Goal: Task Accomplishment & Management: Manage account settings

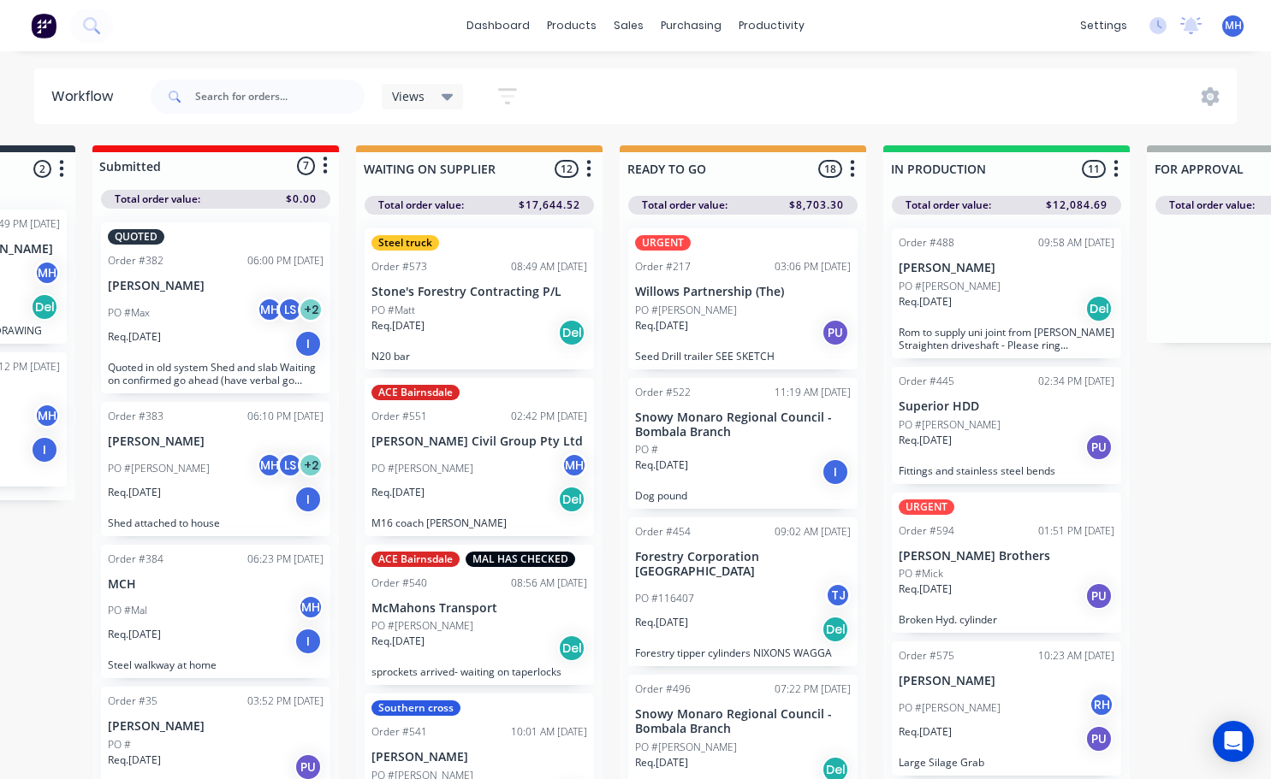
scroll to position [0, 208]
click at [970, 452] on div "Req. [DATE] PU" at bounding box center [1006, 447] width 216 height 29
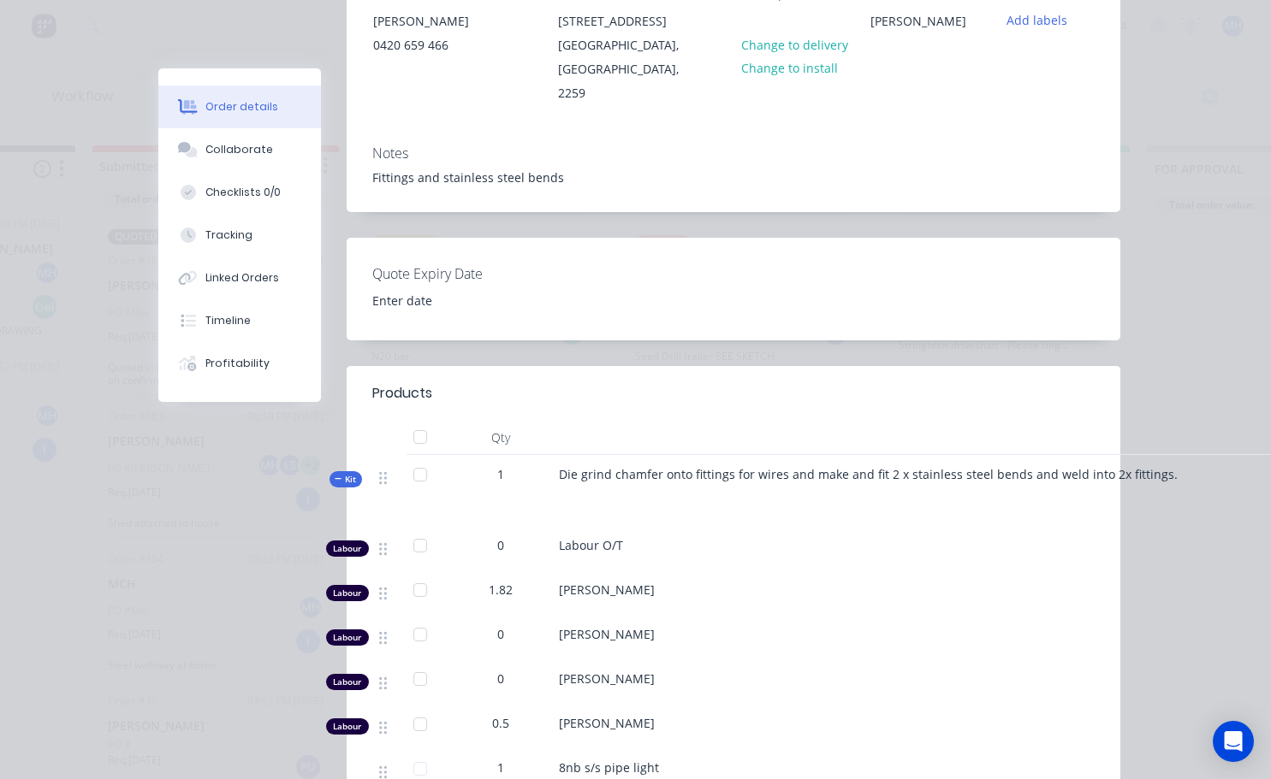
scroll to position [0, 0]
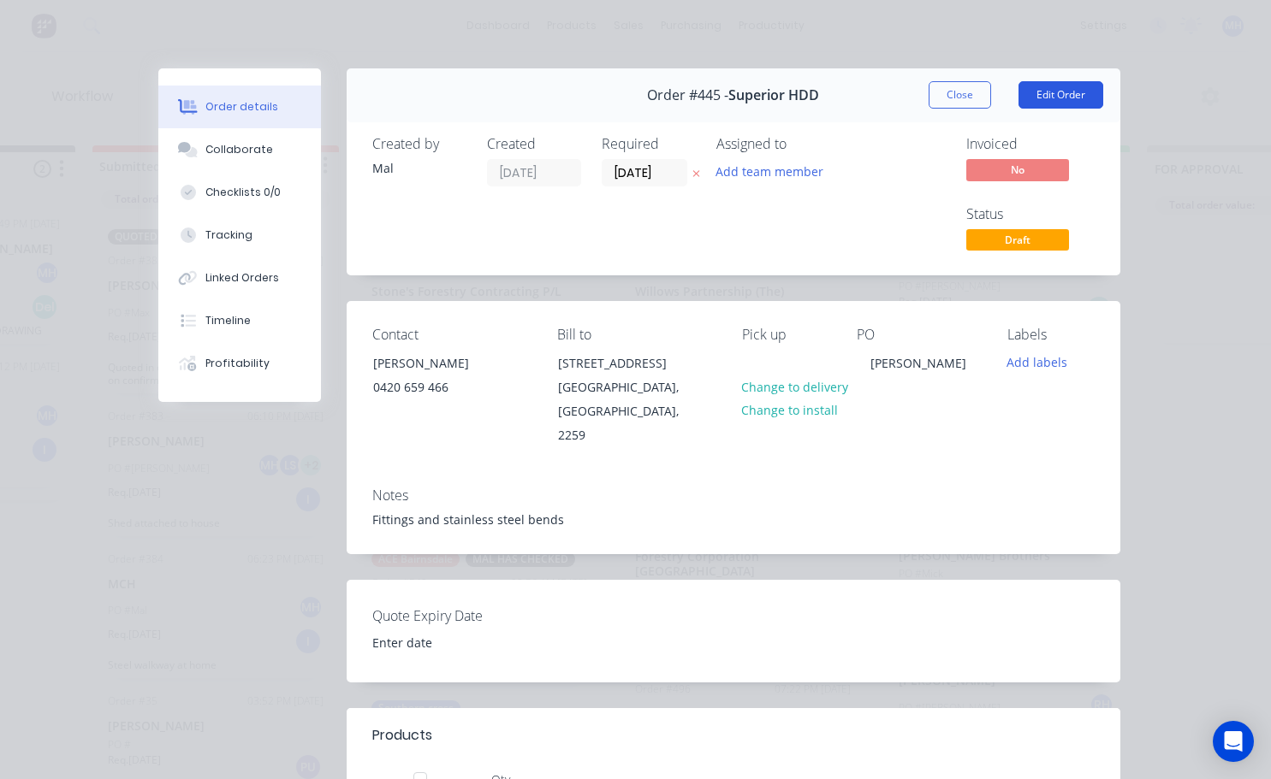
click at [1057, 103] on button "Edit Order" at bounding box center [1060, 94] width 85 height 27
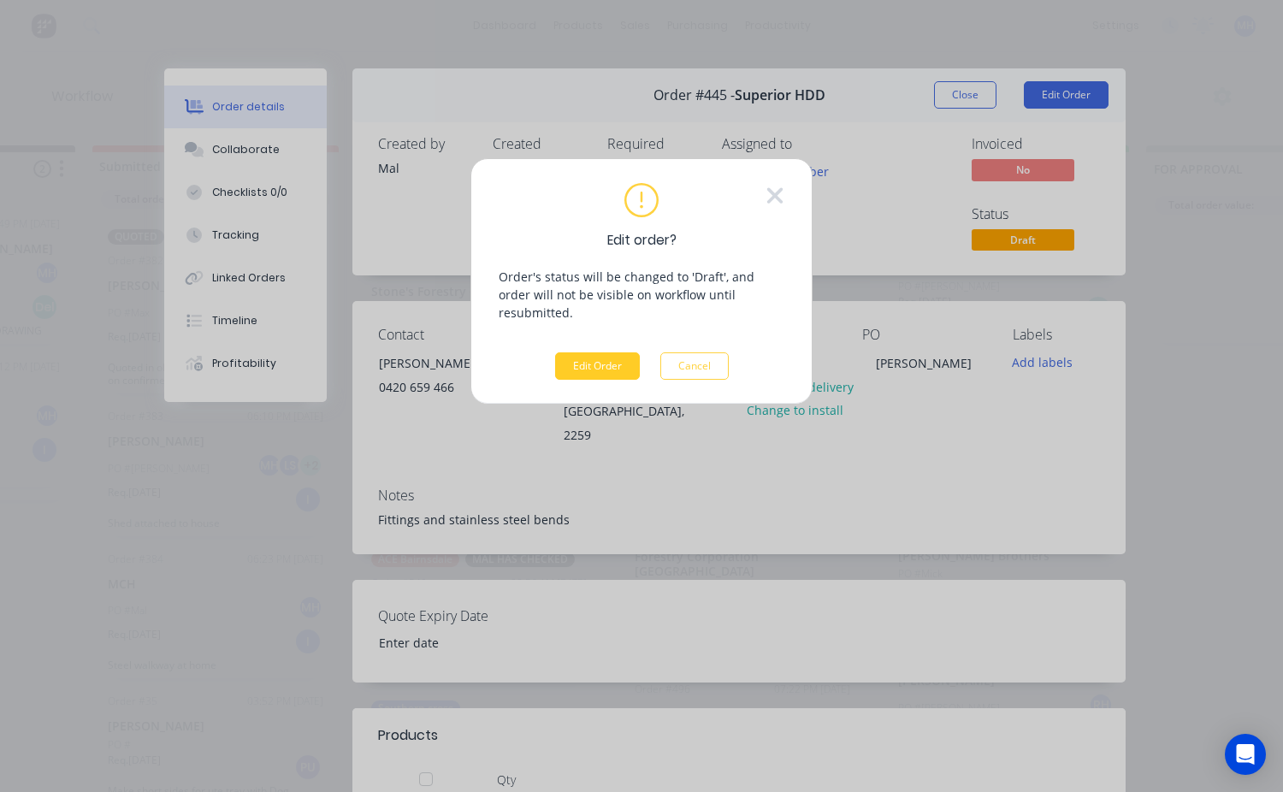
click at [591, 352] on button "Edit Order" at bounding box center [597, 365] width 85 height 27
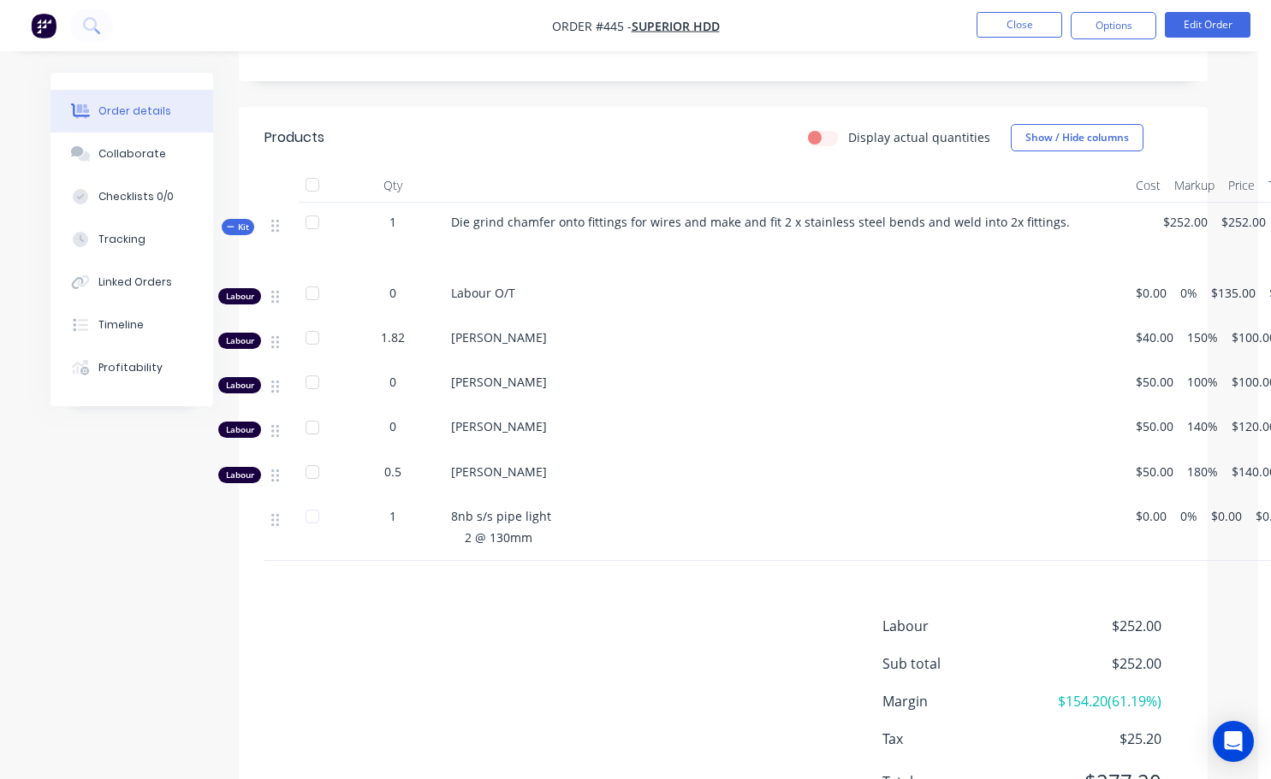
scroll to position [155, 0]
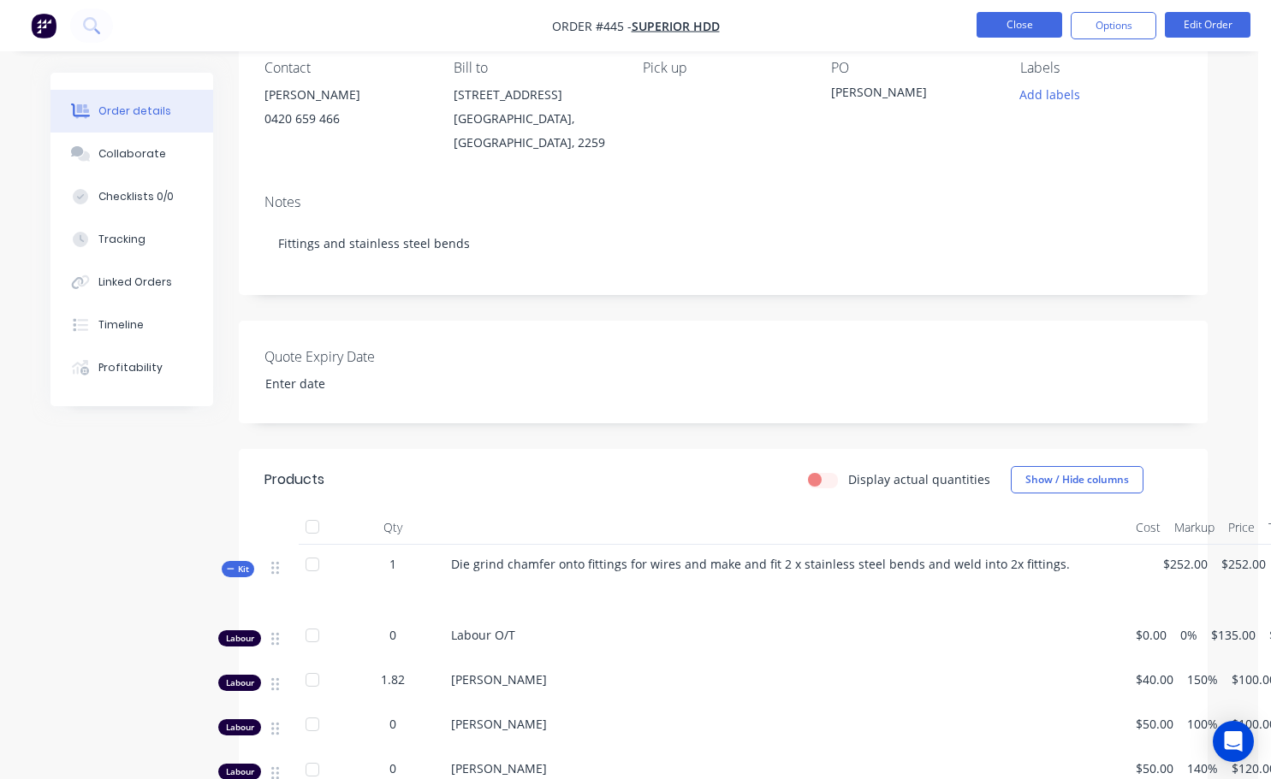
click at [1046, 24] on button "Close" at bounding box center [1019, 25] width 86 height 26
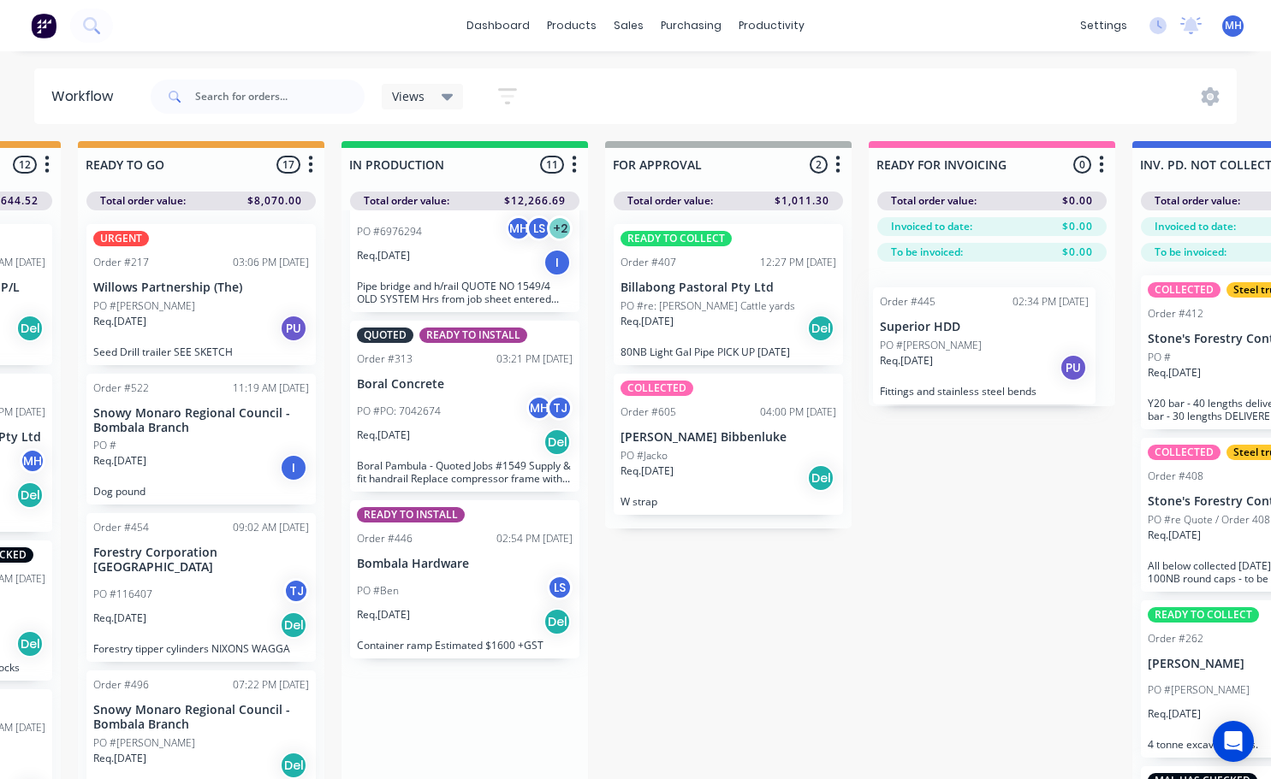
scroll to position [4, 761]
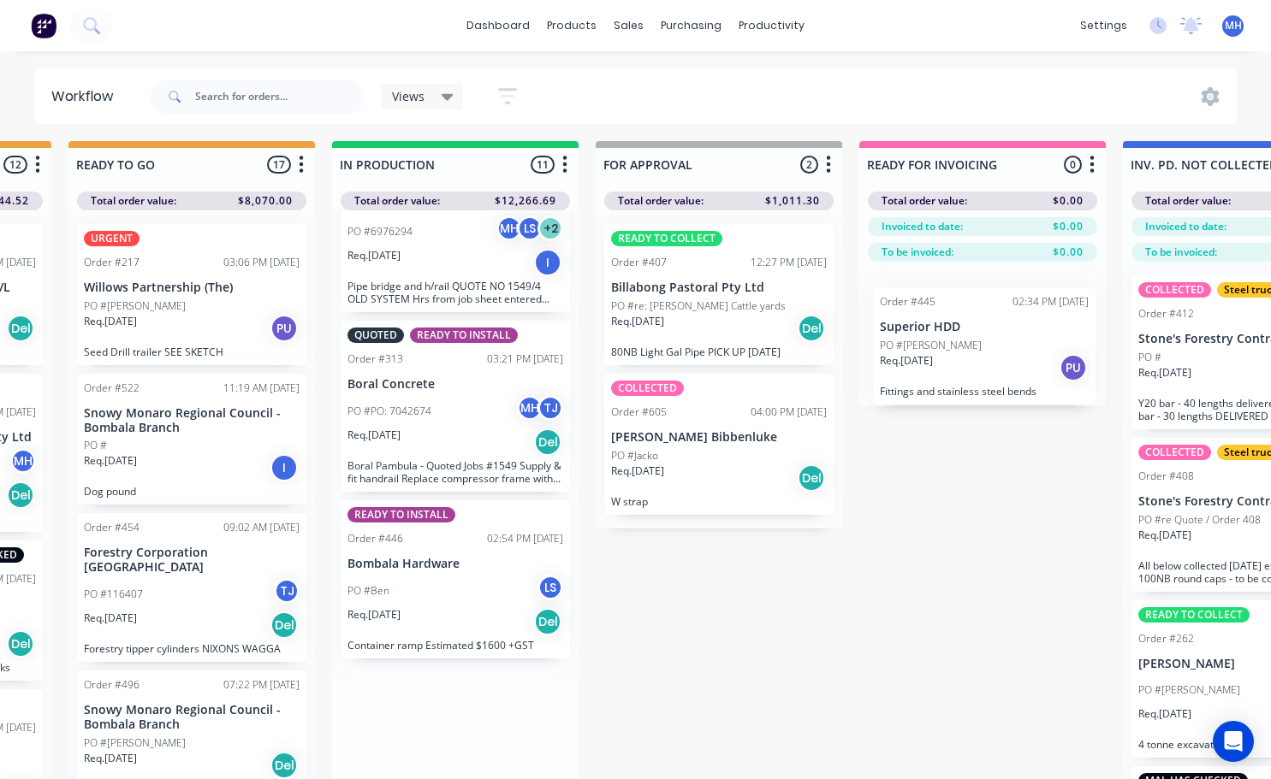
drag, startPoint x: 477, startPoint y: 719, endPoint x: 1003, endPoint y: 317, distance: 661.0
click at [1003, 317] on div "QUOTES TO DO 2 Status colour #273444 hex #273444 Save Cancel Notifications Emai…" at bounding box center [654, 488] width 2853 height 695
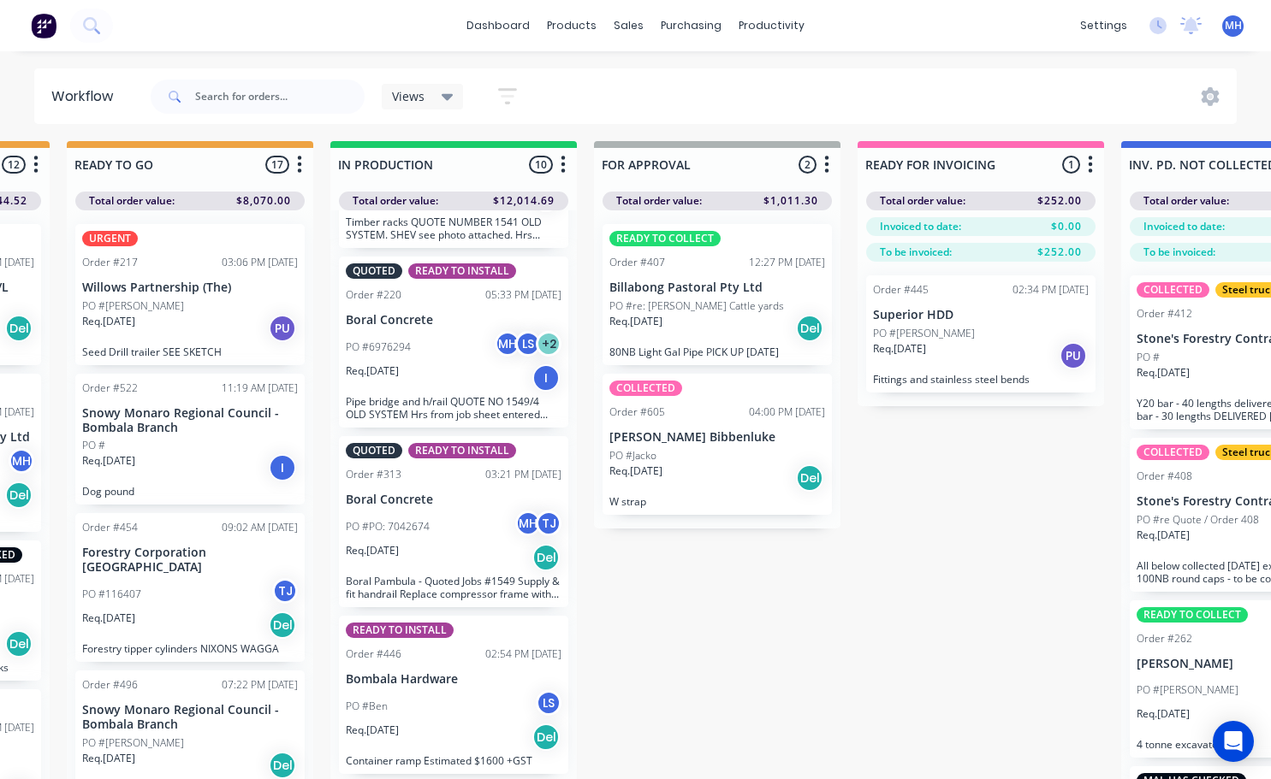
scroll to position [1056, 0]
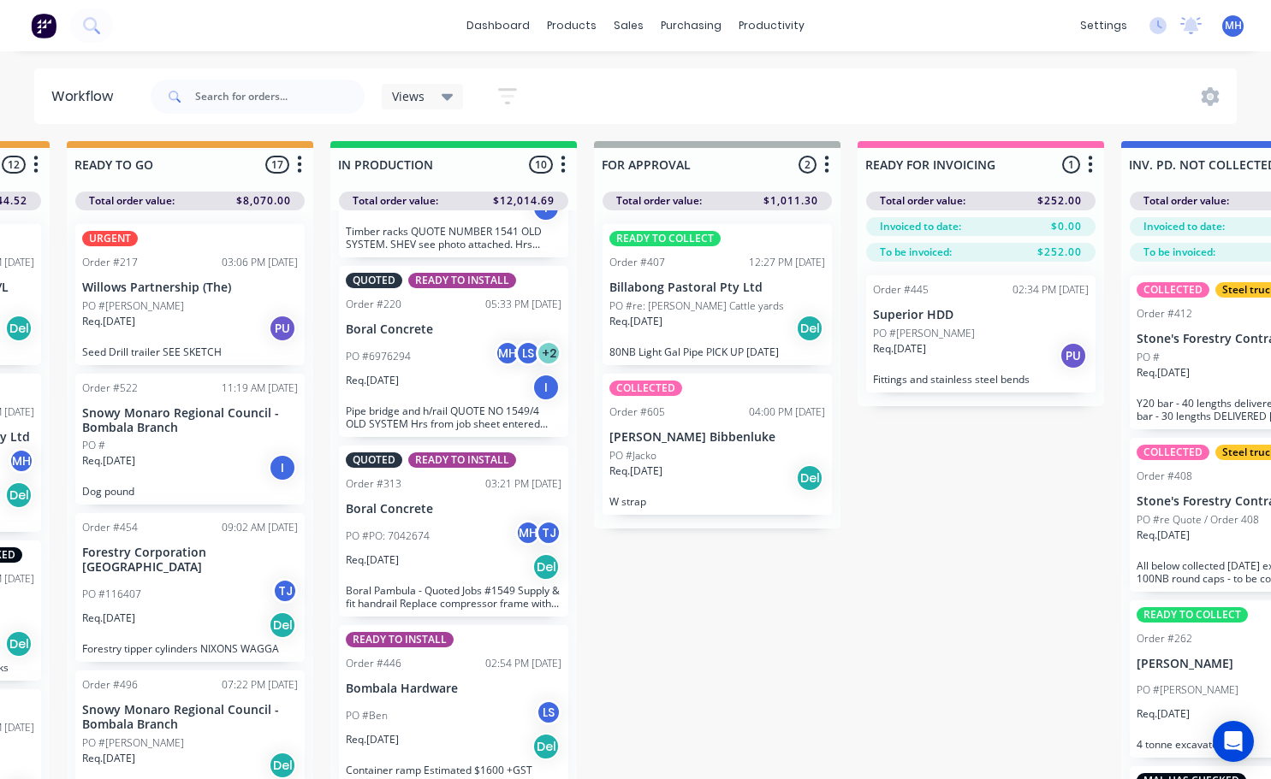
click at [998, 339] on div "PO #[PERSON_NAME]" at bounding box center [981, 333] width 216 height 15
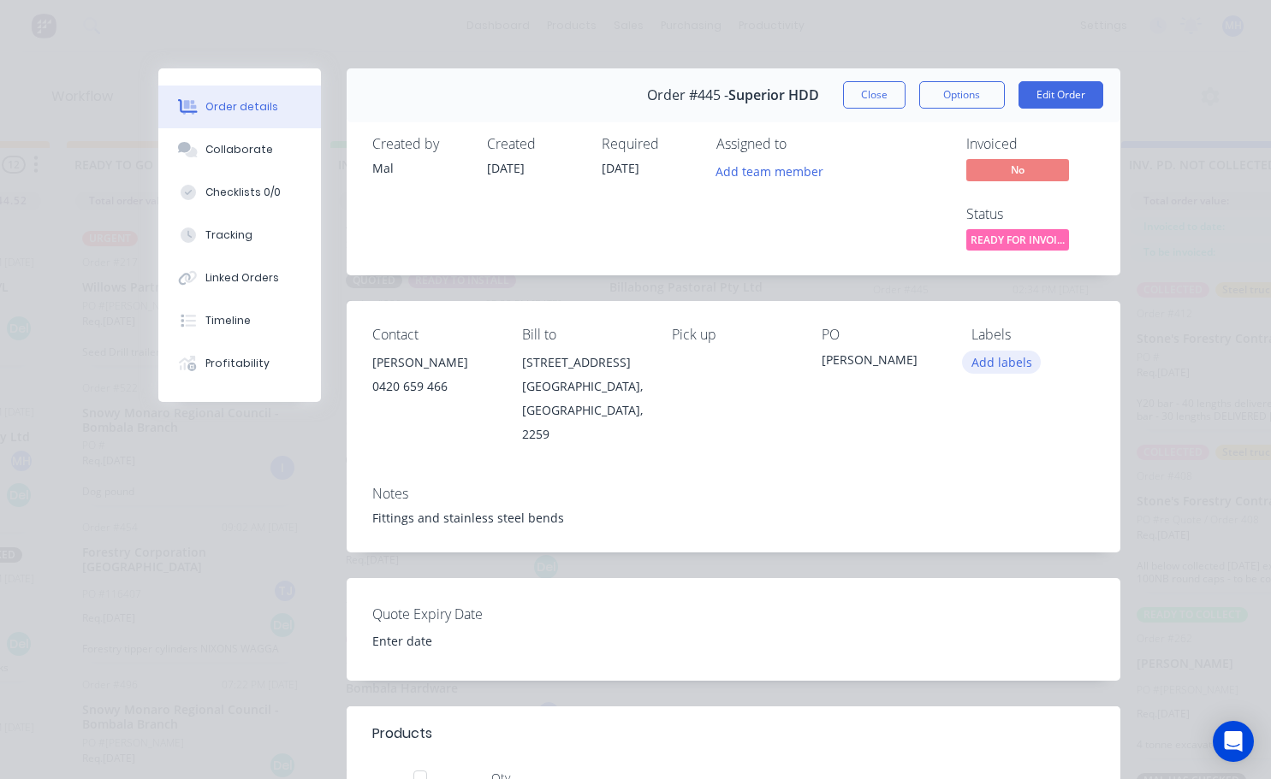
click at [985, 364] on button "Add labels" at bounding box center [1001, 362] width 79 height 23
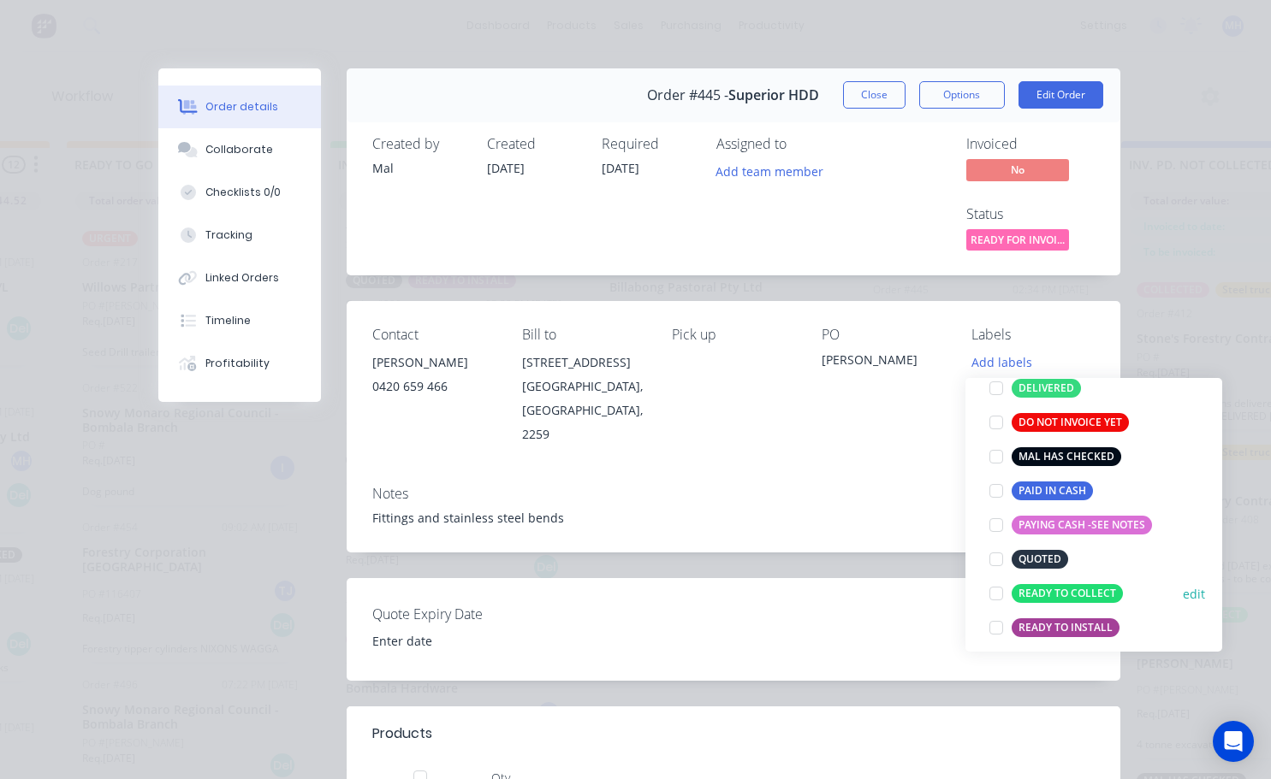
scroll to position [257, 0]
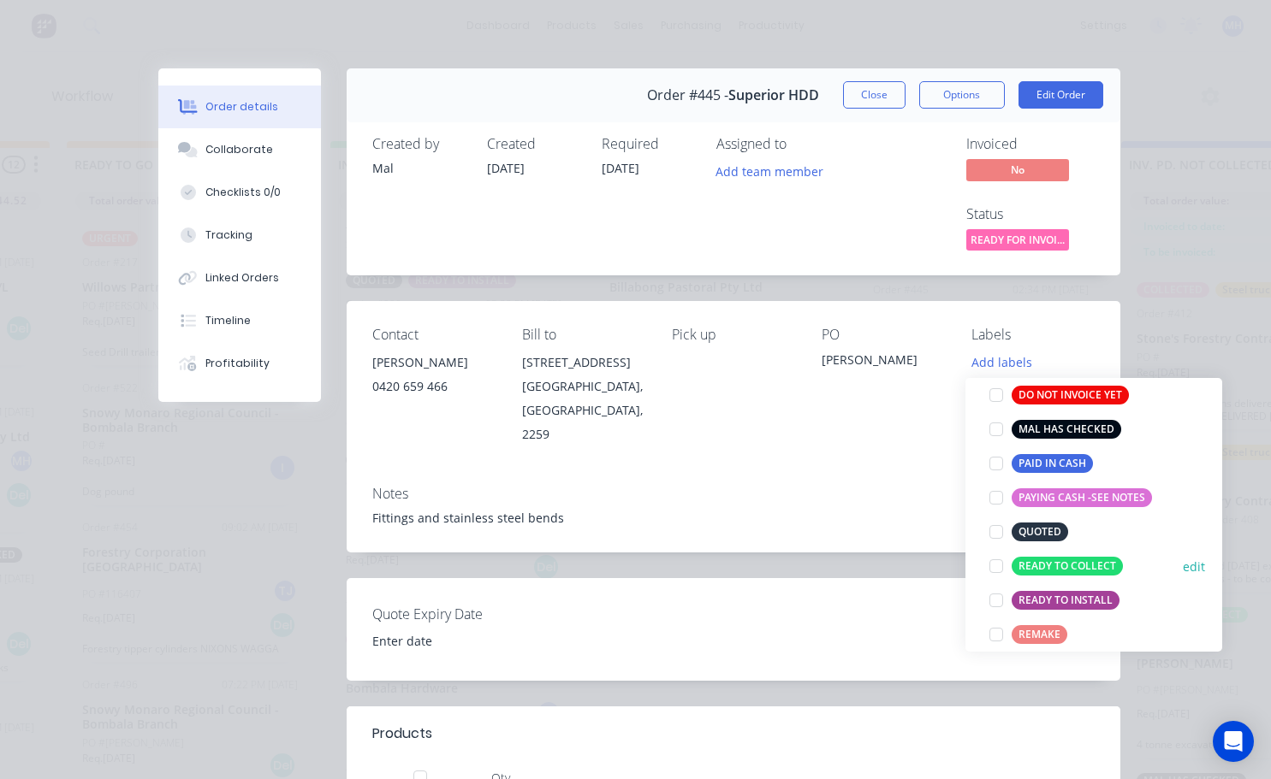
click at [994, 565] on div at bounding box center [996, 566] width 34 height 34
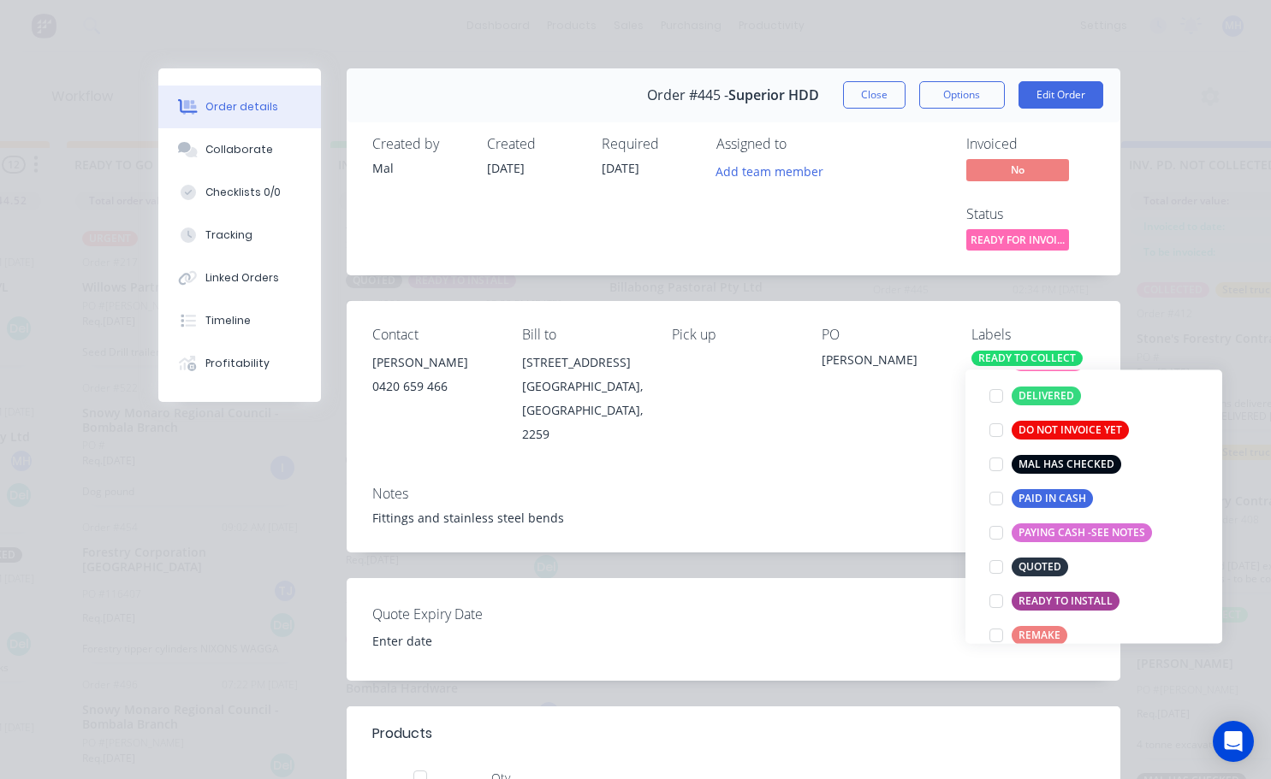
scroll to position [342, 0]
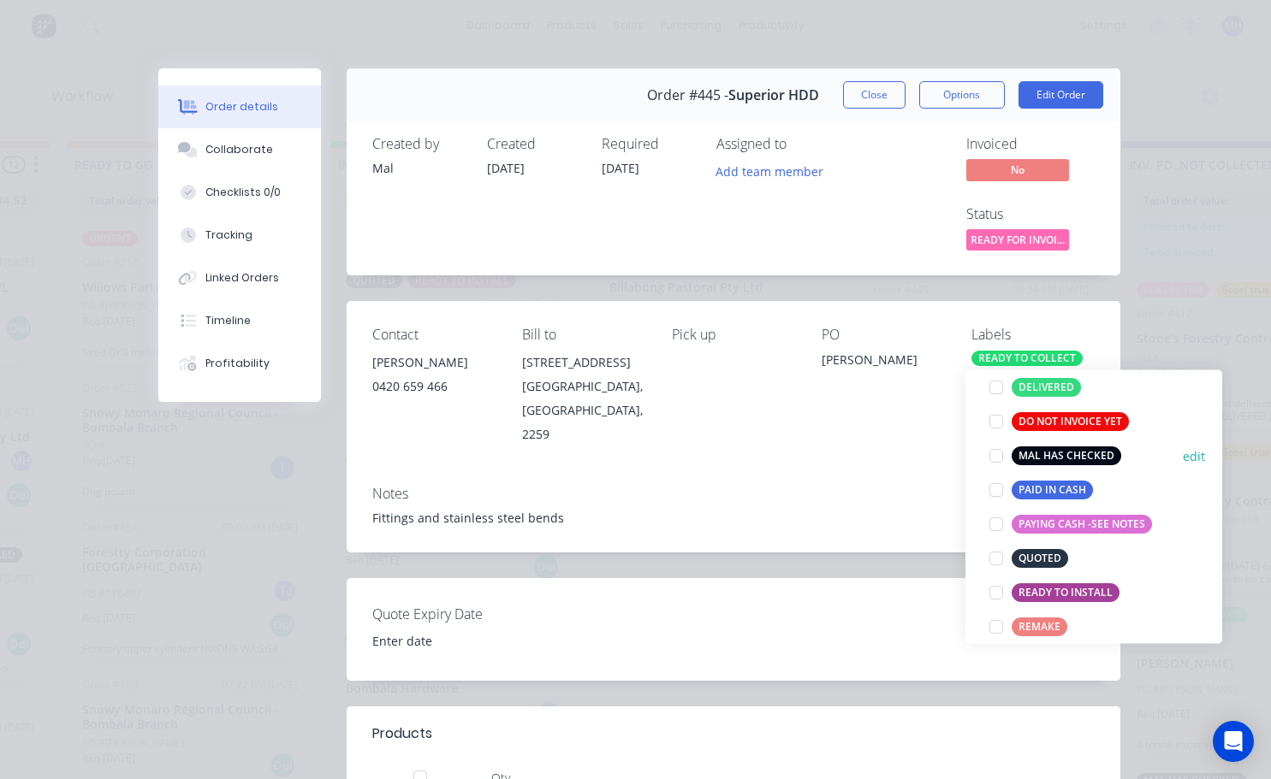
click at [1001, 459] on div at bounding box center [996, 456] width 34 height 34
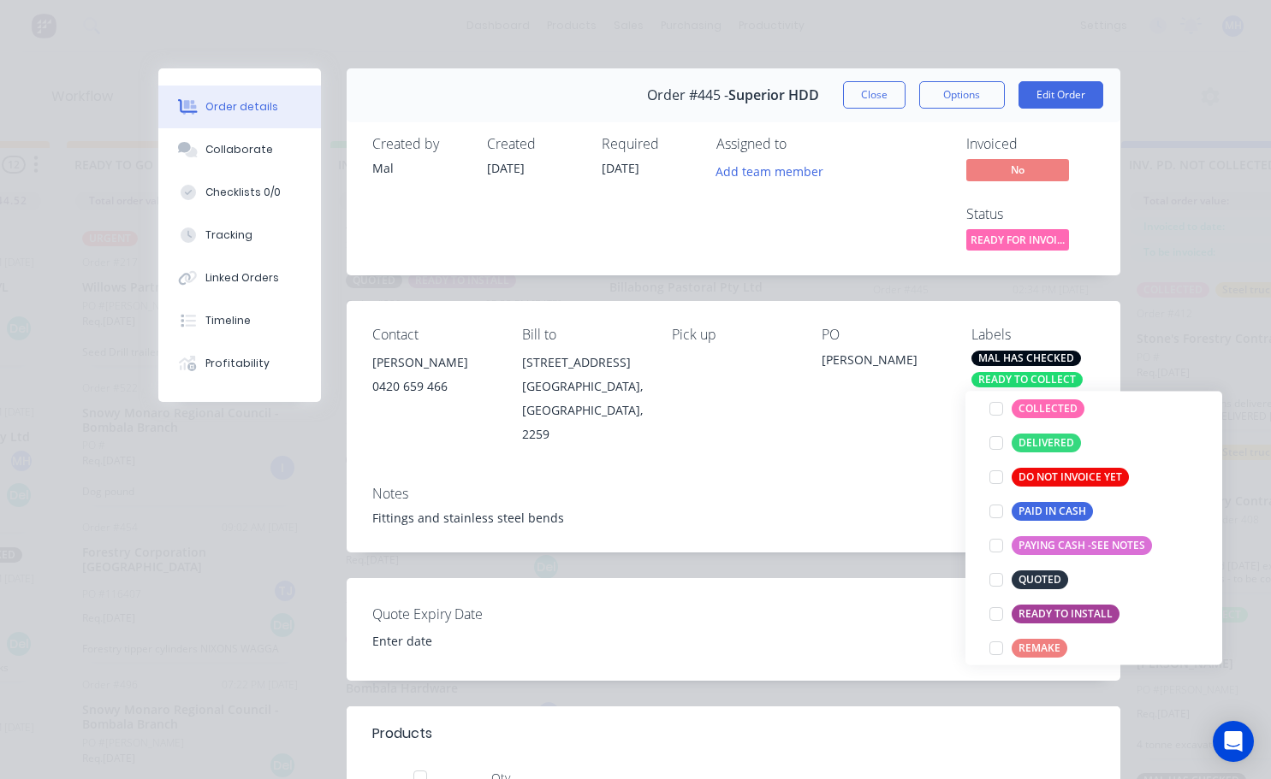
scroll to position [51, 0]
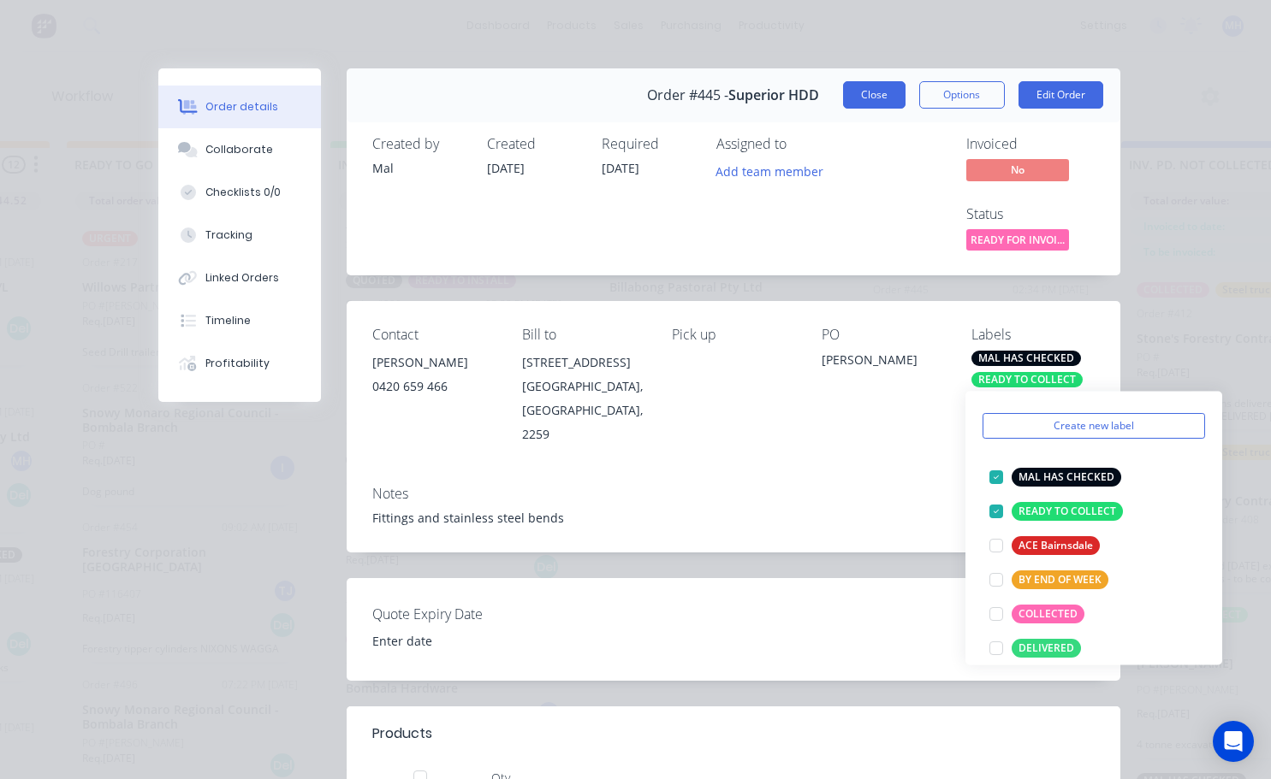
click at [856, 103] on button "Close" at bounding box center [874, 94] width 62 height 27
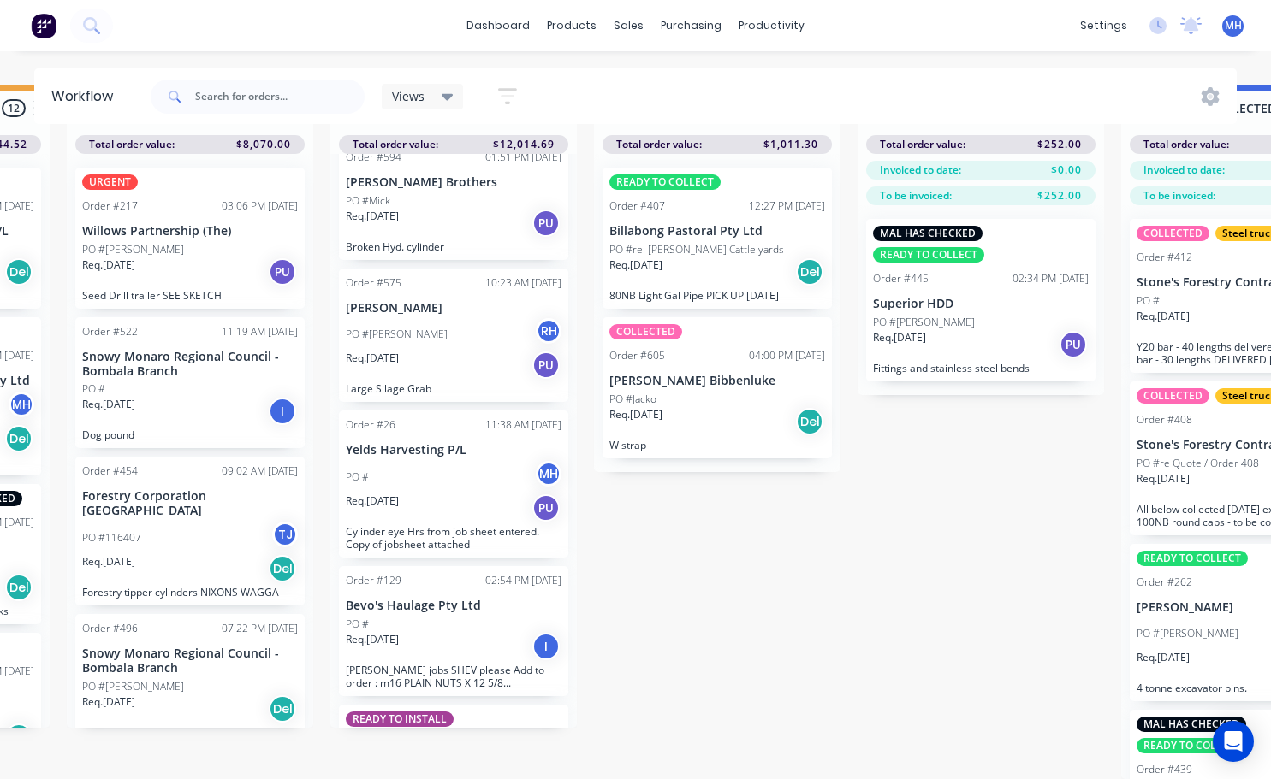
scroll to position [0, 0]
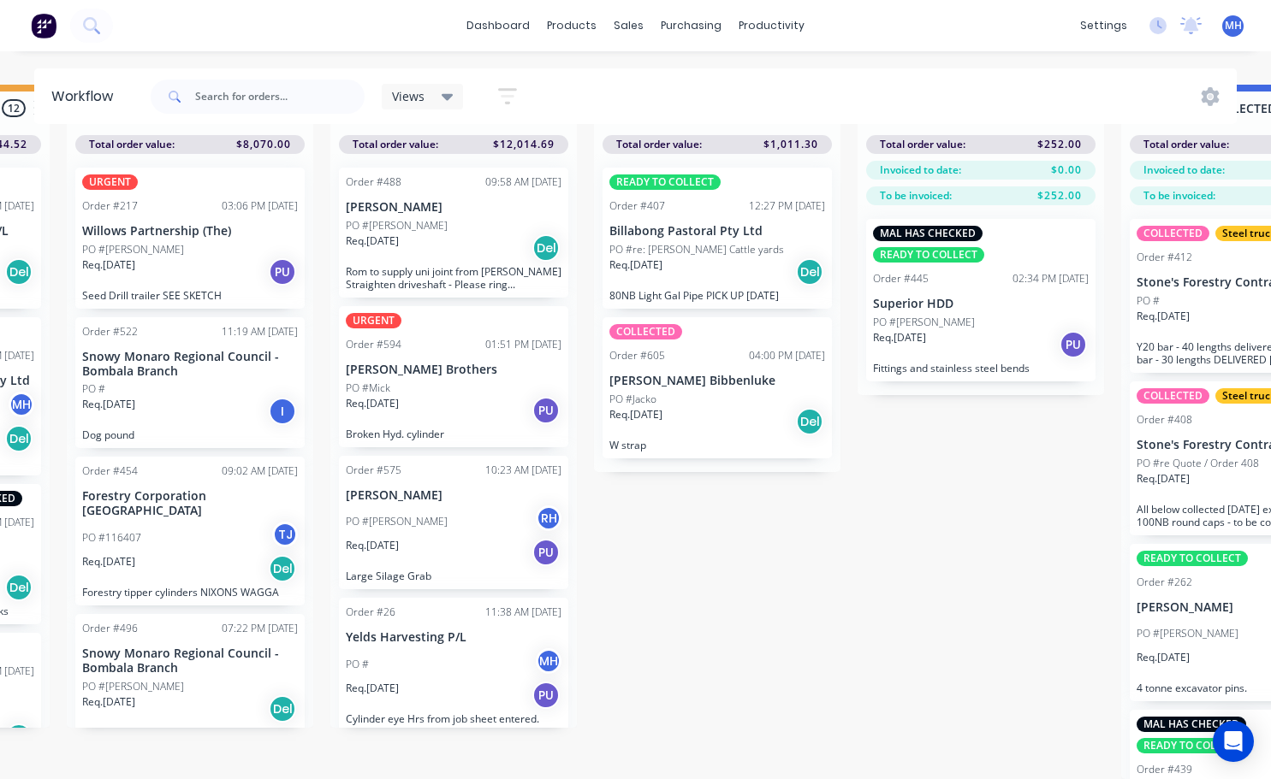
click at [401, 381] on div "PO #Mick" at bounding box center [454, 388] width 216 height 15
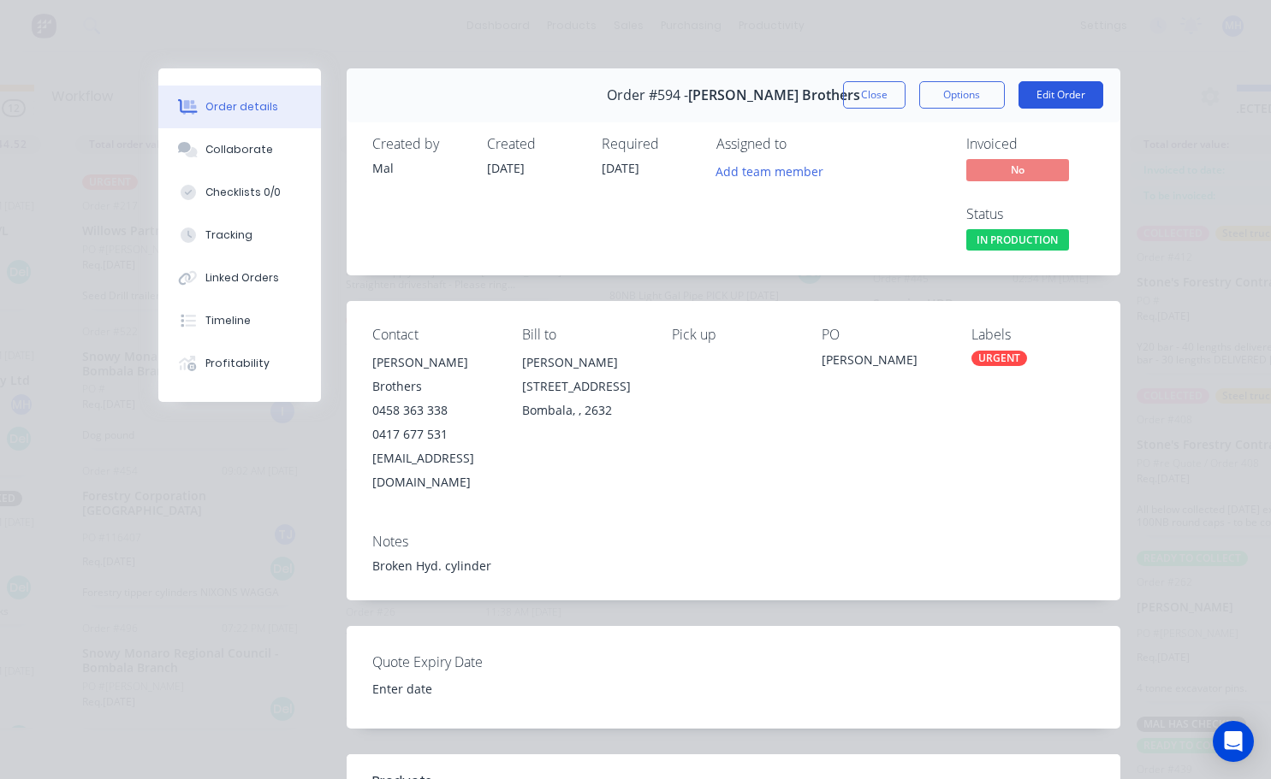
click at [1058, 89] on button "Edit Order" at bounding box center [1060, 94] width 85 height 27
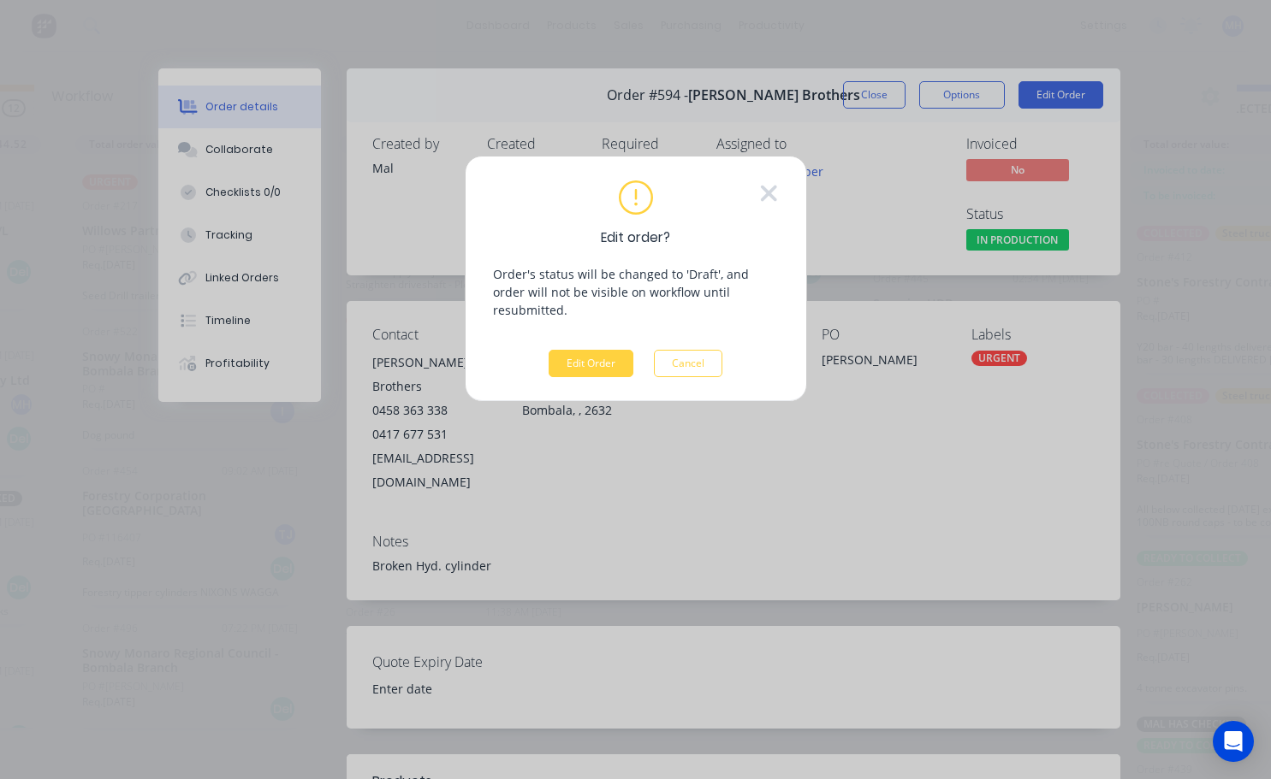
scroll to position [61, 761]
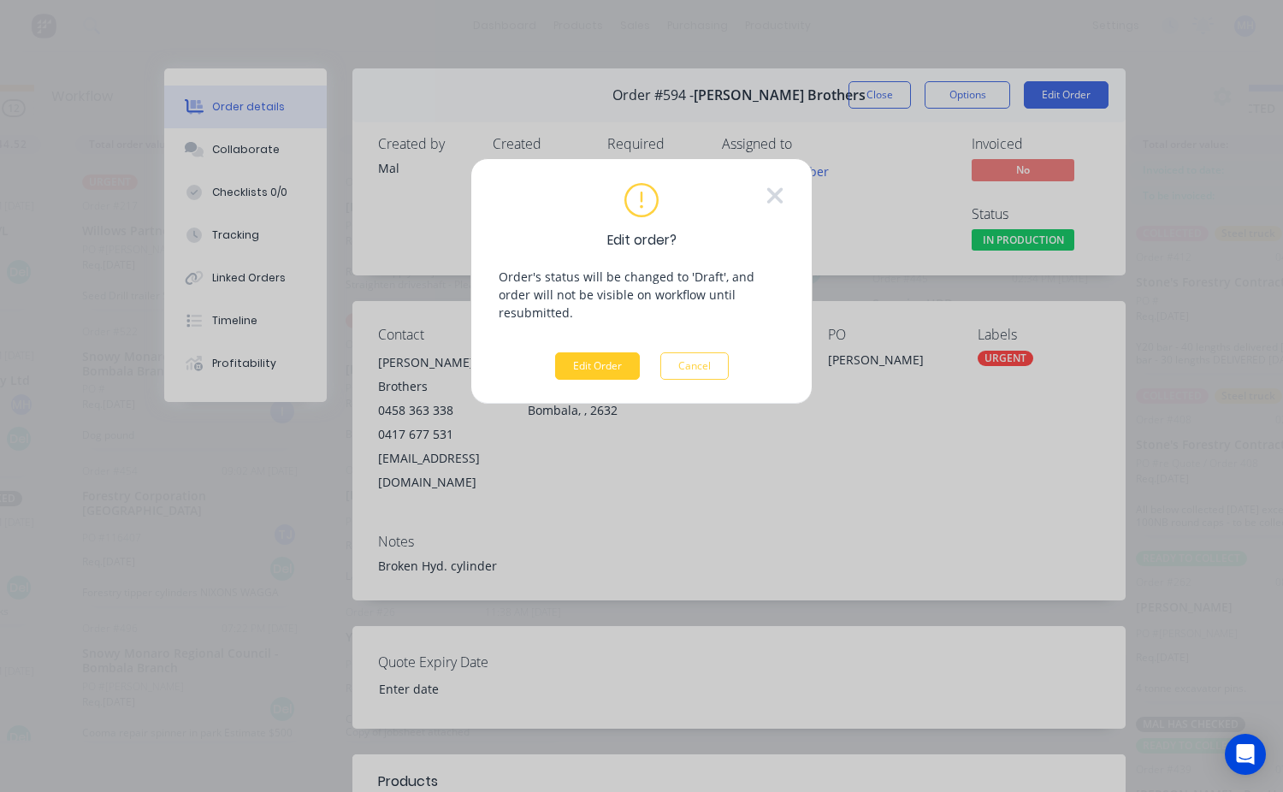
click at [615, 352] on button "Edit Order" at bounding box center [597, 365] width 85 height 27
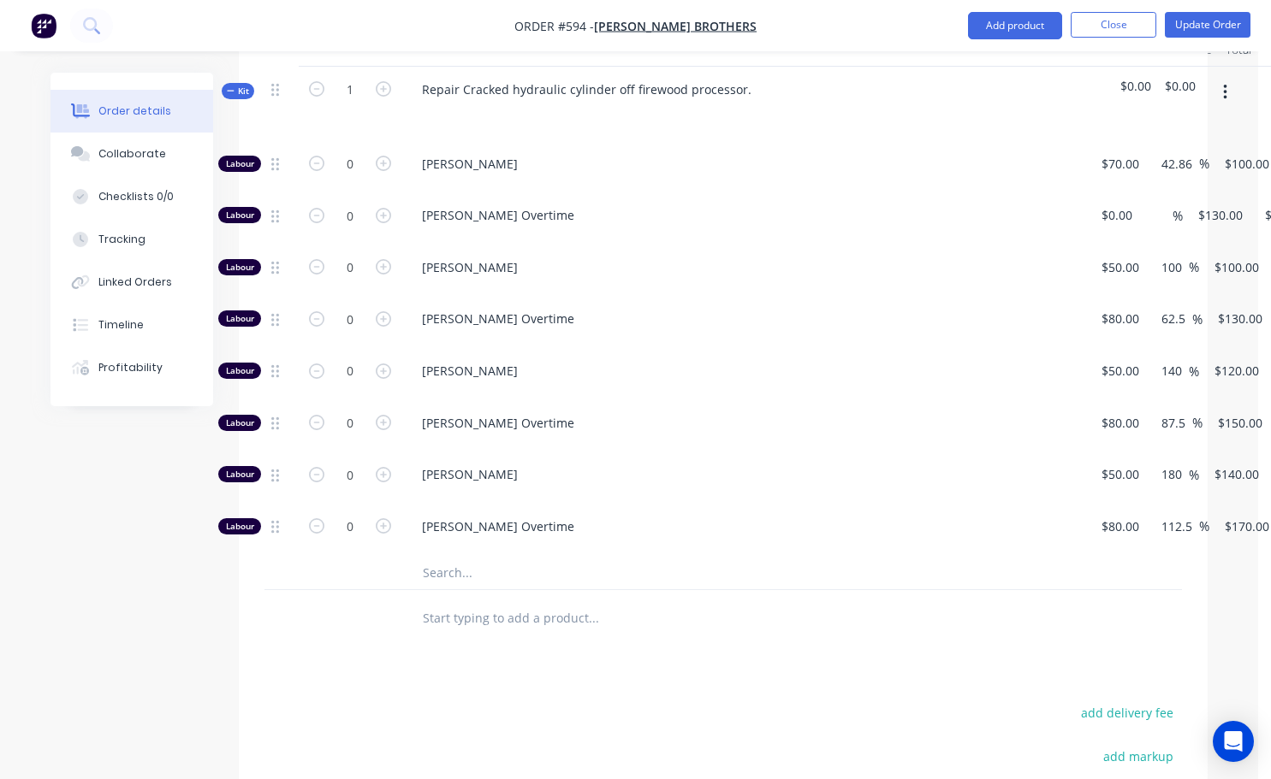
scroll to position [770, 0]
click at [349, 462] on input "0" at bounding box center [350, 475] width 44 height 26
type input "0.5"
type input "$70.00"
click at [495, 602] on div "Drawings Add drawing Products Show / Hide columns Add product Qty Cost Markup P…" at bounding box center [723, 483] width 968 height 1148
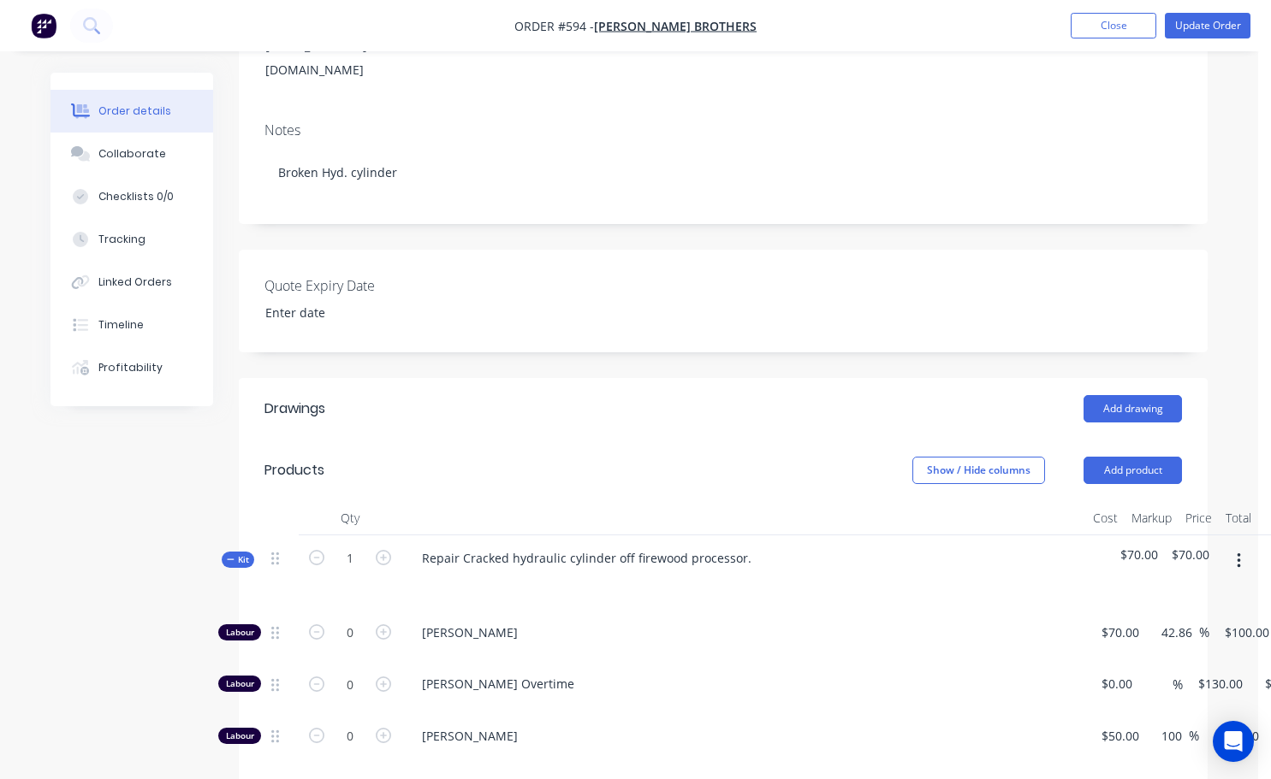
scroll to position [257, 0]
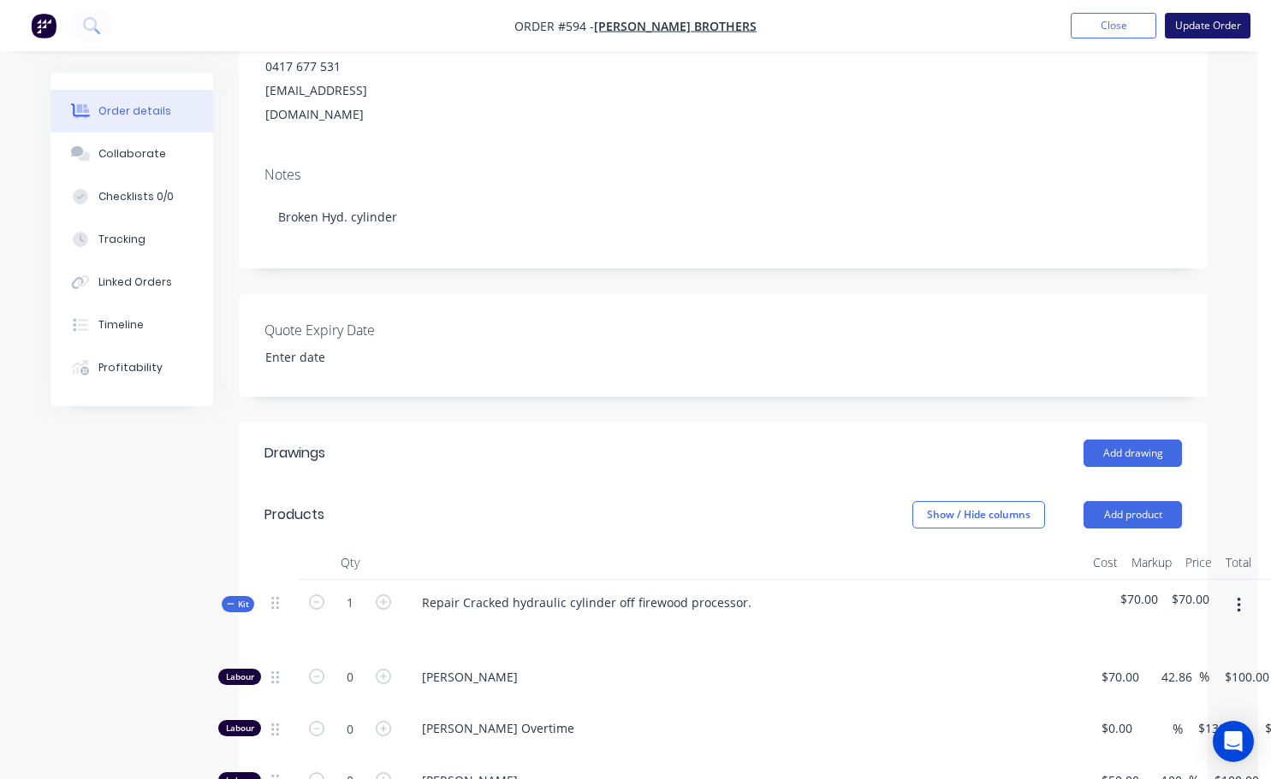
click at [1205, 24] on button "Update Order" at bounding box center [1207, 26] width 86 height 26
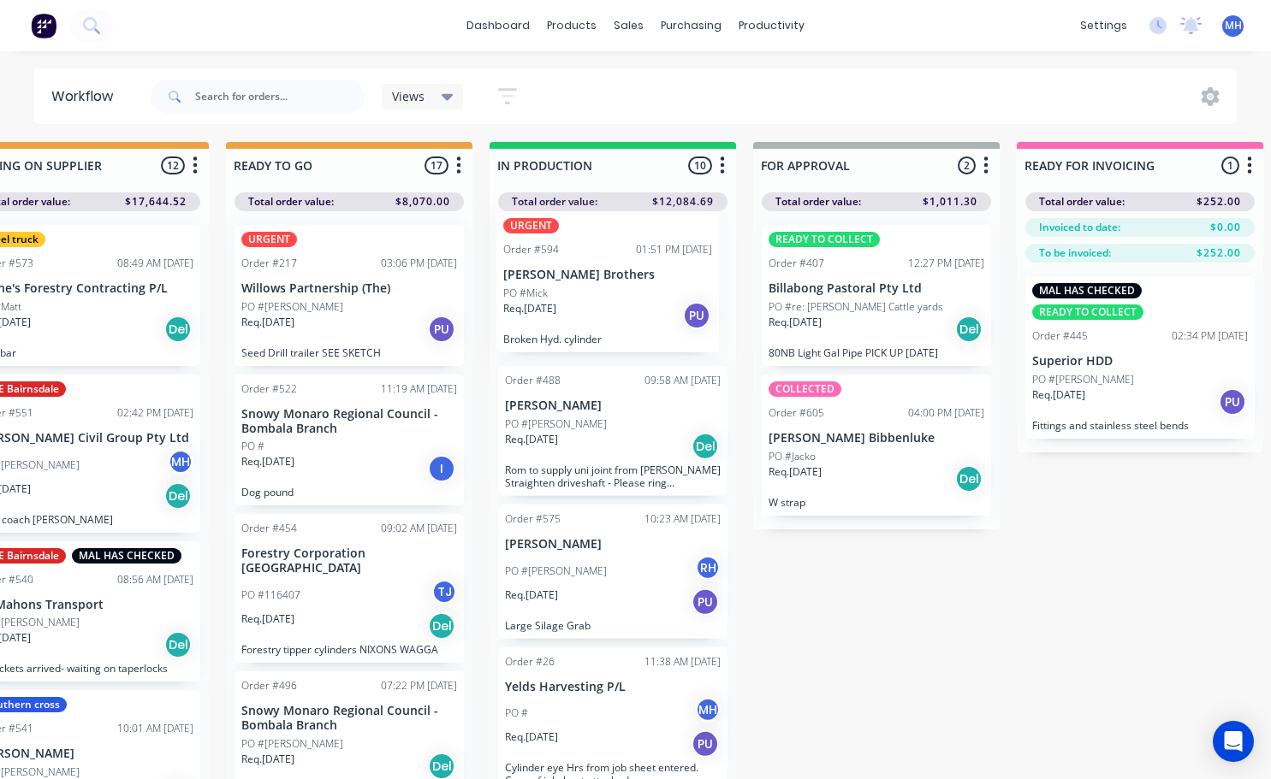
drag, startPoint x: 630, startPoint y: 755, endPoint x: 628, endPoint y: 314, distance: 441.5
click at [628, 314] on div "Order #488 09:58 AM [DATE] [PERSON_NAME] PO #[PERSON_NAME]. [DATE] Del Rom to s…" at bounding box center [612, 498] width 246 height 574
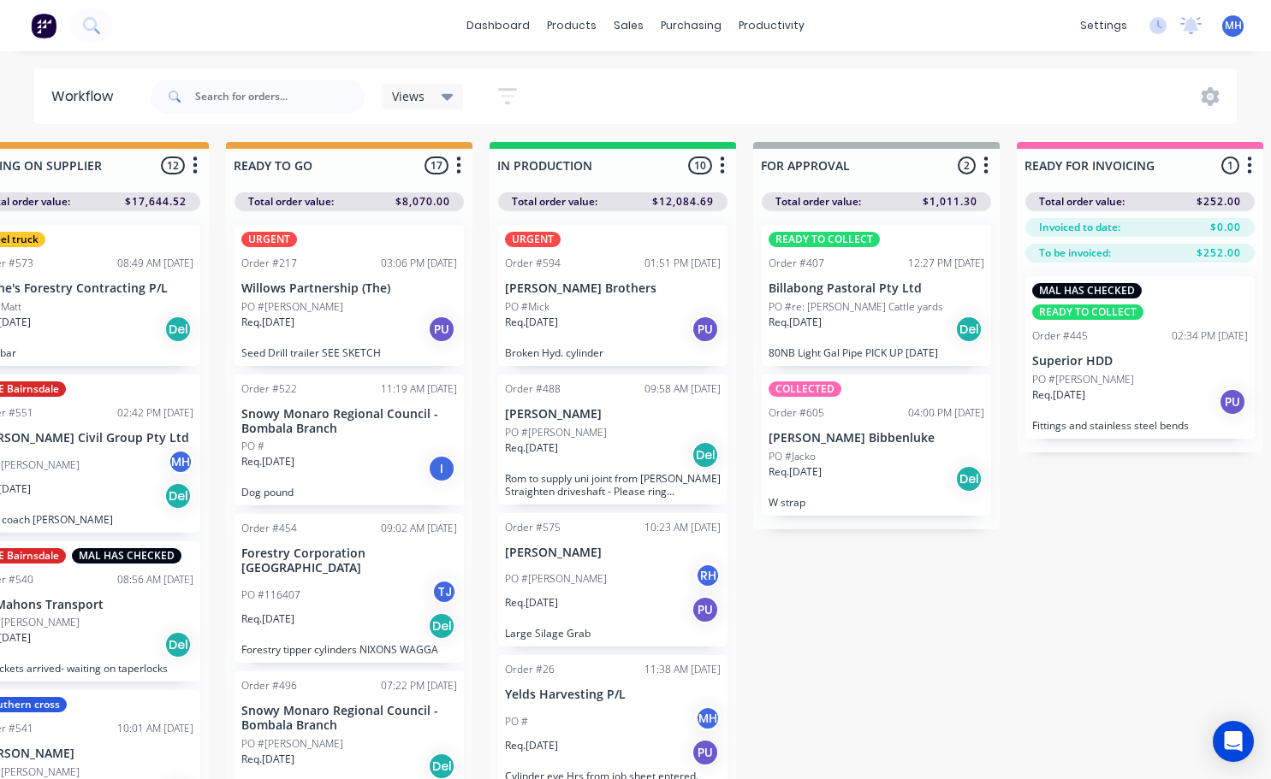
click at [337, 466] on div "Req. [DATE] I" at bounding box center [349, 468] width 216 height 29
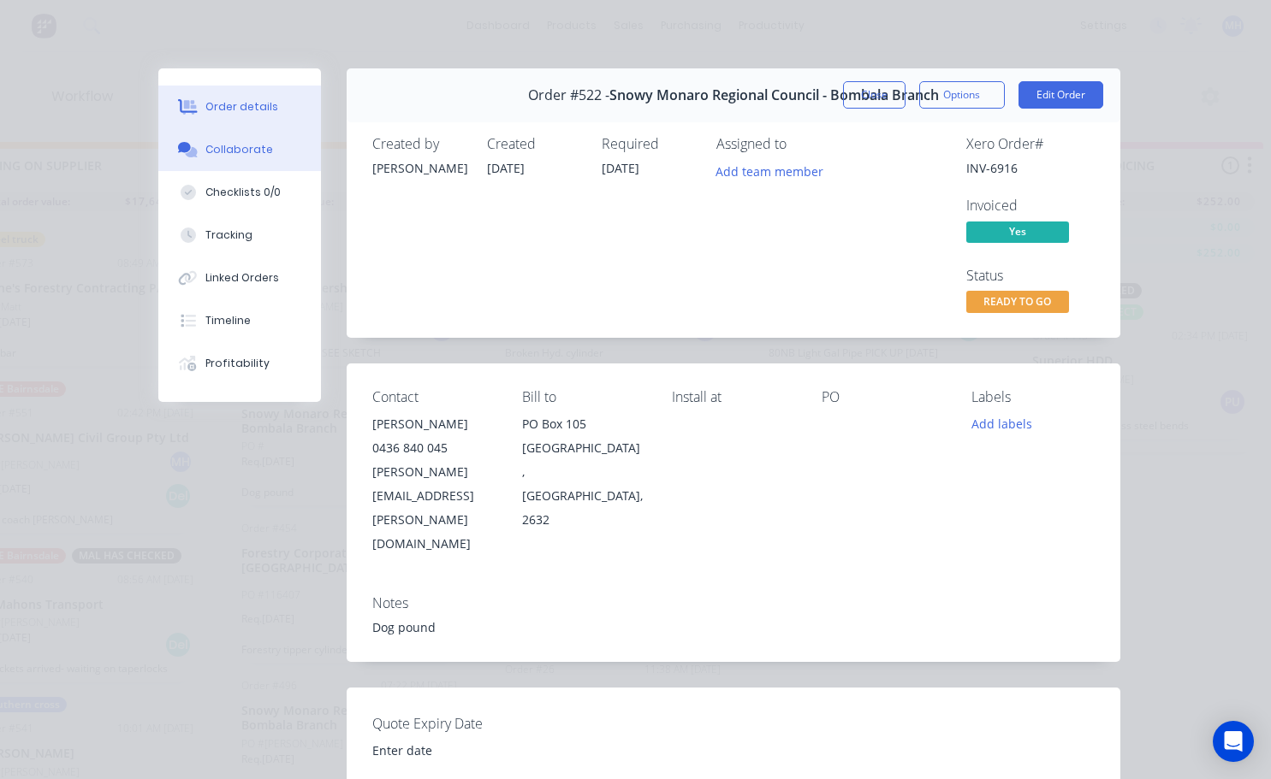
click at [219, 147] on div "Collaborate" at bounding box center [239, 149] width 68 height 15
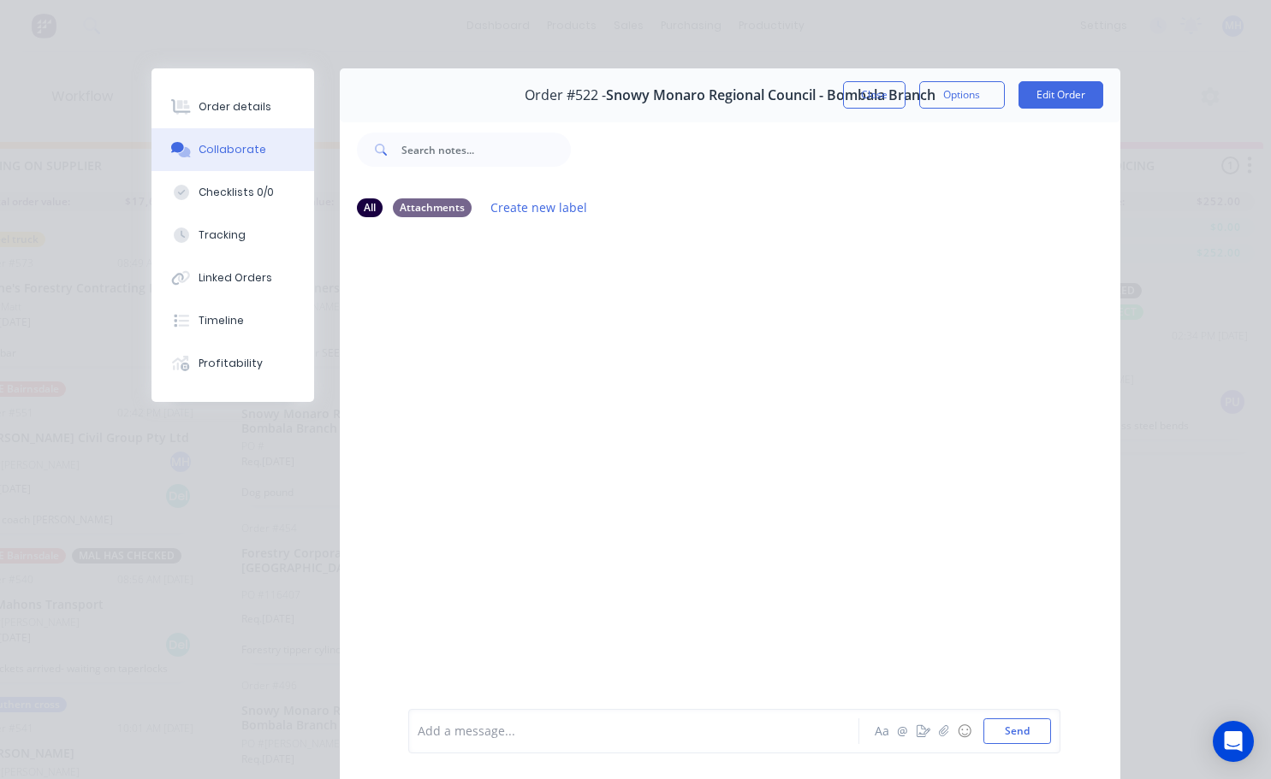
click at [835, 93] on span "Snowy Monaro Regional Council - Bombala Branch" at bounding box center [770, 95] width 329 height 16
click at [854, 100] on button "Close" at bounding box center [874, 94] width 62 height 27
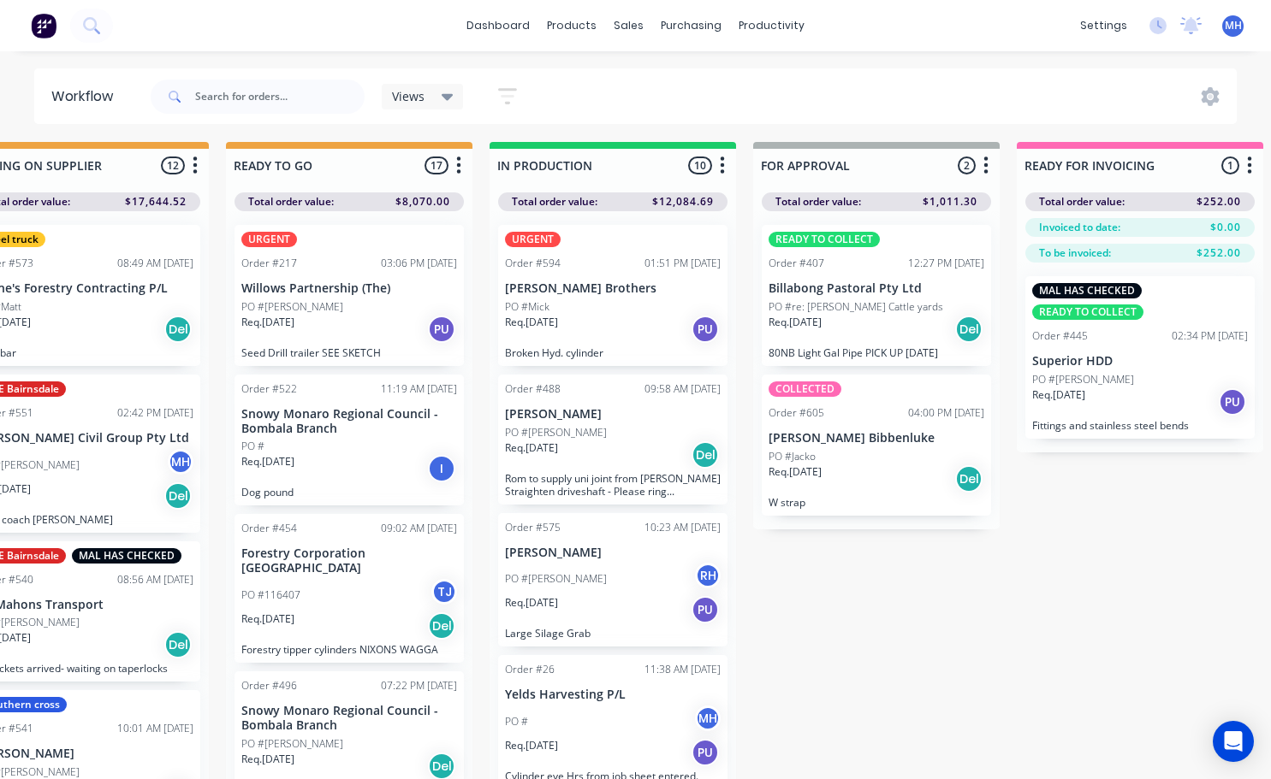
click at [358, 483] on div "Order #522 11:19 AM [DATE] Snowy Monaro Regional Council - Bombala Branch PO # …" at bounding box center [348, 441] width 229 height 132
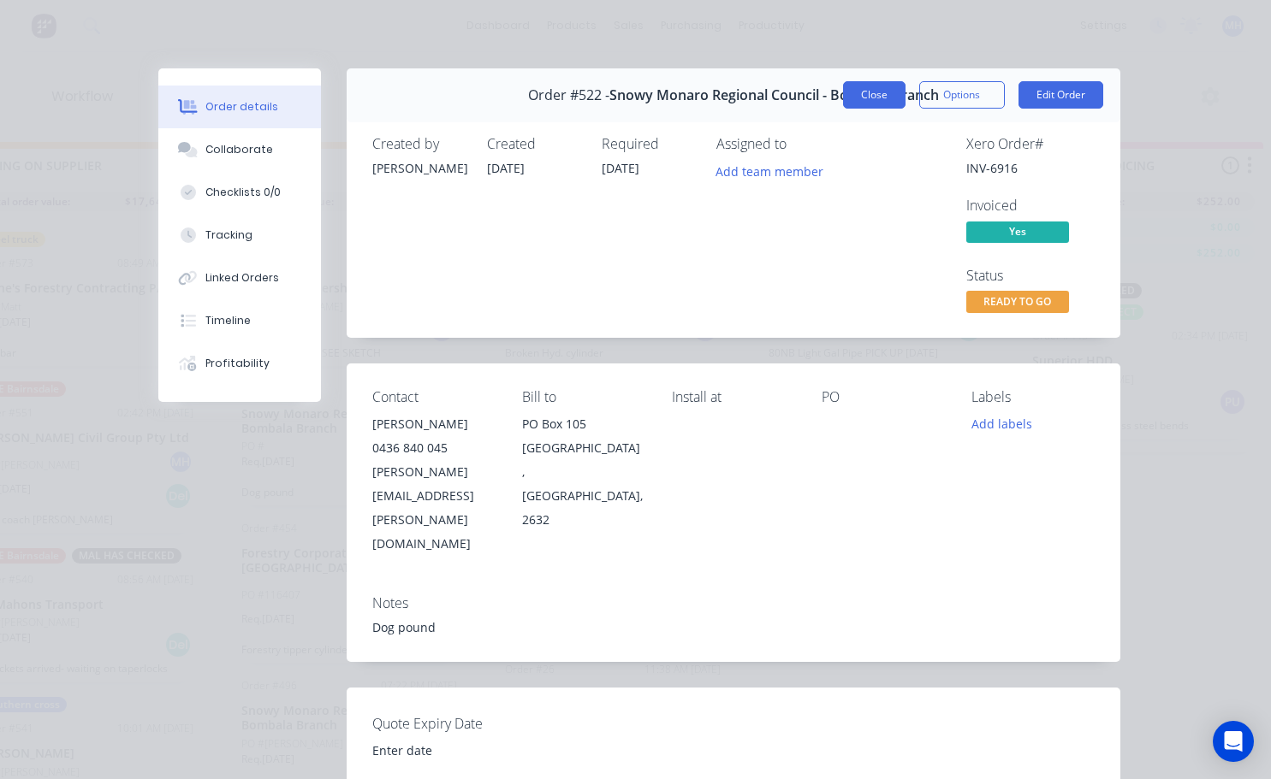
click at [852, 90] on button "Close" at bounding box center [874, 94] width 62 height 27
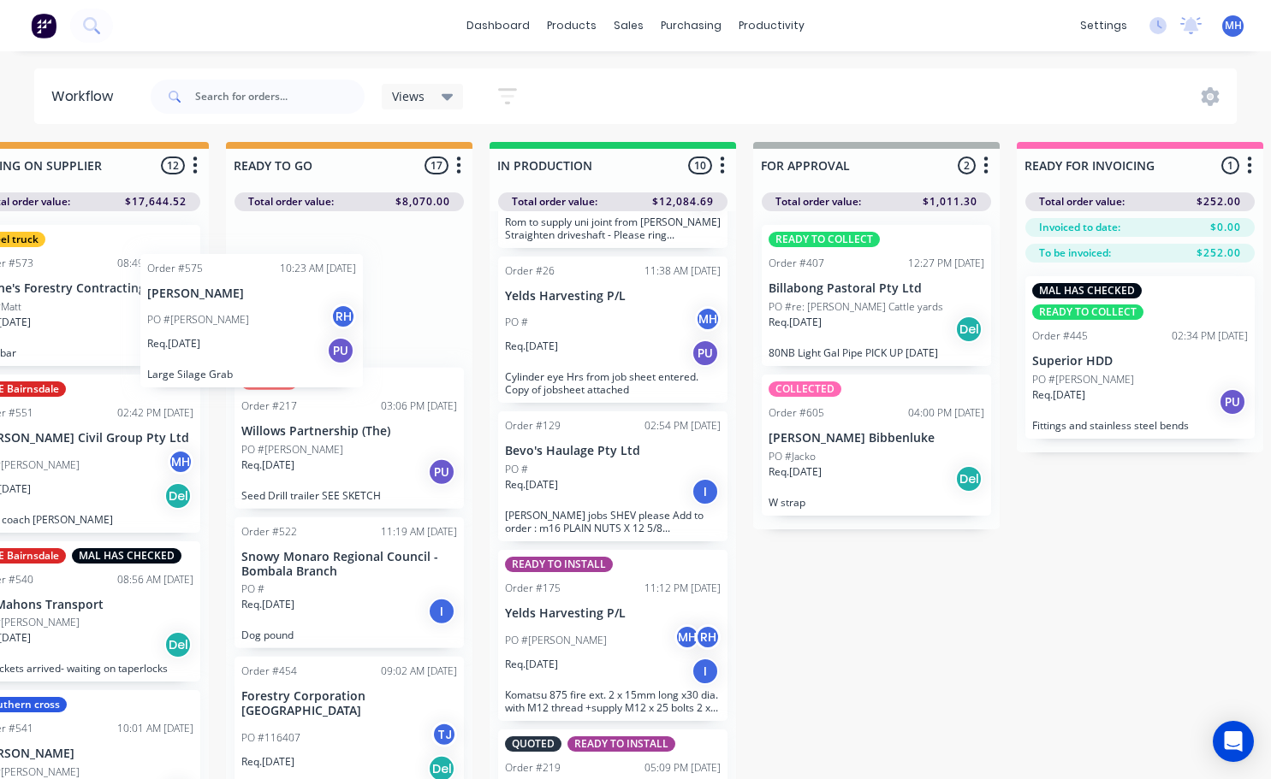
scroll to position [256, 0]
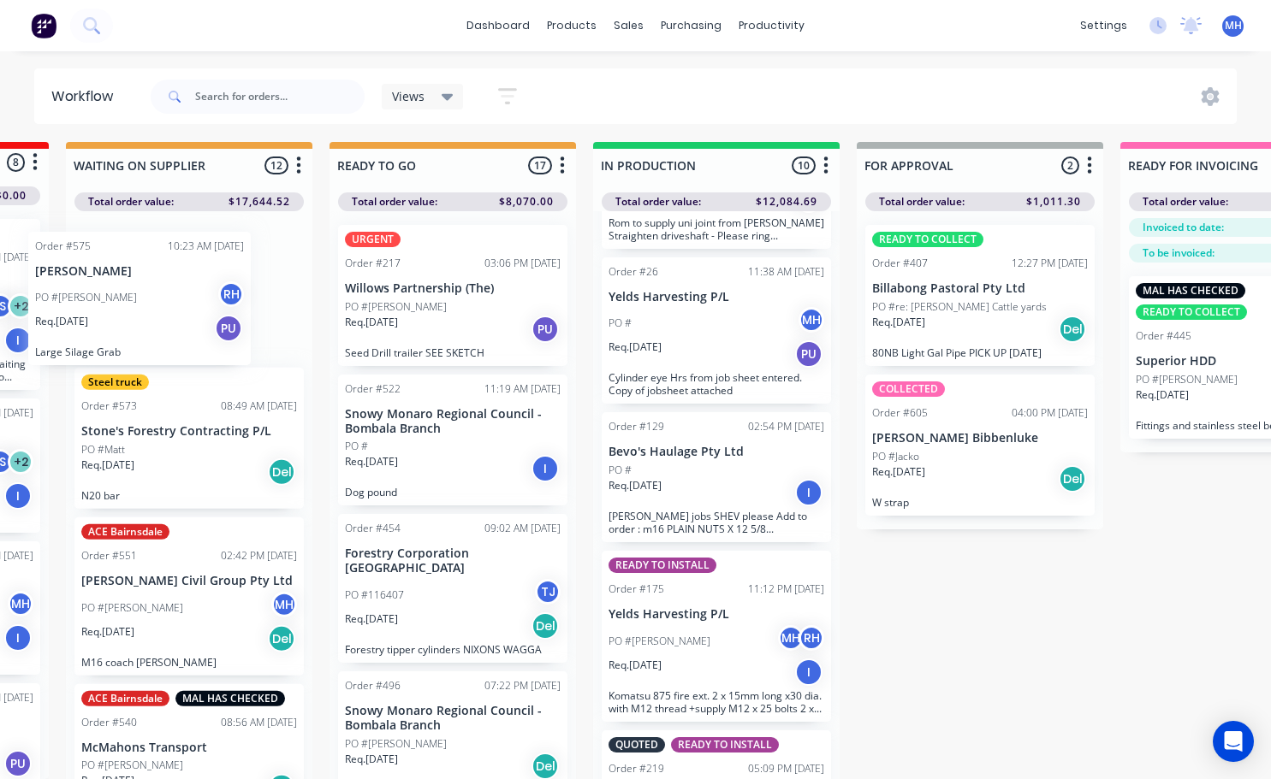
drag, startPoint x: 586, startPoint y: 335, endPoint x: 95, endPoint y: 311, distance: 491.7
click at [95, 311] on div "QUOTES TO DO 2 Status colour #273444 hex #273444 Save Cancel Notifications Emai…" at bounding box center [915, 489] width 2853 height 695
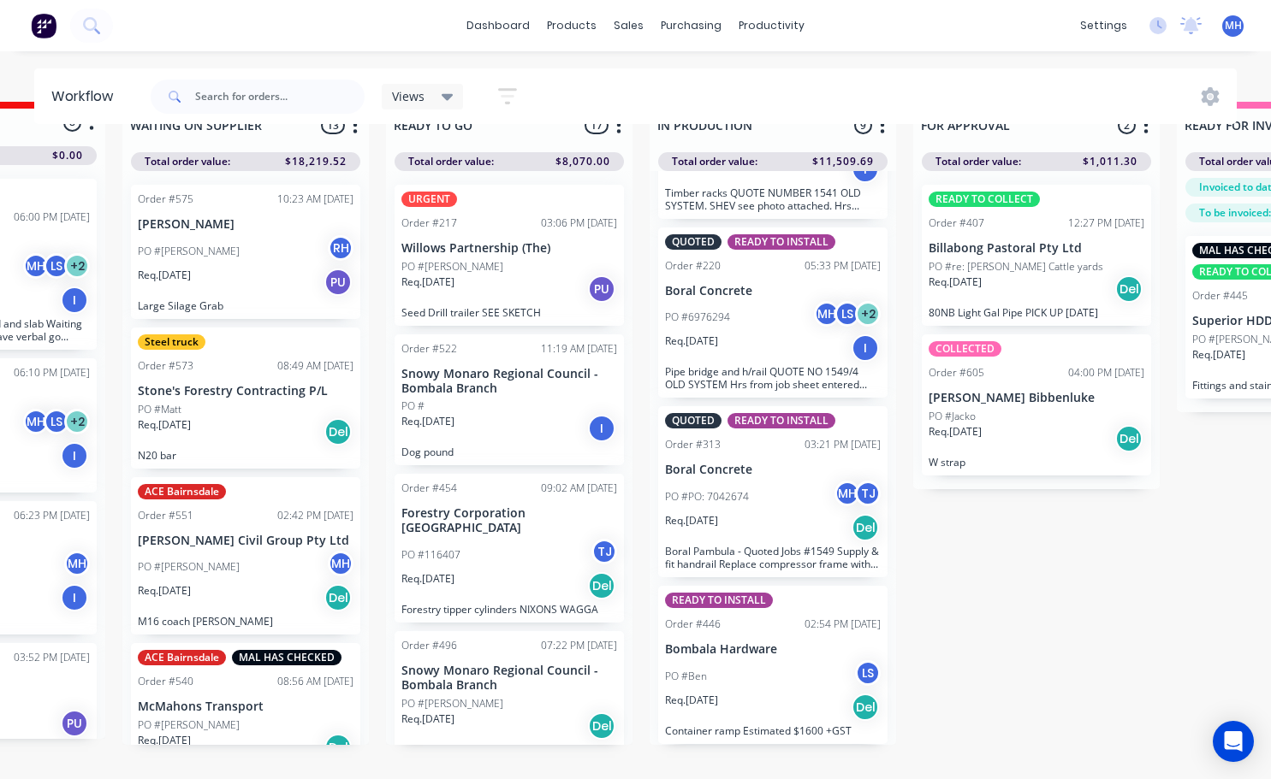
scroll to position [74, 441]
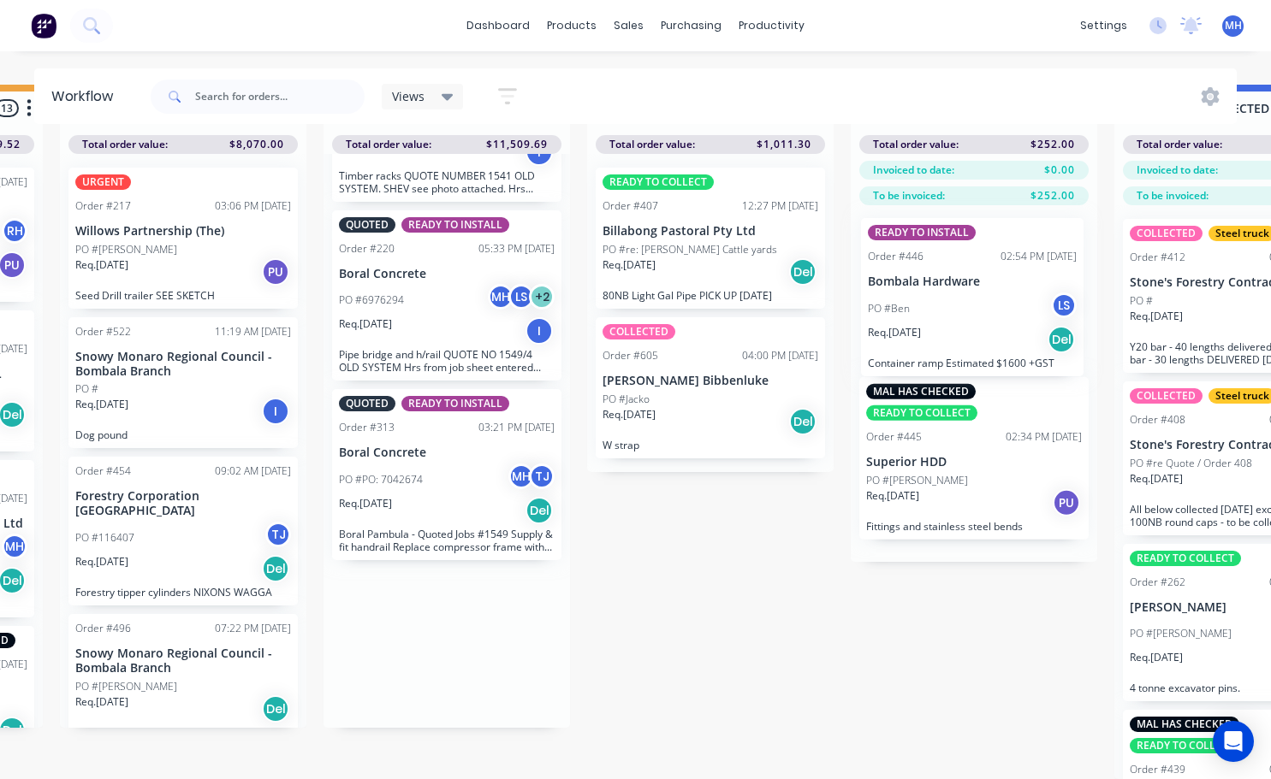
drag, startPoint x: 766, startPoint y: 656, endPoint x: 971, endPoint y: 308, distance: 404.2
click at [971, 308] on div "QUOTES TO DO 2 Status colour #273444 hex #273444 Save Cancel Notifications Emai…" at bounding box center [646, 432] width 2853 height 695
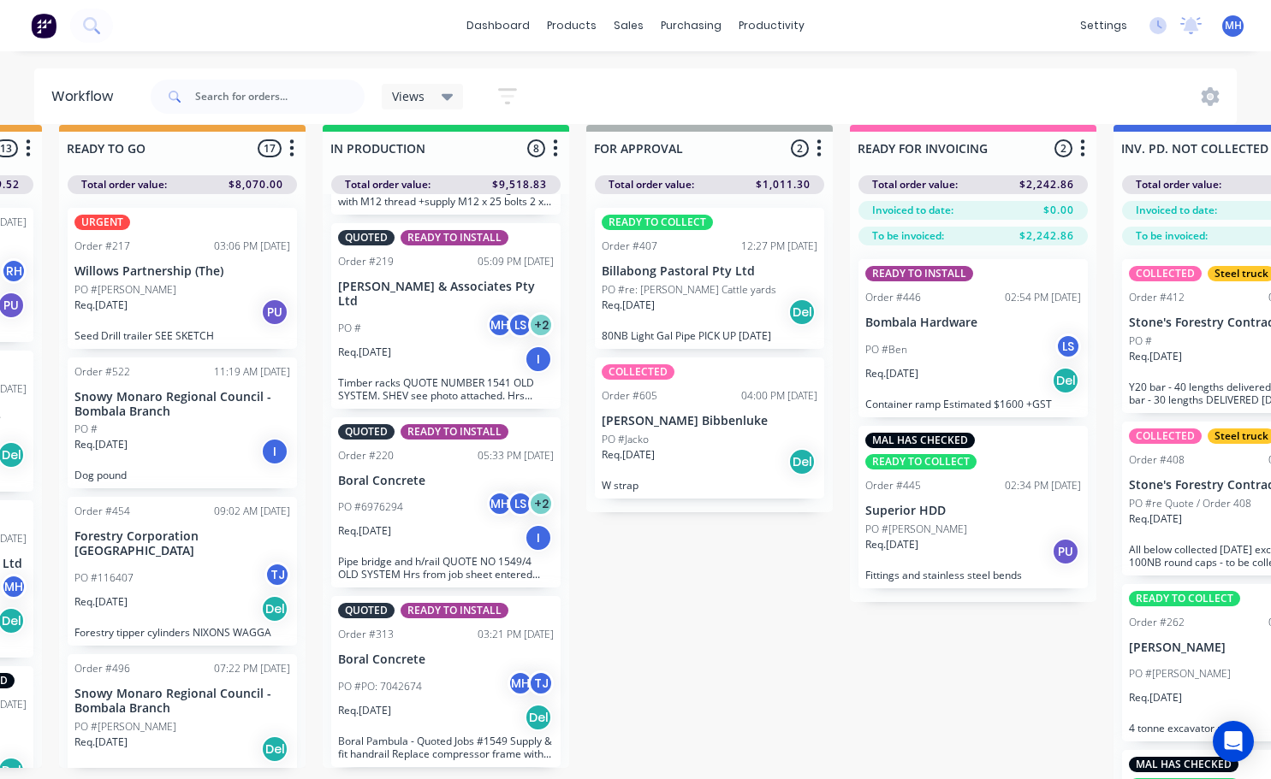
scroll to position [0, 768]
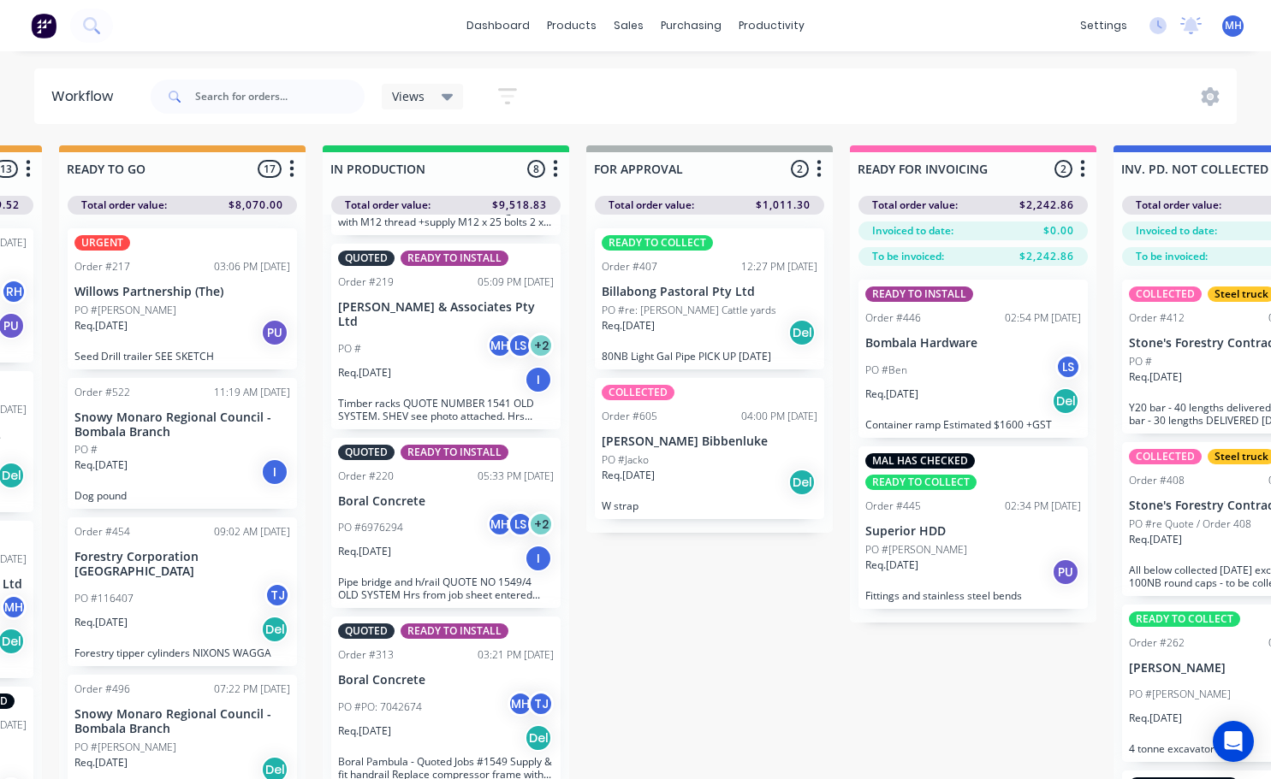
click at [963, 382] on div "PO #Ben LS" at bounding box center [973, 370] width 216 height 33
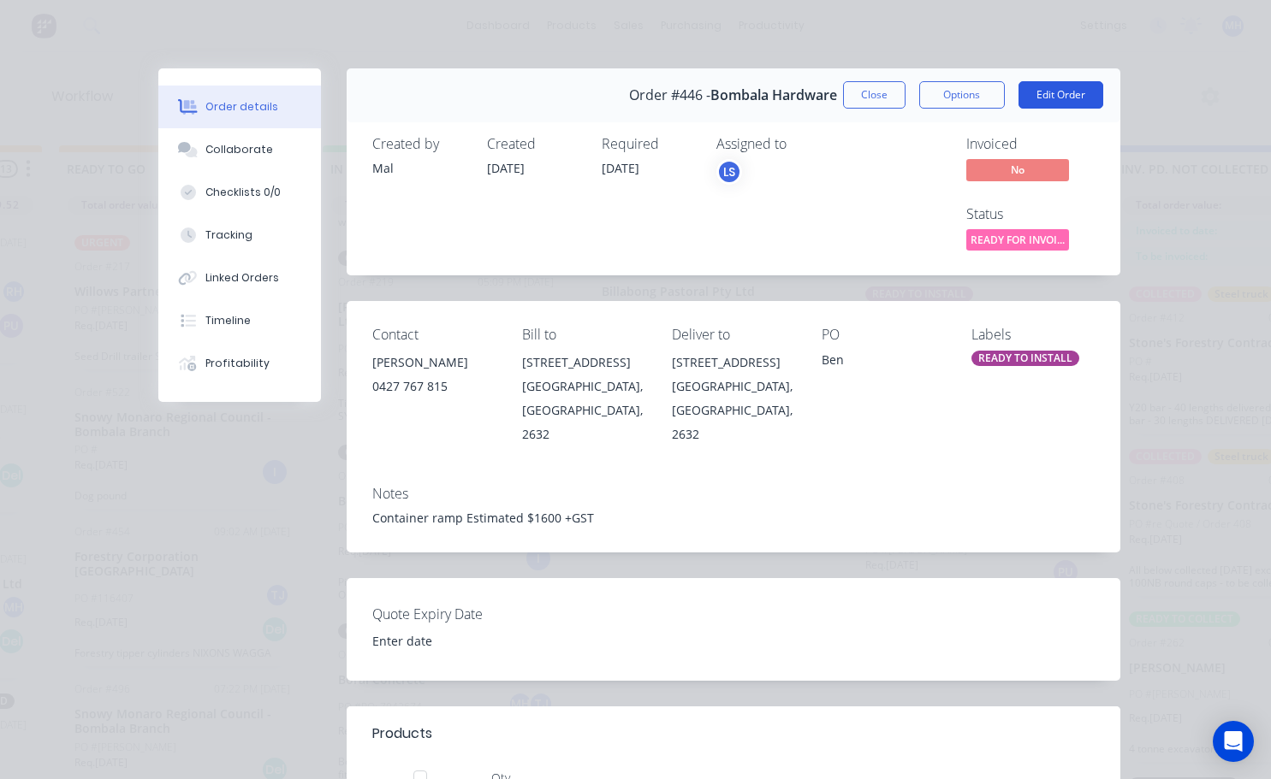
click at [1042, 98] on button "Edit Order" at bounding box center [1060, 94] width 85 height 27
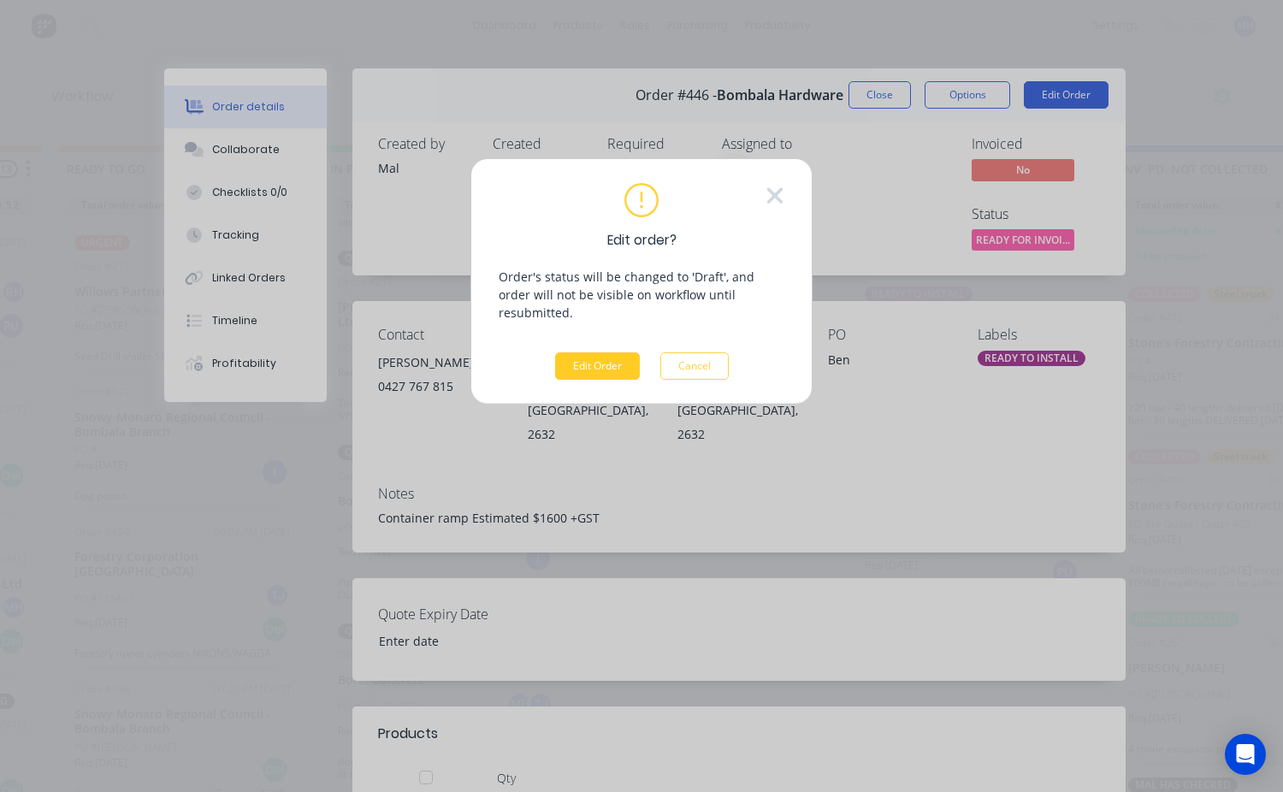
click at [613, 352] on button "Edit Order" at bounding box center [597, 365] width 85 height 27
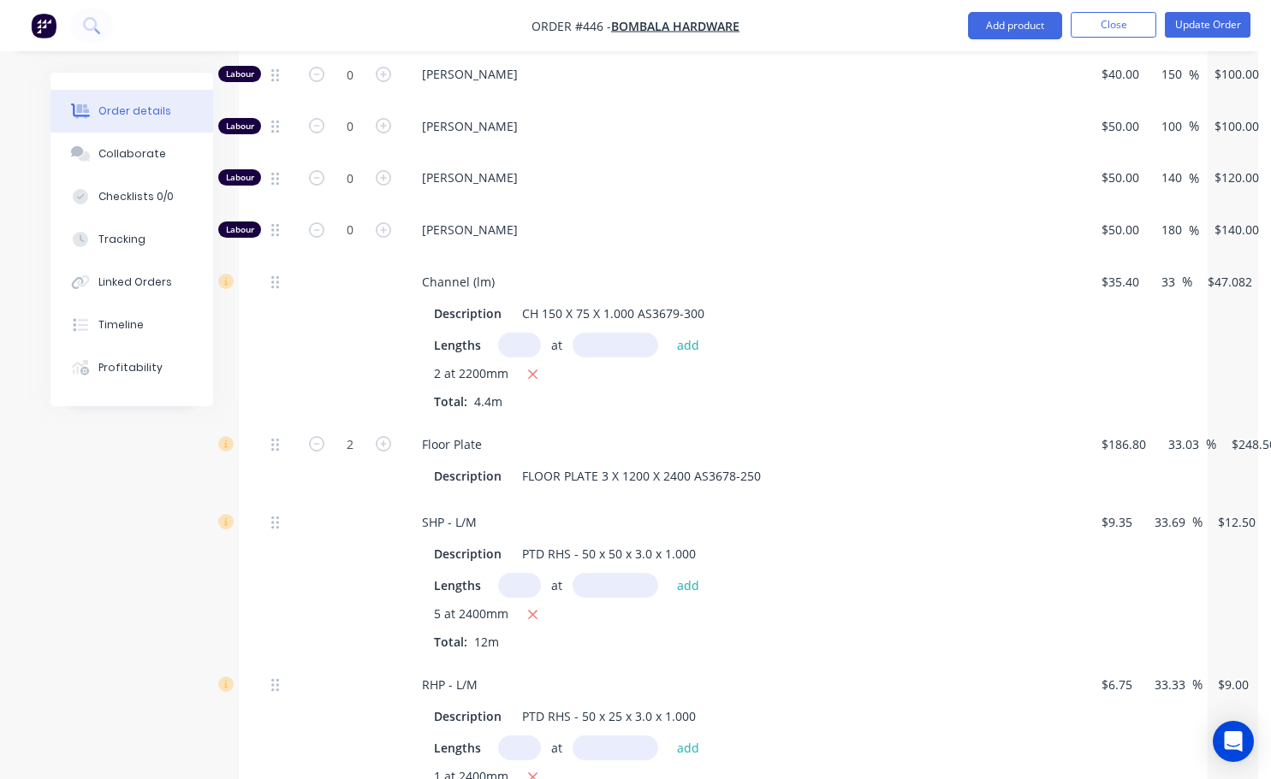
scroll to position [856, 0]
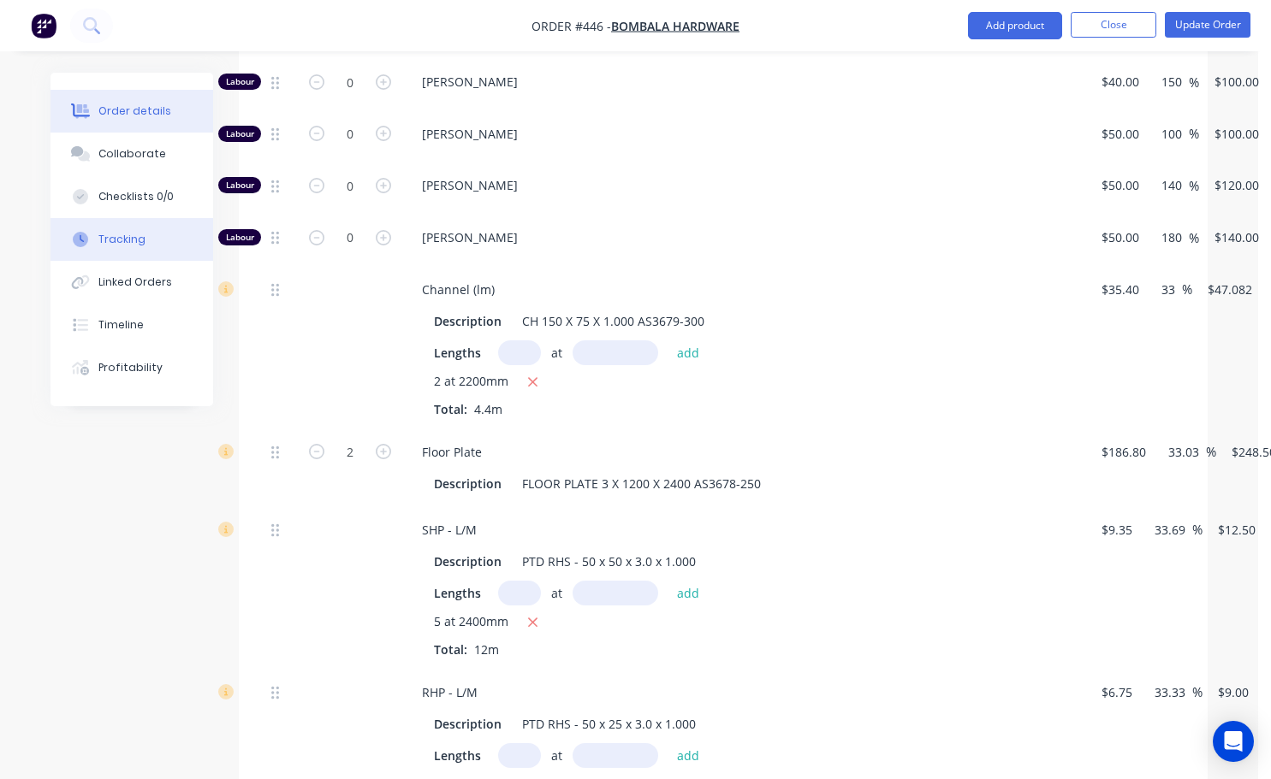
click at [133, 244] on div "Tracking" at bounding box center [121, 239] width 47 height 15
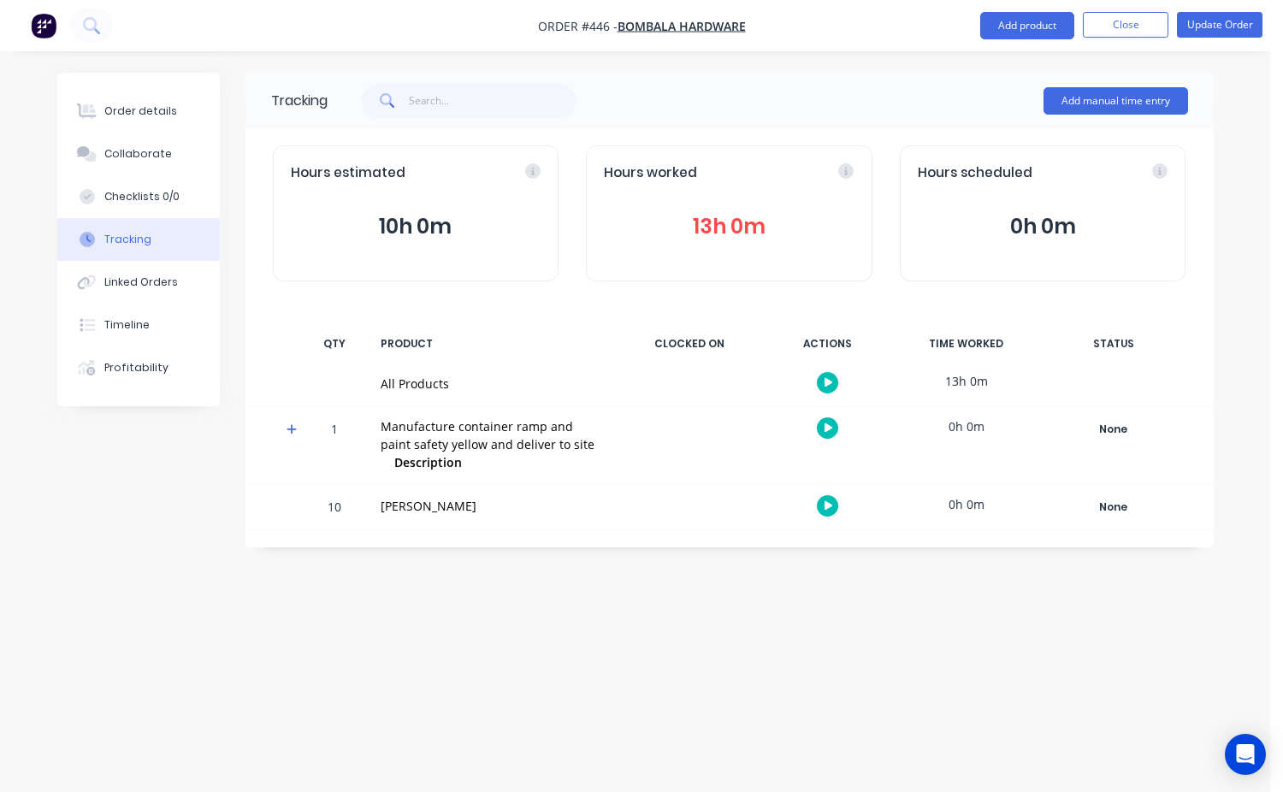
click at [708, 229] on button "13h 0m" at bounding box center [729, 226] width 251 height 33
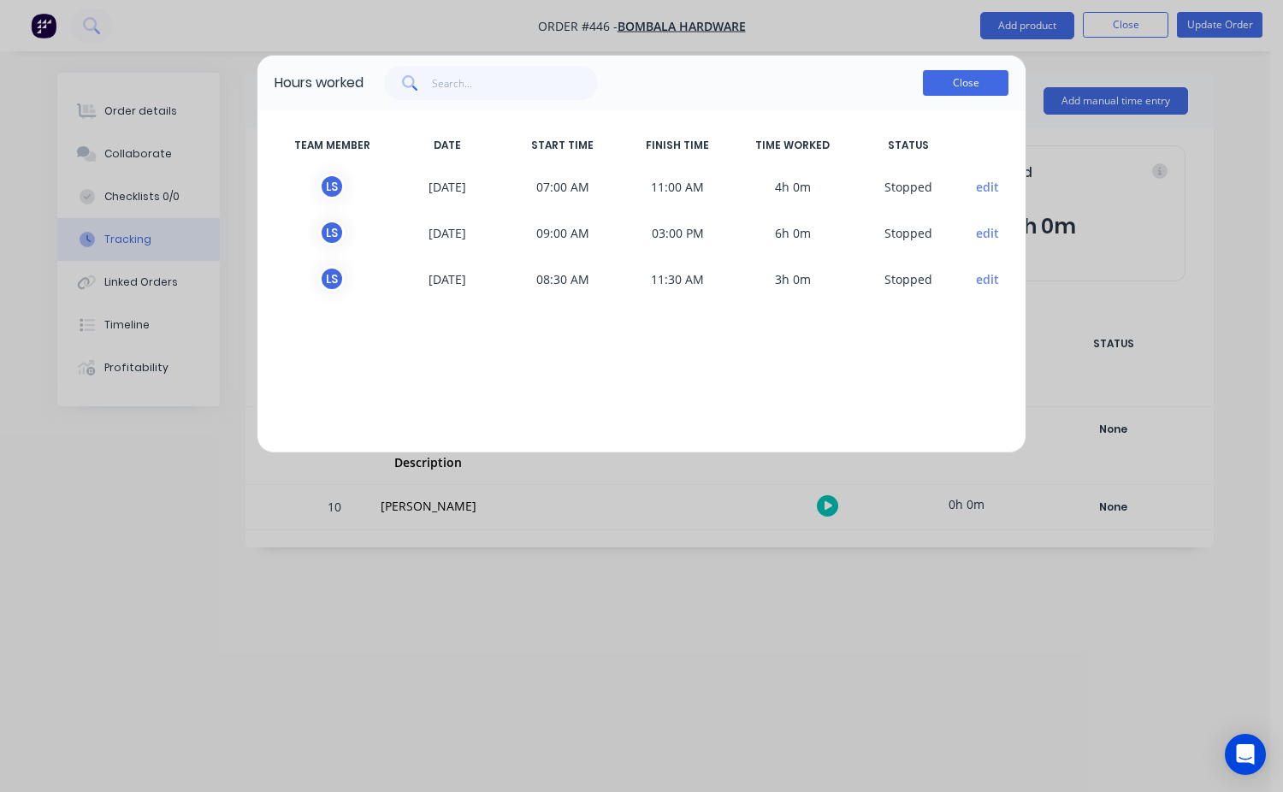
click at [958, 79] on button "Close" at bounding box center [966, 83] width 86 height 26
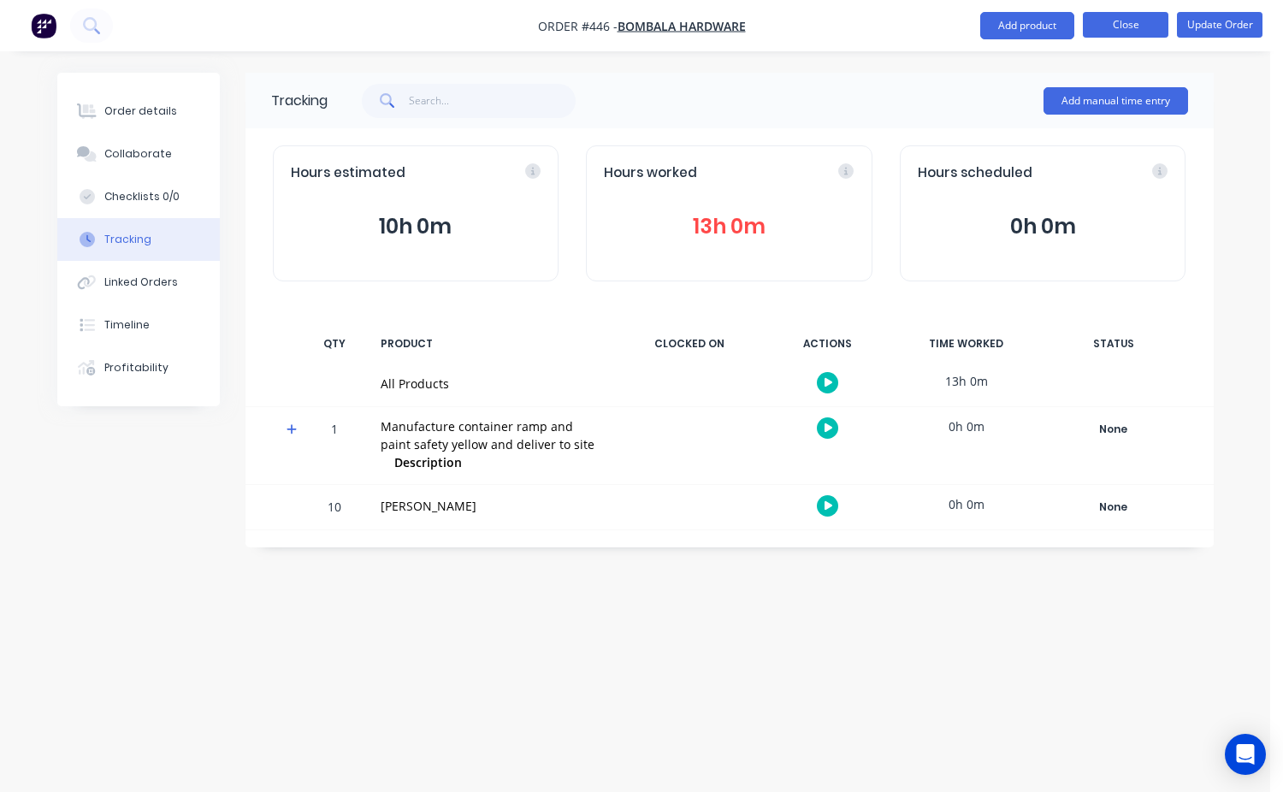
click at [1125, 30] on button "Close" at bounding box center [1126, 25] width 86 height 26
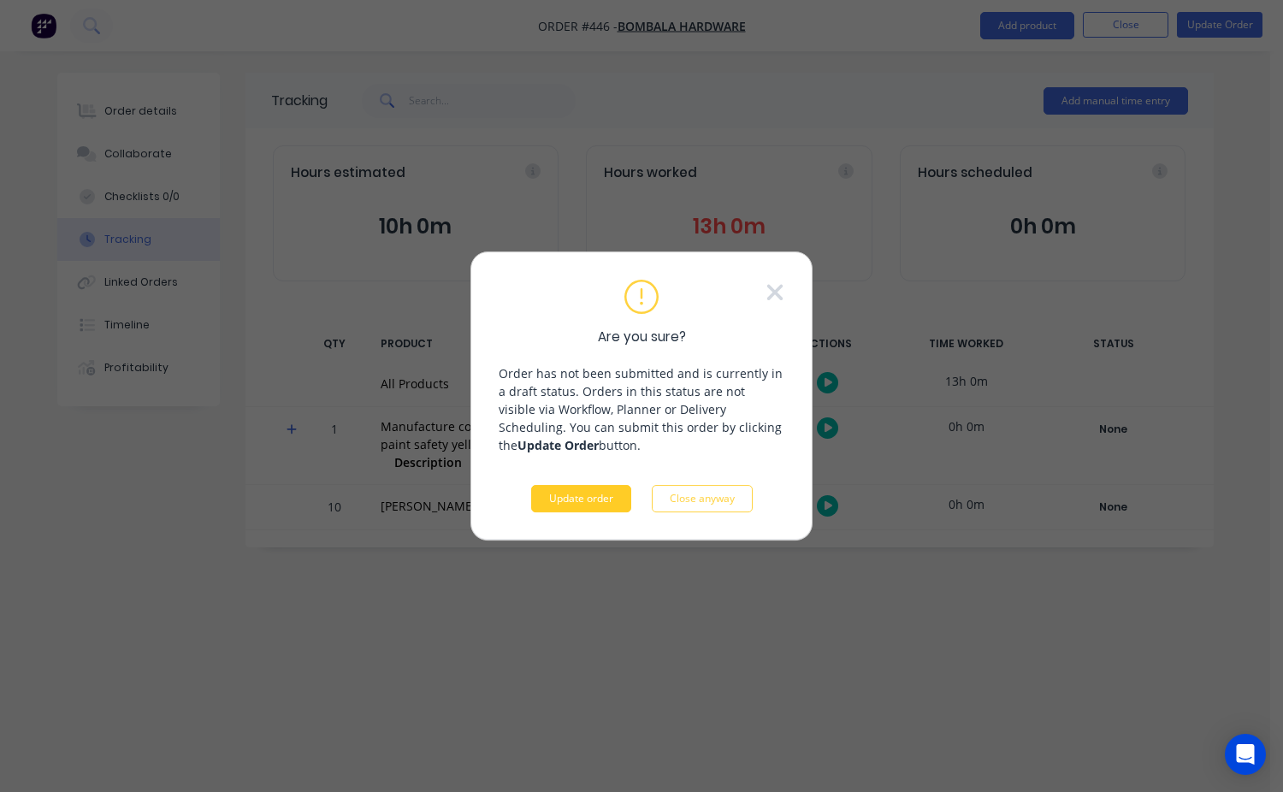
click at [594, 495] on button "Update order" at bounding box center [581, 498] width 100 height 27
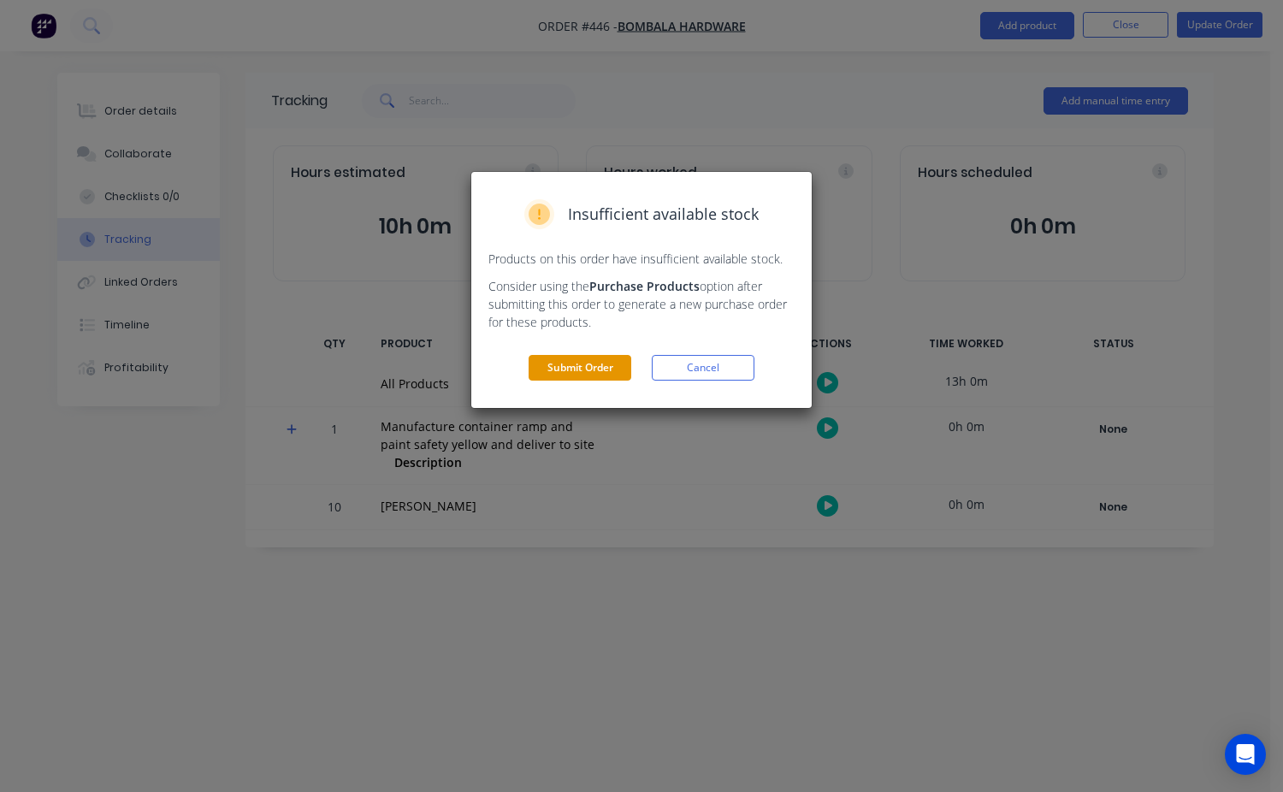
click at [603, 371] on button "Submit Order" at bounding box center [580, 368] width 103 height 26
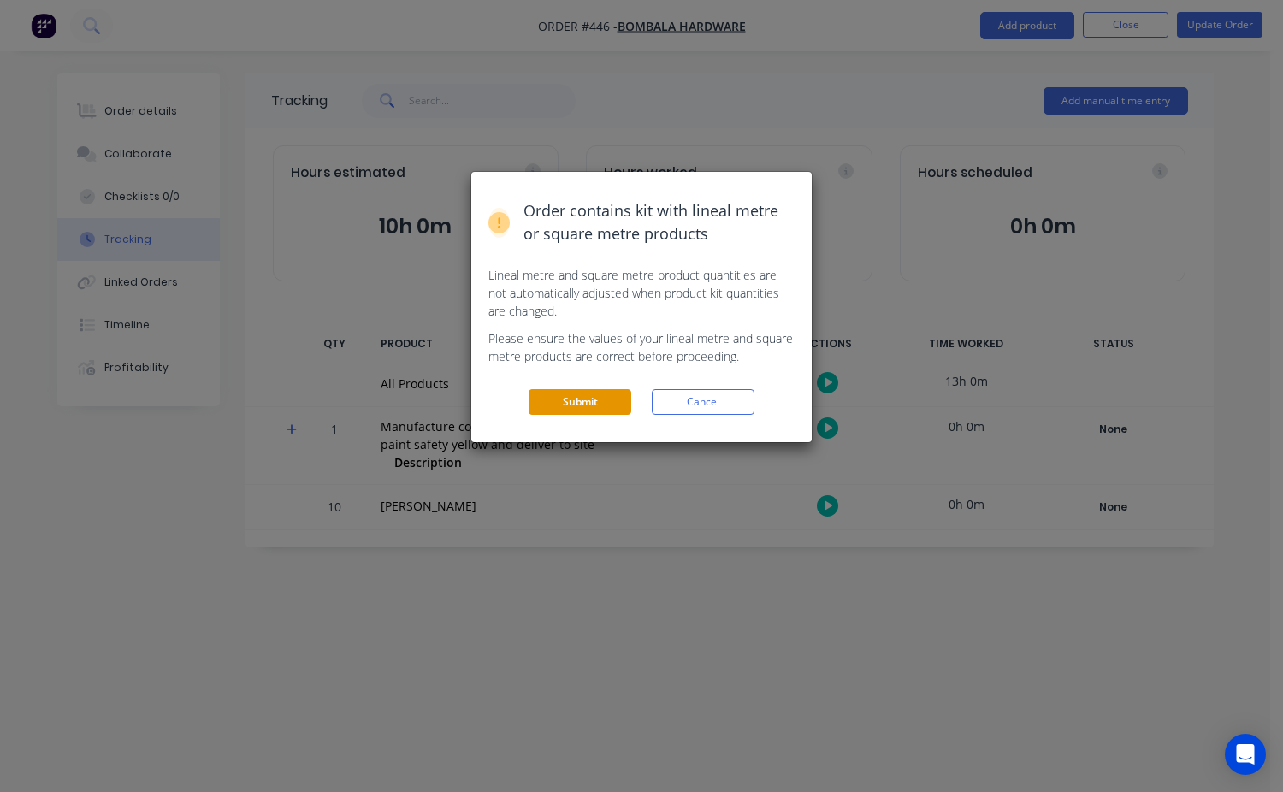
click at [603, 406] on button "Submit" at bounding box center [580, 402] width 103 height 26
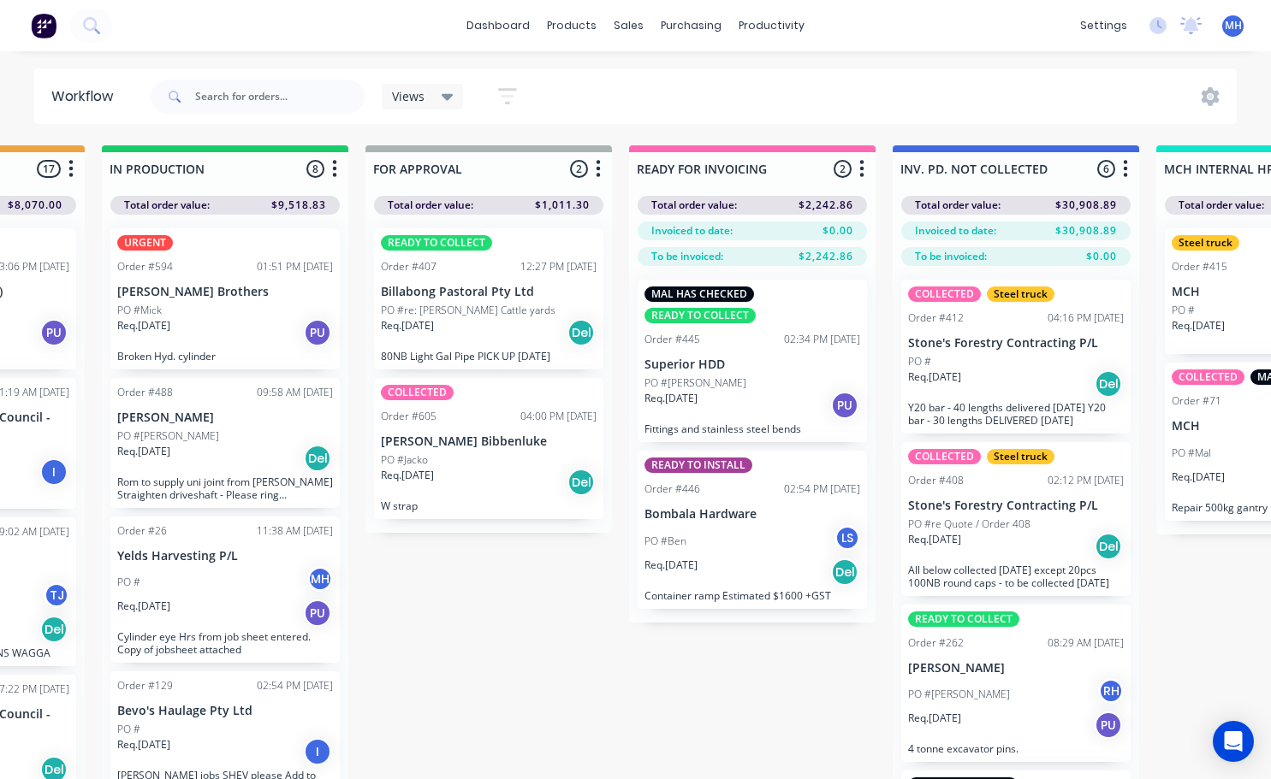
scroll to position [0, 944]
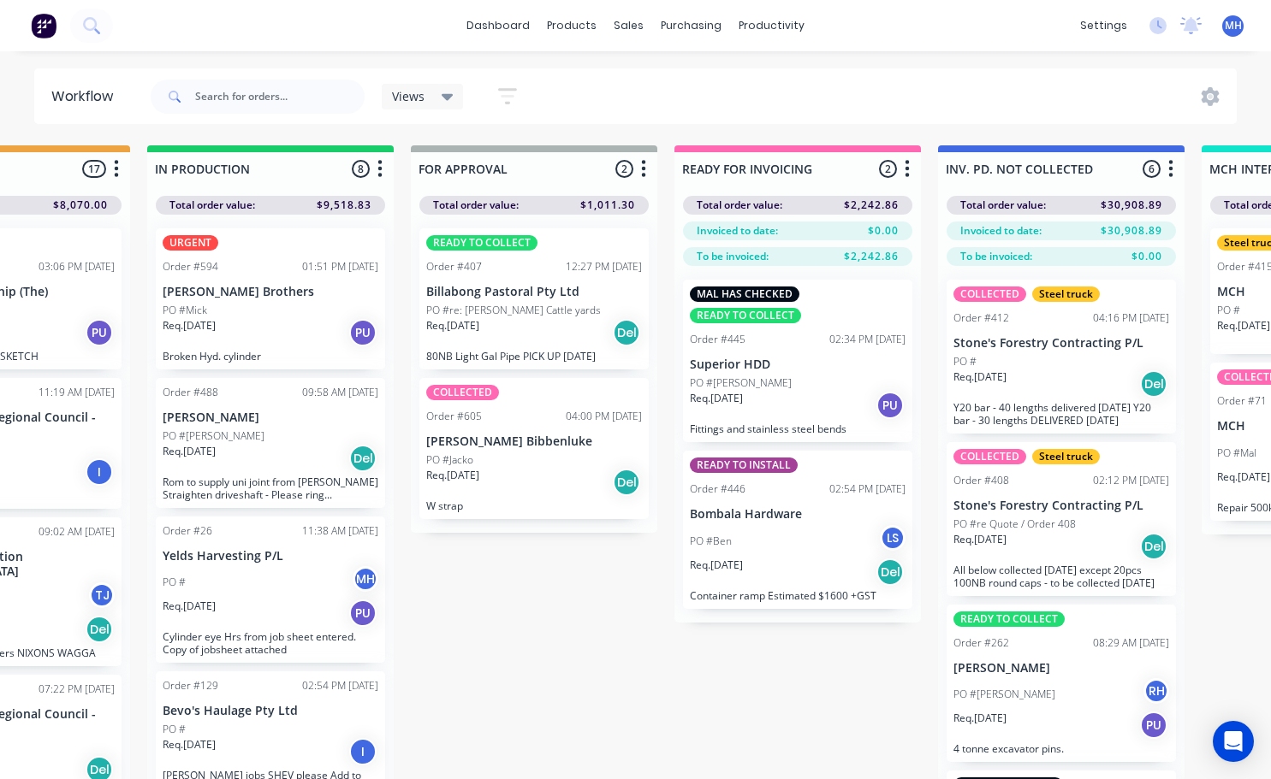
click at [798, 537] on div "PO #Ben LS" at bounding box center [798, 541] width 216 height 33
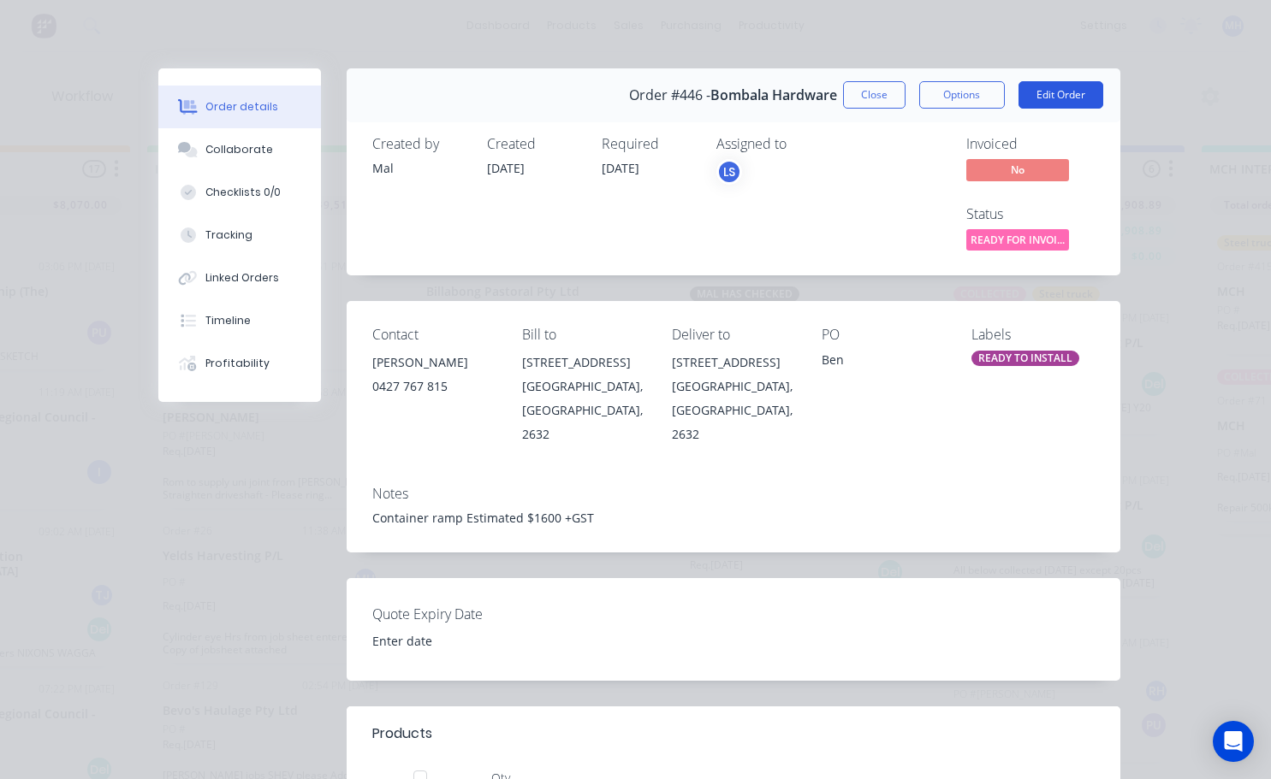
click at [1040, 90] on button "Edit Order" at bounding box center [1060, 94] width 85 height 27
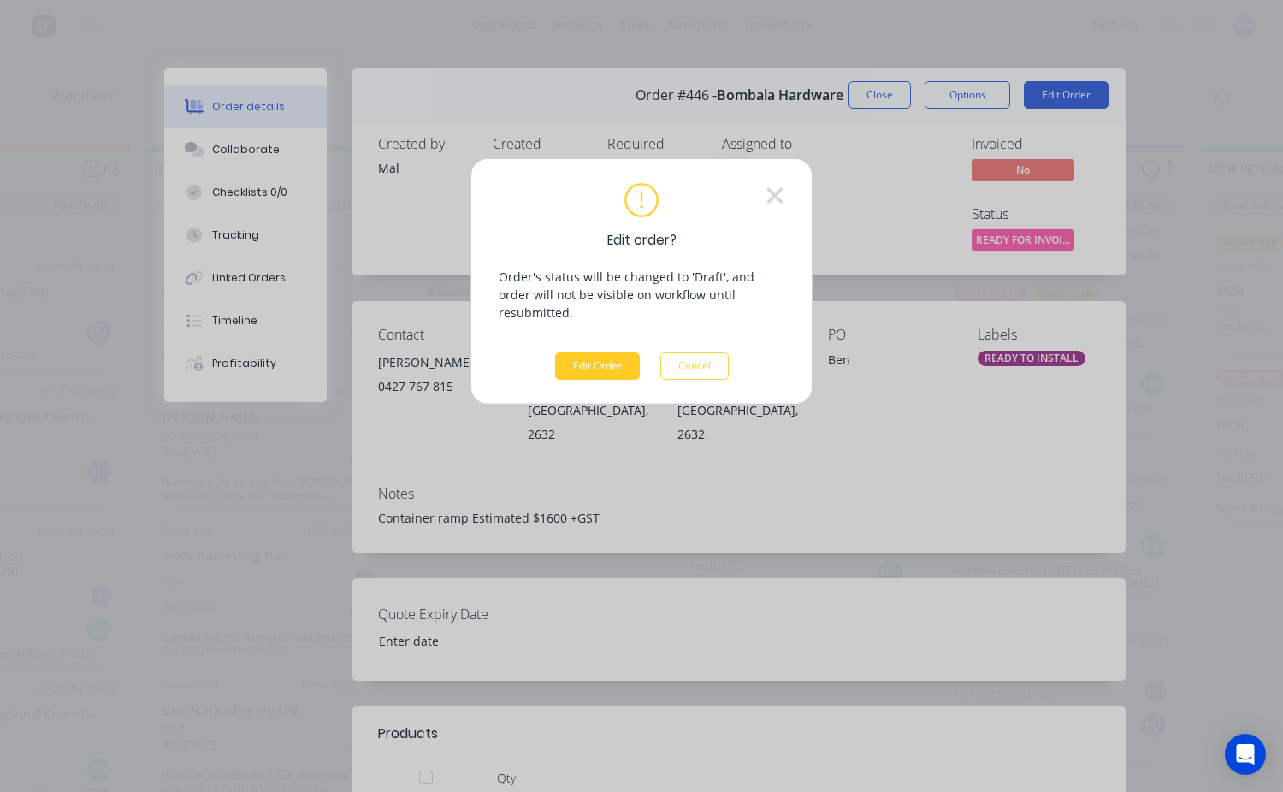
click at [585, 358] on button "Edit Order" at bounding box center [597, 365] width 85 height 27
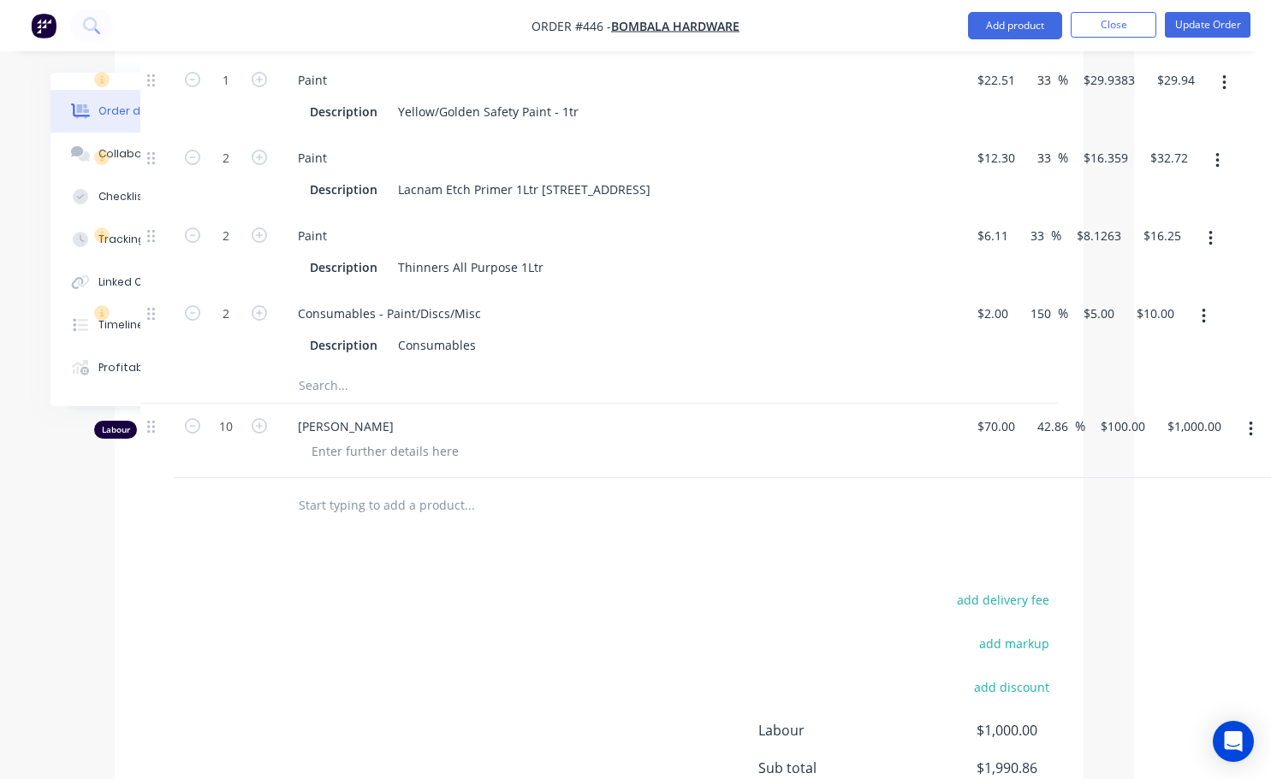
scroll to position [1882, 124]
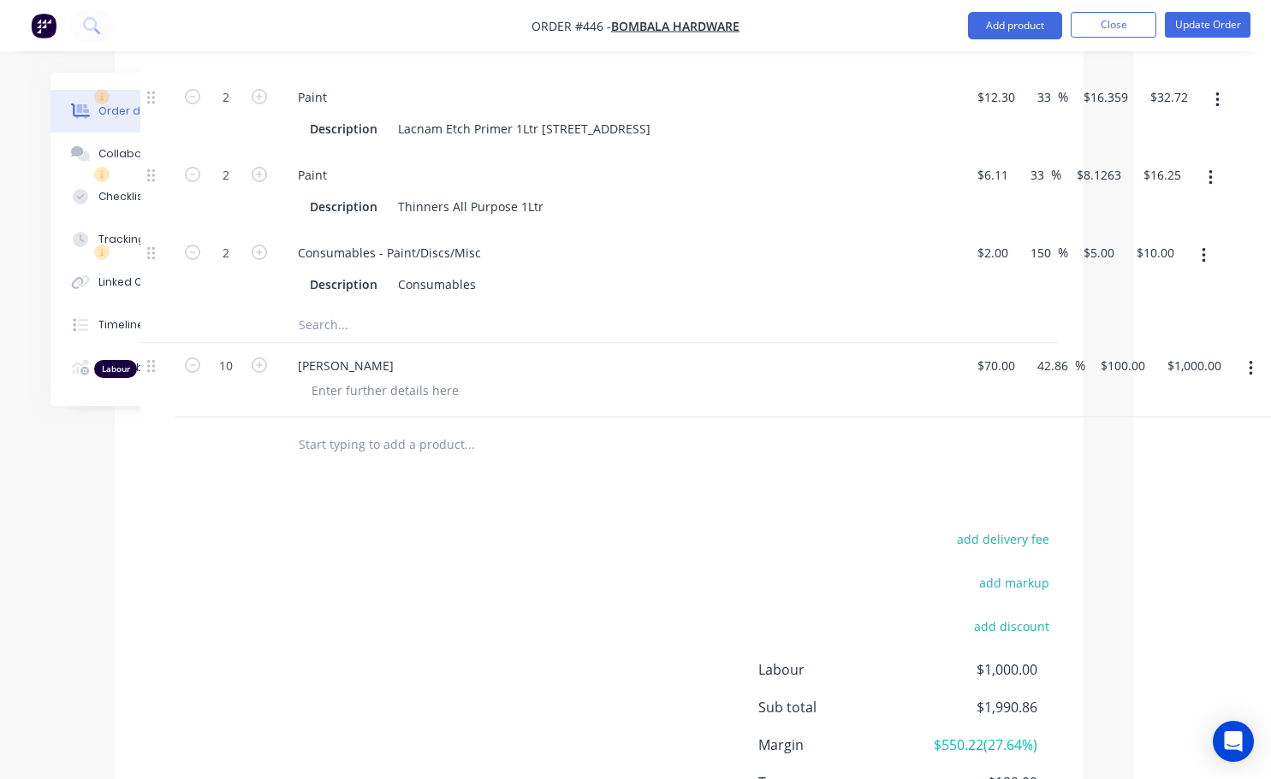
click at [1250, 361] on icon "button" at bounding box center [1249, 368] width 3 height 15
click at [1164, 504] on div "Delete" at bounding box center [1189, 516] width 132 height 25
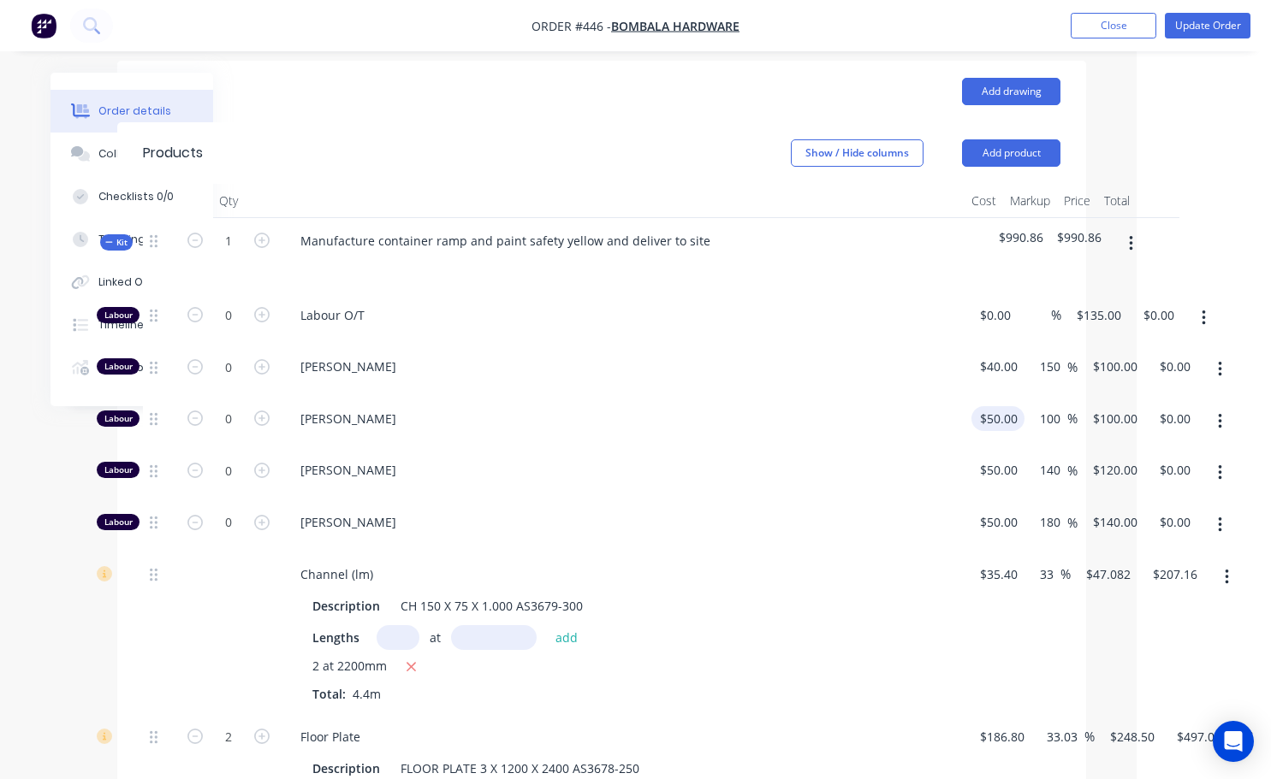
scroll to position [428, 121]
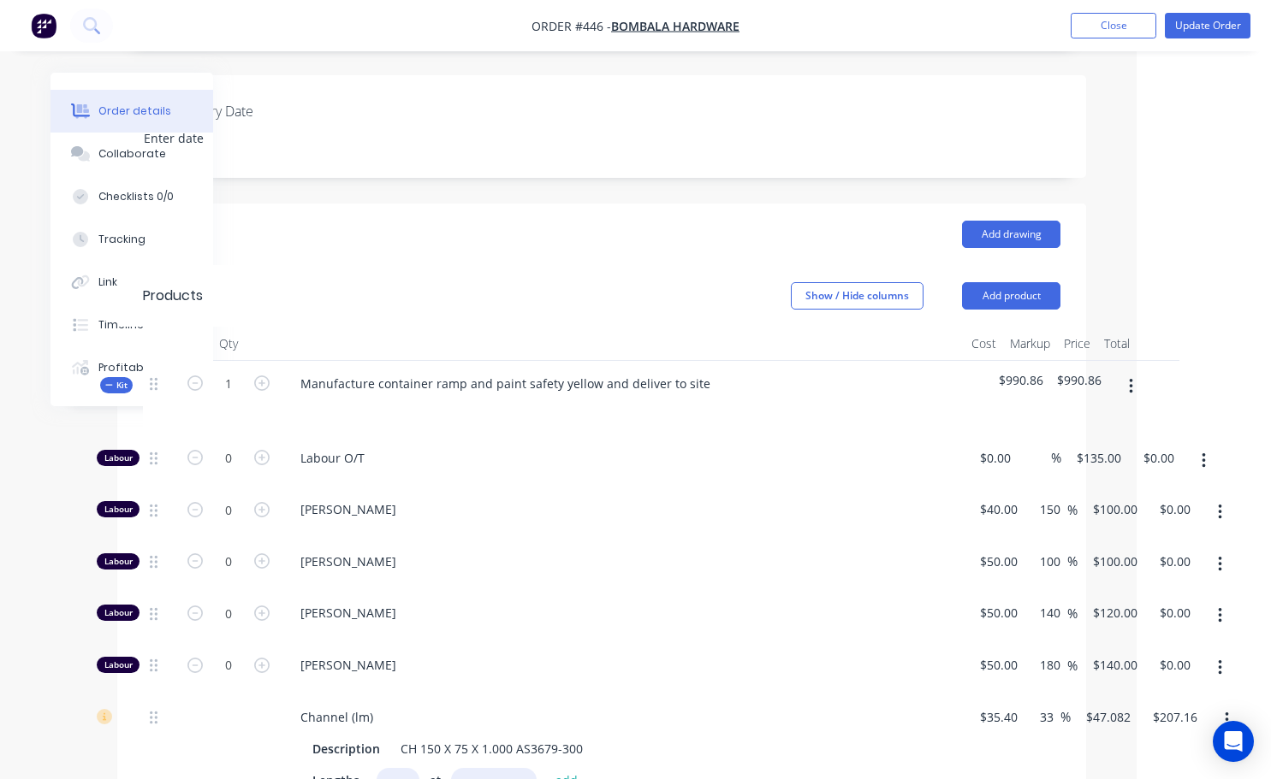
click at [1105, 361] on div "$990.86" at bounding box center [1079, 398] width 58 height 74
click at [1076, 371] on span "$990.86" at bounding box center [1079, 380] width 44 height 18
drag, startPoint x: 1075, startPoint y: 352, endPoint x: 1063, endPoint y: 358, distance: 14.2
click at [1074, 371] on span "$990.86" at bounding box center [1079, 380] width 44 height 18
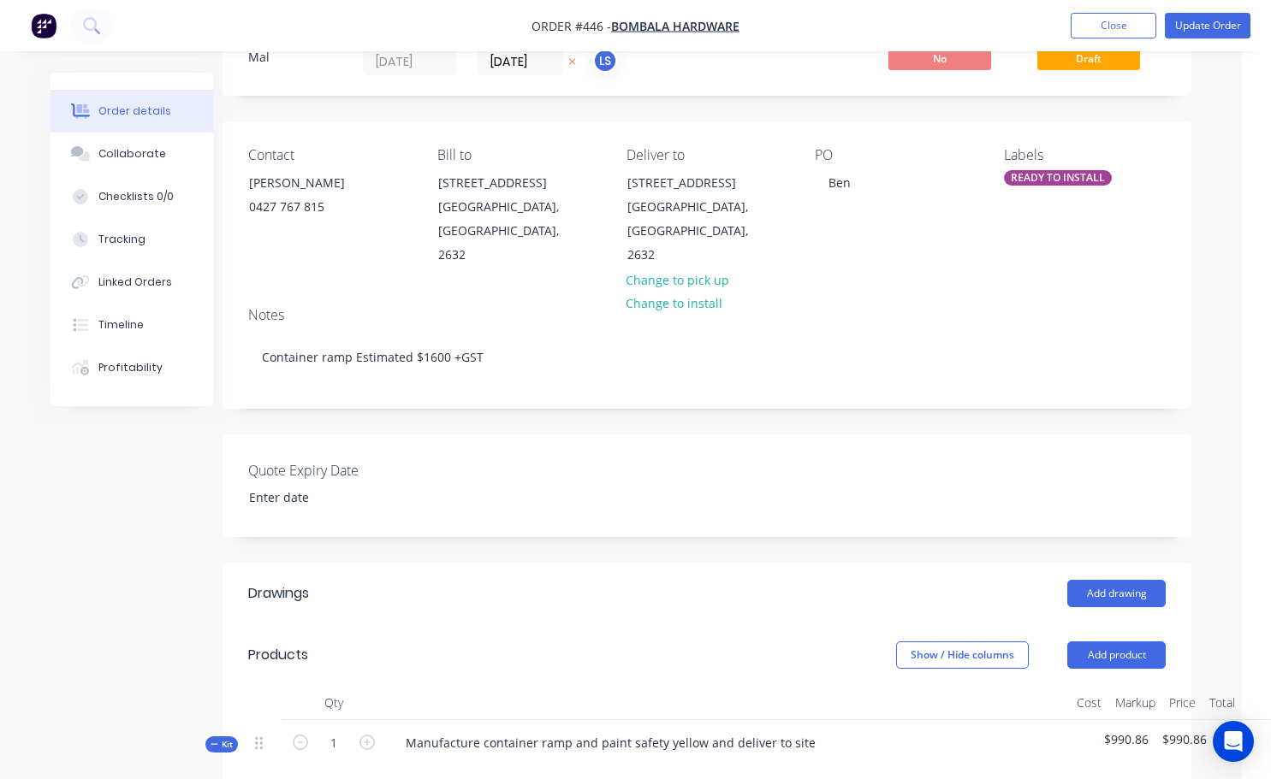
scroll to position [171, 16]
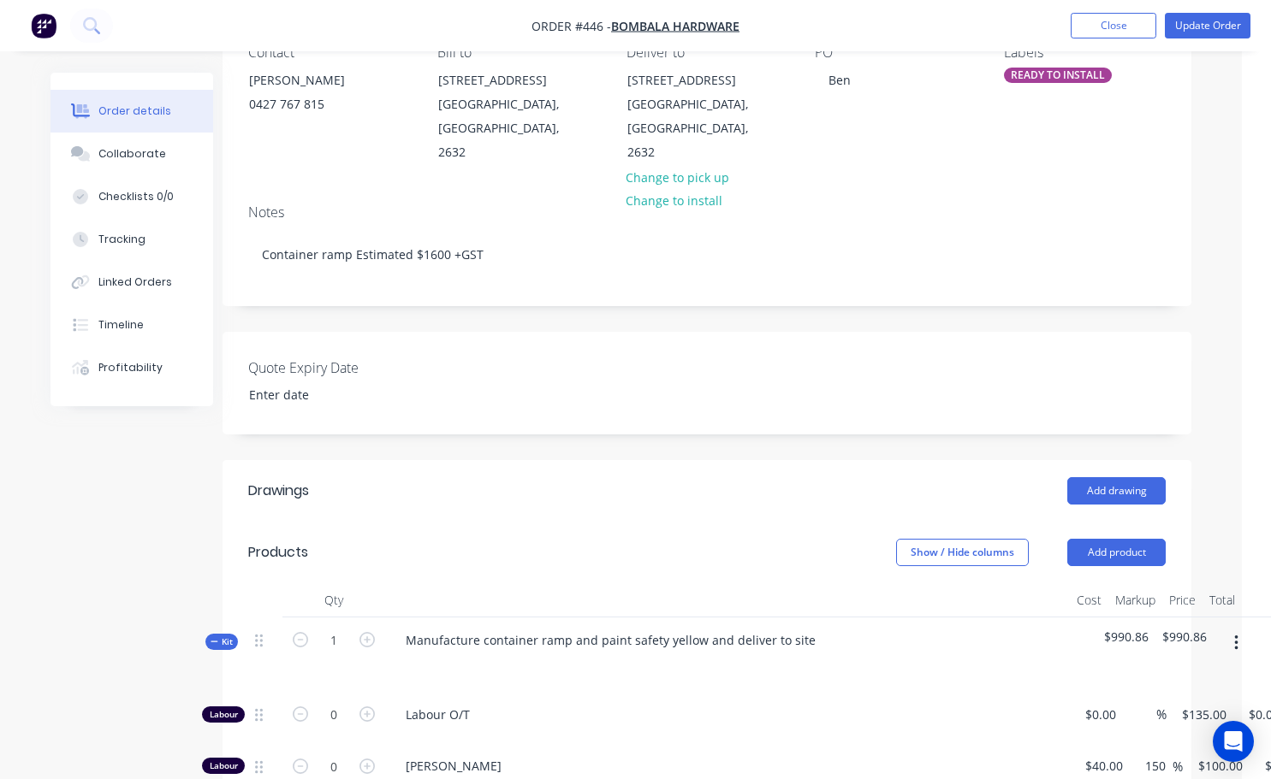
click at [1047, 74] on div "READY TO INSTALL" at bounding box center [1058, 75] width 108 height 15
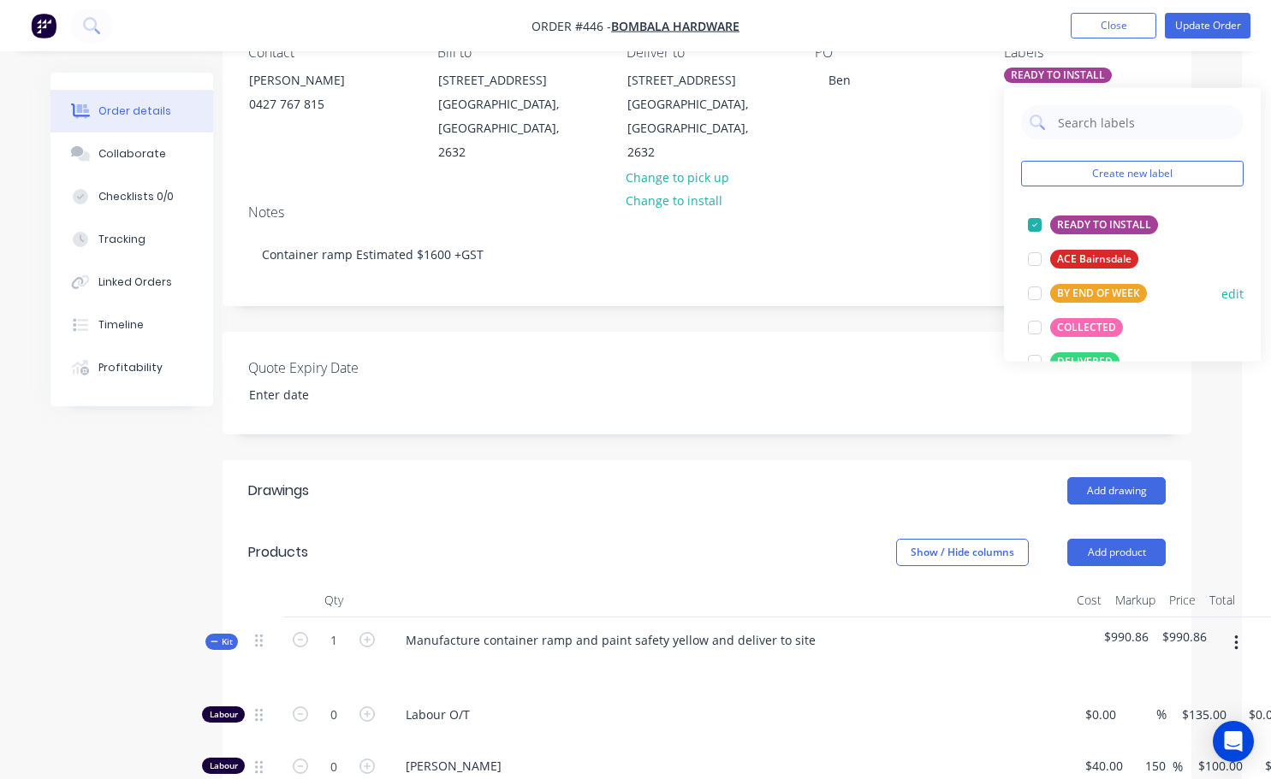
scroll to position [171, 0]
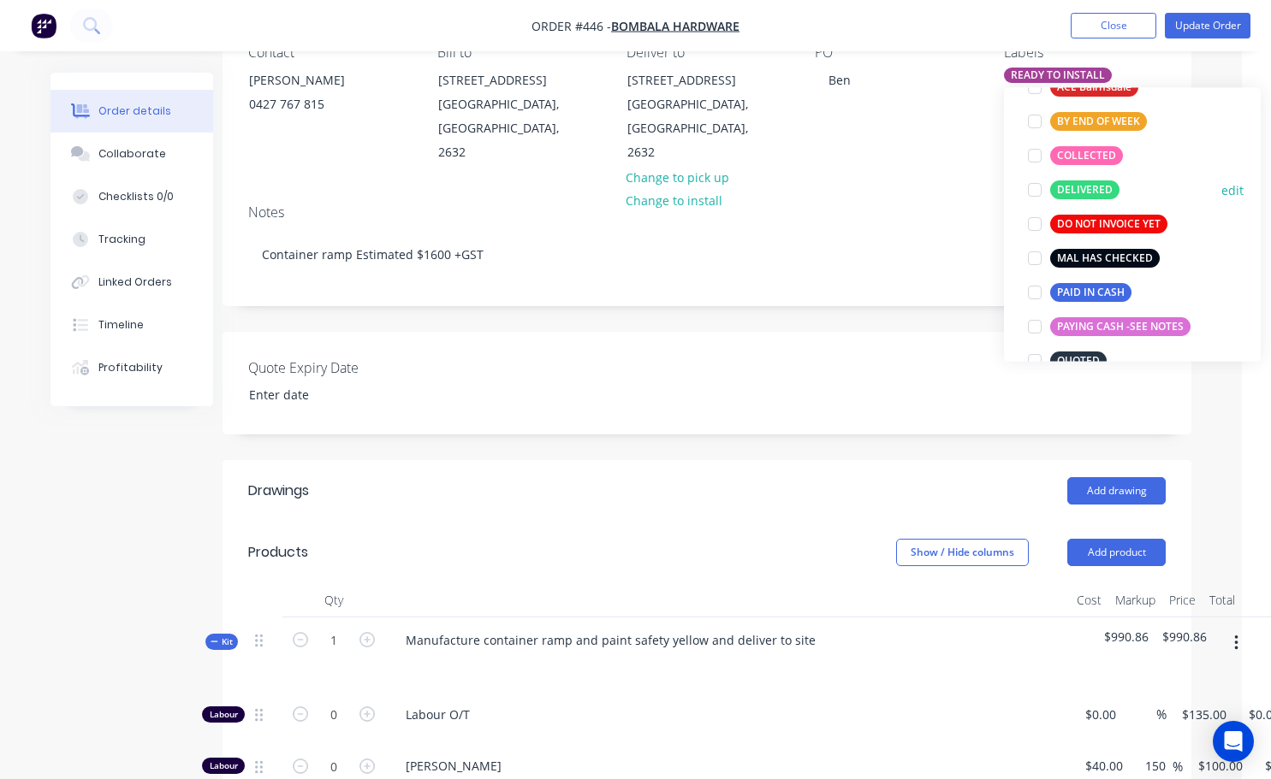
click at [1031, 188] on div at bounding box center [1034, 191] width 34 height 34
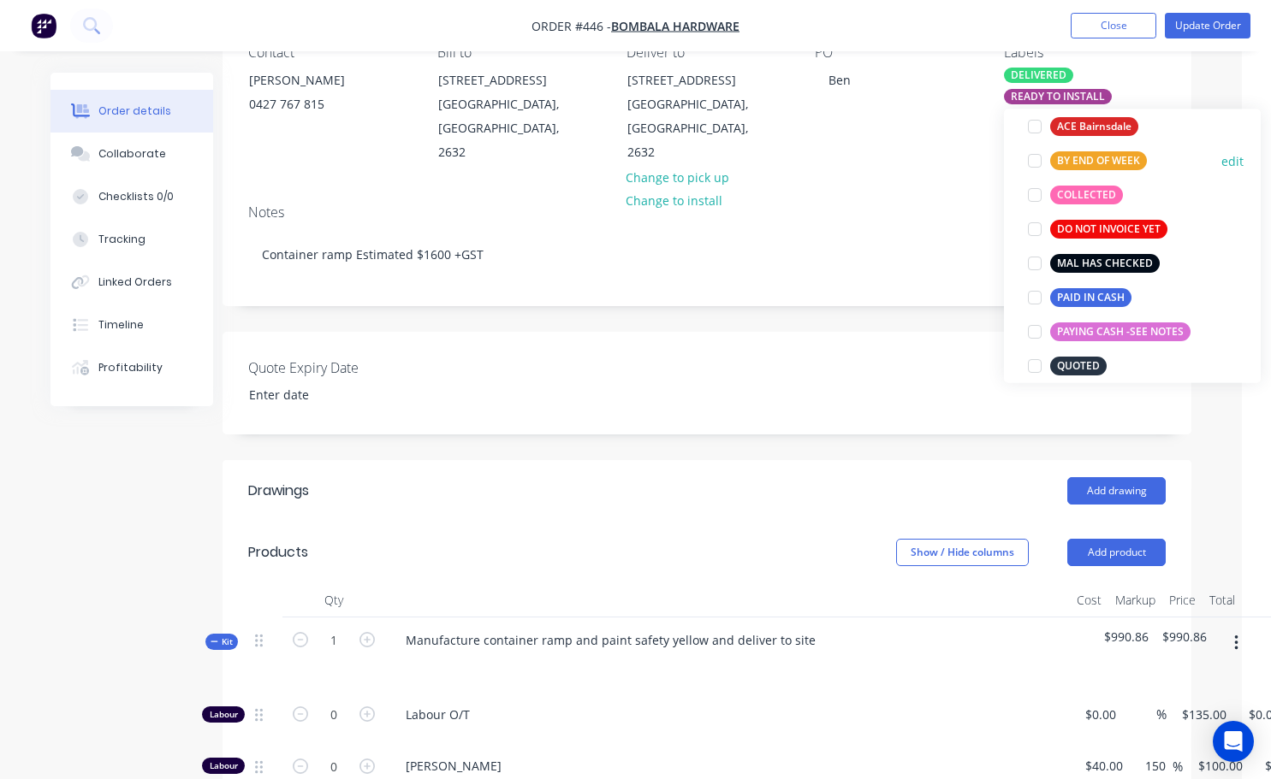
scroll to position [291, 0]
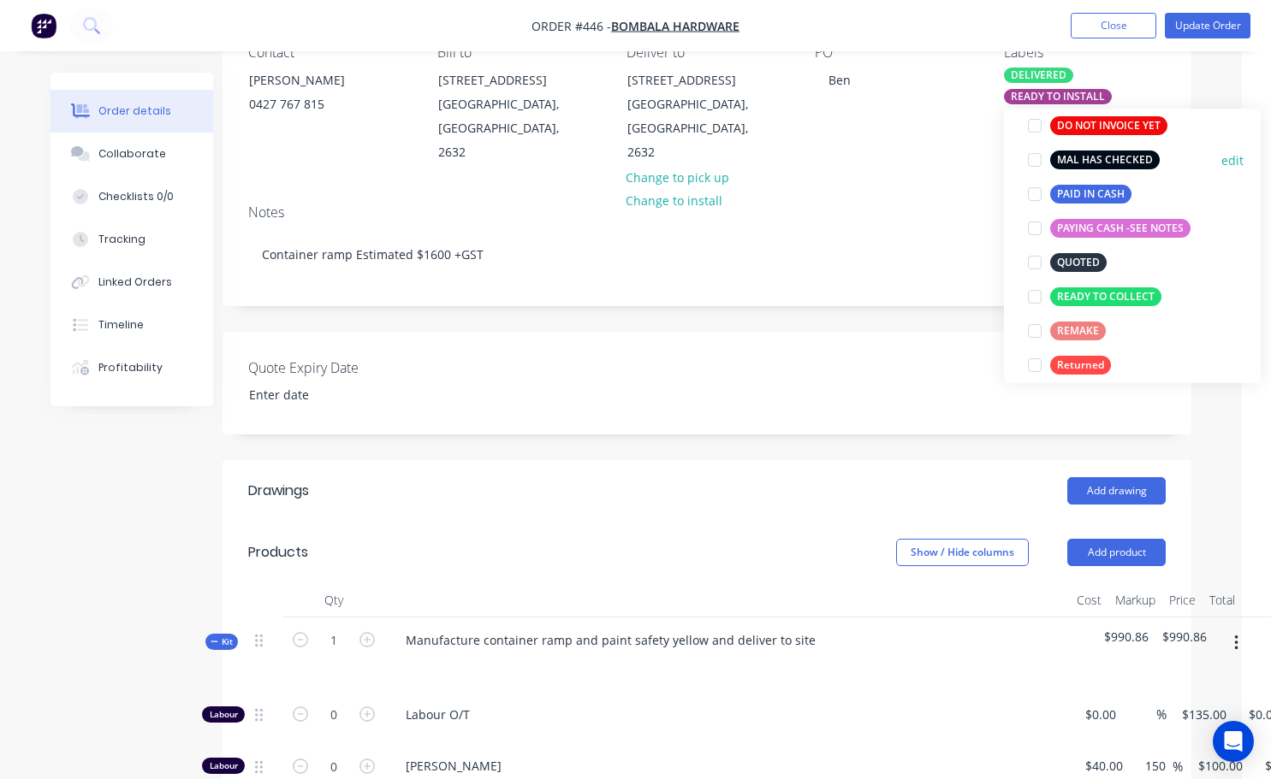
click at [1034, 163] on div at bounding box center [1034, 161] width 34 height 34
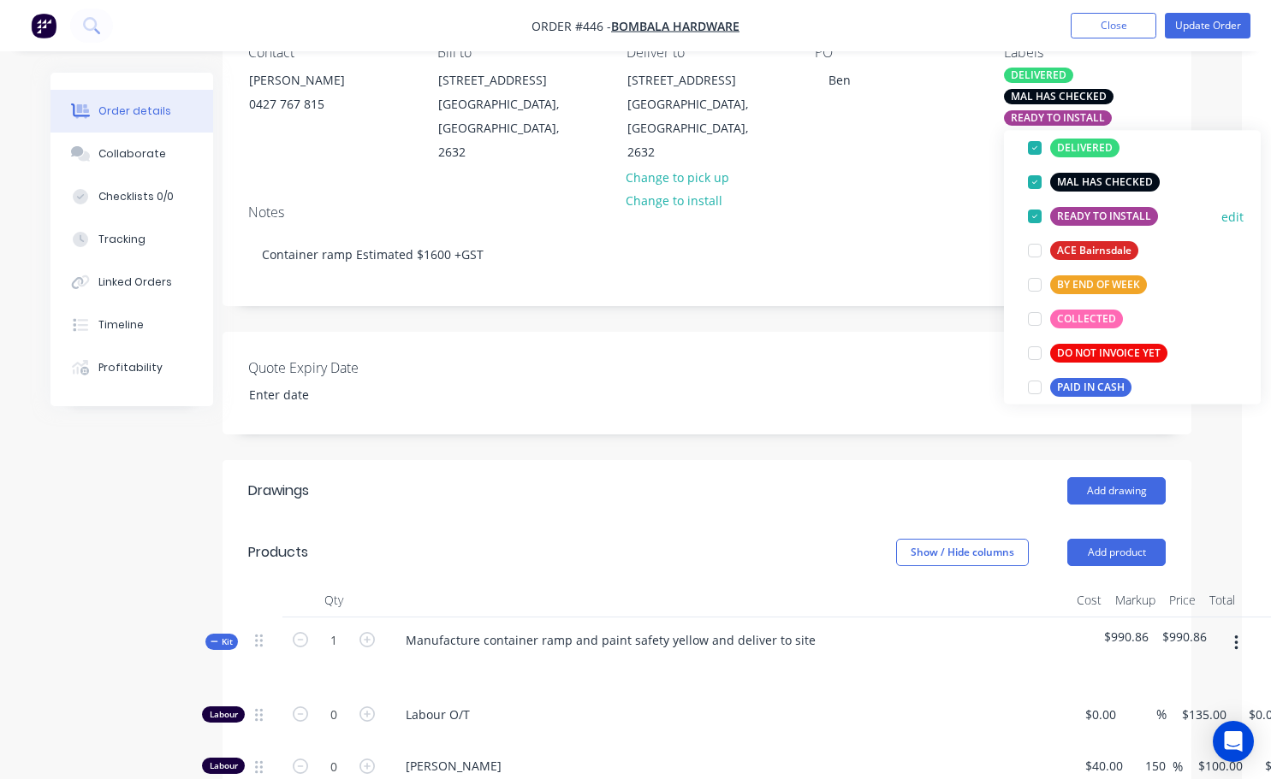
click at [1033, 212] on div at bounding box center [1034, 216] width 34 height 34
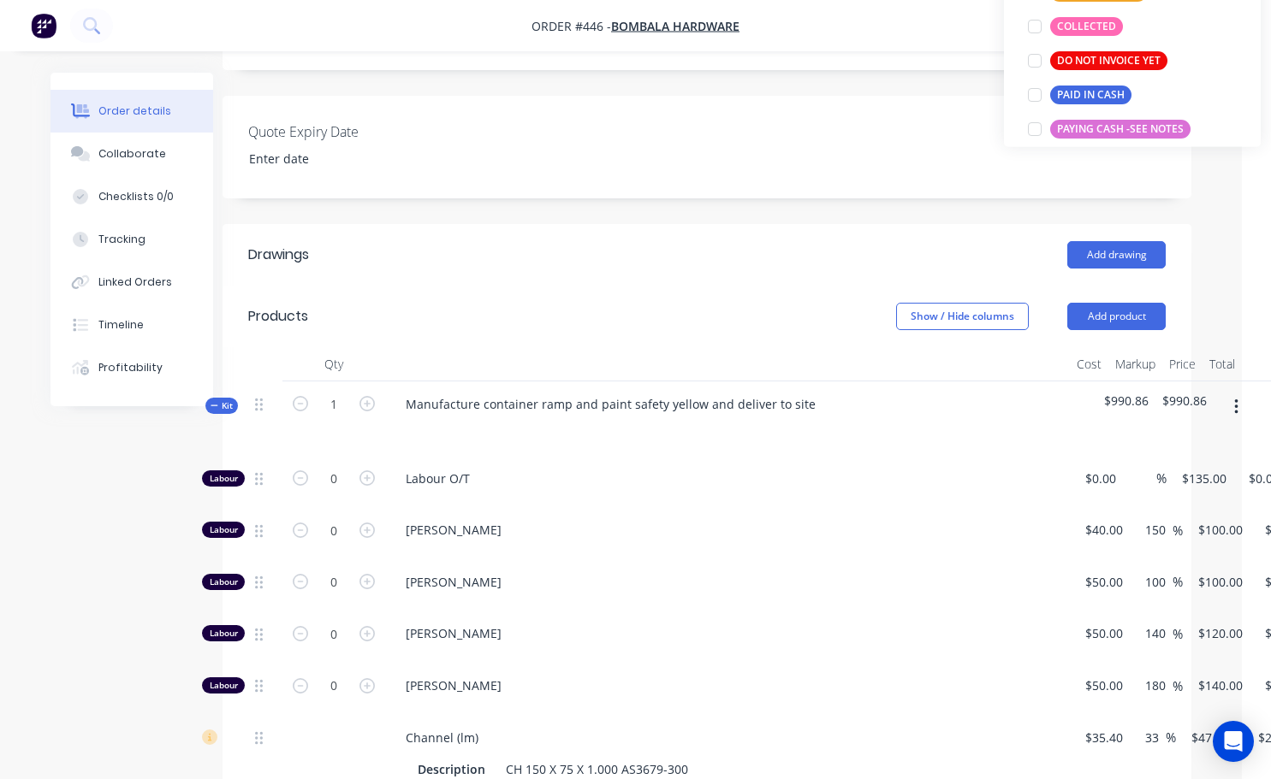
scroll to position [428, 16]
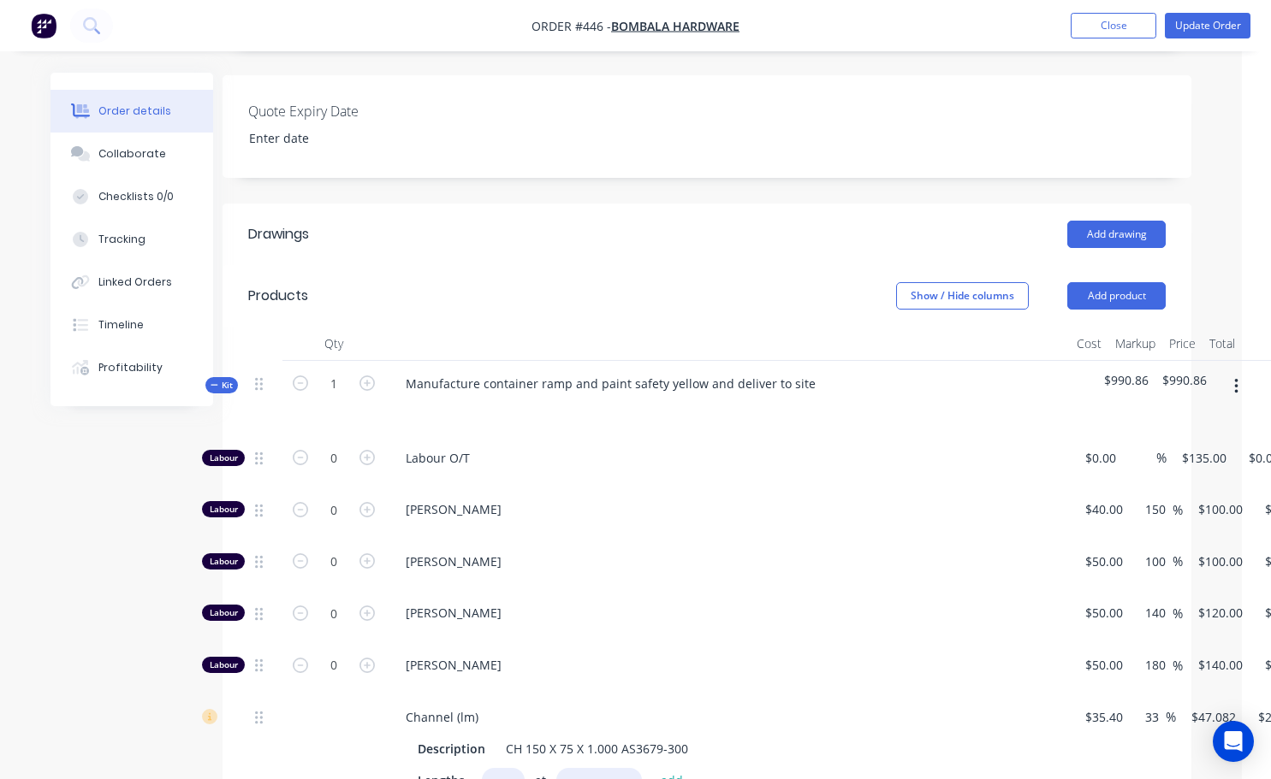
click at [1188, 371] on span "$990.86" at bounding box center [1184, 380] width 44 height 18
drag, startPoint x: 1130, startPoint y: 360, endPoint x: 1205, endPoint y: 354, distance: 75.5
click at [1147, 361] on div "$990.86" at bounding box center [1126, 398] width 58 height 74
click at [1209, 361] on div "$990.86" at bounding box center [1184, 398] width 58 height 74
click at [1127, 371] on span "$990.86" at bounding box center [1126, 380] width 44 height 18
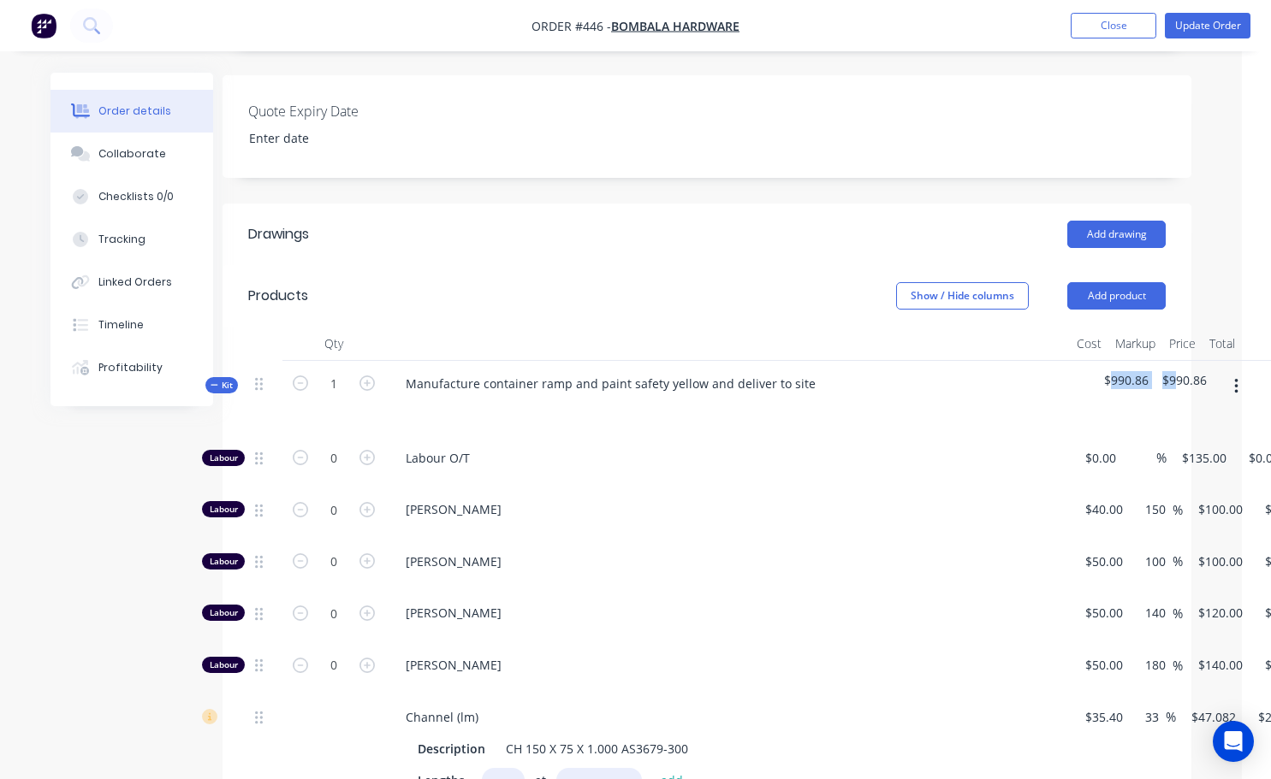
drag, startPoint x: 1111, startPoint y: 363, endPoint x: 1176, endPoint y: 358, distance: 65.2
click at [1165, 361] on div "Kit 1 Manufacture container ramp and paint safety yellow and deliver to site $9…" at bounding box center [706, 398] width 917 height 74
drag, startPoint x: 1214, startPoint y: 360, endPoint x: 1194, endPoint y: 339, distance: 29.1
click at [1165, 361] on div "Kit 1 Manufacture container ramp and paint safety yellow and deliver to site $9…" at bounding box center [706, 398] width 917 height 74
click at [1186, 371] on span "$990.86" at bounding box center [1184, 380] width 44 height 18
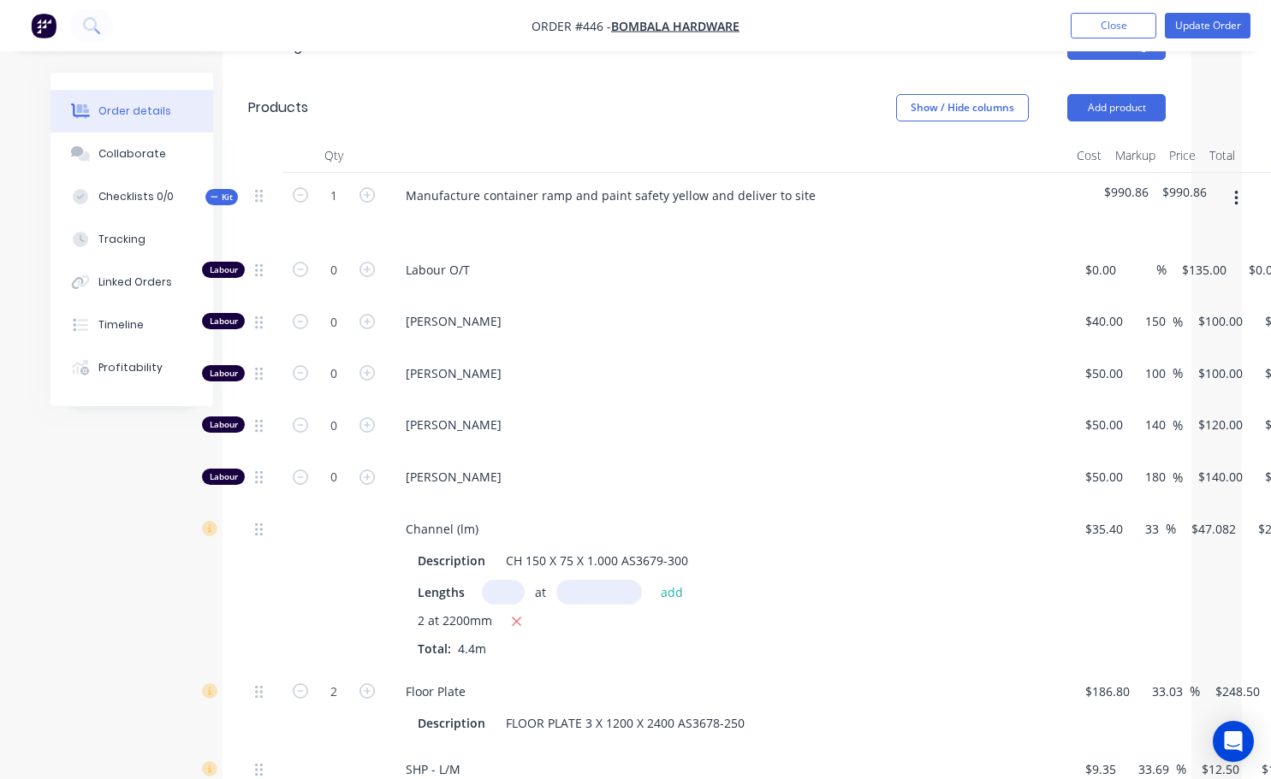
scroll to position [599, 16]
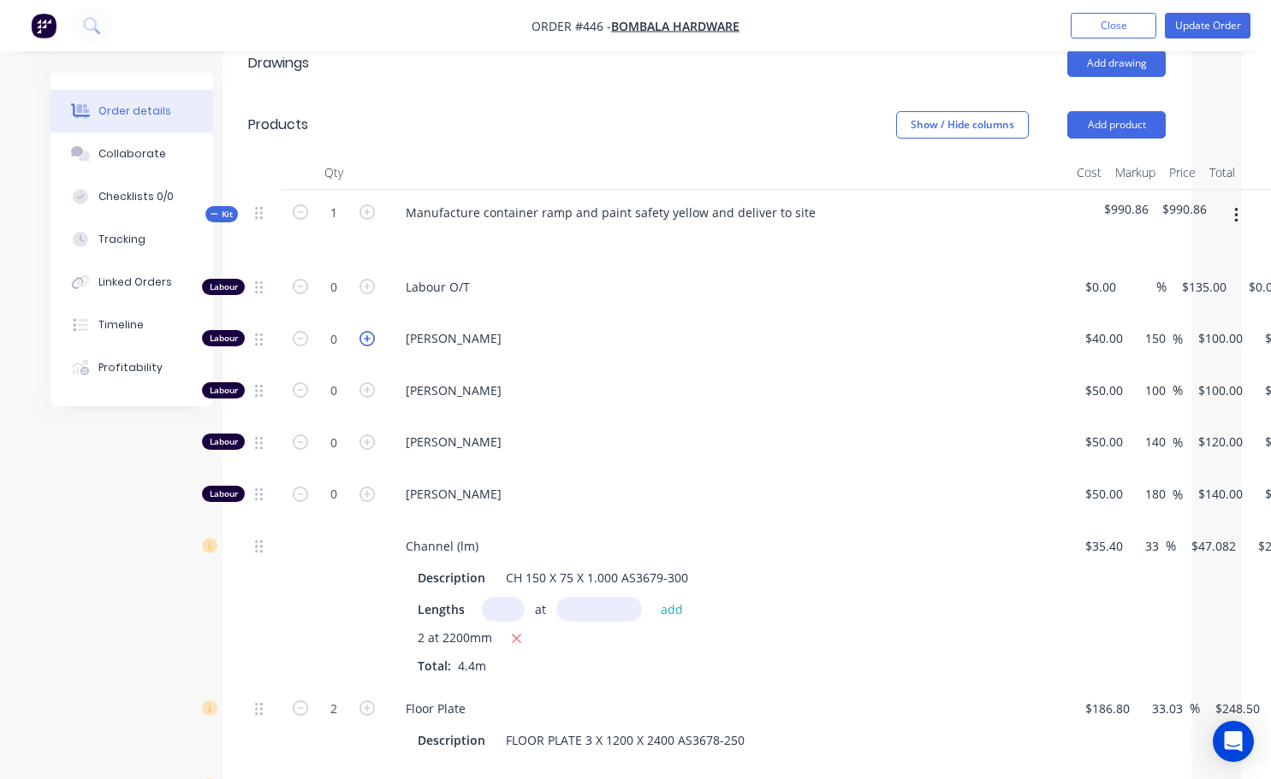
click at [366, 331] on icon "button" at bounding box center [366, 338] width 15 height 15
type input "1"
type input "$100.00"
click at [366, 331] on icon "button" at bounding box center [366, 338] width 15 height 15
type input "2"
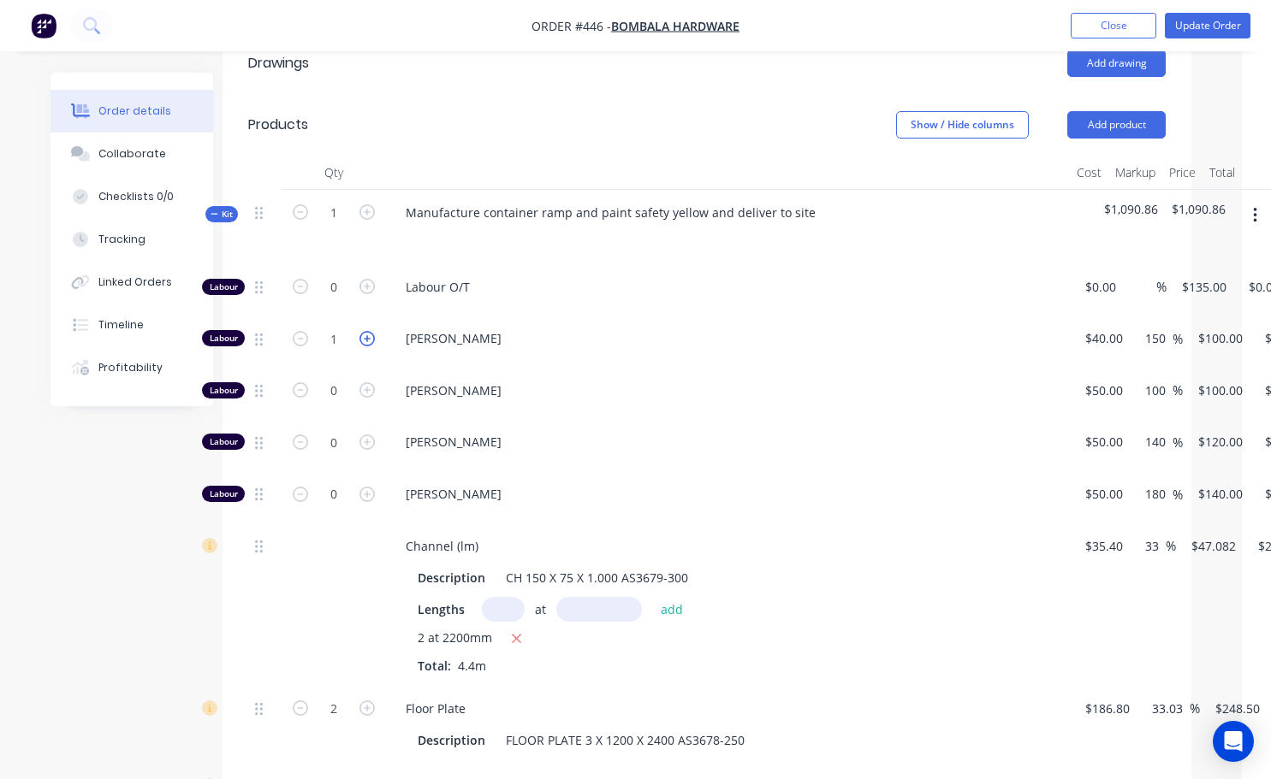
type input "$200.00"
click at [366, 331] on icon "button" at bounding box center [366, 338] width 15 height 15
type input "3"
type input "$300.00"
click at [366, 331] on icon "button" at bounding box center [366, 338] width 15 height 15
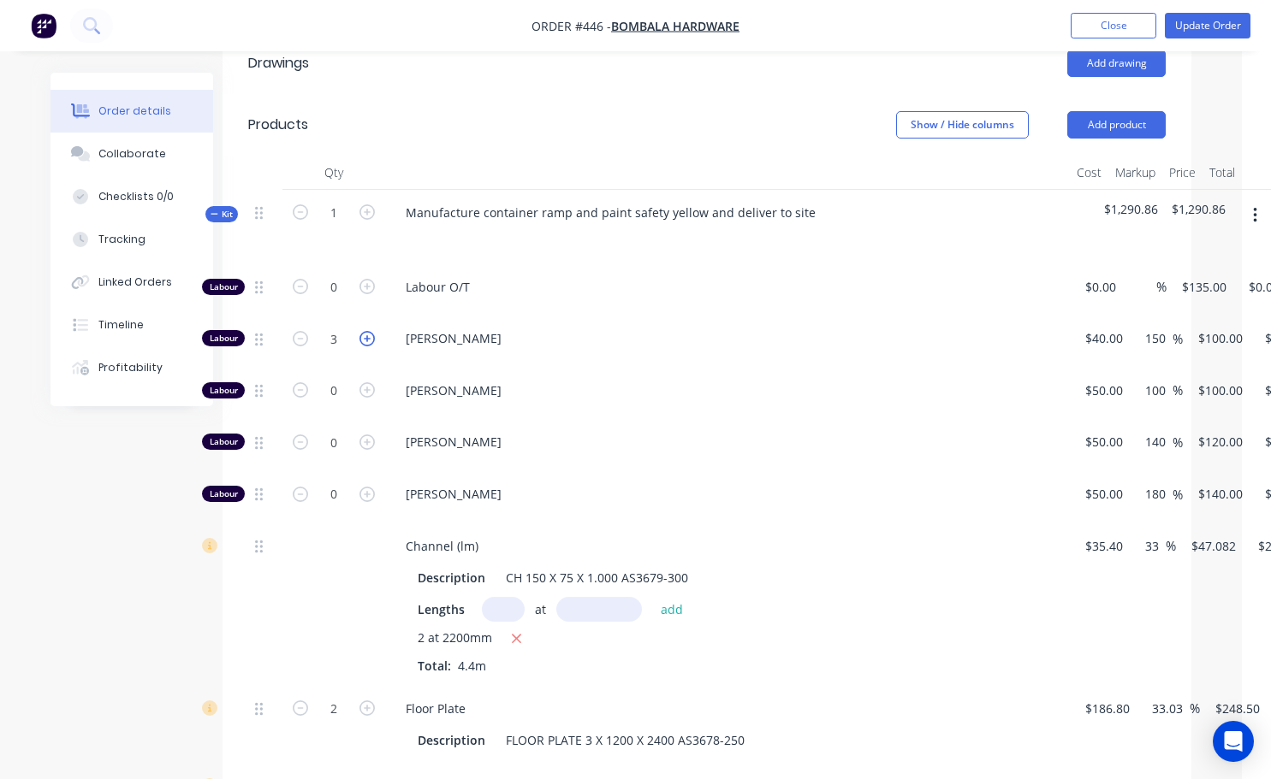
type input "4"
type input "$400.00"
click at [366, 331] on icon "button" at bounding box center [366, 338] width 15 height 15
type input "5"
type input "$500.00"
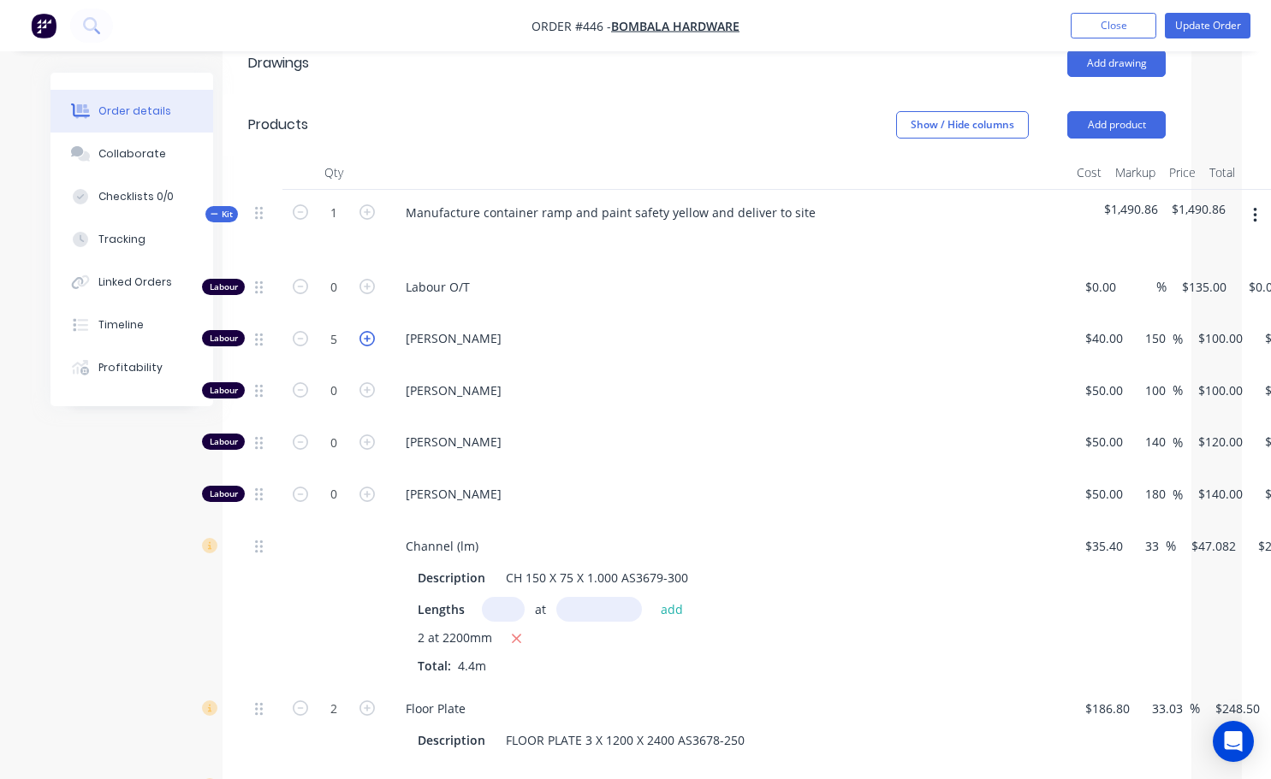
click at [366, 331] on icon "button" at bounding box center [366, 338] width 15 height 15
type input "6"
type input "$600.00"
click at [366, 331] on icon "button" at bounding box center [366, 338] width 15 height 15
type input "7"
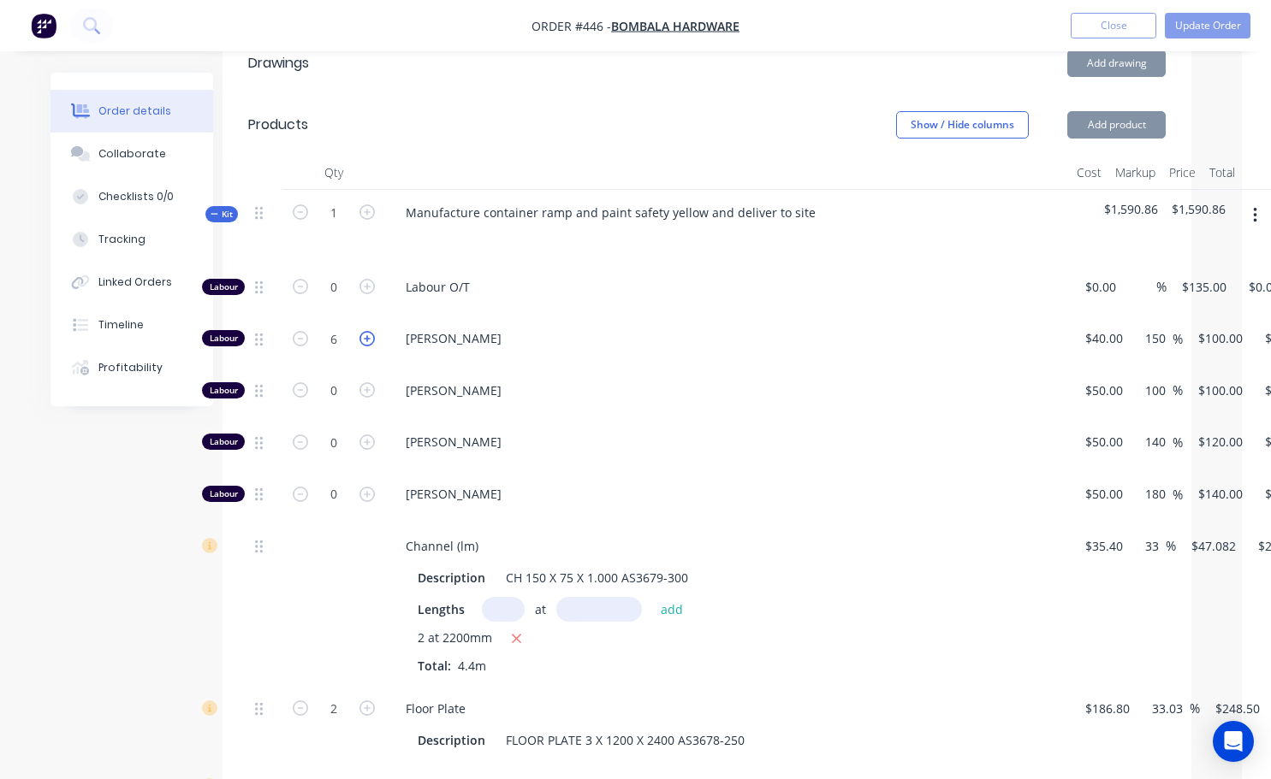
type input "$700.00"
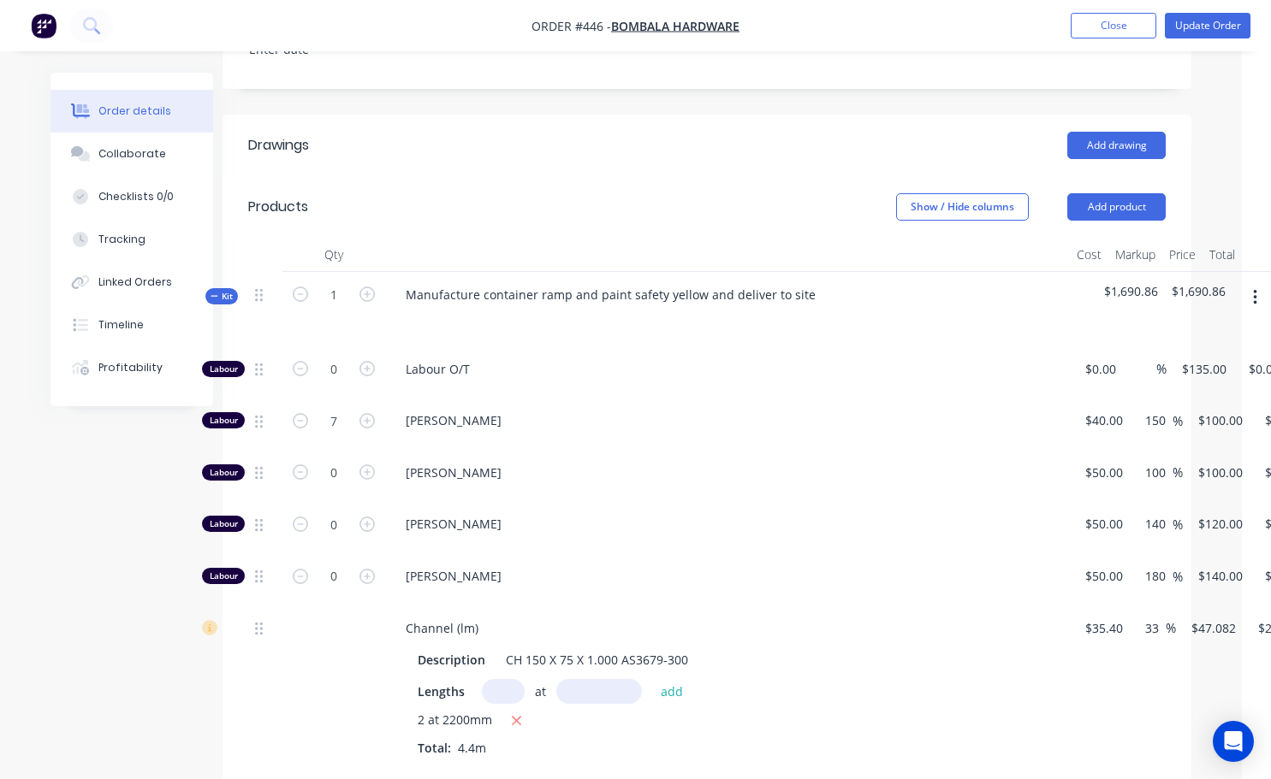
scroll to position [513, 16]
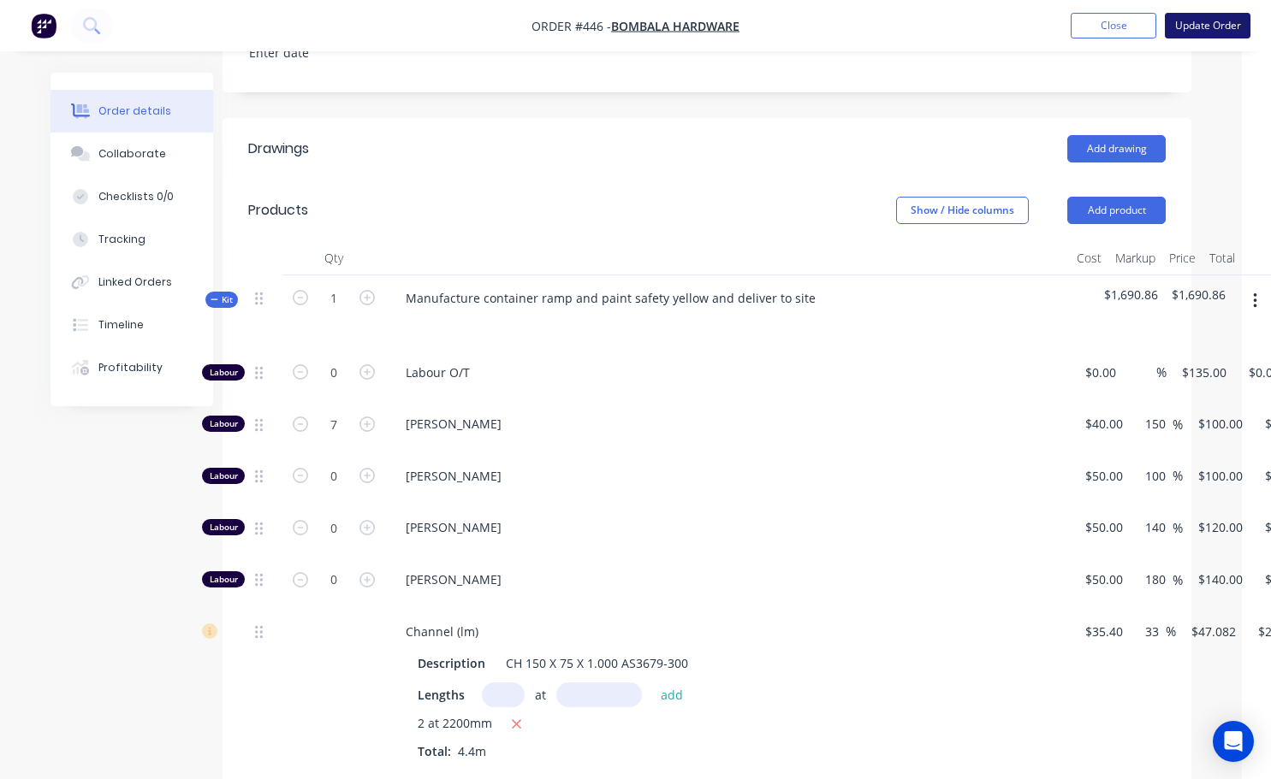
click at [1182, 27] on button "Update Order" at bounding box center [1207, 26] width 86 height 26
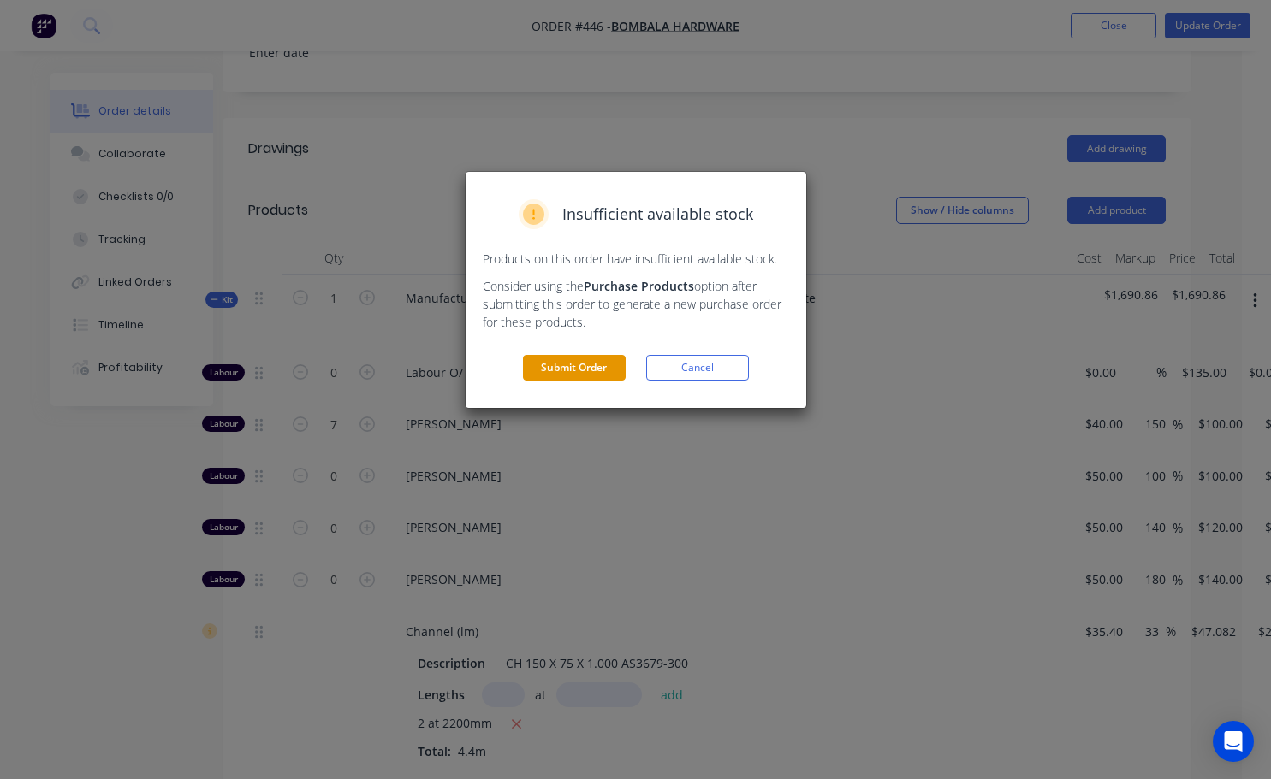
click at [580, 371] on button "Submit Order" at bounding box center [574, 368] width 103 height 26
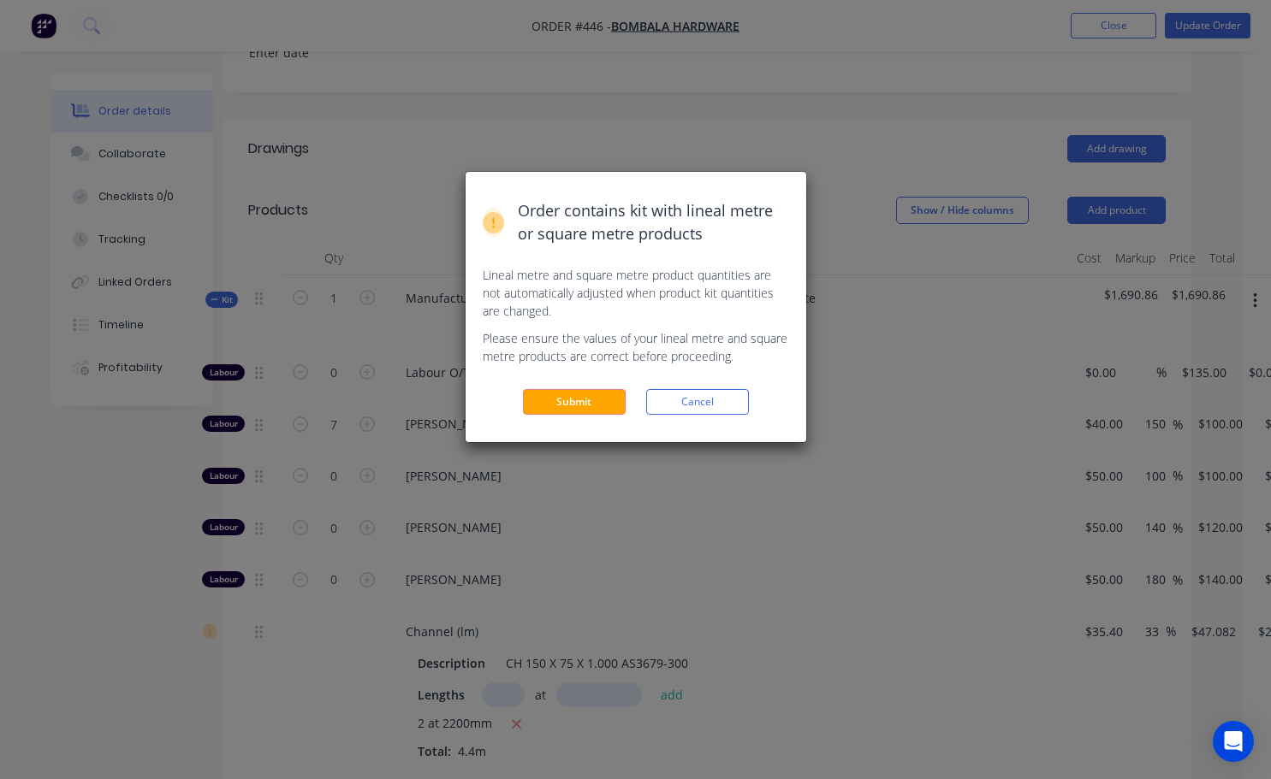
click at [565, 409] on button "Submit" at bounding box center [574, 402] width 103 height 26
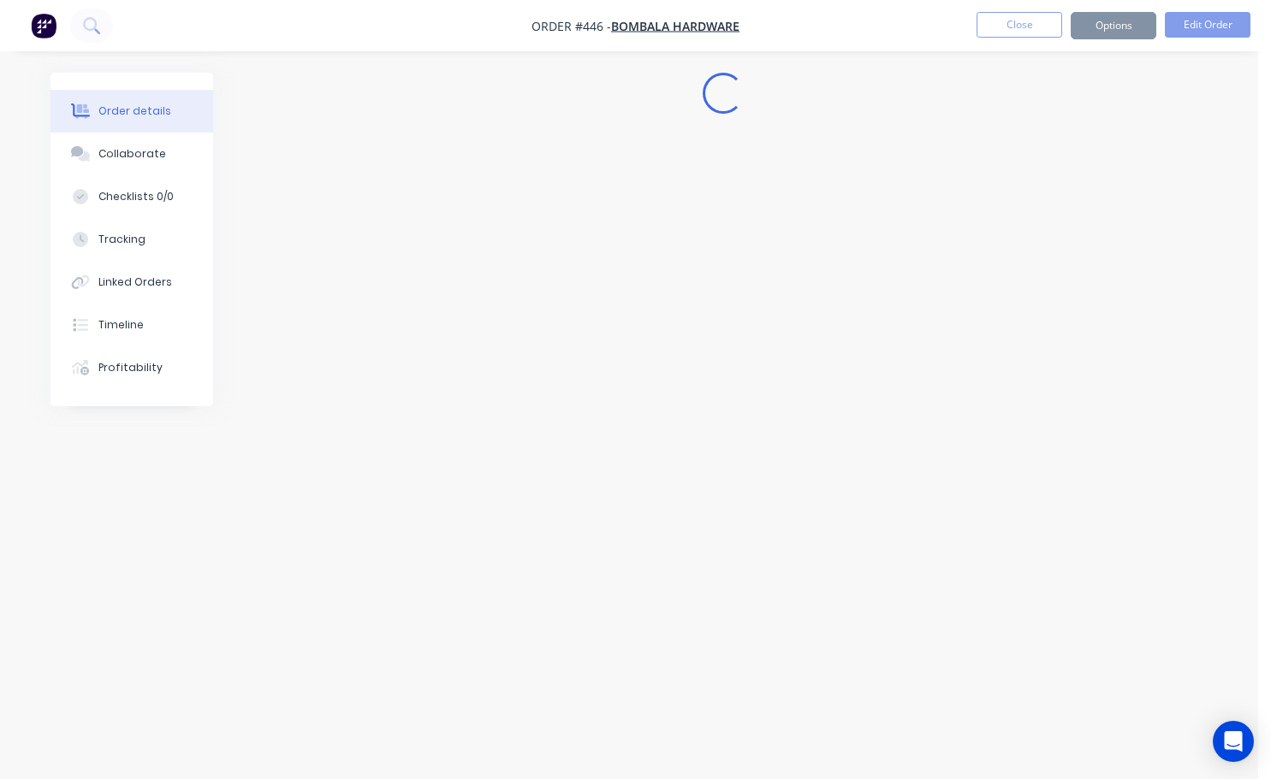
scroll to position [0, 0]
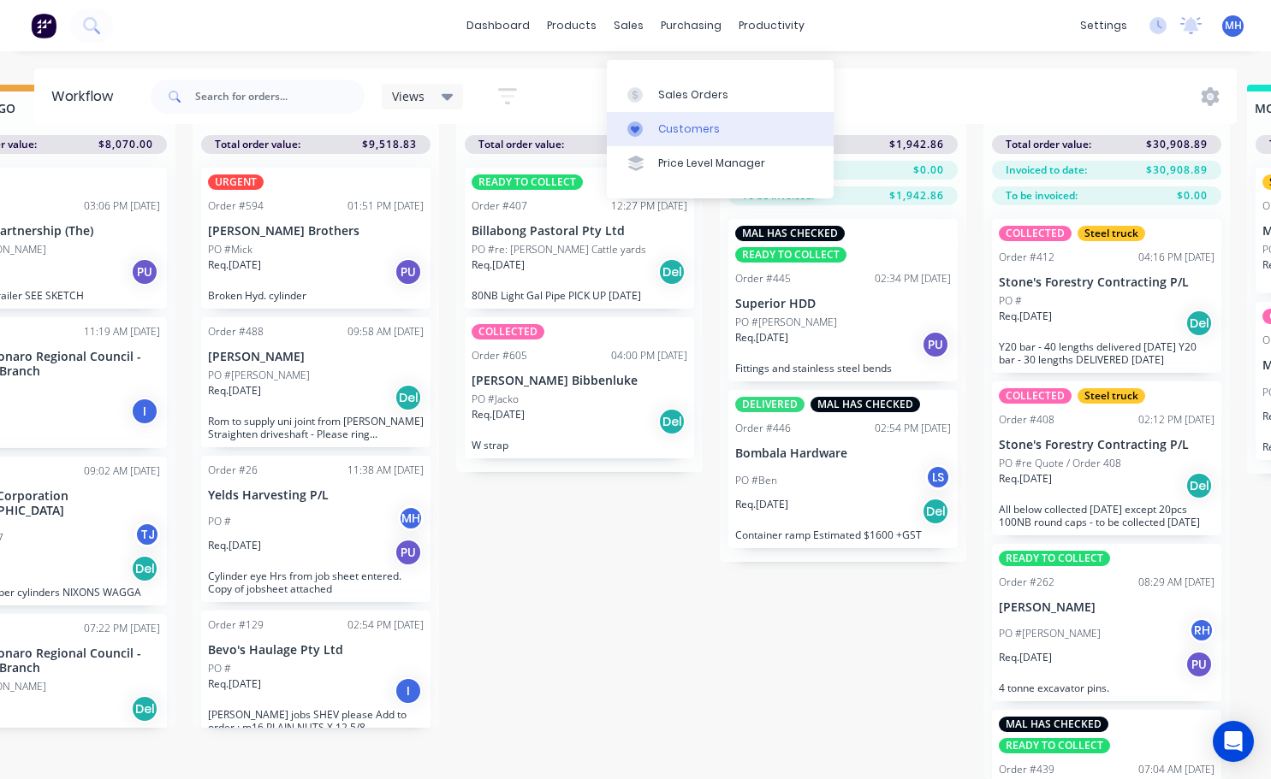
click at [682, 121] on div "Customers" at bounding box center [689, 128] width 62 height 15
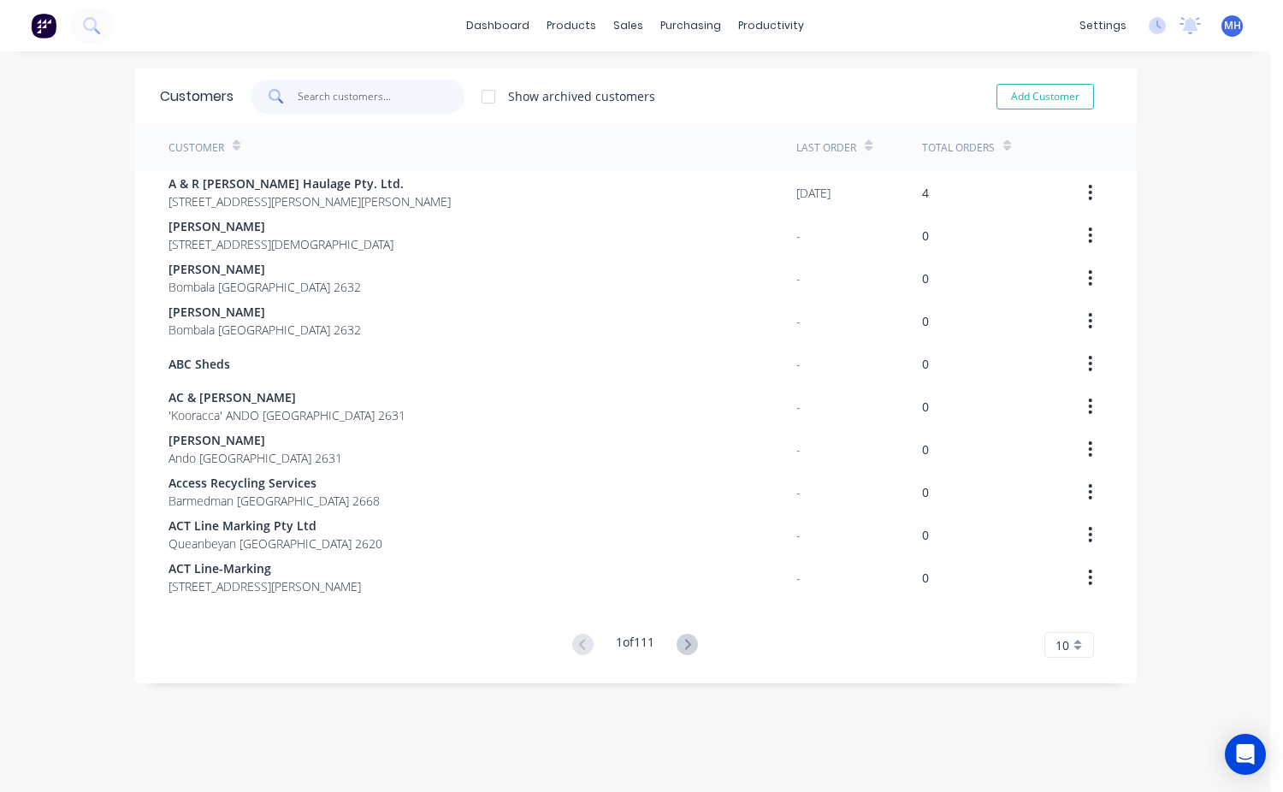
click at [320, 96] on input "text" at bounding box center [381, 97] width 167 height 34
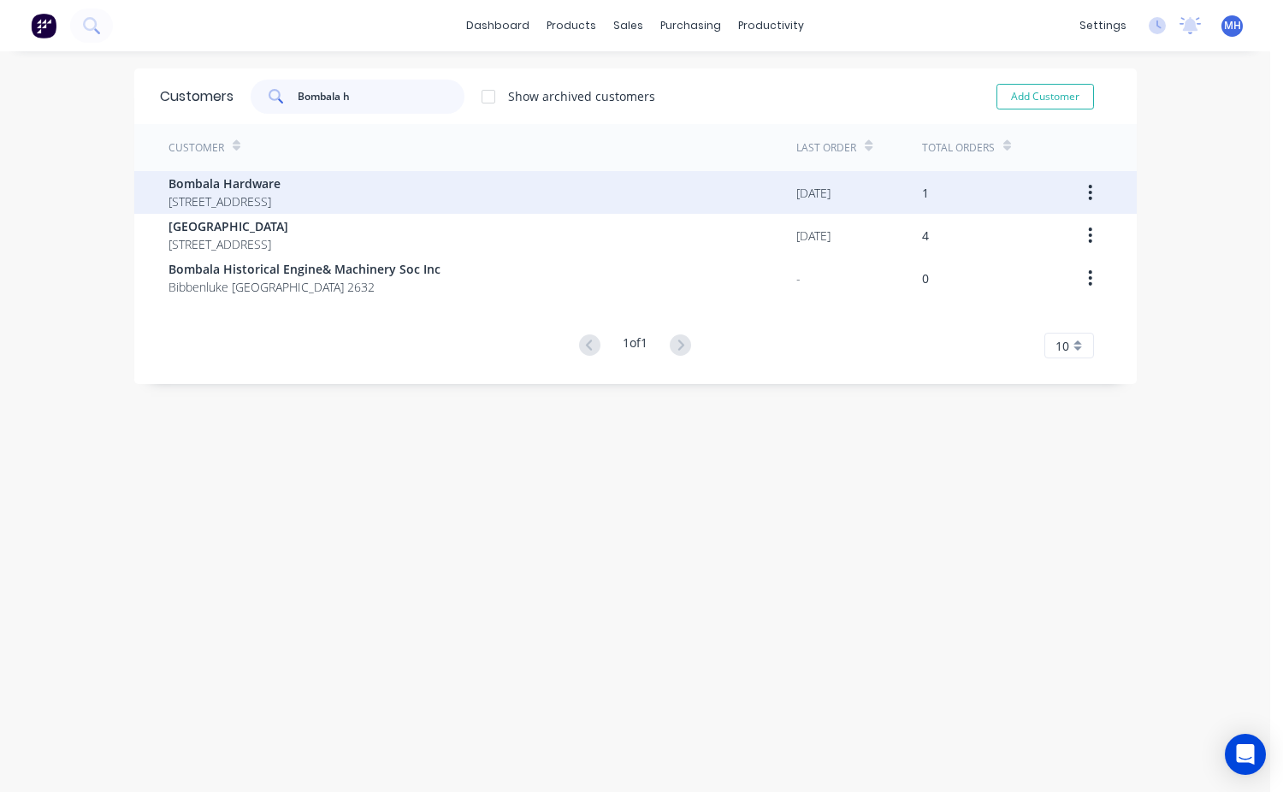
type input "Bombala h"
click at [246, 193] on span "[STREET_ADDRESS]" at bounding box center [225, 202] width 112 height 18
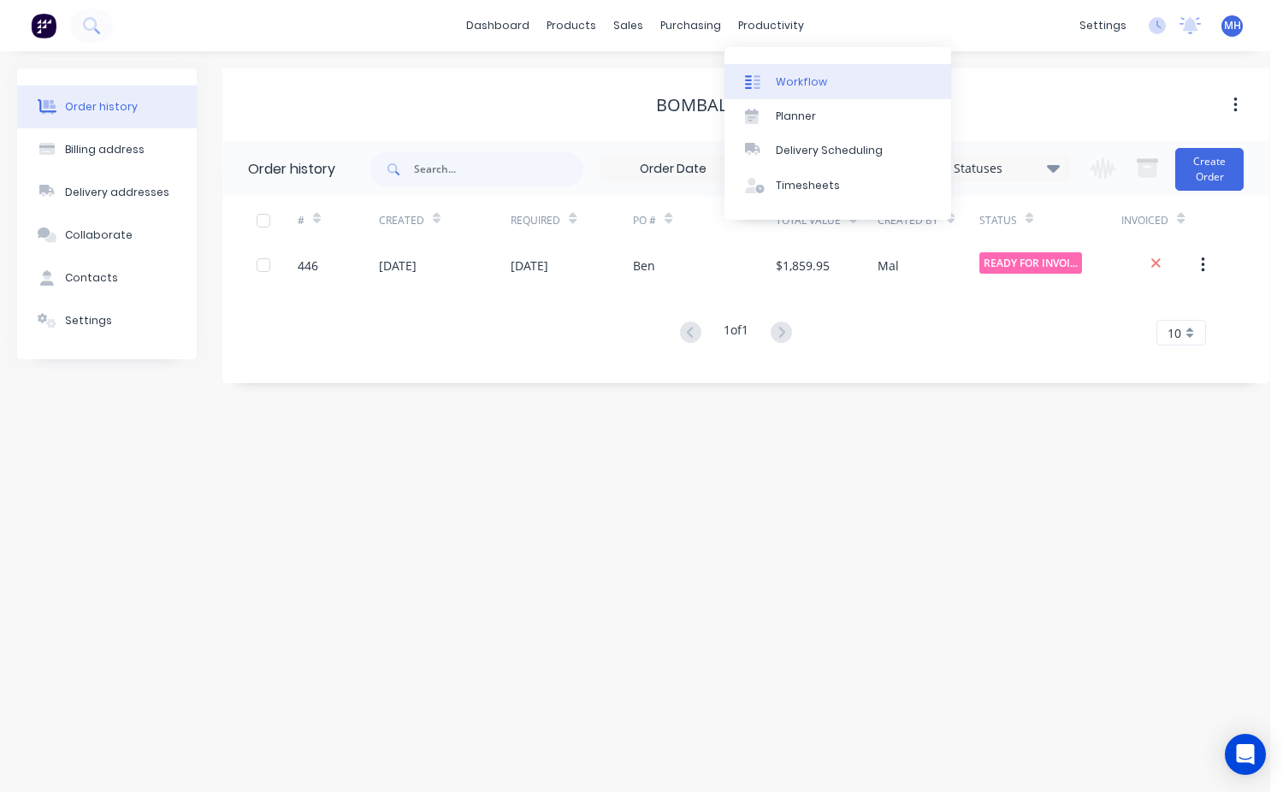
click at [797, 85] on div "Workflow" at bounding box center [801, 81] width 51 height 15
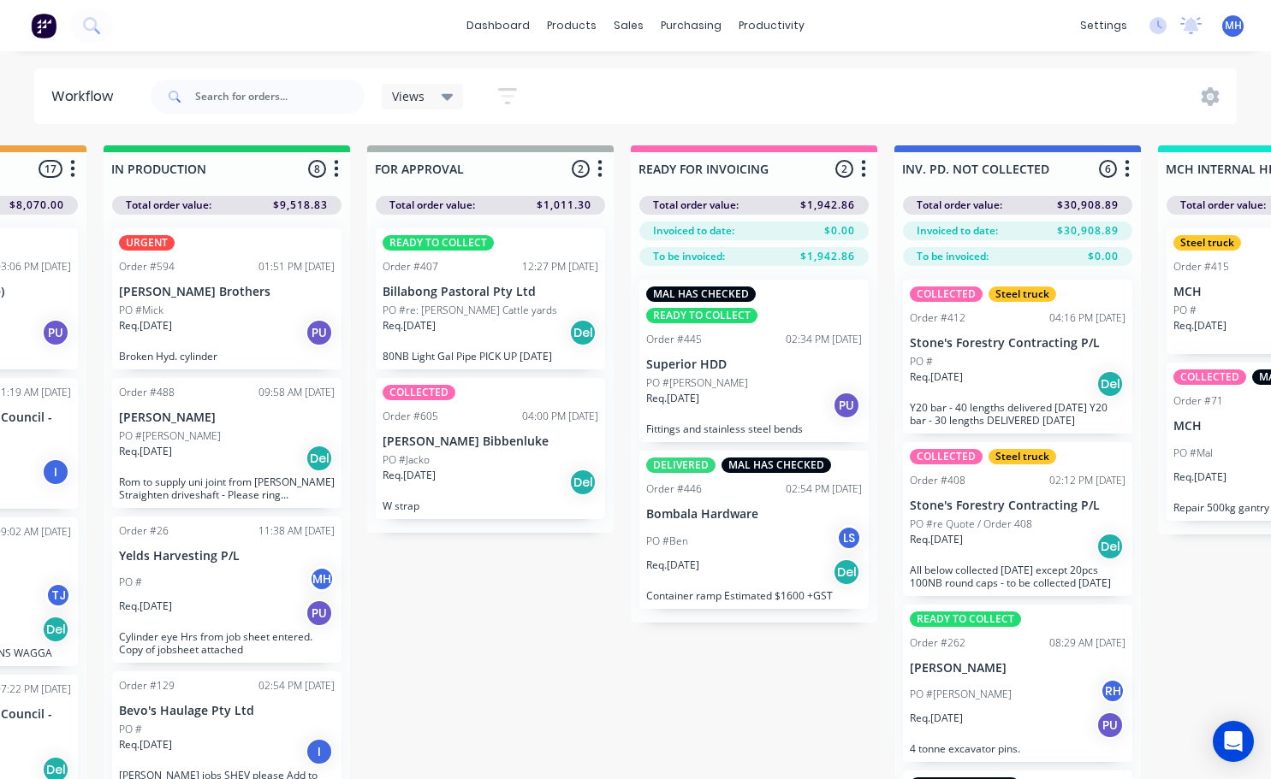
scroll to position [0, 991]
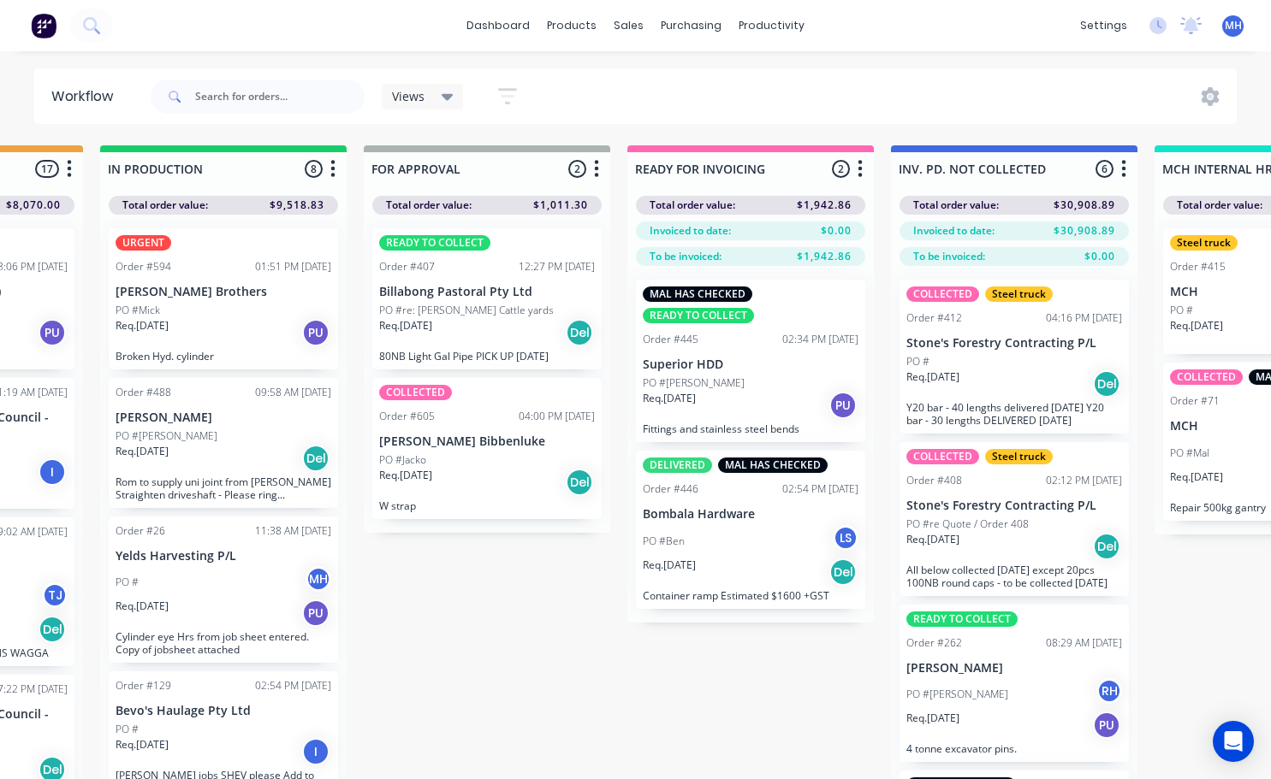
click at [775, 551] on div "PO #Ben LS" at bounding box center [751, 541] width 216 height 33
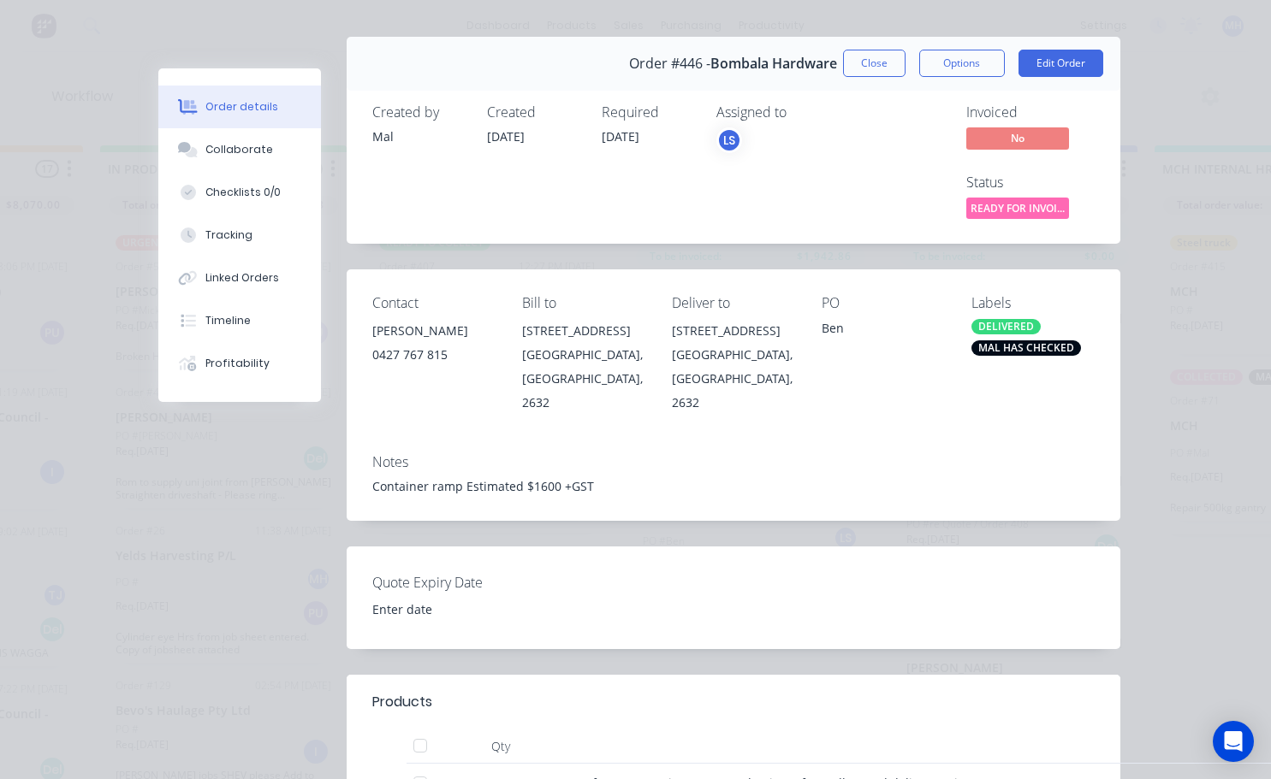
scroll to position [0, 0]
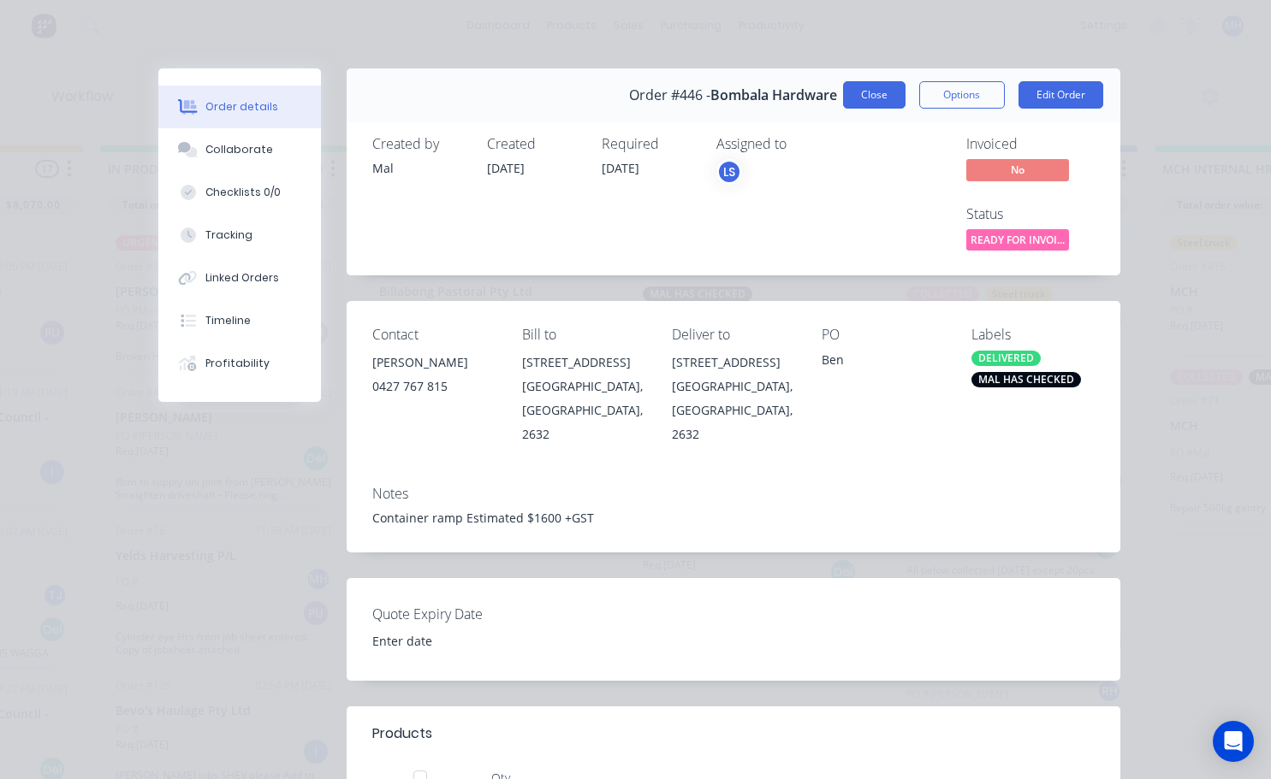
click at [854, 97] on button "Close" at bounding box center [874, 94] width 62 height 27
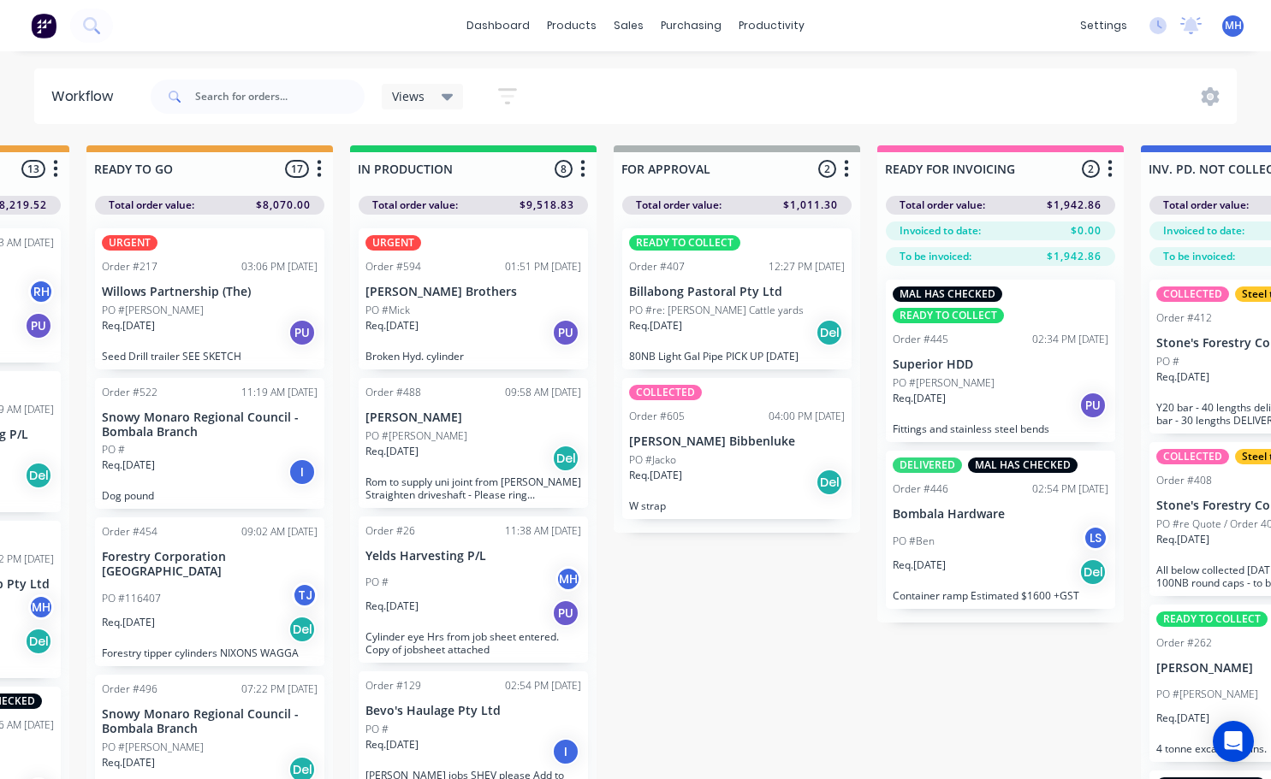
scroll to position [0, 744]
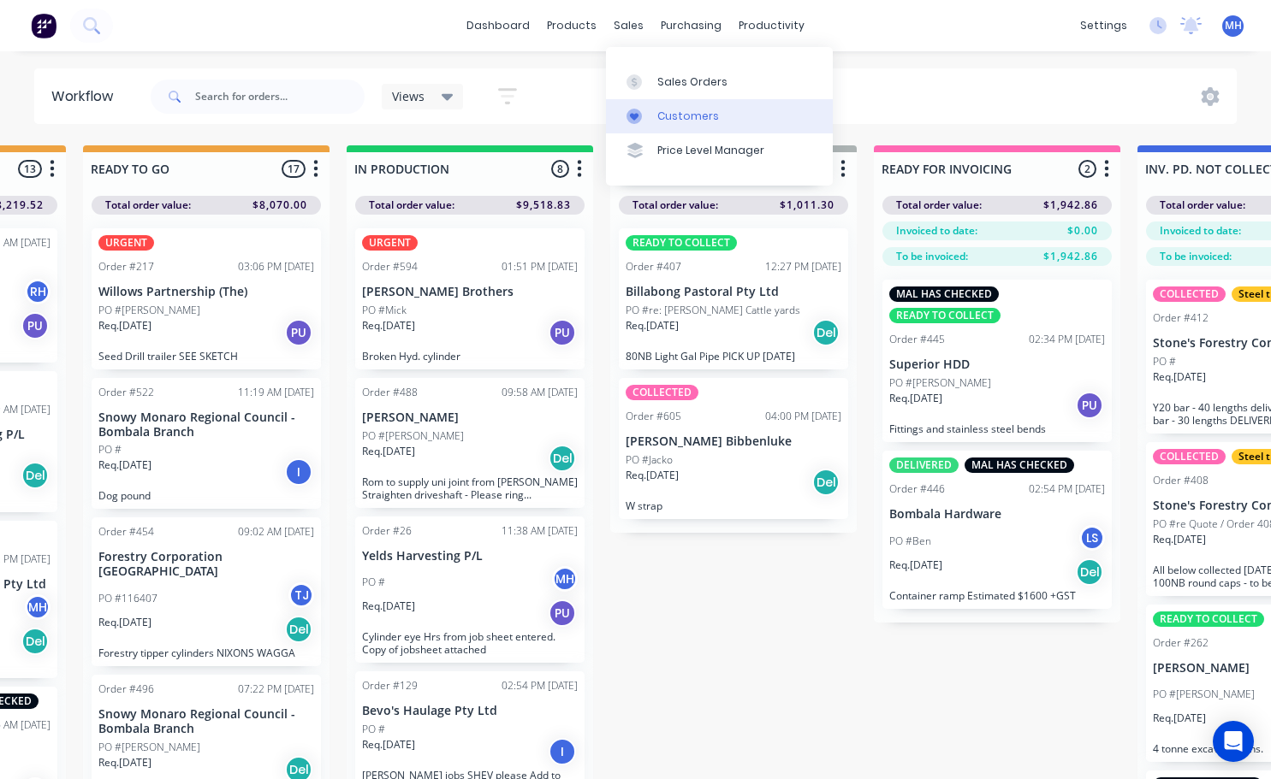
click at [678, 114] on div "Customers" at bounding box center [688, 116] width 62 height 15
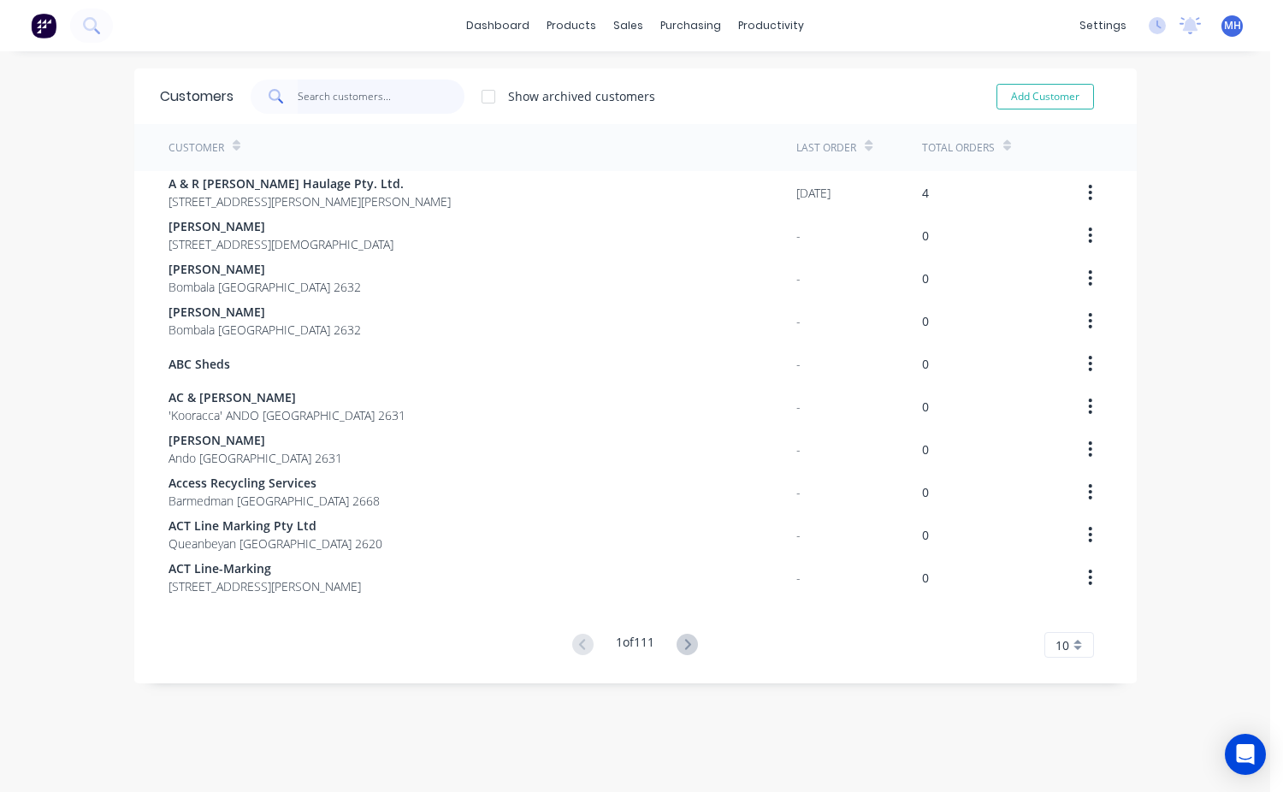
click at [344, 97] on input "text" at bounding box center [381, 97] width 167 height 34
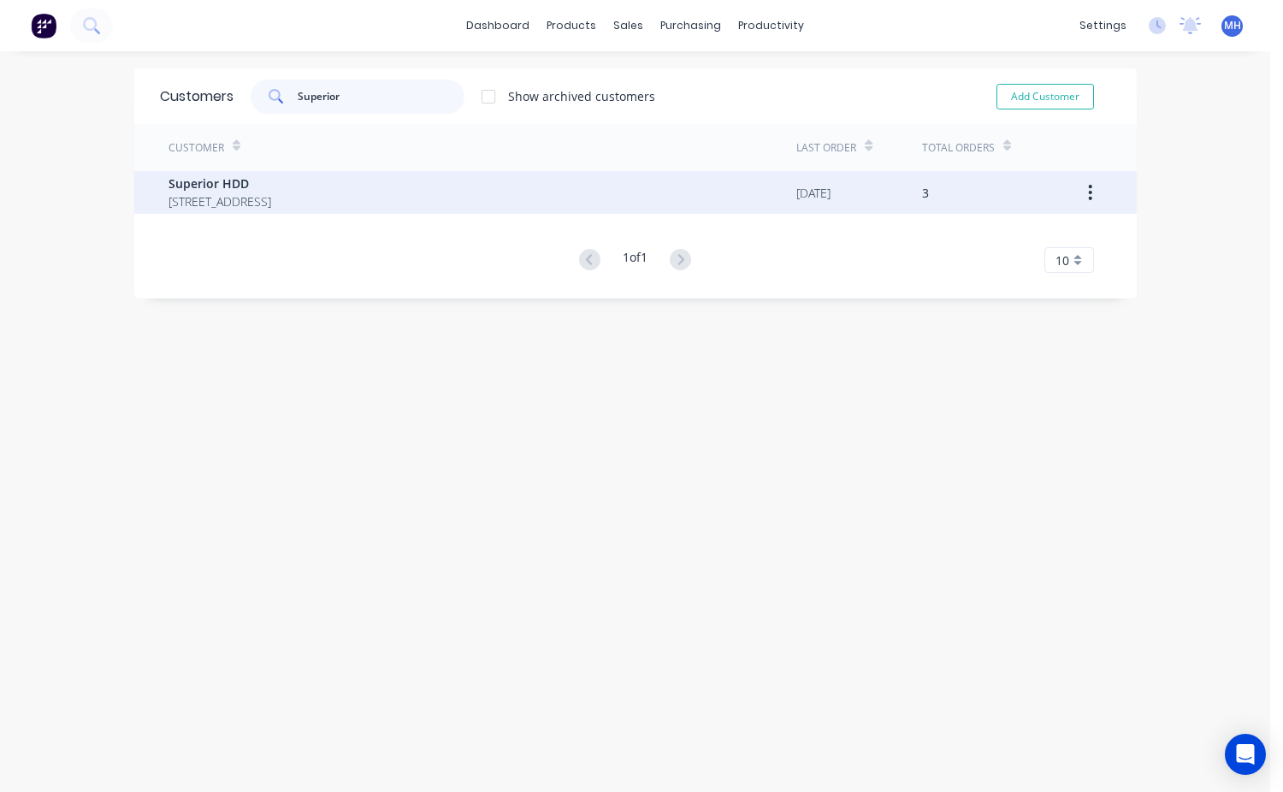
type input "Superior"
click at [191, 197] on span "[STREET_ADDRESS]" at bounding box center [220, 202] width 103 height 18
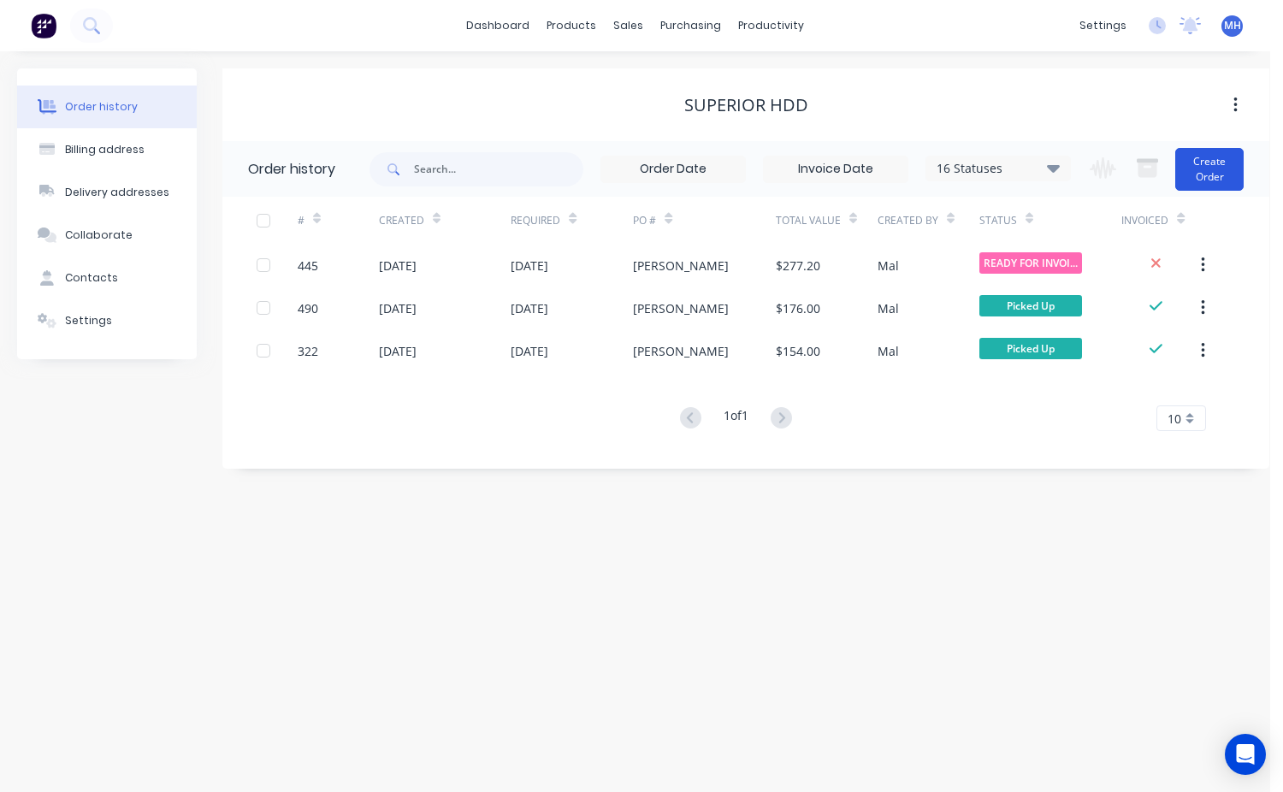
click at [1184, 187] on button "Create Order" at bounding box center [1210, 169] width 68 height 43
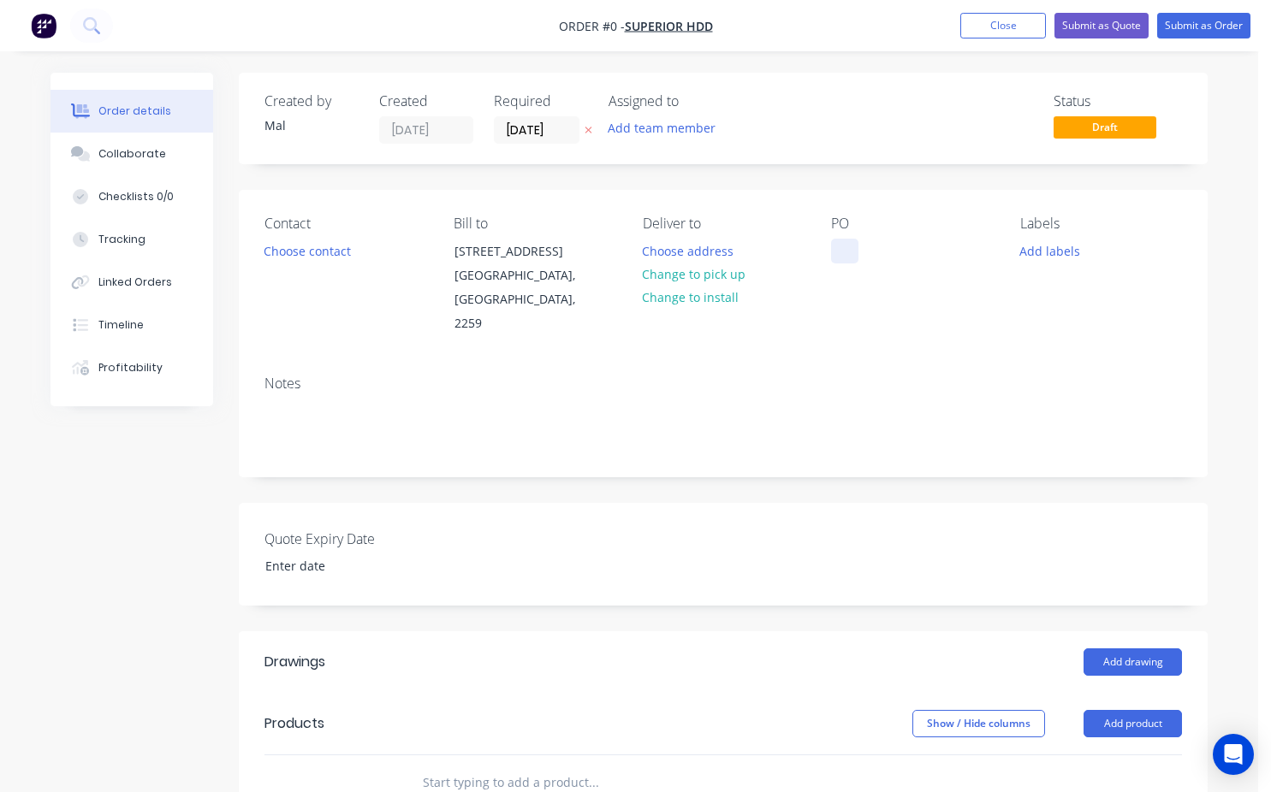
click at [837, 246] on div at bounding box center [844, 251] width 27 height 25
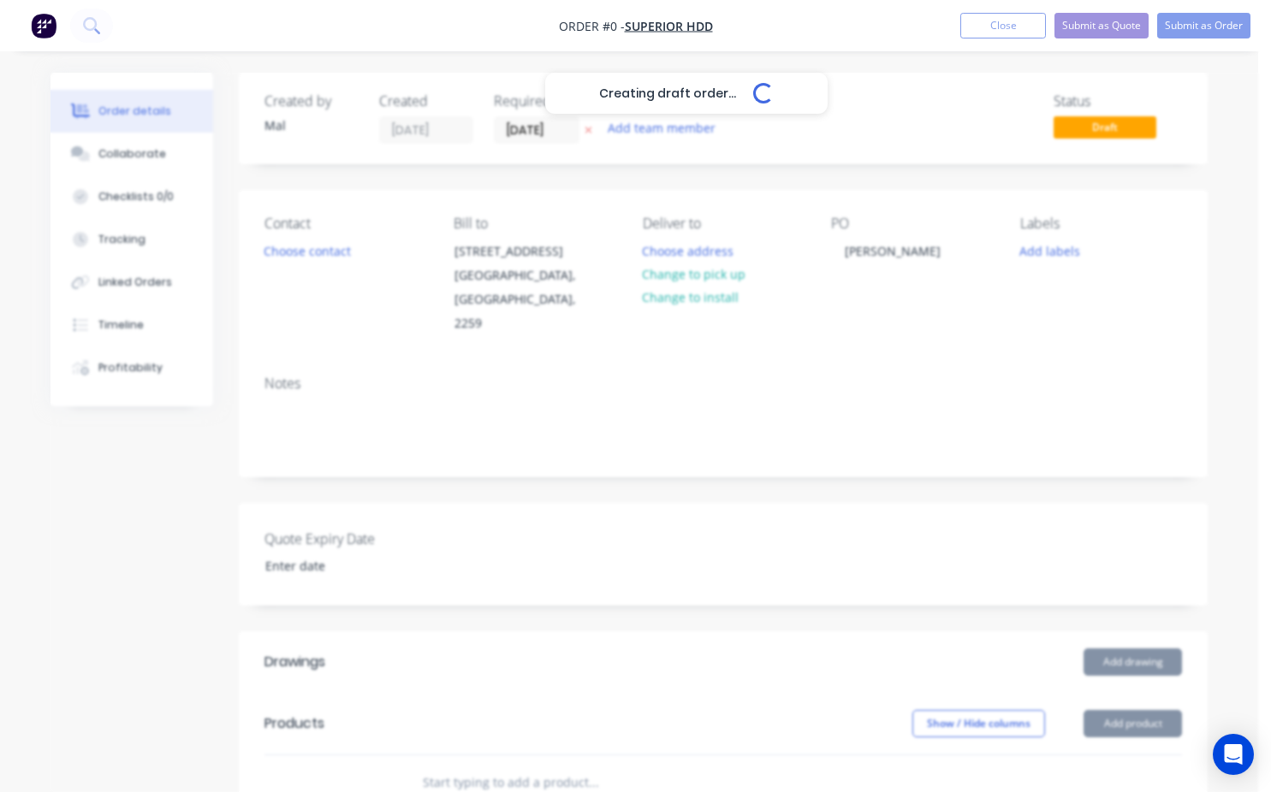
click at [289, 256] on div "Creating draft order... Loading... Order details Collaborate Checklists 0/0 Tra…" at bounding box center [628, 661] width 1191 height 1176
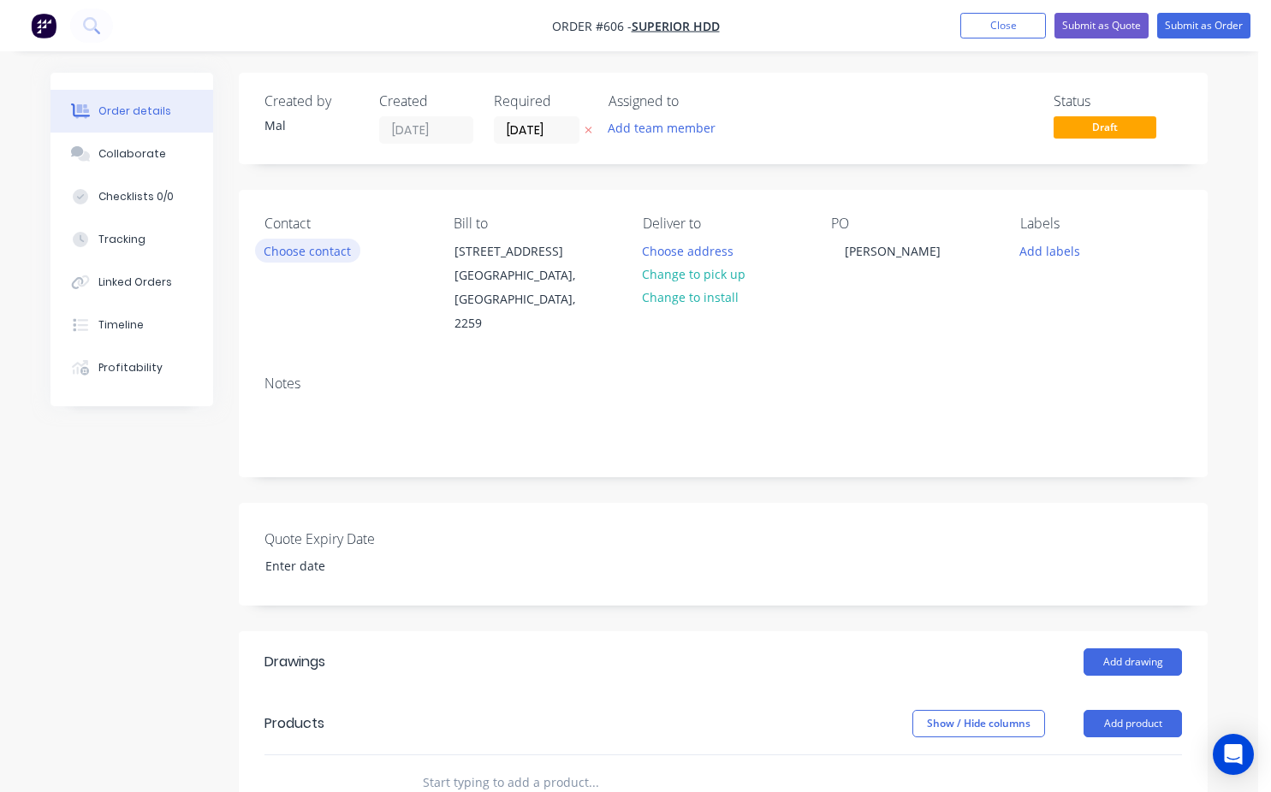
click at [299, 248] on button "Choose contact" at bounding box center [307, 250] width 105 height 23
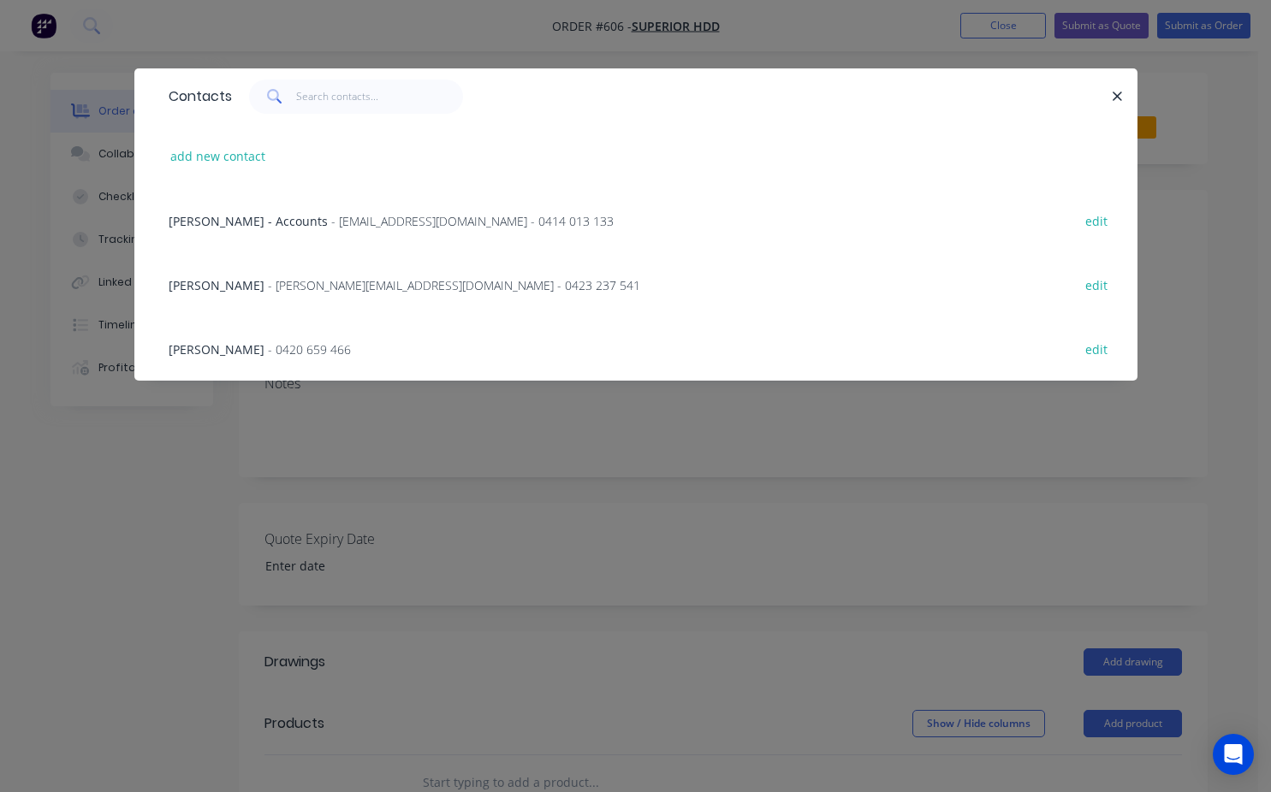
click at [278, 347] on span "- 0420 659 466" at bounding box center [309, 349] width 83 height 16
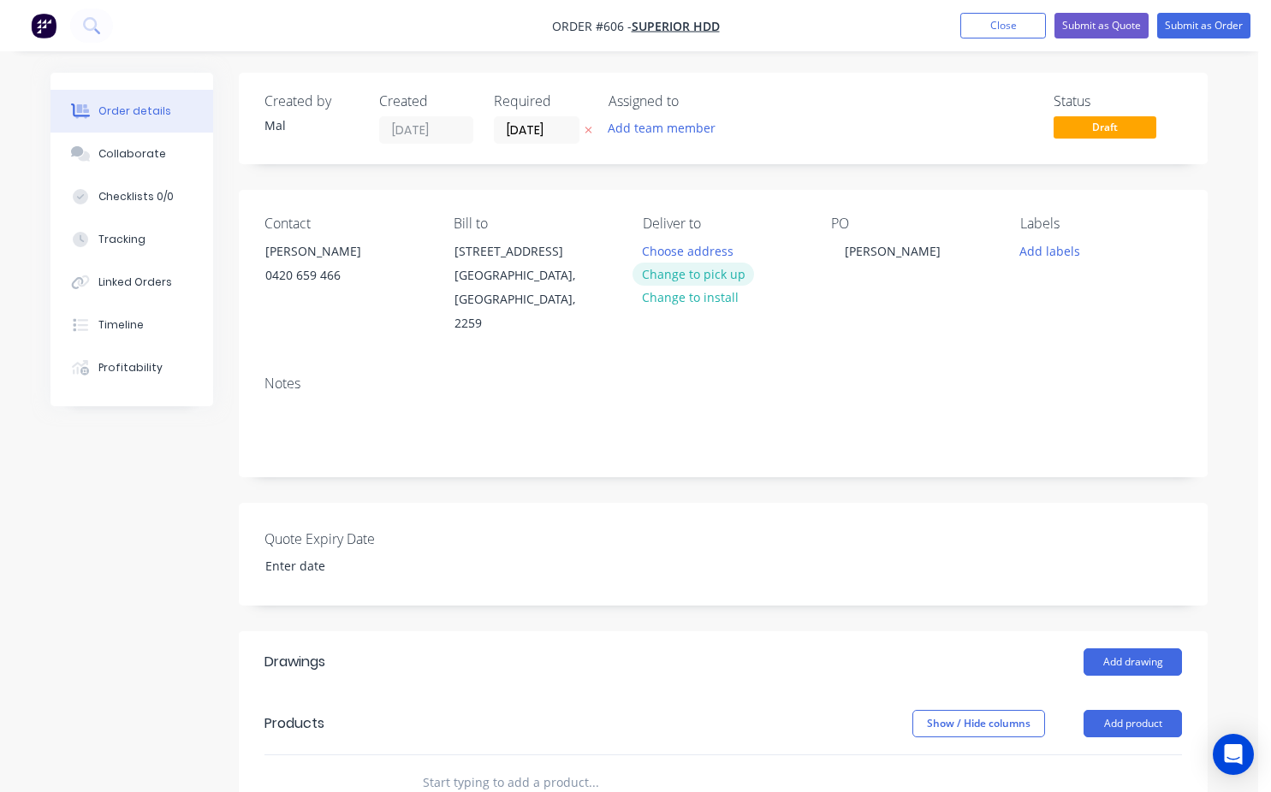
click at [705, 283] on button "Change to pick up" at bounding box center [692, 274] width 121 height 23
click at [1058, 246] on button "Add labels" at bounding box center [1049, 250] width 79 height 23
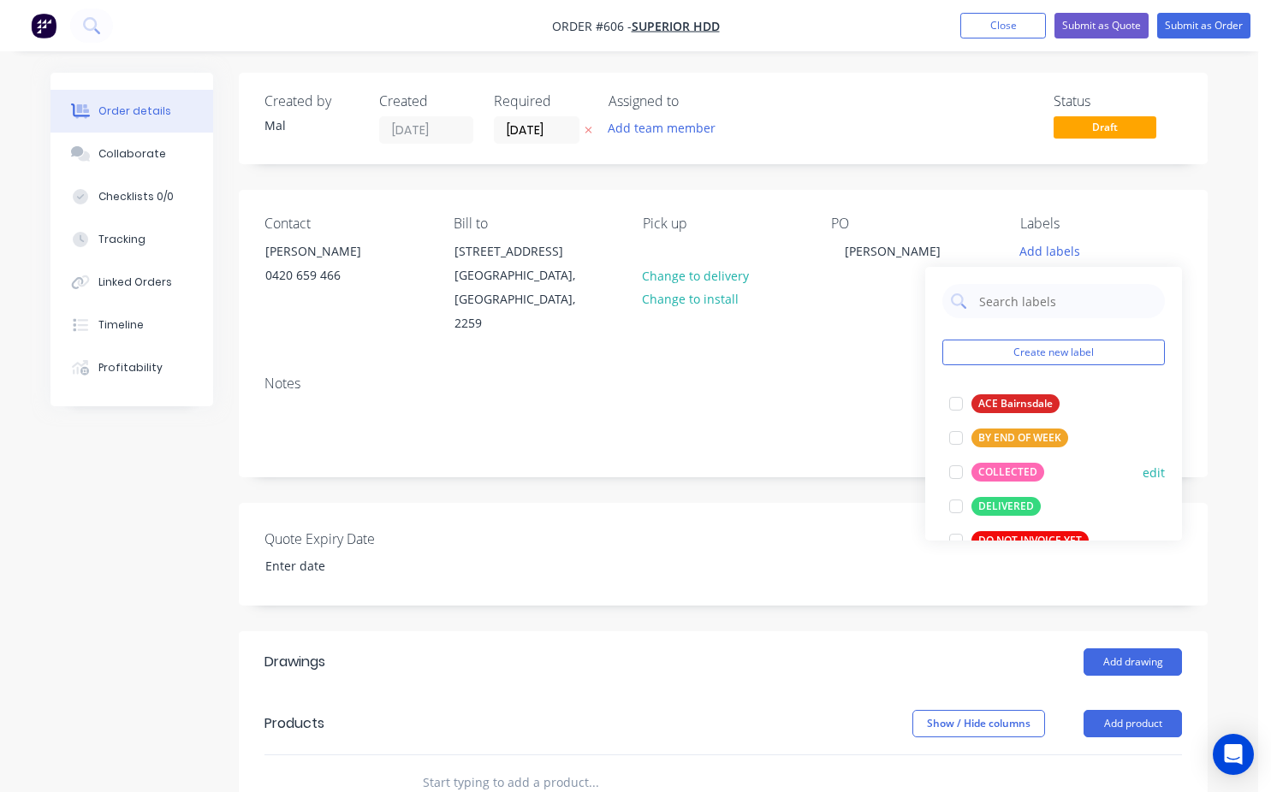
click at [954, 471] on div at bounding box center [956, 472] width 34 height 34
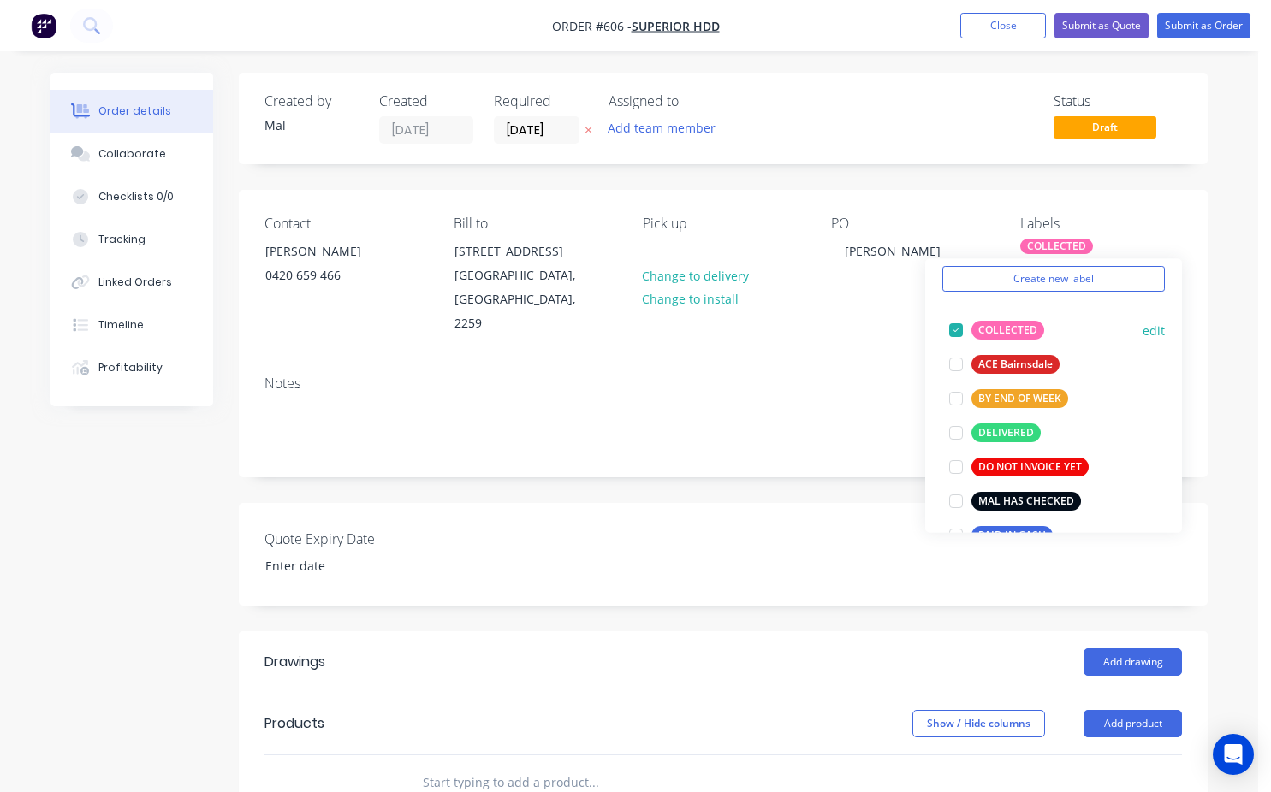
scroll to position [86, 0]
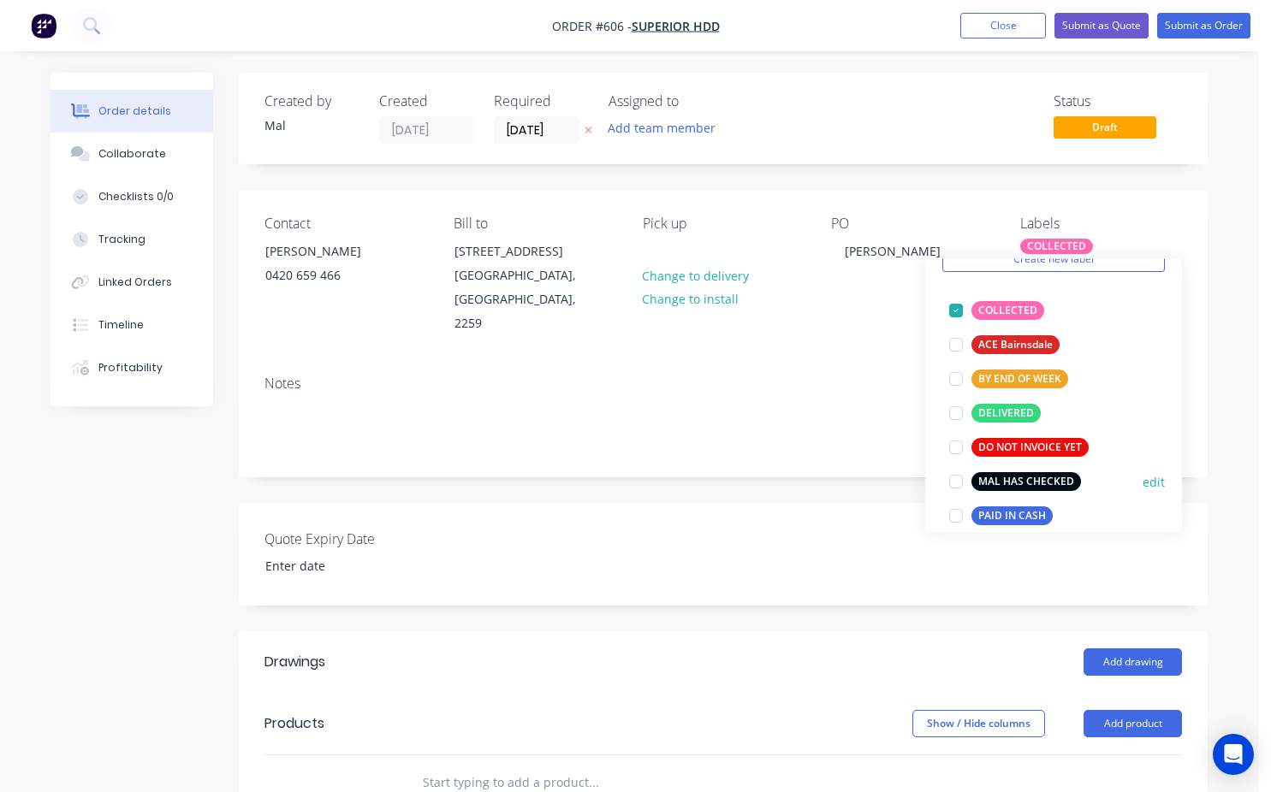
click at [961, 481] on div at bounding box center [956, 482] width 34 height 34
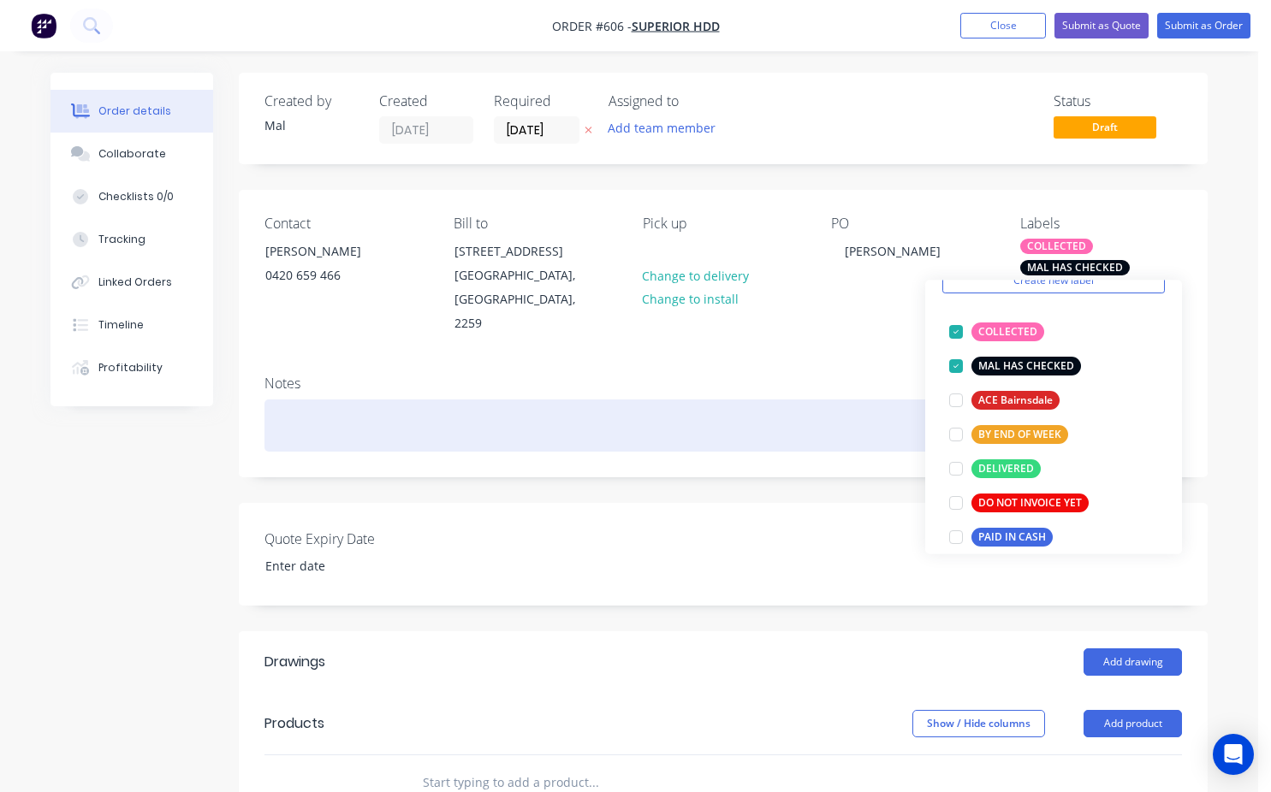
click at [834, 400] on div at bounding box center [722, 426] width 917 height 52
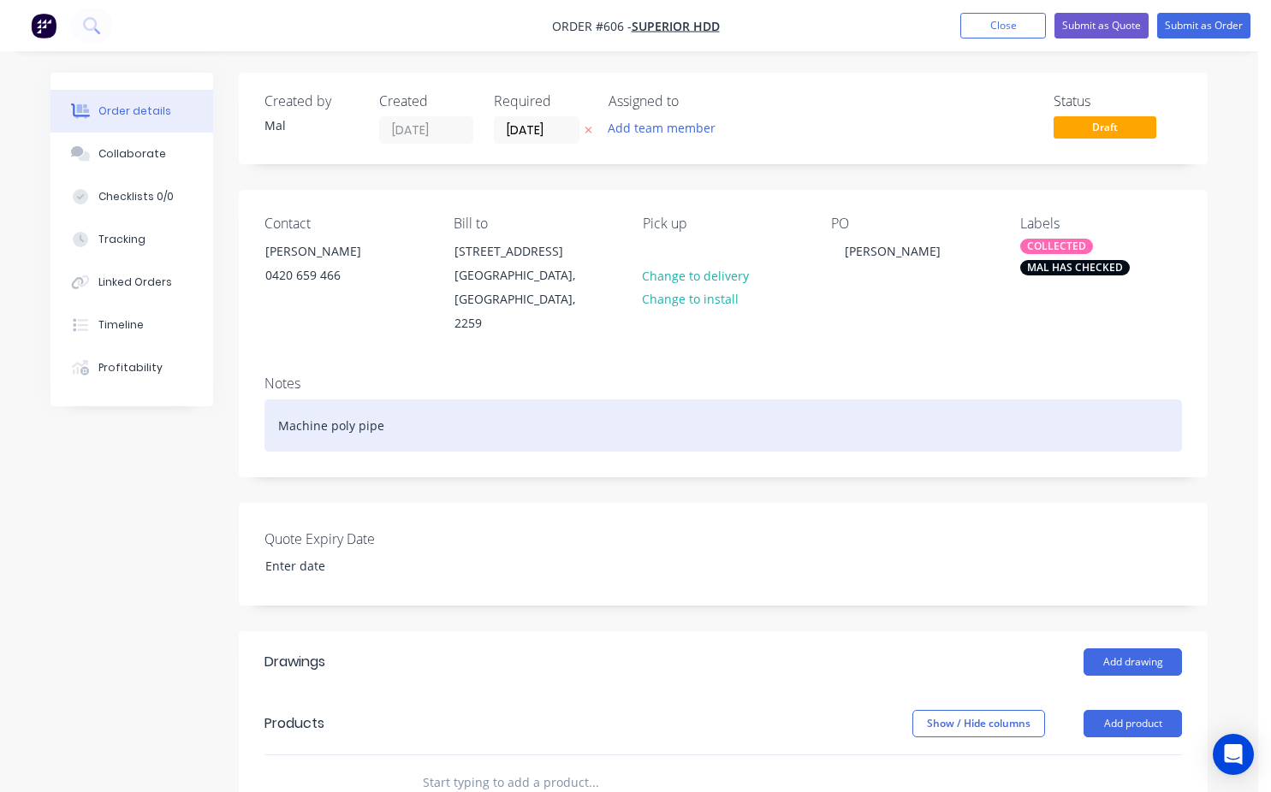
scroll to position [171, 0]
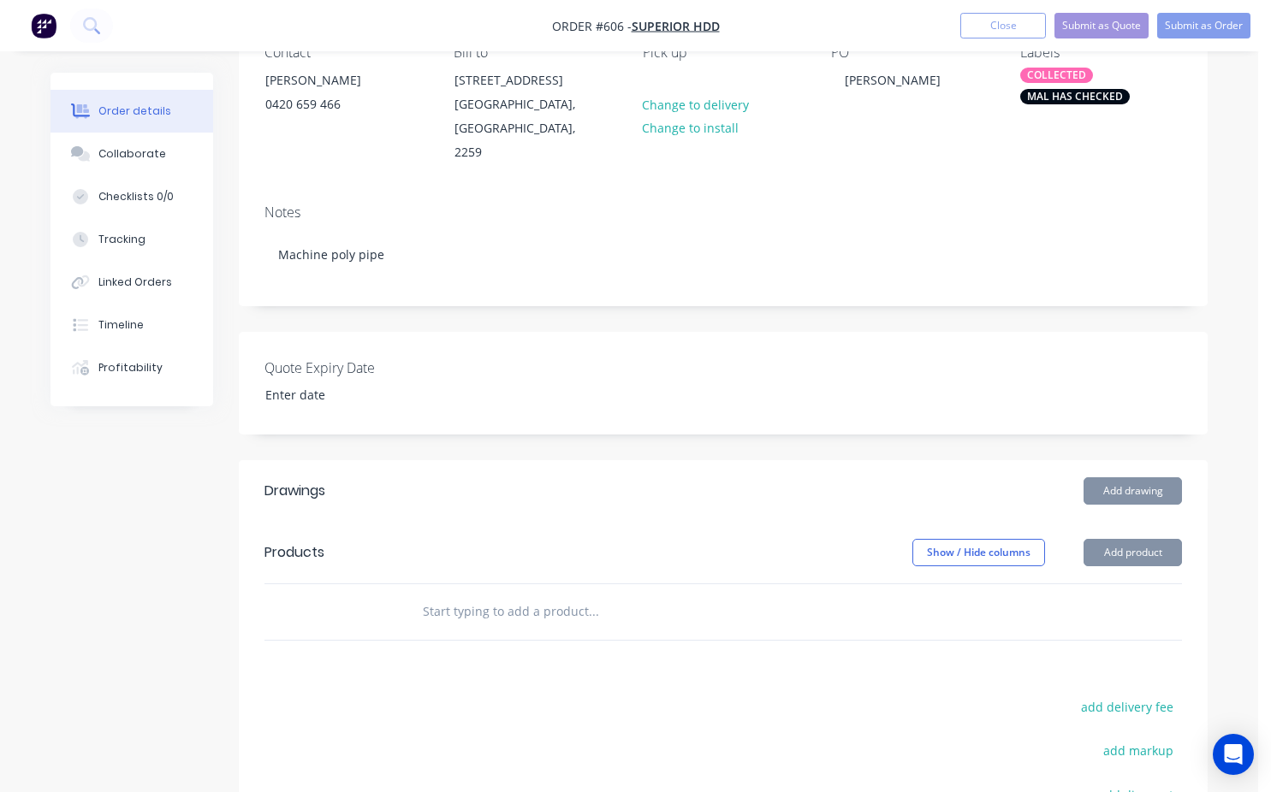
click at [429, 595] on input "text" at bounding box center [593, 612] width 342 height 34
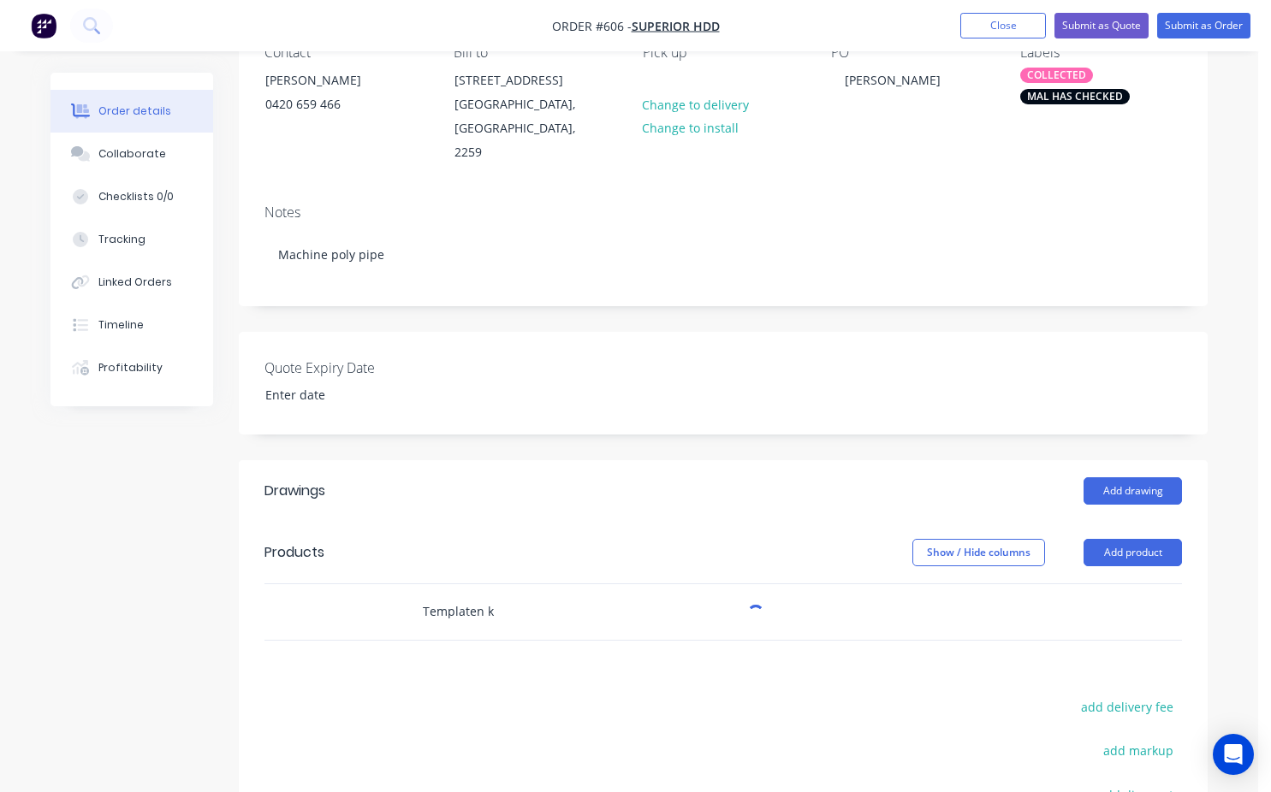
drag, startPoint x: 464, startPoint y: 603, endPoint x: 432, endPoint y: 621, distance: 36.4
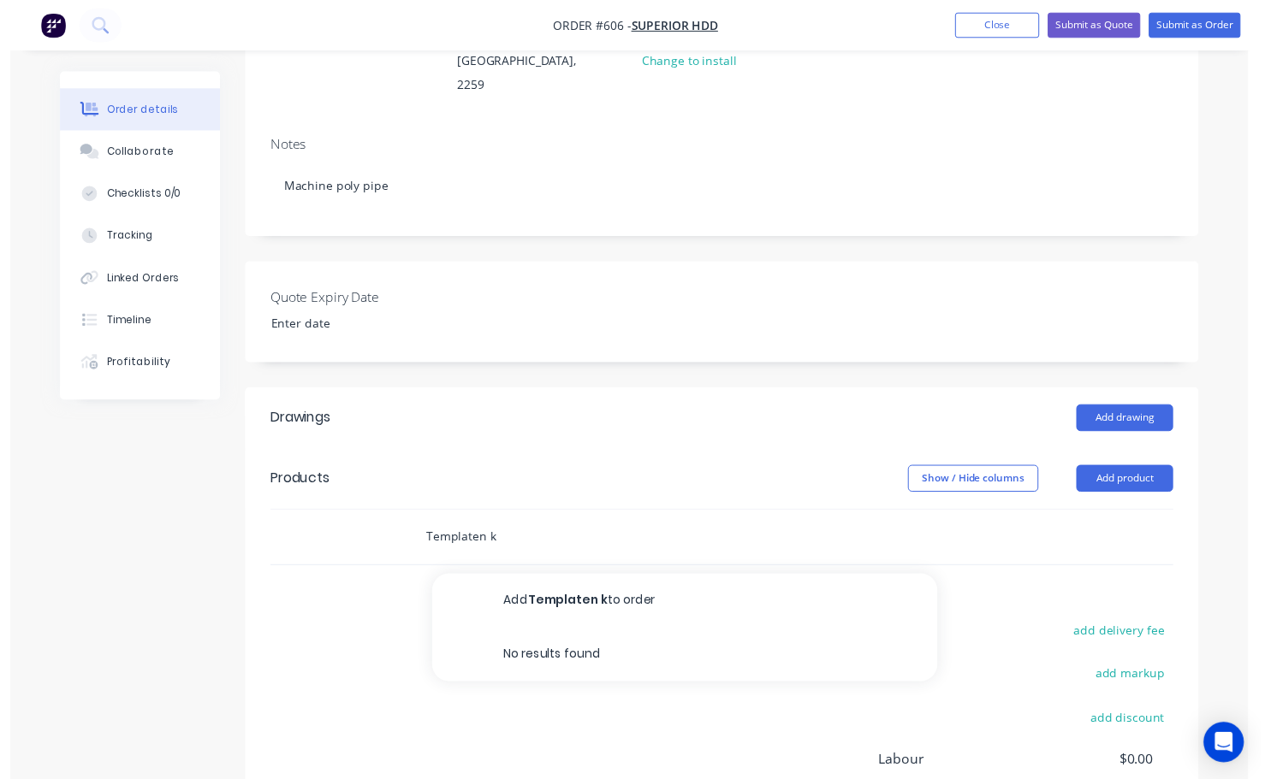
scroll to position [257, 0]
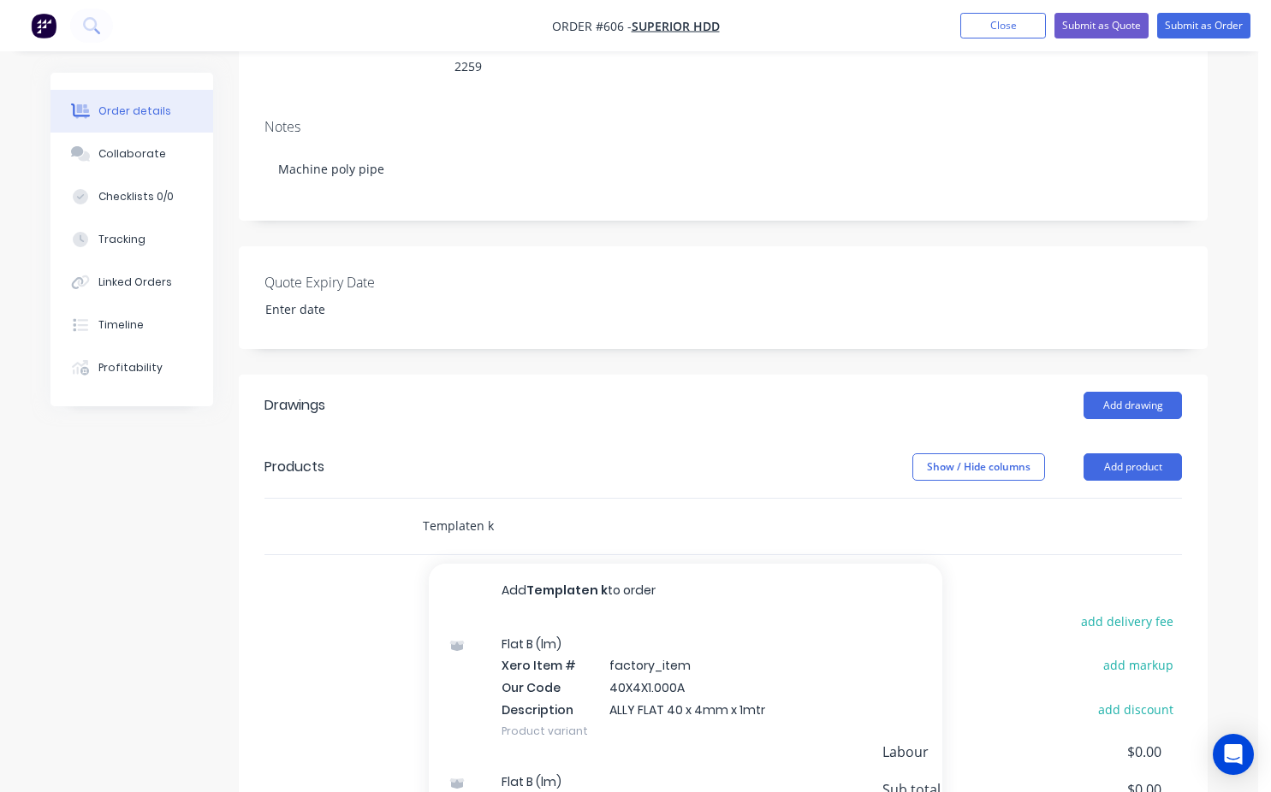
click at [482, 509] on input "Templaten k" at bounding box center [593, 526] width 342 height 34
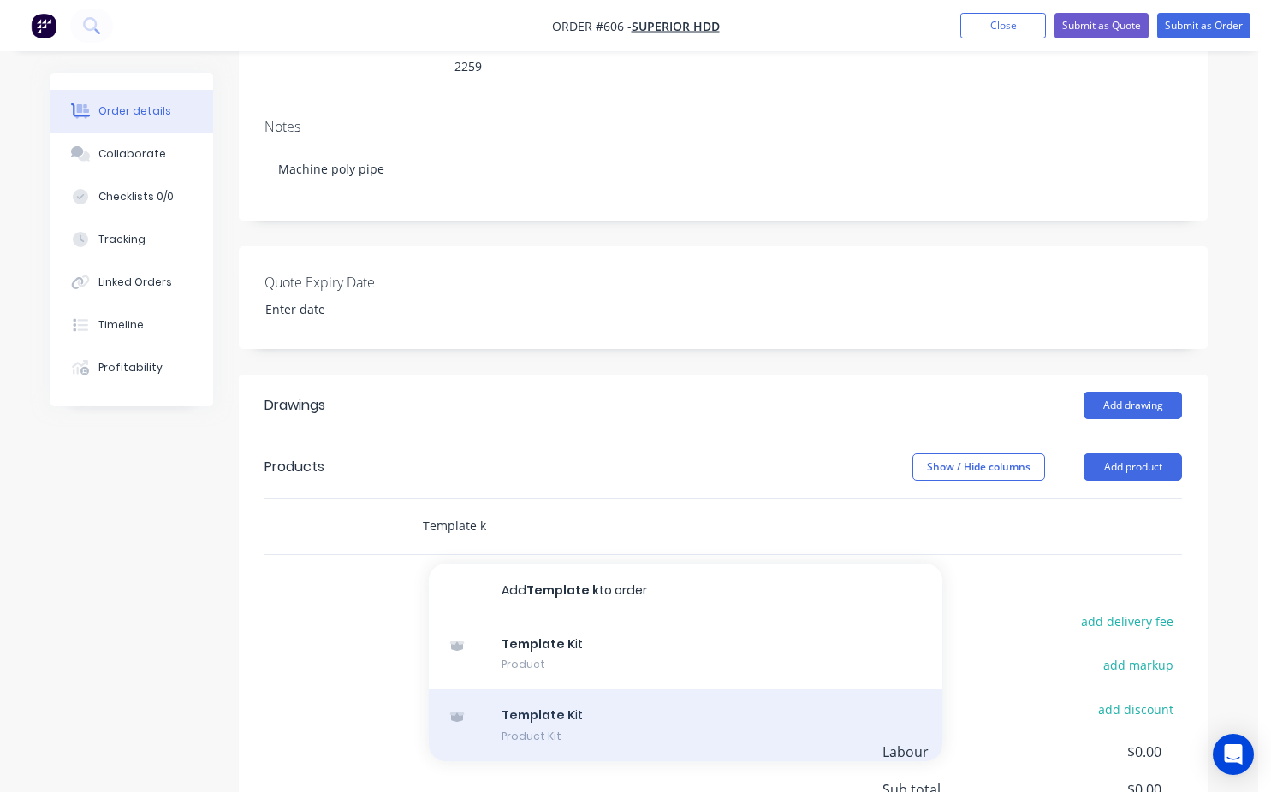
type input "Template k"
click at [521, 714] on div "Template K it Product Kit" at bounding box center [685, 726] width 513 height 72
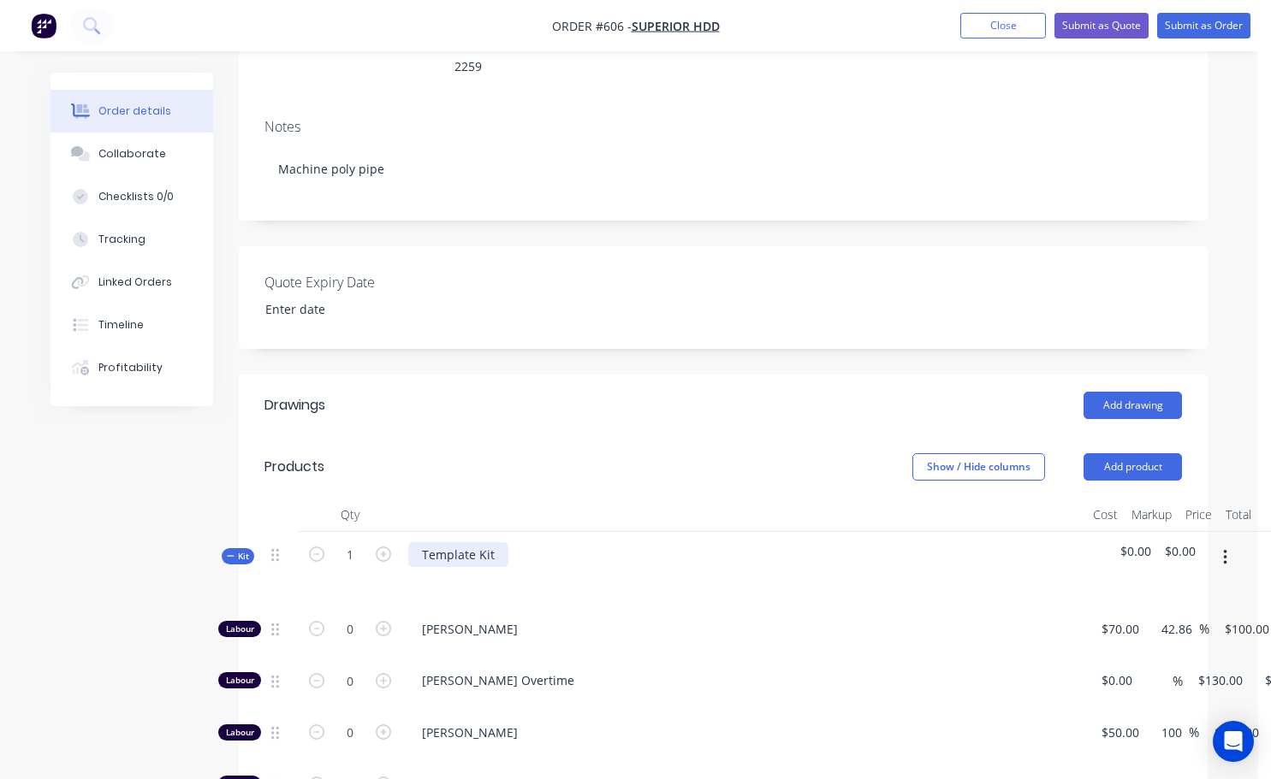
click at [493, 542] on div "Template Kit" at bounding box center [458, 554] width 100 height 25
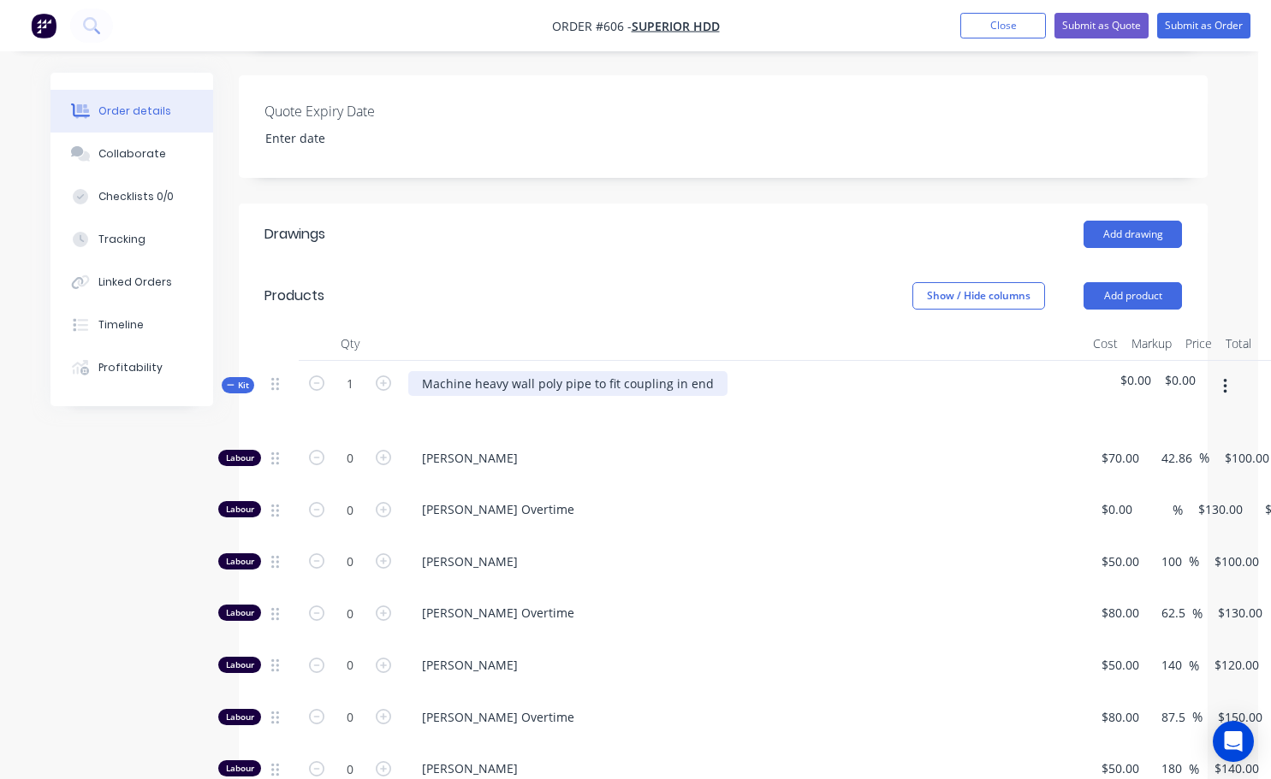
scroll to position [599, 0]
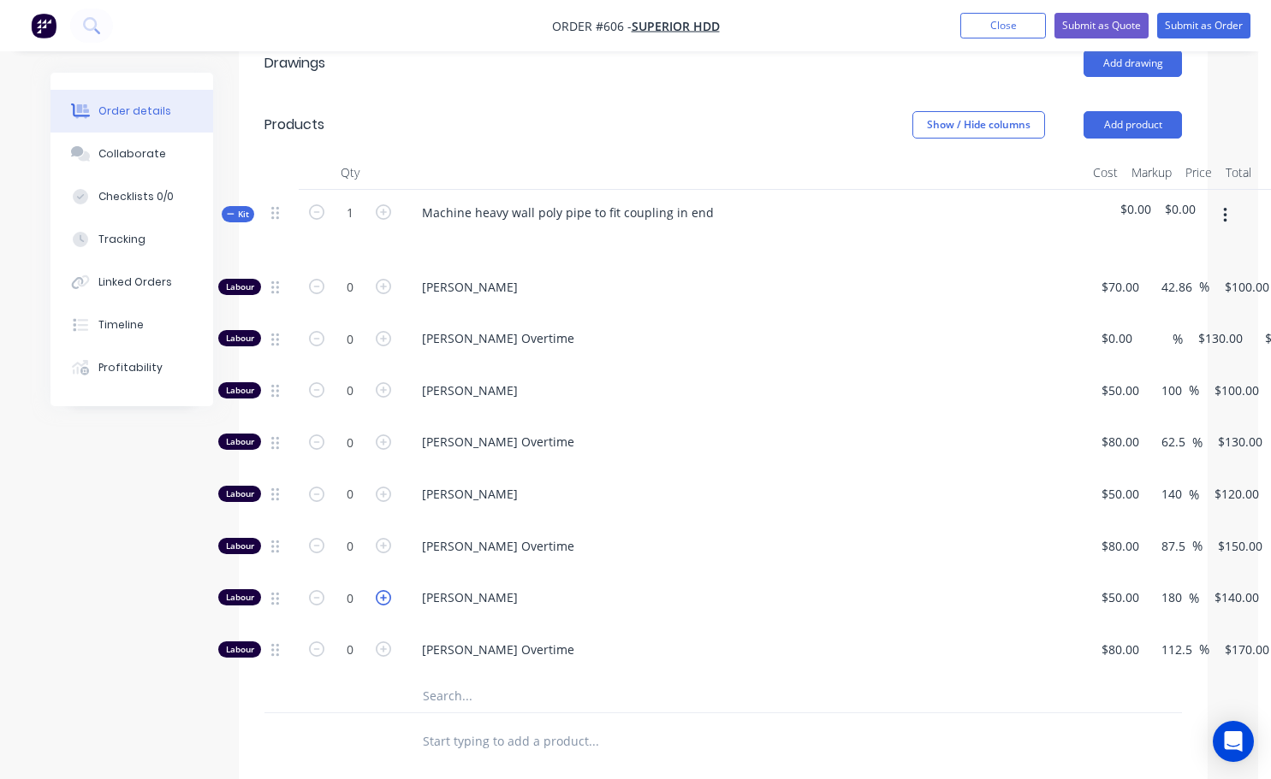
click at [378, 590] on icon "button" at bounding box center [383, 597] width 15 height 15
type input "1"
type input "$140.00"
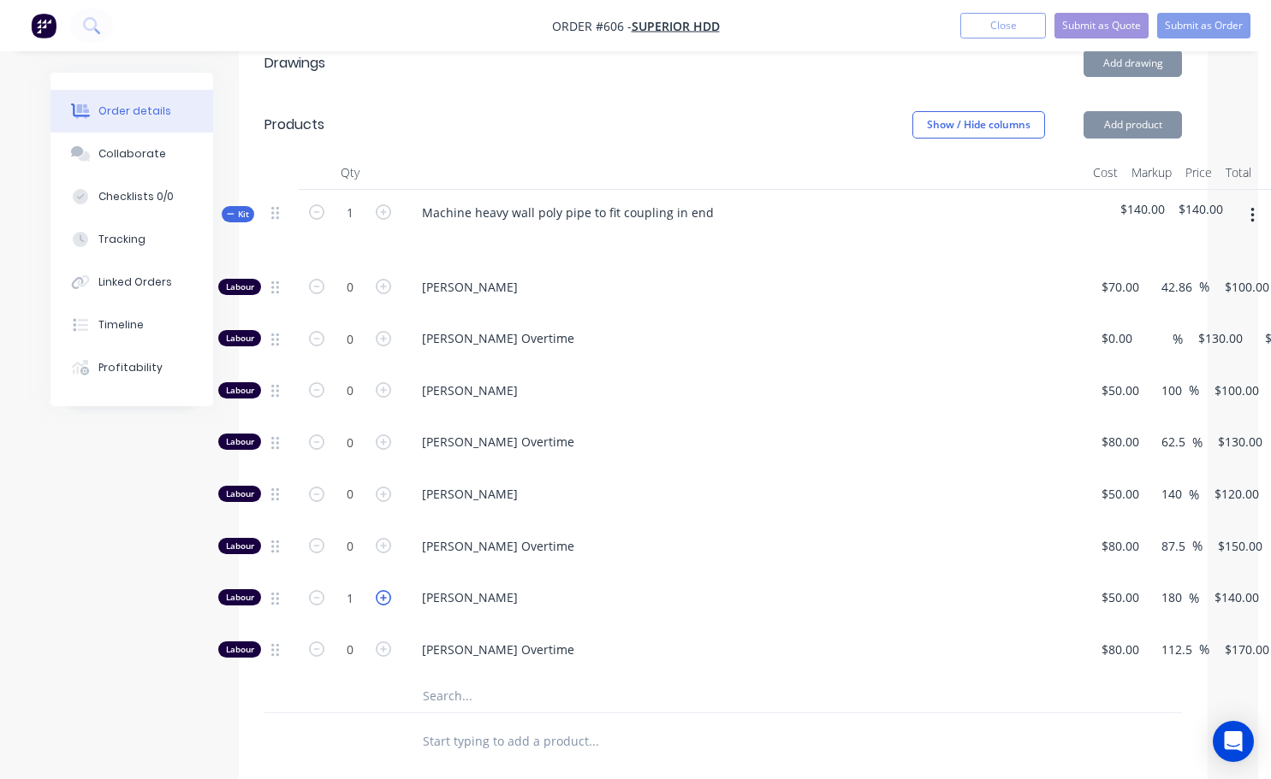
click at [378, 590] on icon "button" at bounding box center [383, 597] width 15 height 15
type input "2"
type input "$280.00"
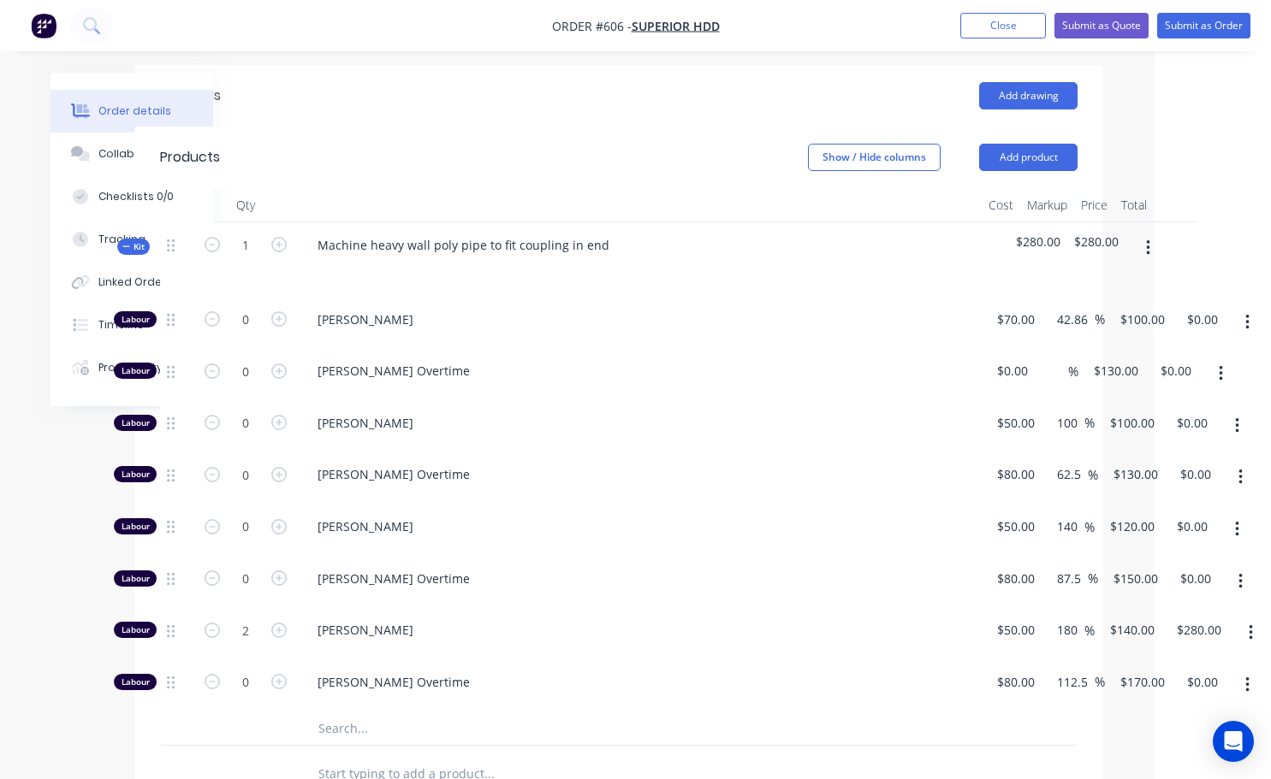
scroll to position [599, 104]
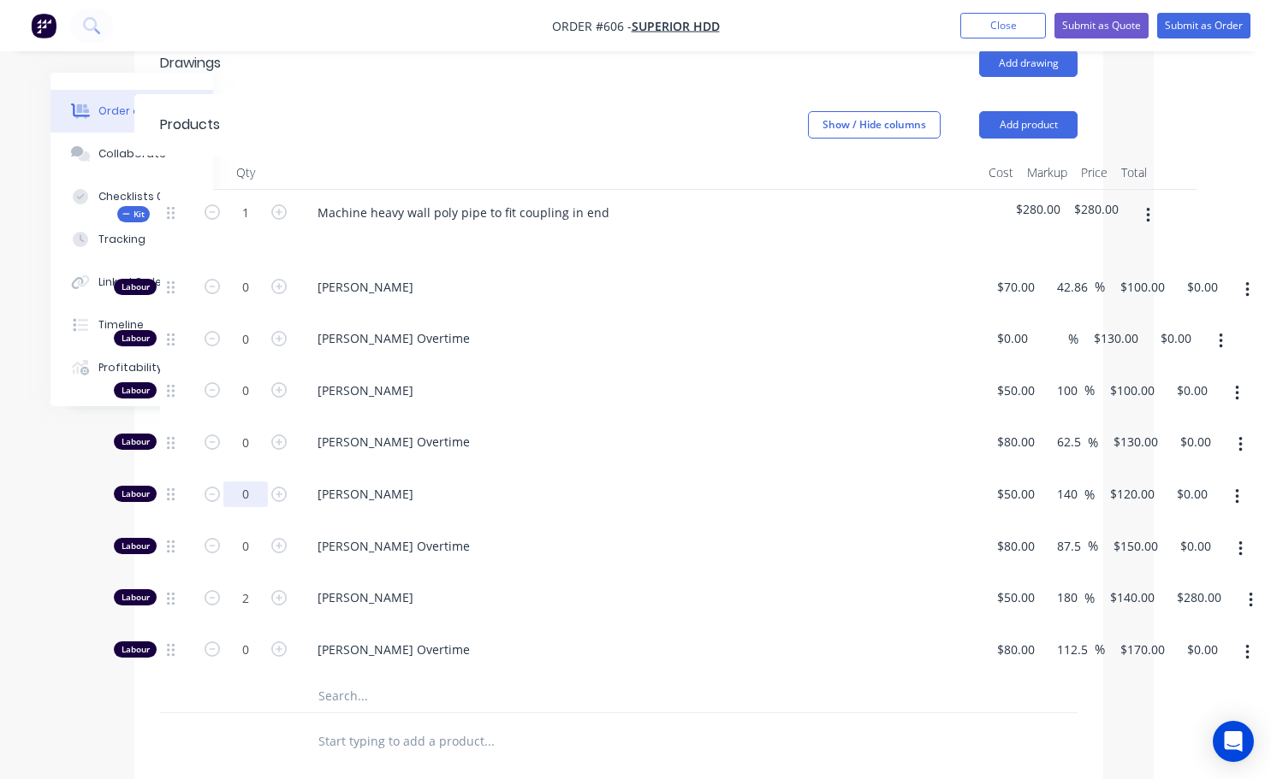
click at [252, 482] on input "0" at bounding box center [245, 495] width 44 height 26
type input "0.5"
type input "$60.00"
click at [696, 714] on div at bounding box center [605, 742] width 616 height 56
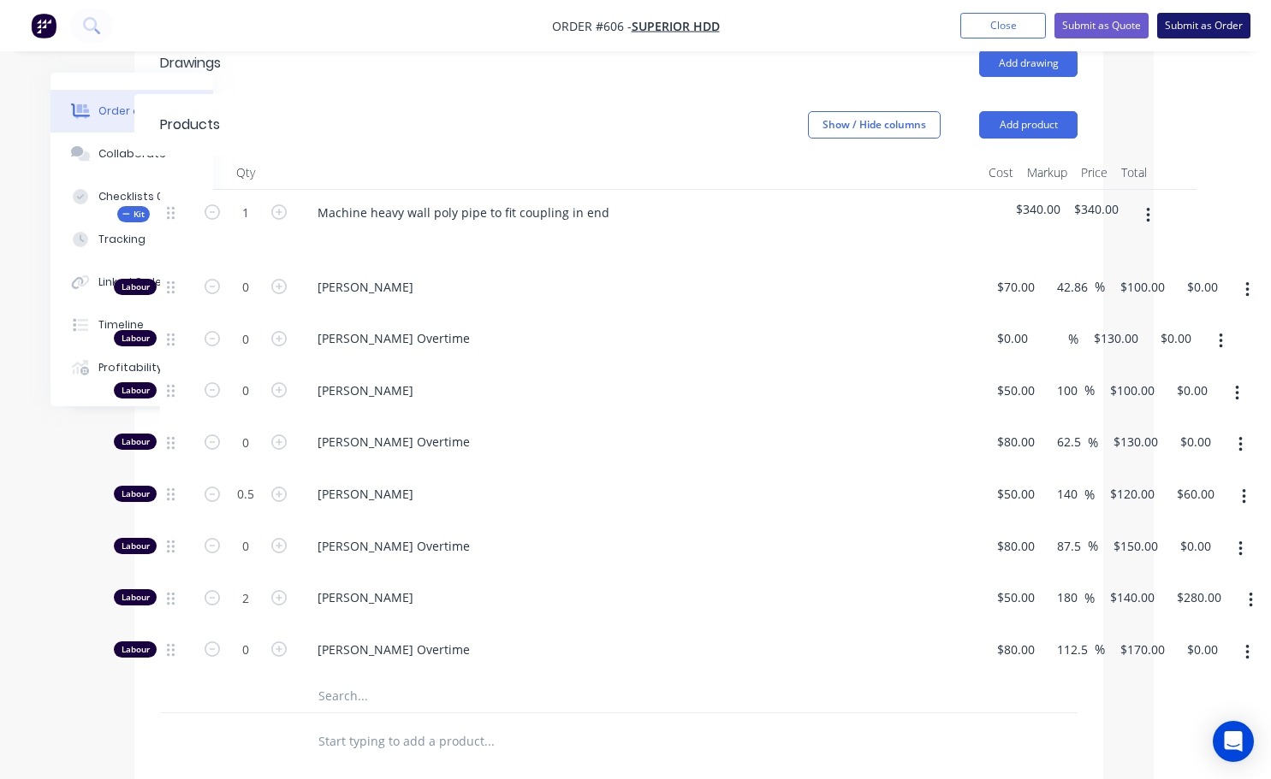
click at [1193, 27] on button "Submit as Order" at bounding box center [1203, 26] width 93 height 26
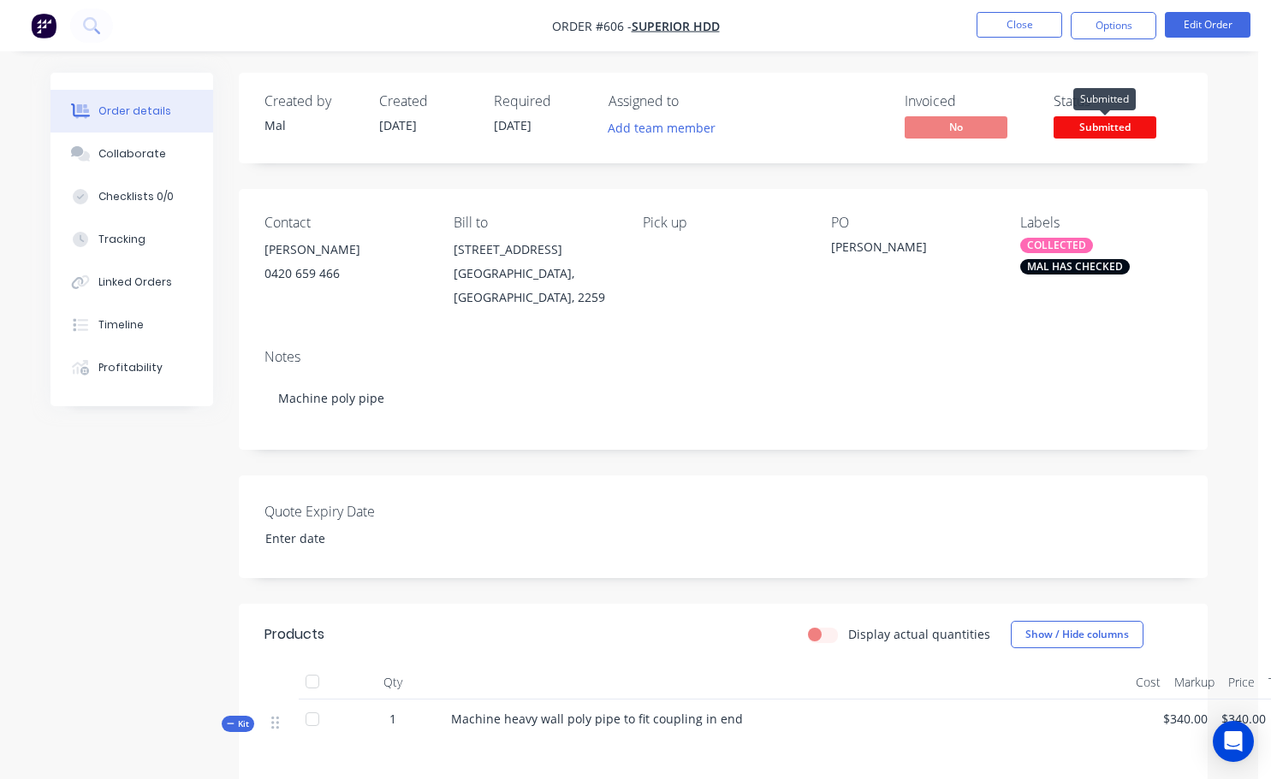
click at [1124, 129] on span "Submitted" at bounding box center [1104, 126] width 103 height 21
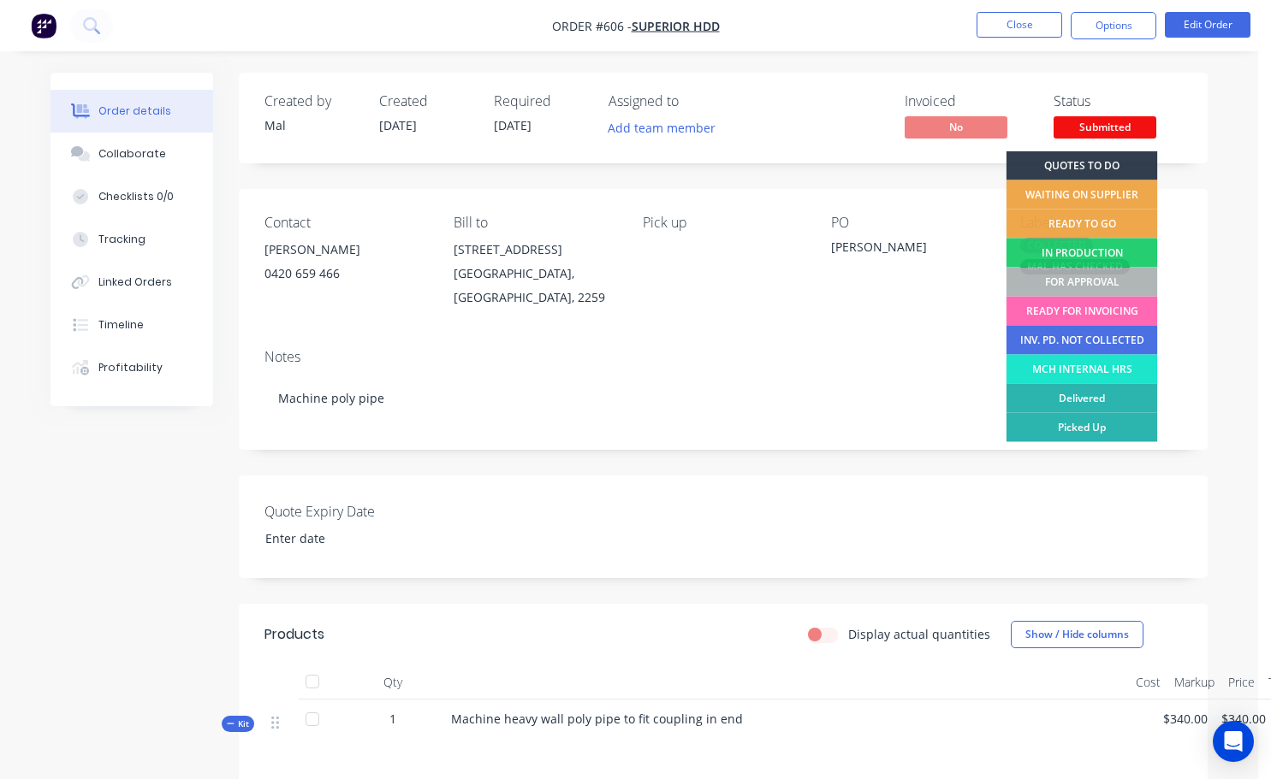
click at [1055, 317] on div "READY FOR INVOICING" at bounding box center [1081, 311] width 151 height 29
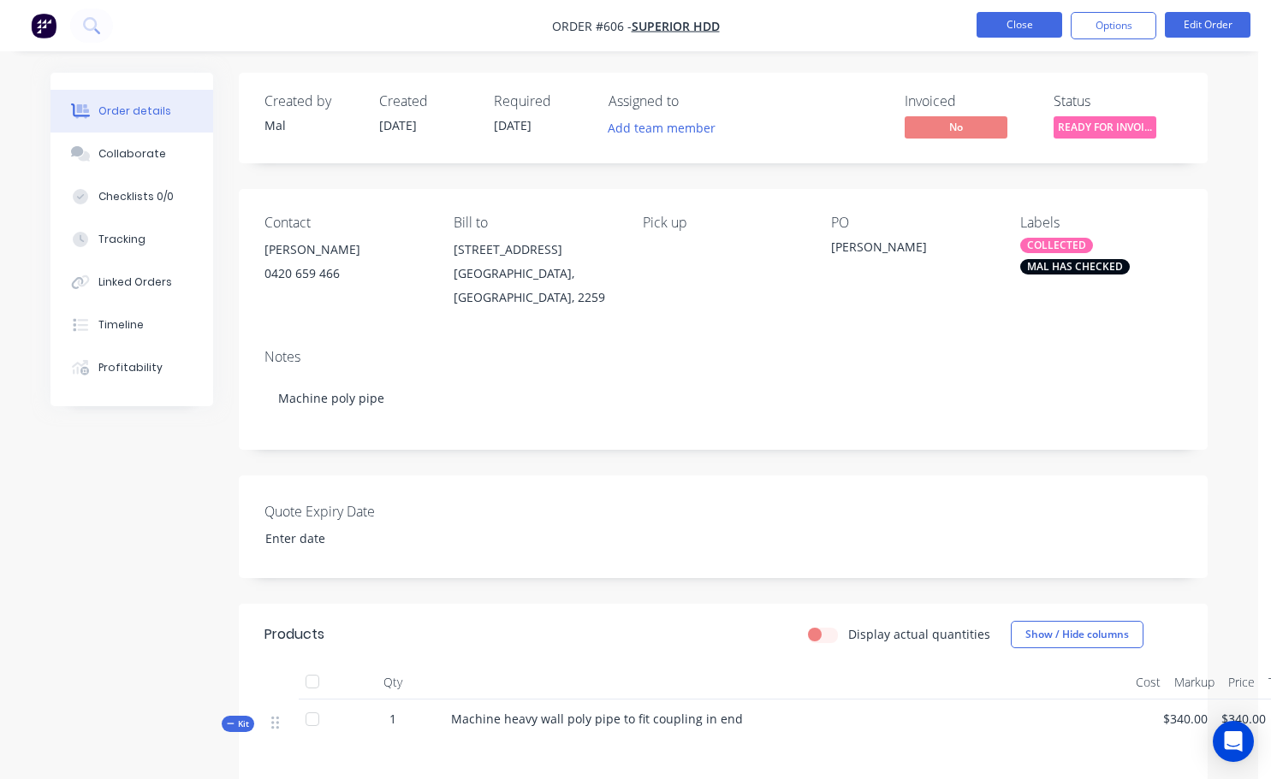
click at [1005, 18] on button "Close" at bounding box center [1019, 25] width 86 height 26
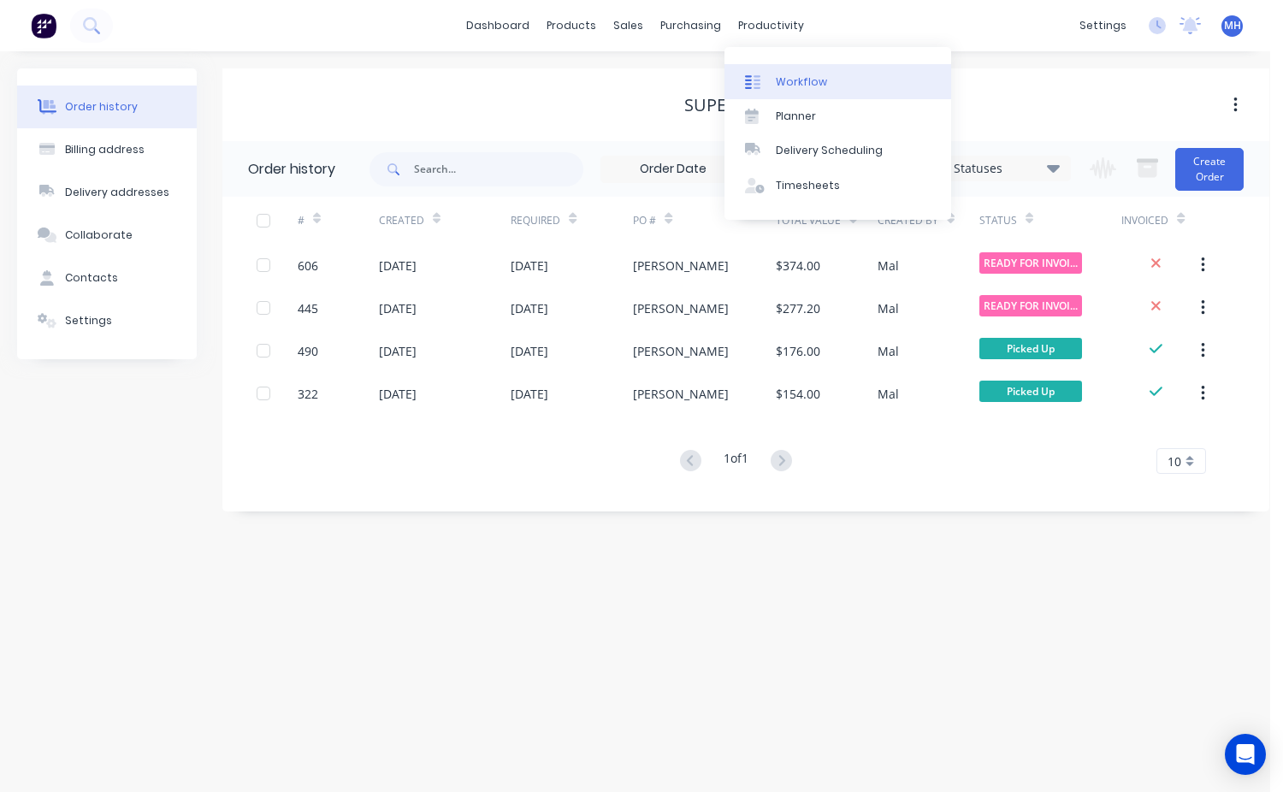
click at [799, 88] on div "Workflow" at bounding box center [801, 81] width 51 height 15
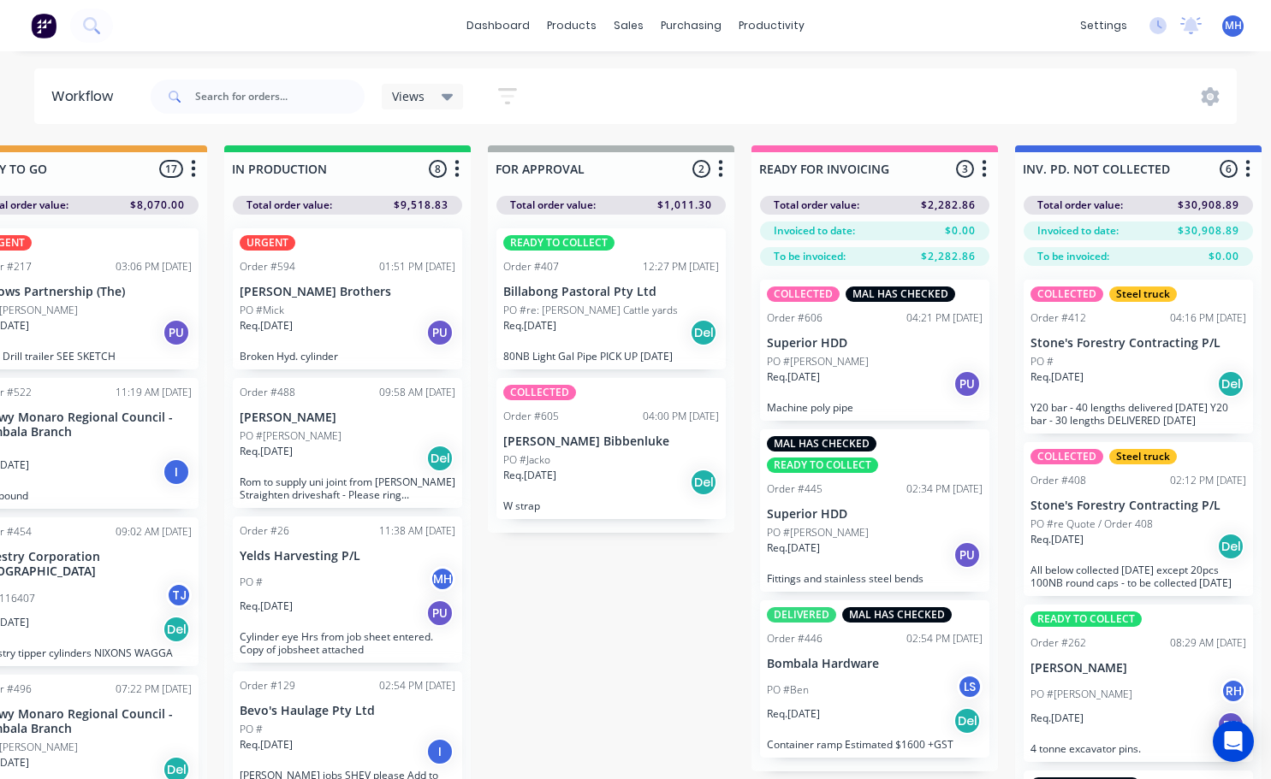
scroll to position [0, 899]
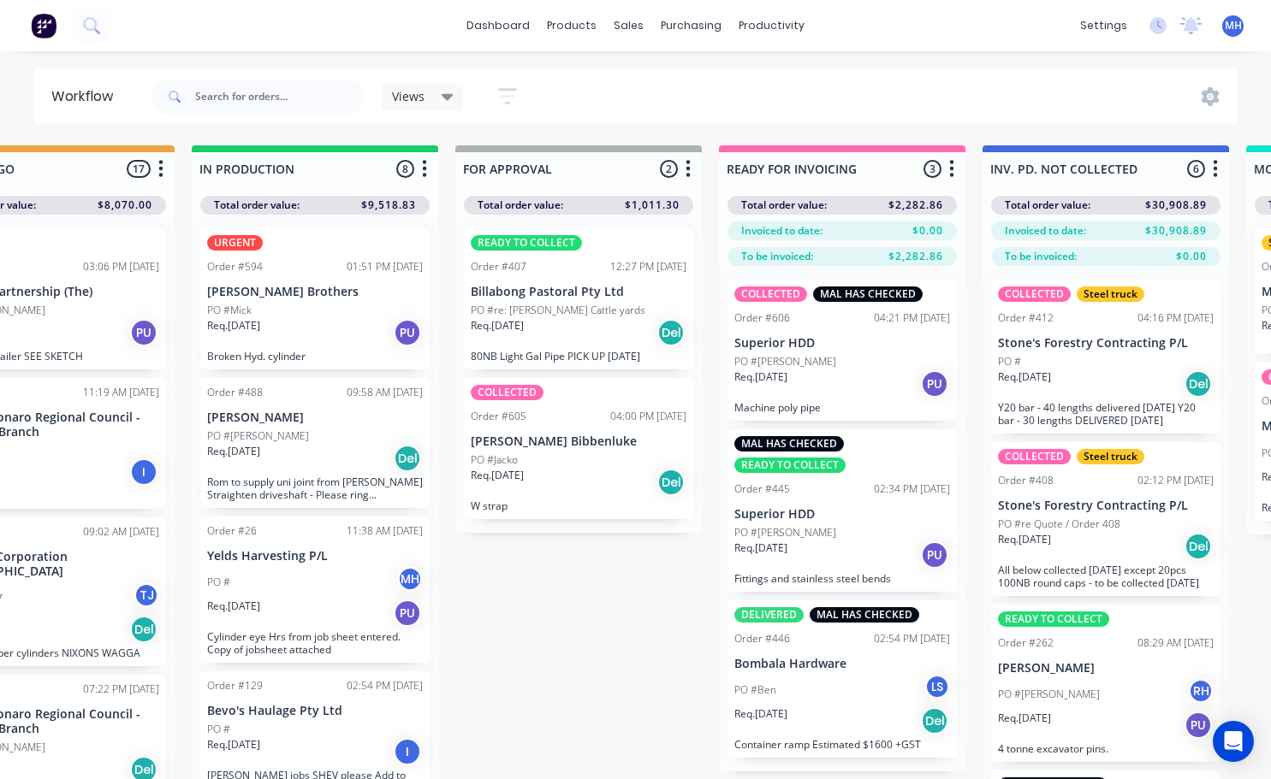
click at [800, 389] on div "Req. [DATE] PU" at bounding box center [842, 384] width 216 height 29
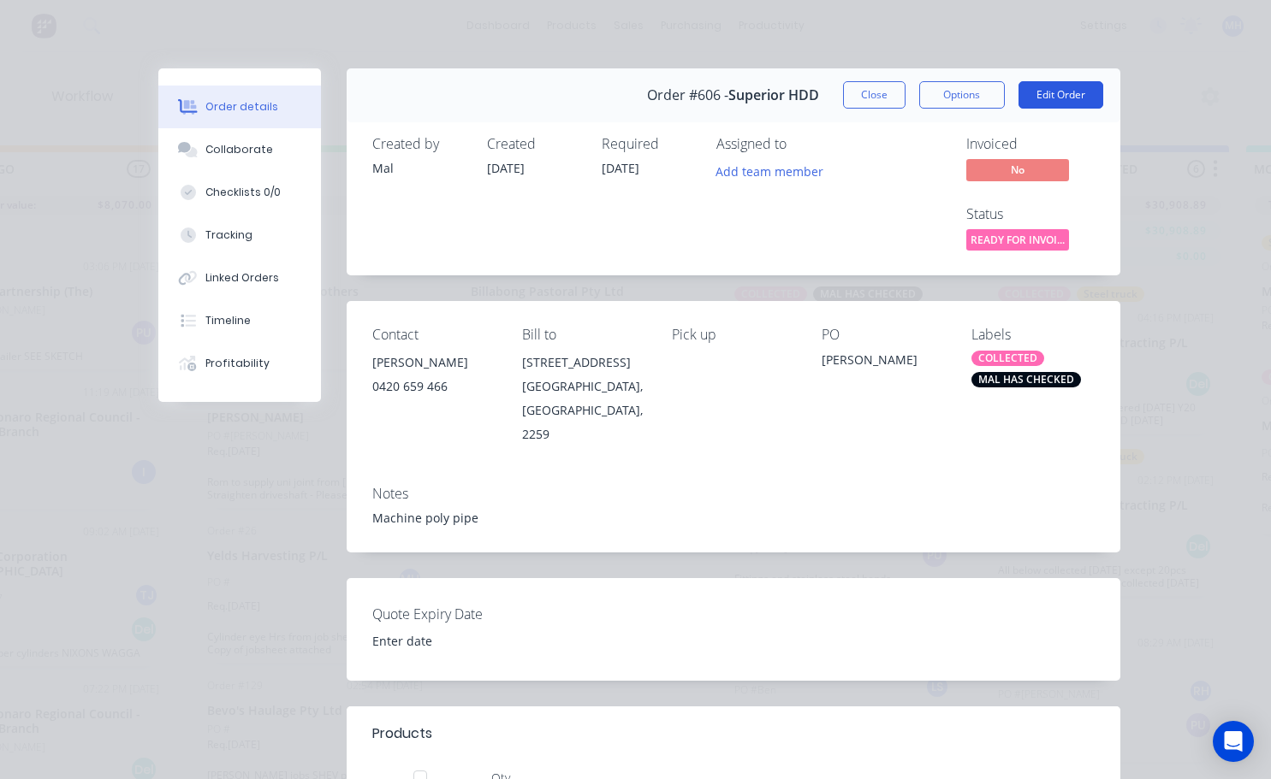
click at [1033, 92] on button "Edit Order" at bounding box center [1060, 94] width 85 height 27
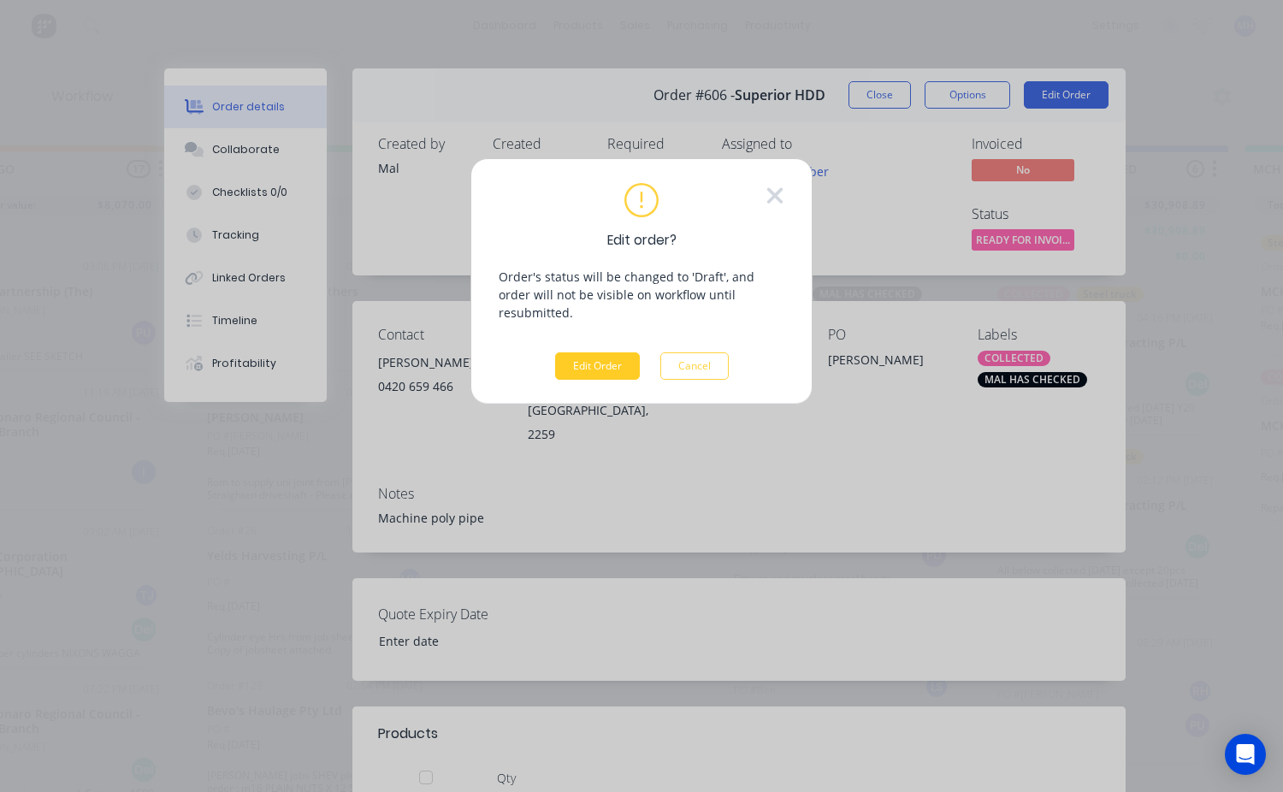
click at [610, 356] on button "Edit Order" at bounding box center [597, 365] width 85 height 27
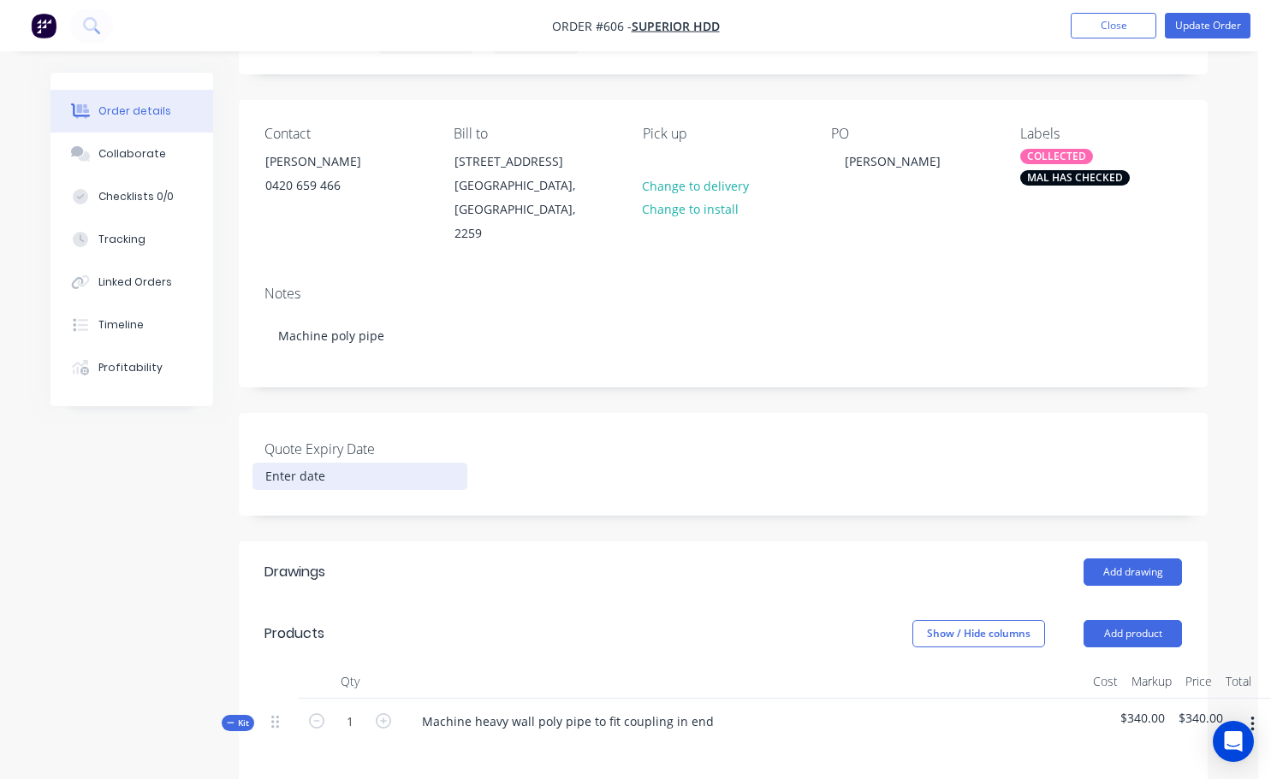
scroll to position [257, 0]
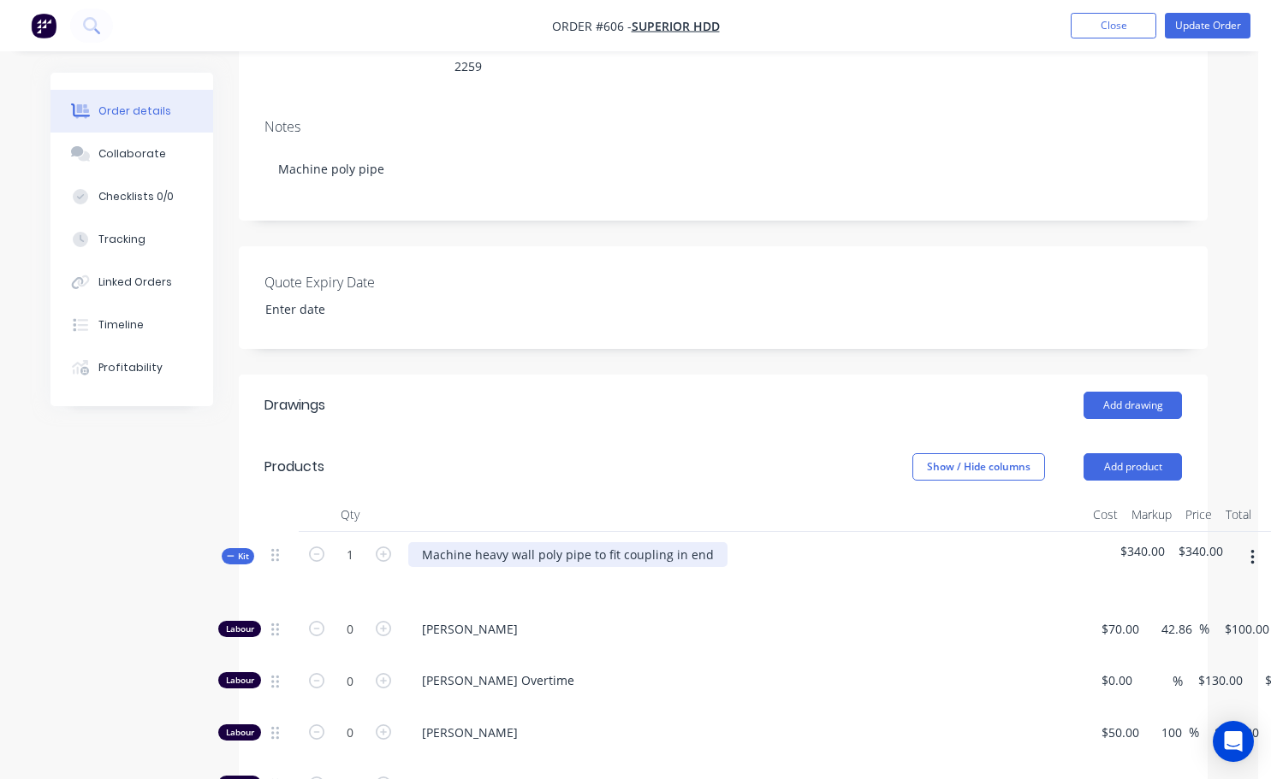
click at [703, 542] on div "Machine heavy wall poly pipe to fit coupling in end" at bounding box center [567, 554] width 319 height 25
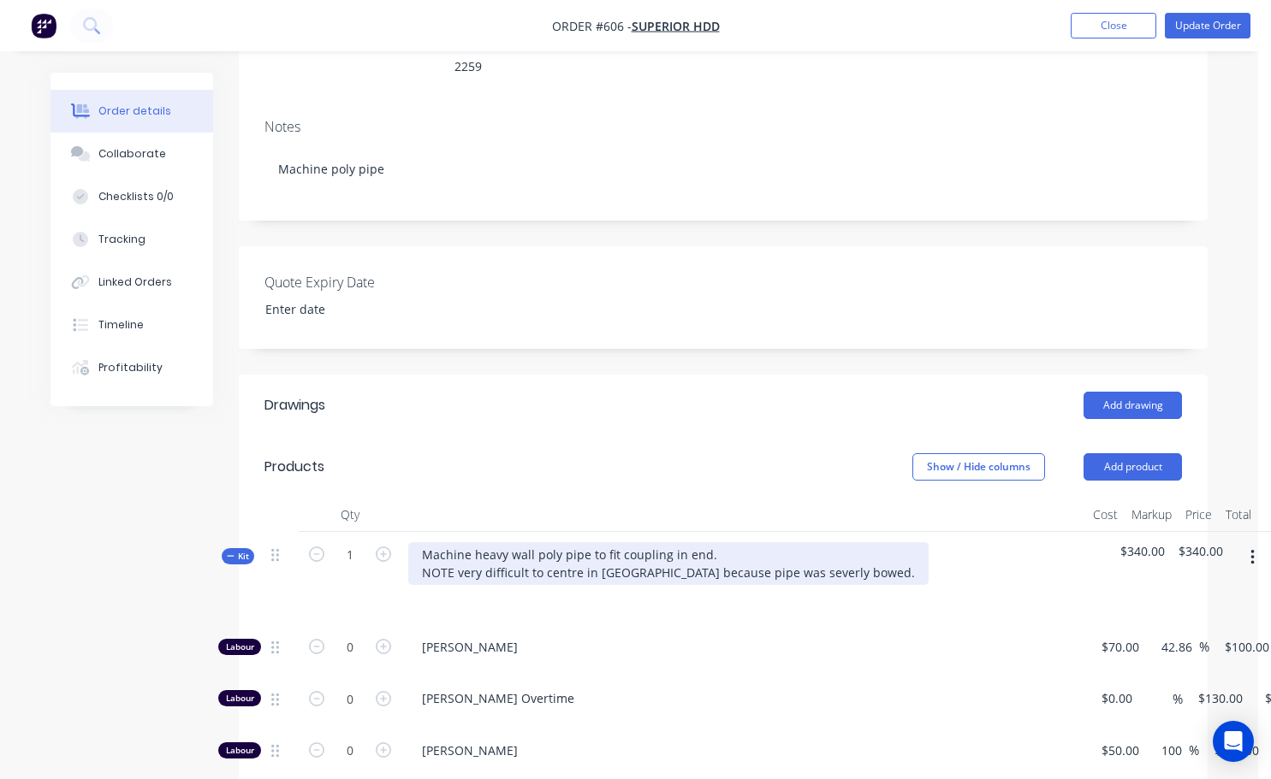
click at [761, 549] on div "Machine heavy wall poly pipe to fit coupling in end. NOTE very difficult to cen…" at bounding box center [668, 563] width 520 height 43
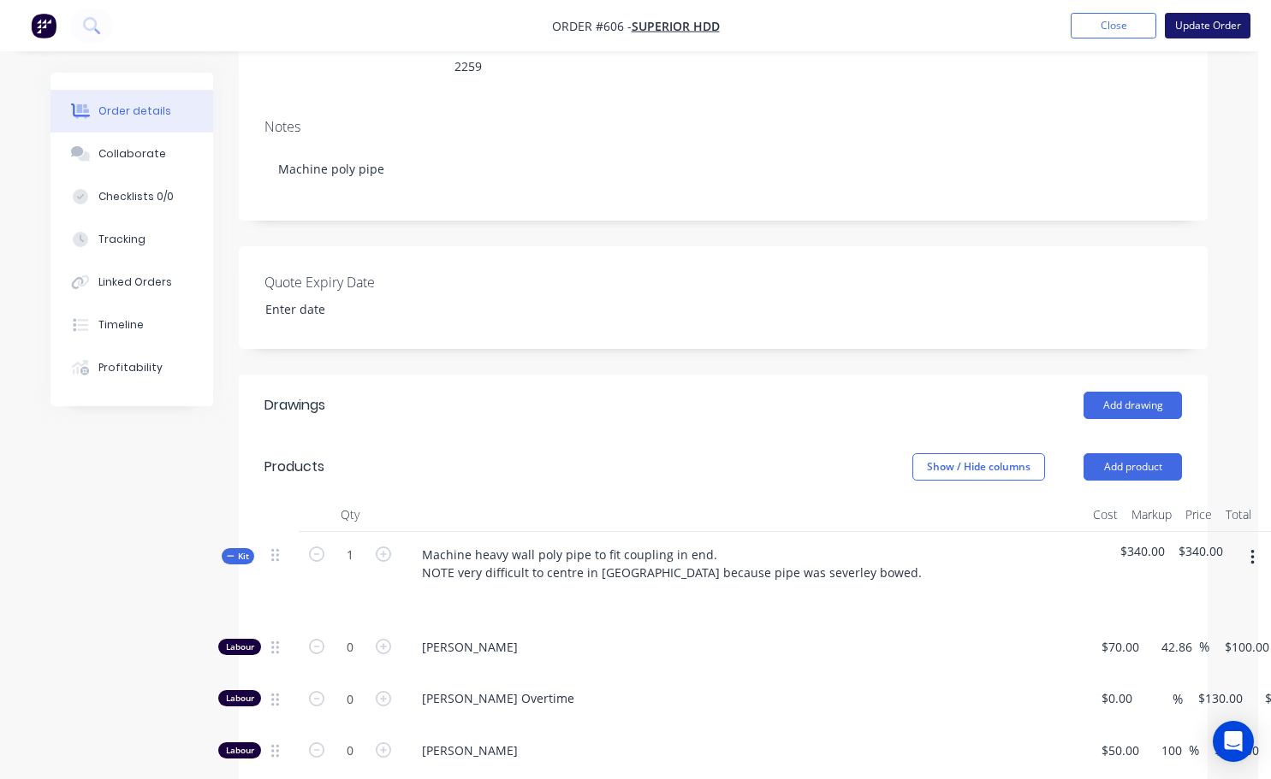
click at [1181, 31] on button "Update Order" at bounding box center [1207, 26] width 86 height 26
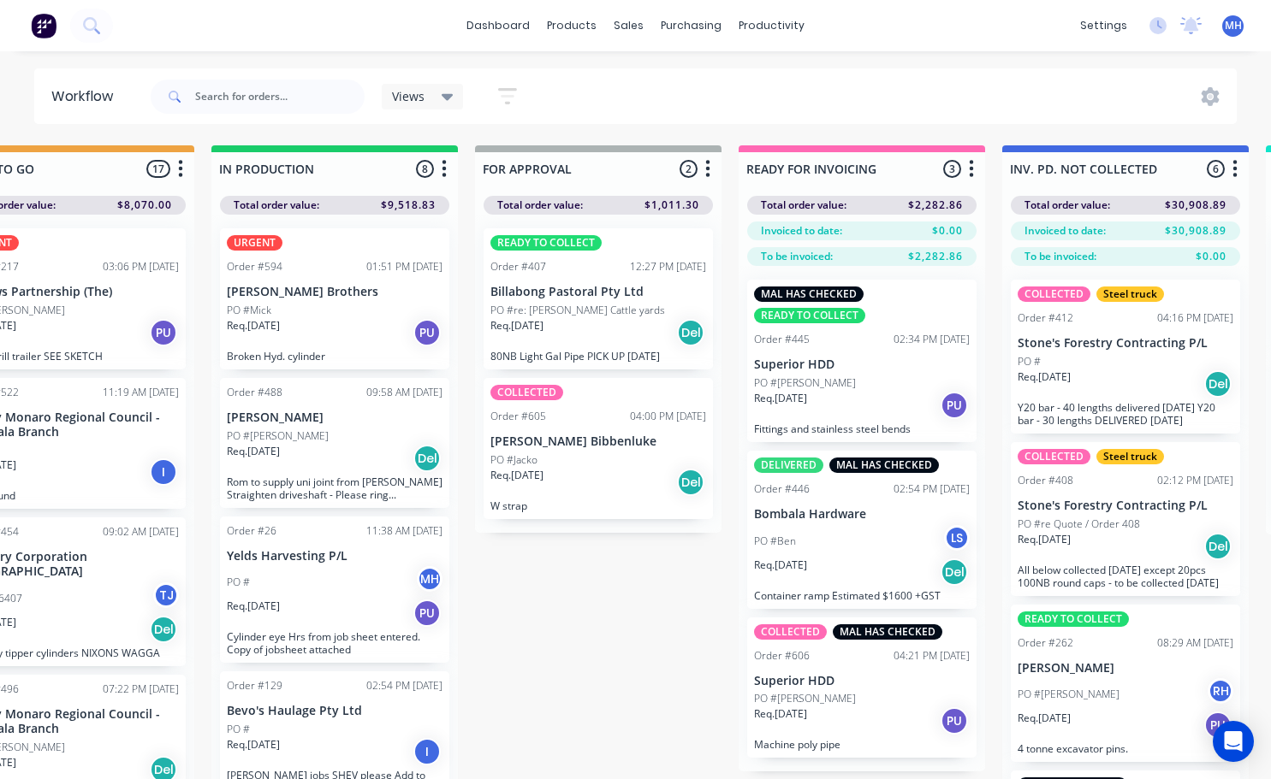
scroll to position [0, 864]
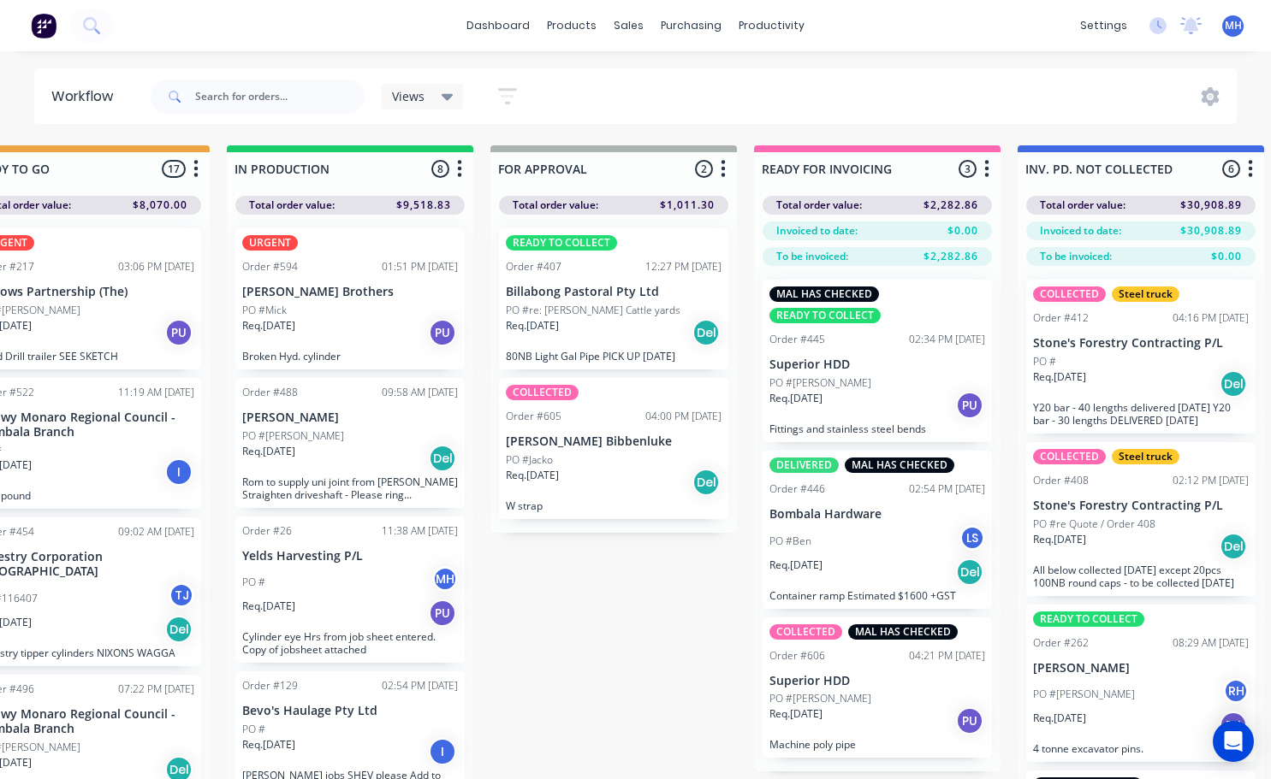
click at [580, 320] on div "Req. [DATE] Del" at bounding box center [614, 332] width 216 height 29
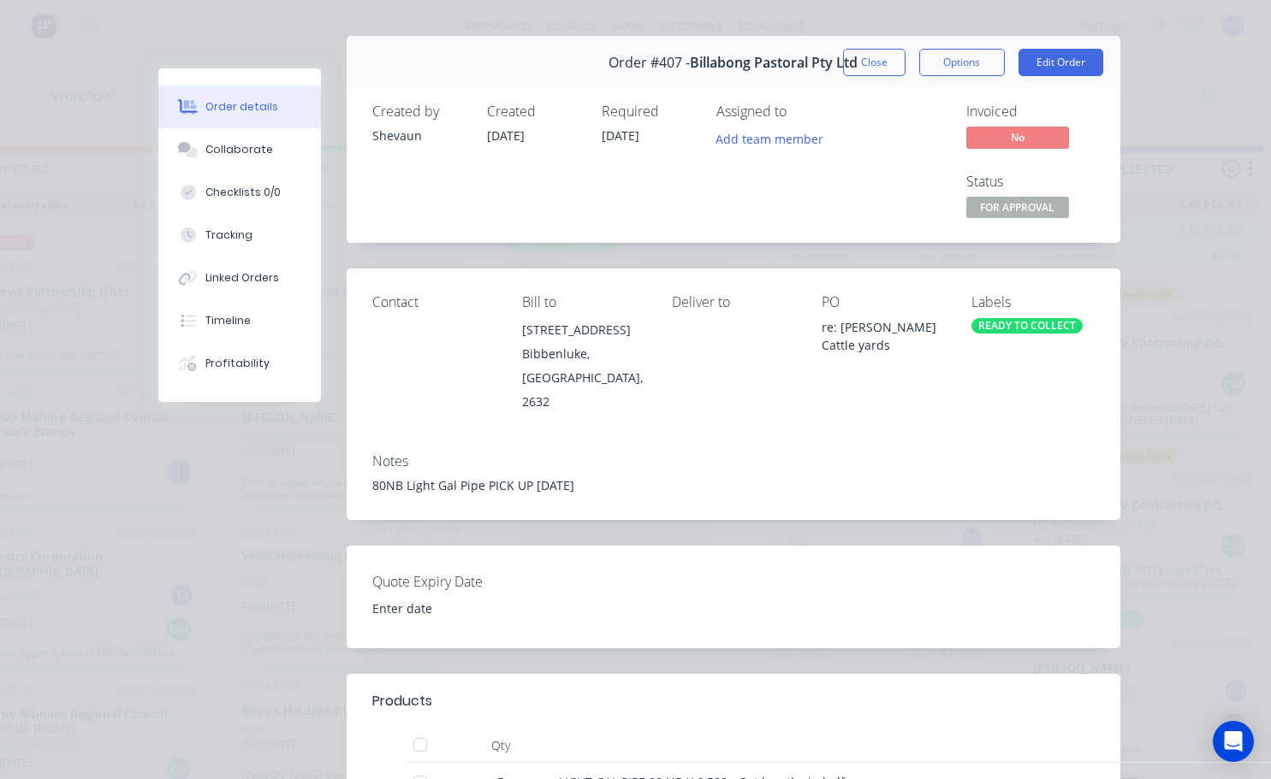
scroll to position [0, 0]
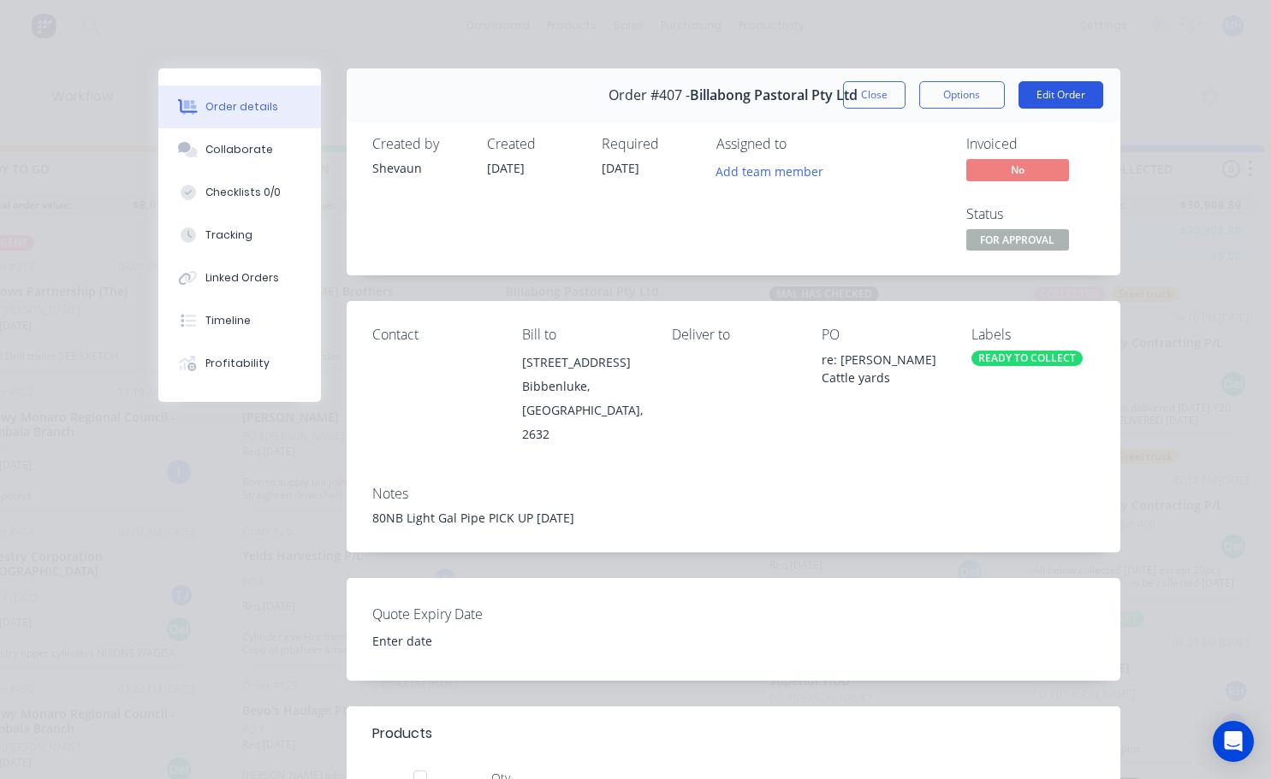
click at [1035, 98] on button "Edit Order" at bounding box center [1060, 94] width 85 height 27
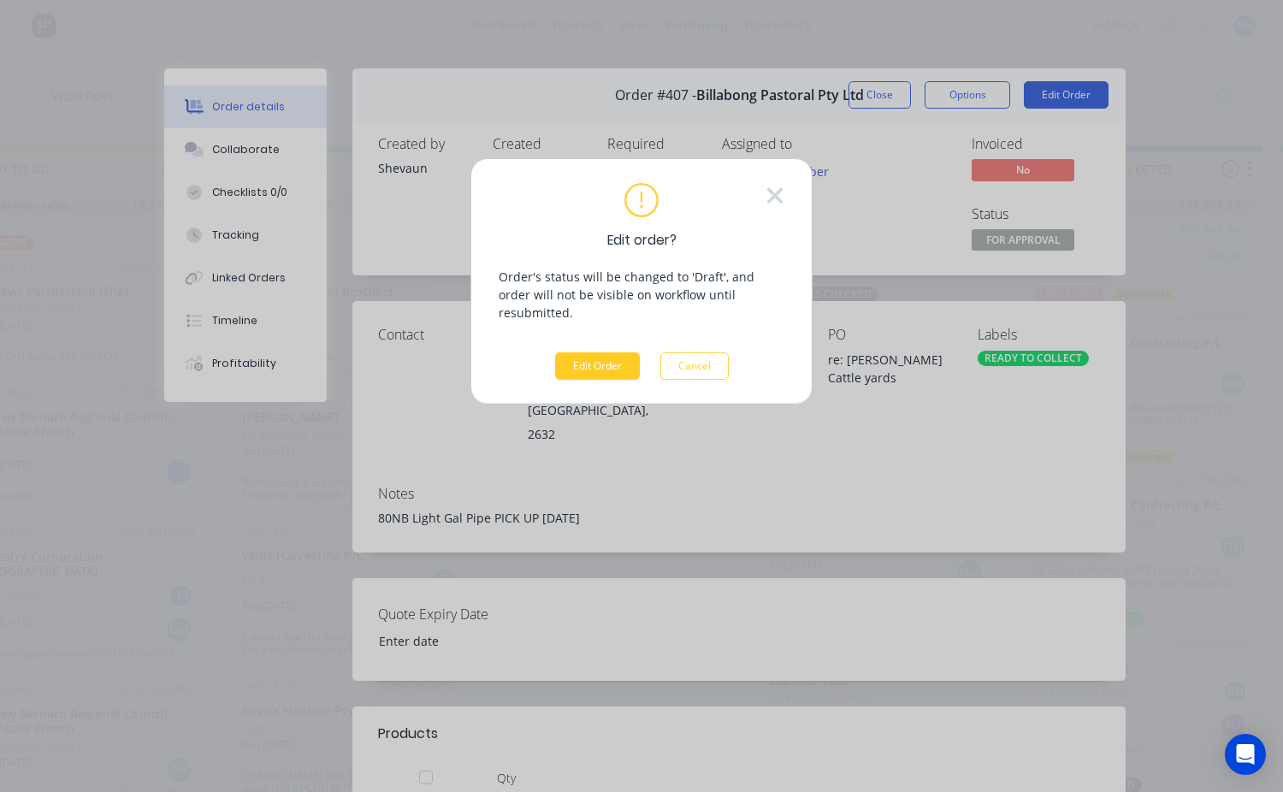
click at [592, 354] on button "Edit Order" at bounding box center [597, 365] width 85 height 27
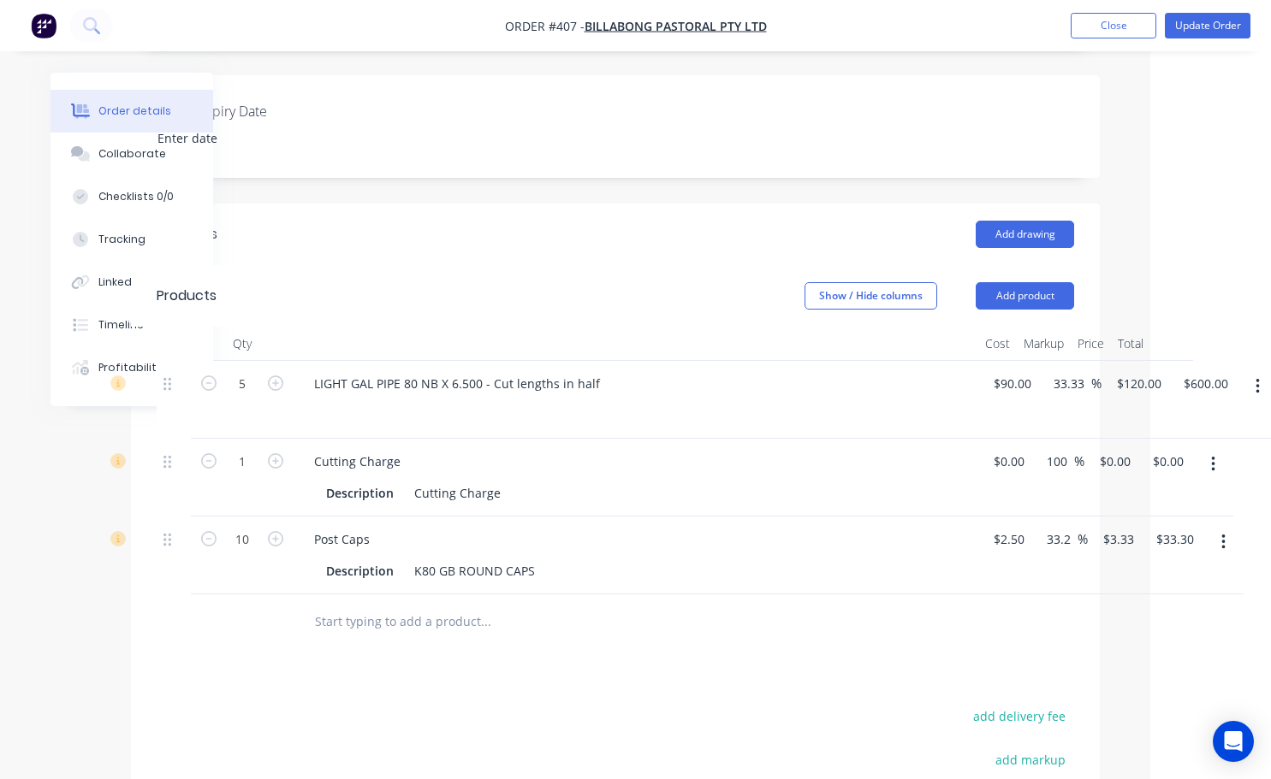
scroll to position [428, 115]
click at [1020, 458] on div "1 Cutting Charge Description Cutting Charge 0 $0.00 100 100 % $0.00 $0.00 $0.00…" at bounding box center [608, 478] width 917 height 78
type input "$20.00"
type input "$40.00"
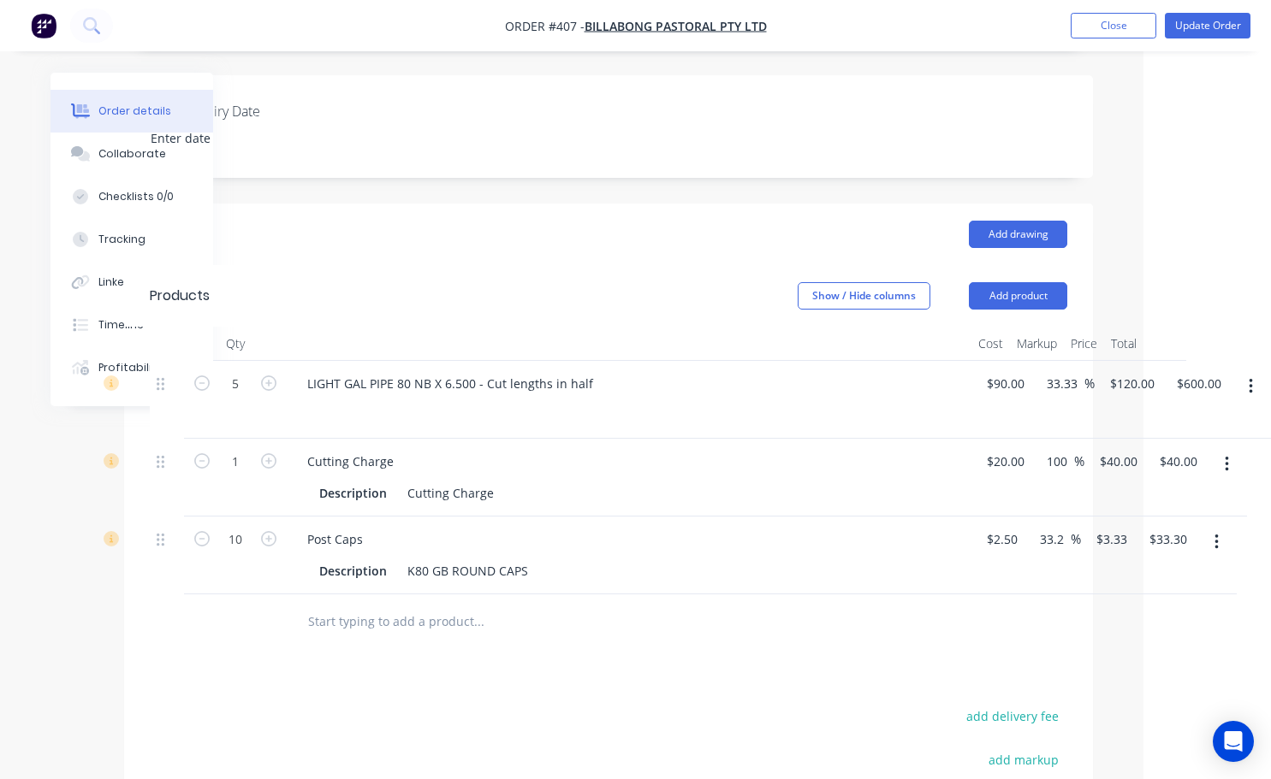
click at [1037, 497] on div "100 100 %" at bounding box center [1057, 478] width 53 height 78
click at [1209, 27] on button "Update Order" at bounding box center [1207, 26] width 86 height 26
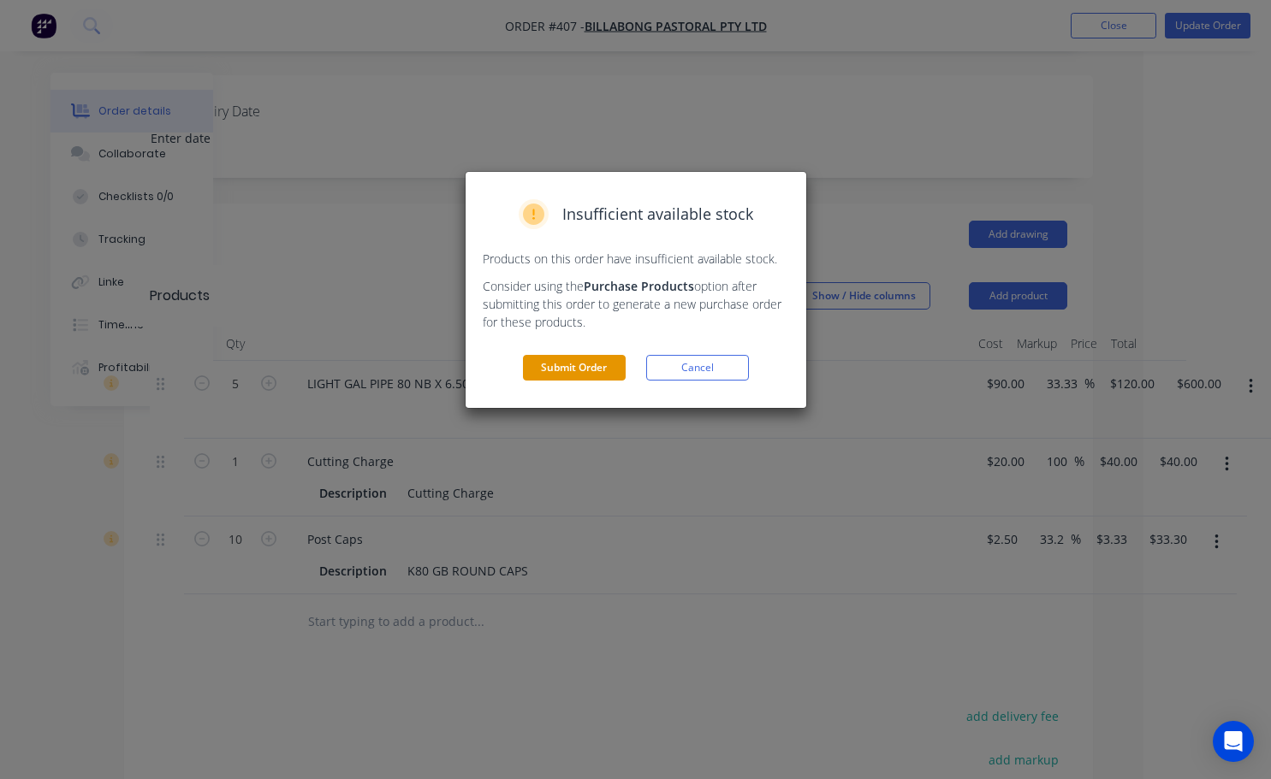
click at [574, 363] on button "Submit Order" at bounding box center [574, 368] width 103 height 26
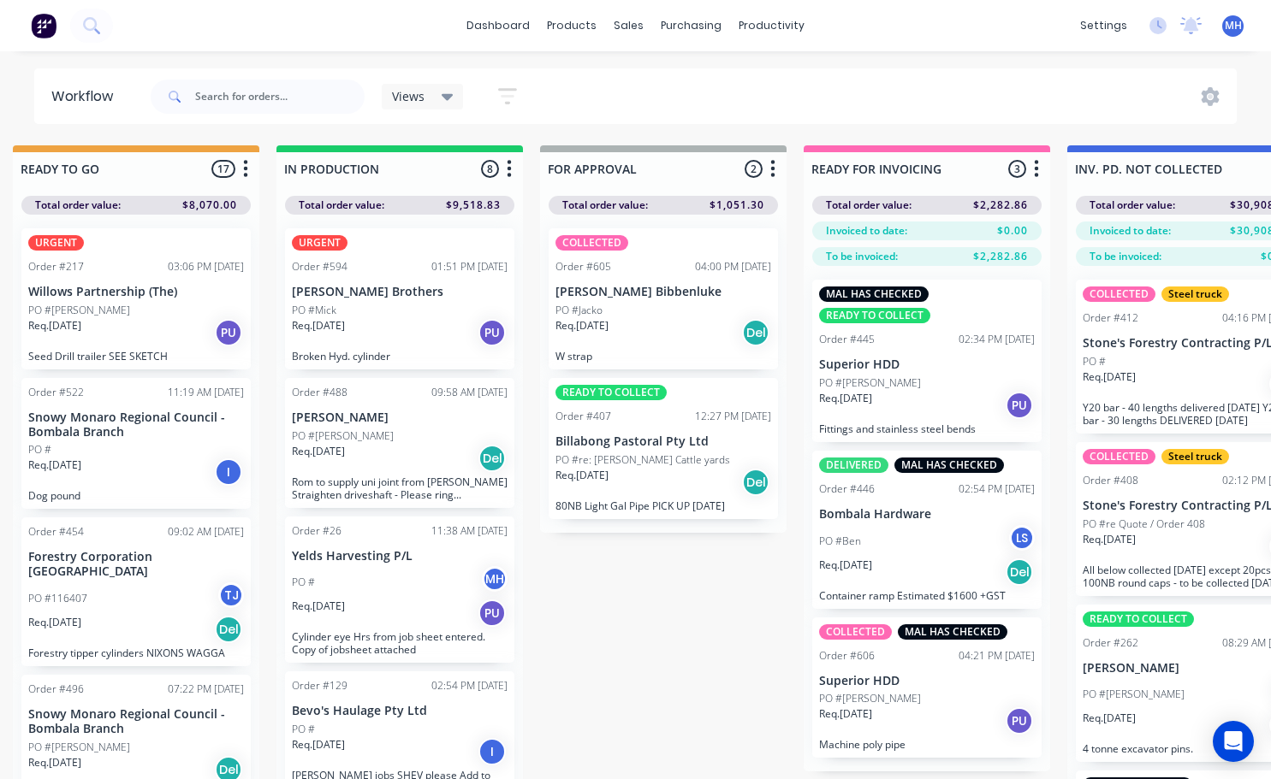
scroll to position [0, 913]
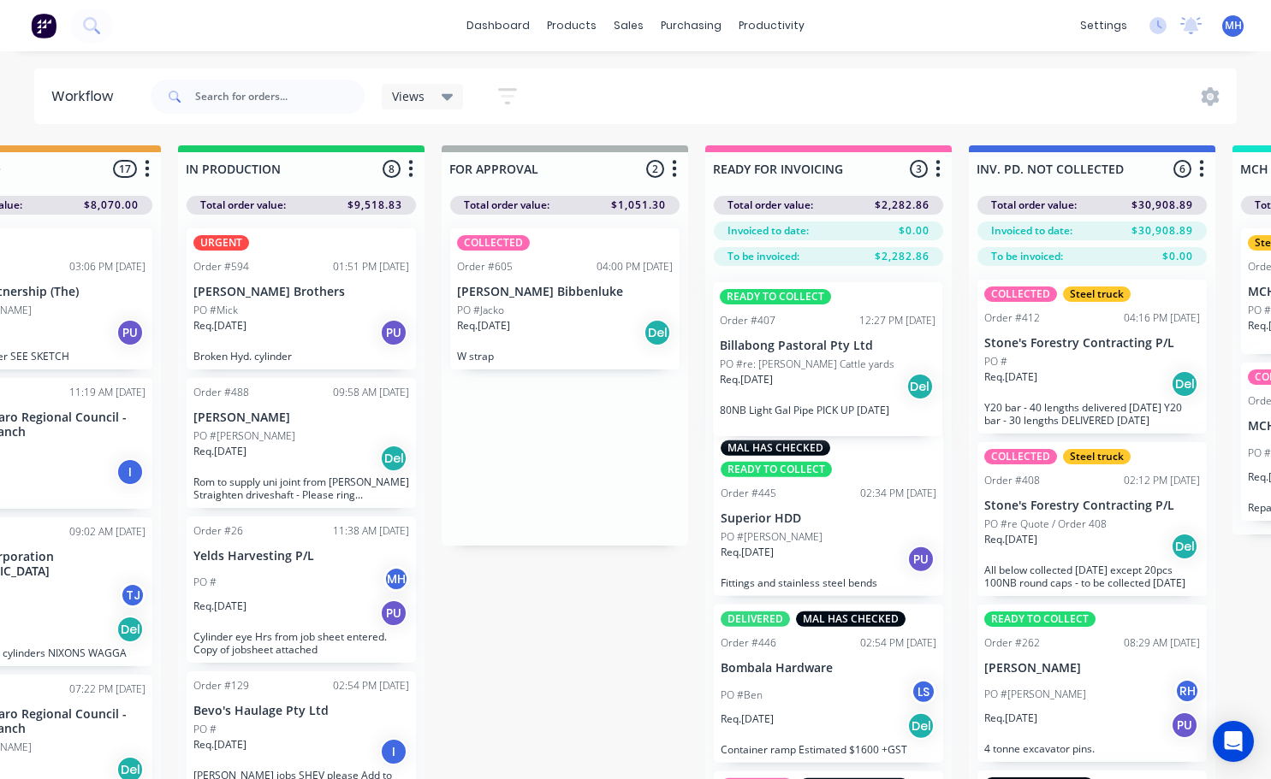
drag, startPoint x: 555, startPoint y: 471, endPoint x: 832, endPoint y: 373, distance: 293.3
click at [832, 373] on div "QUOTES TO DO 2 Status colour #273444 hex #273444 Save Cancel Notifications Emai…" at bounding box center [500, 492] width 2853 height 695
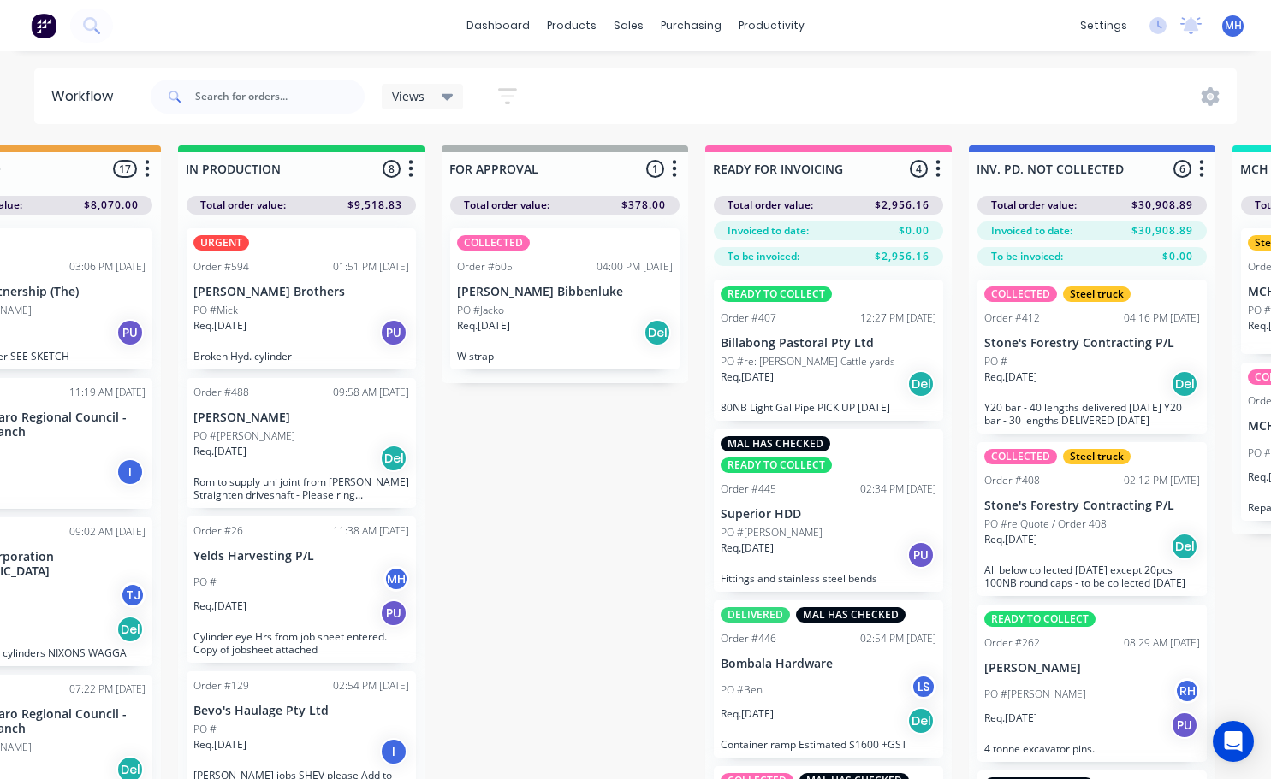
click at [862, 344] on p "Billabong Pastoral Pty Ltd" at bounding box center [828, 343] width 216 height 15
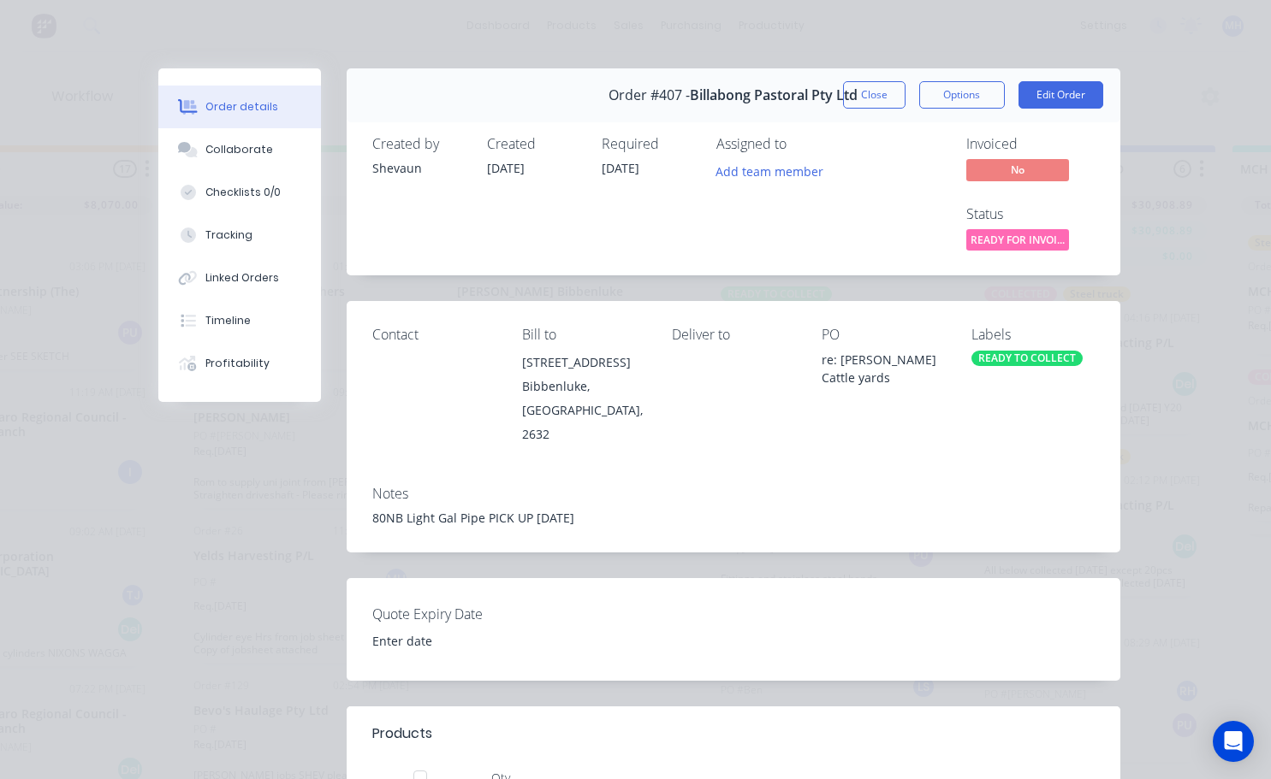
click at [991, 364] on div "READY TO COLLECT" at bounding box center [1026, 358] width 111 height 15
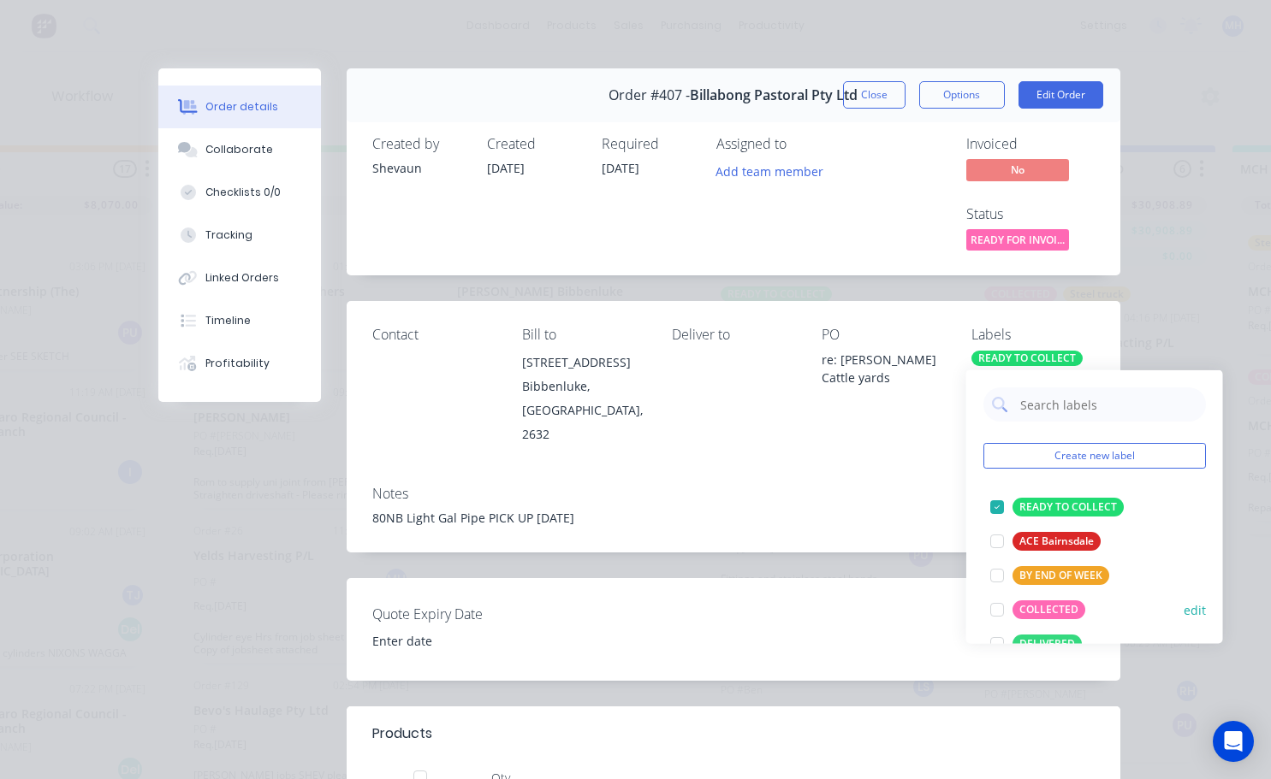
scroll to position [86, 0]
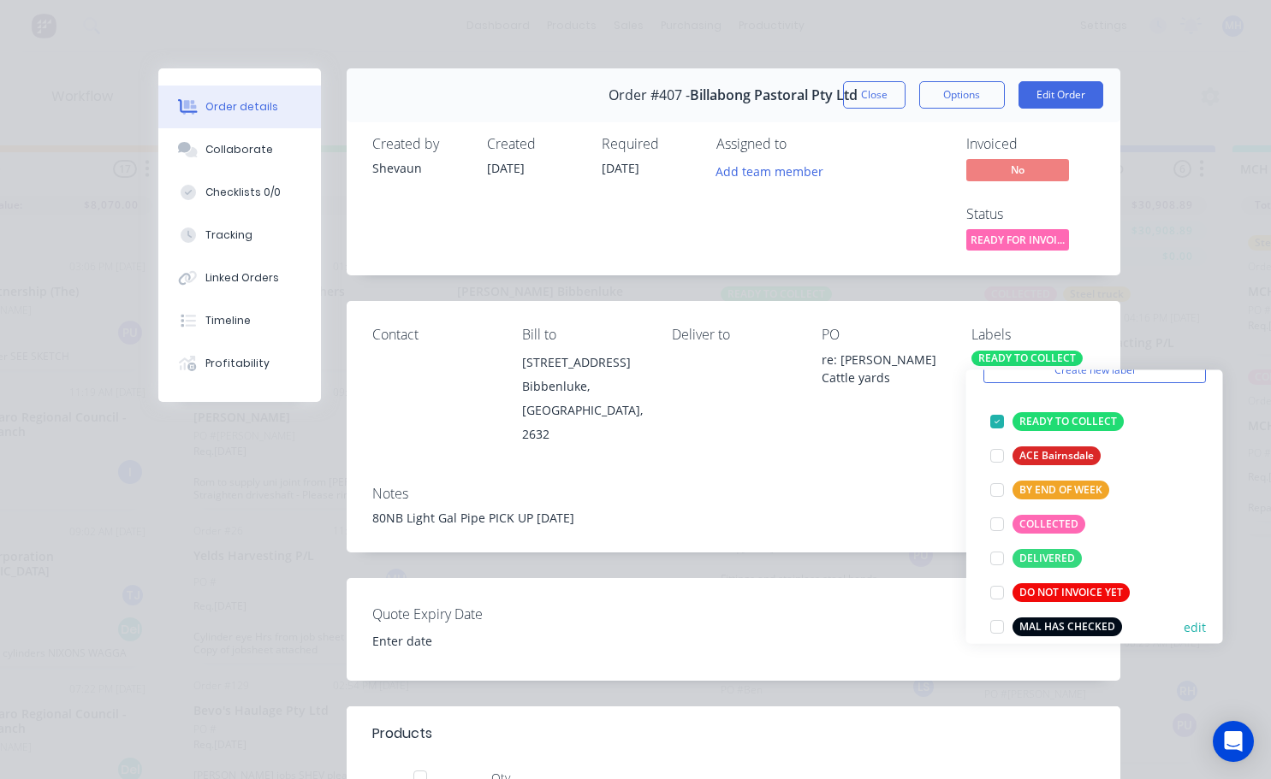
click at [998, 625] on div at bounding box center [997, 627] width 34 height 34
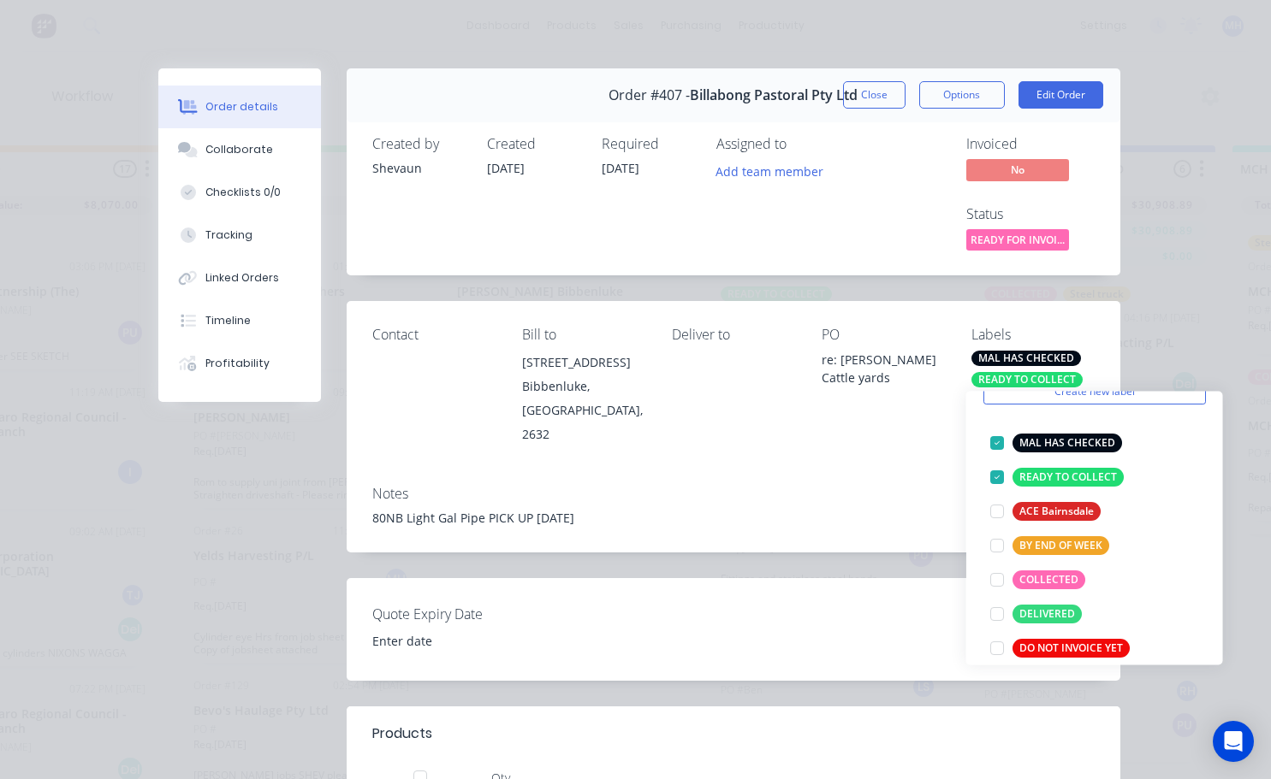
click at [907, 176] on div "Invoiced No Status READY FOR INVOI..." at bounding box center [990, 195] width 207 height 119
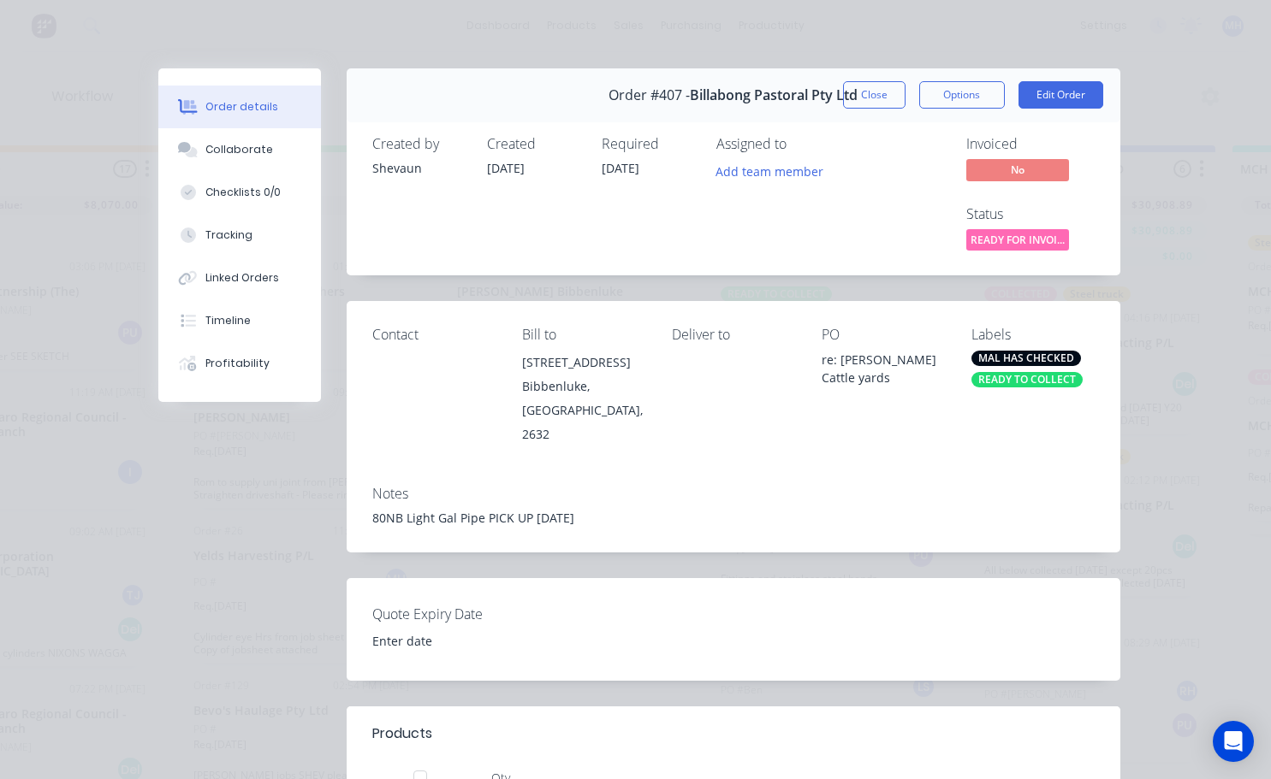
click at [864, 109] on div "Order #407 - Billabong Pastoral Pty Ltd Close Options Edit Order" at bounding box center [733, 95] width 773 height 54
click at [867, 103] on button "Close" at bounding box center [874, 94] width 62 height 27
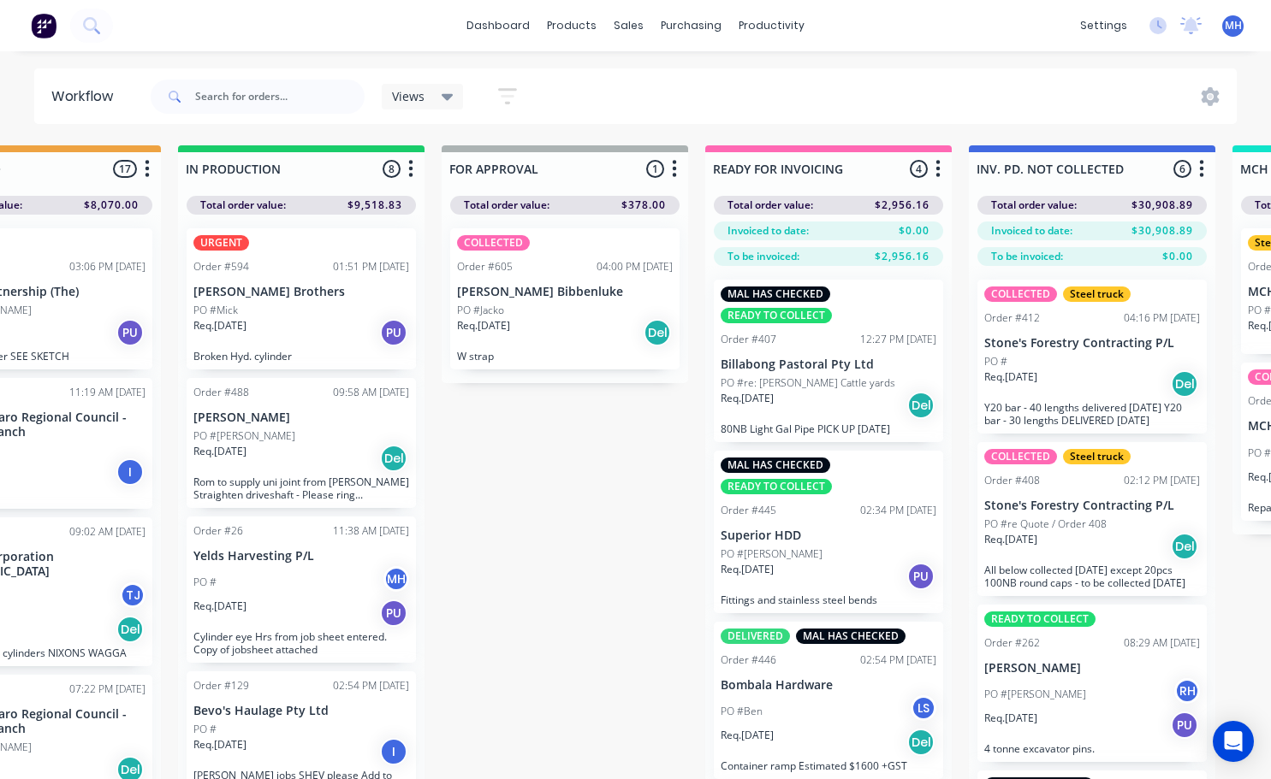
click at [556, 299] on p "[PERSON_NAME] Bibbenluke" at bounding box center [565, 292] width 216 height 15
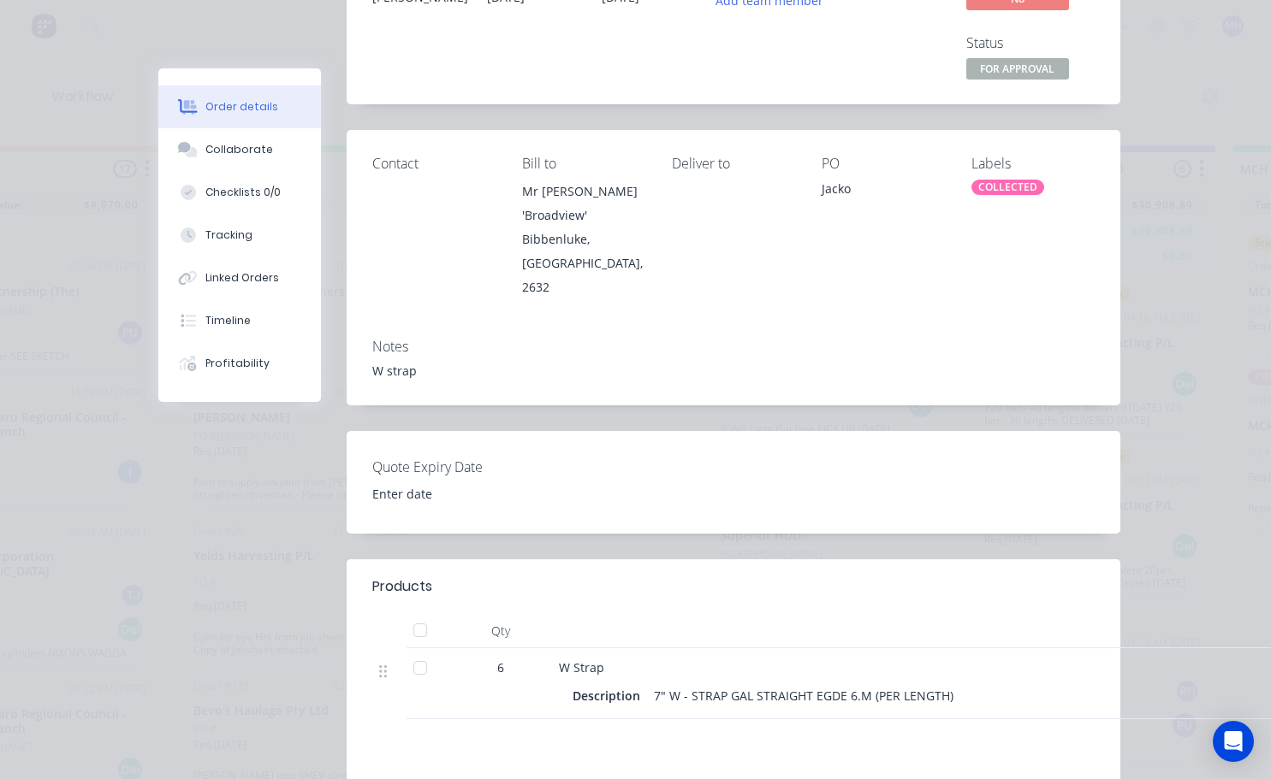
scroll to position [0, 0]
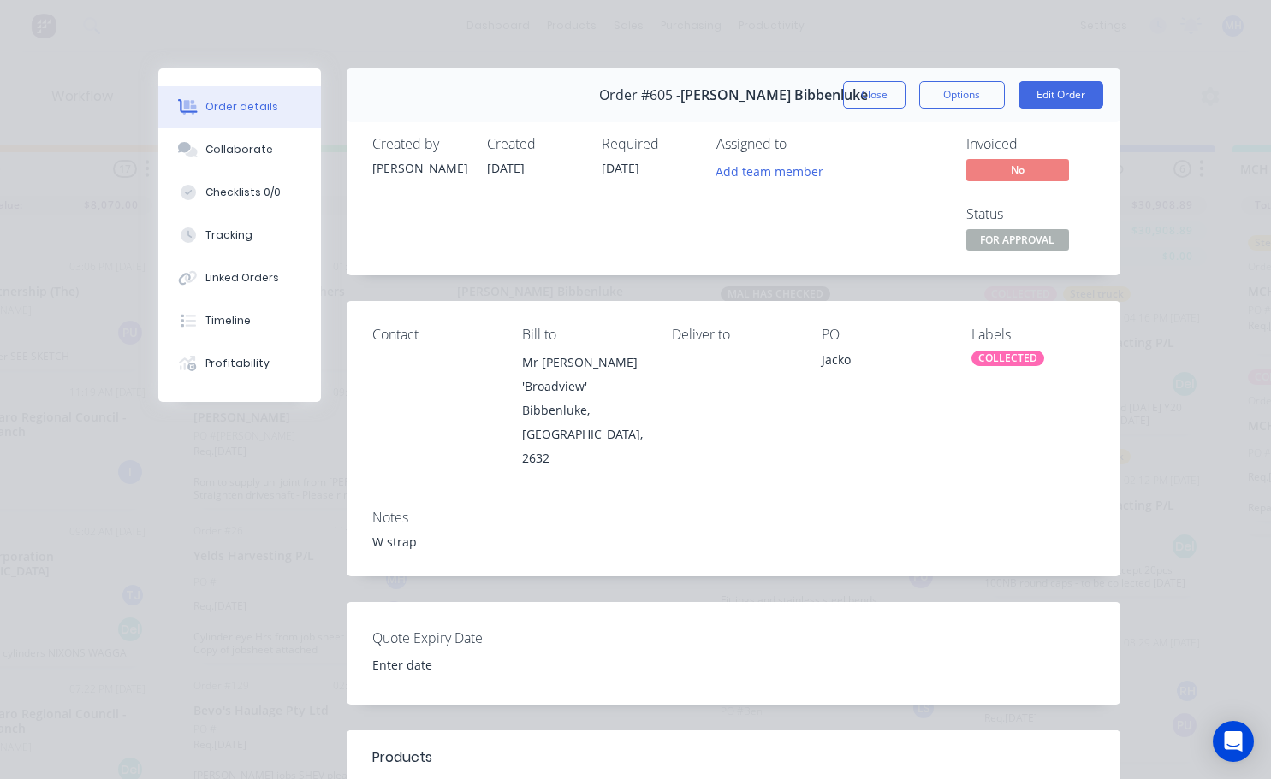
drag, startPoint x: 873, startPoint y: 87, endPoint x: 890, endPoint y: 96, distance: 19.1
click at [874, 87] on button "Close" at bounding box center [874, 94] width 62 height 27
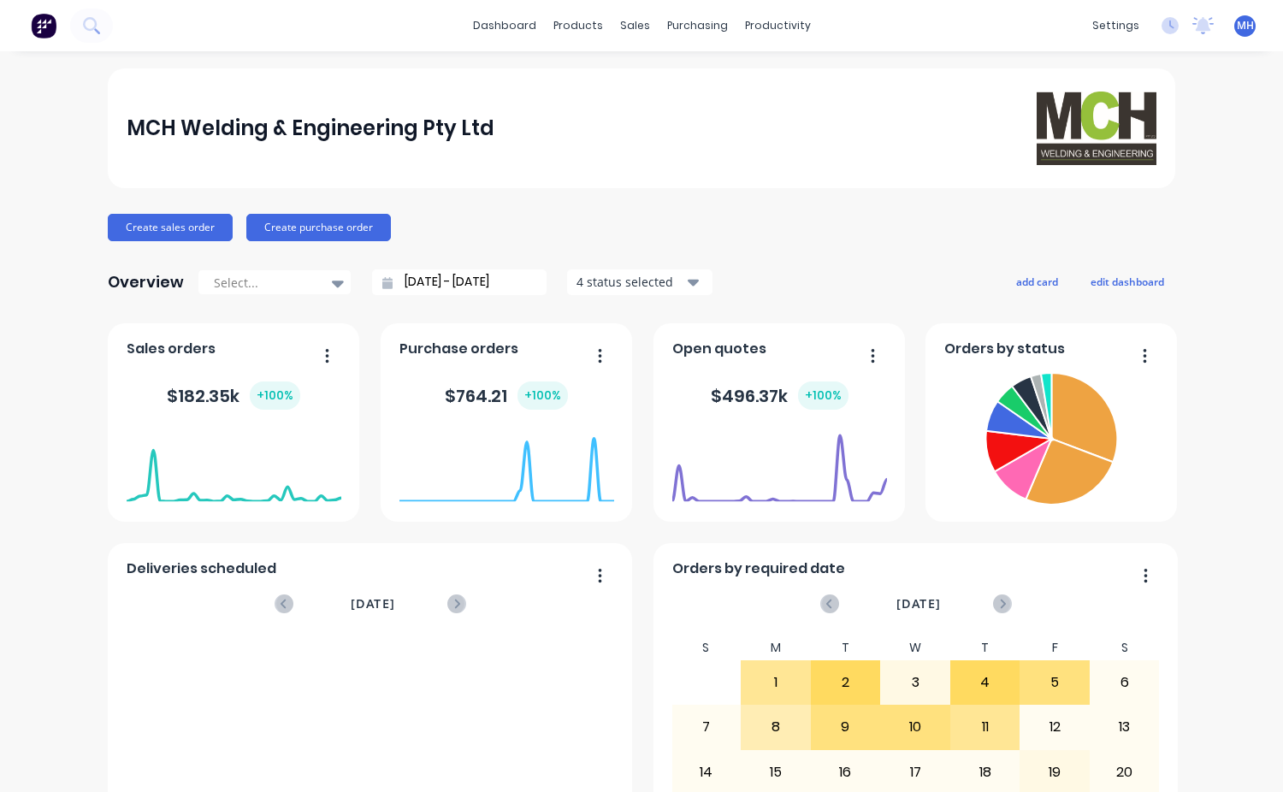
click at [1237, 31] on span "MH" at bounding box center [1245, 25] width 17 height 15
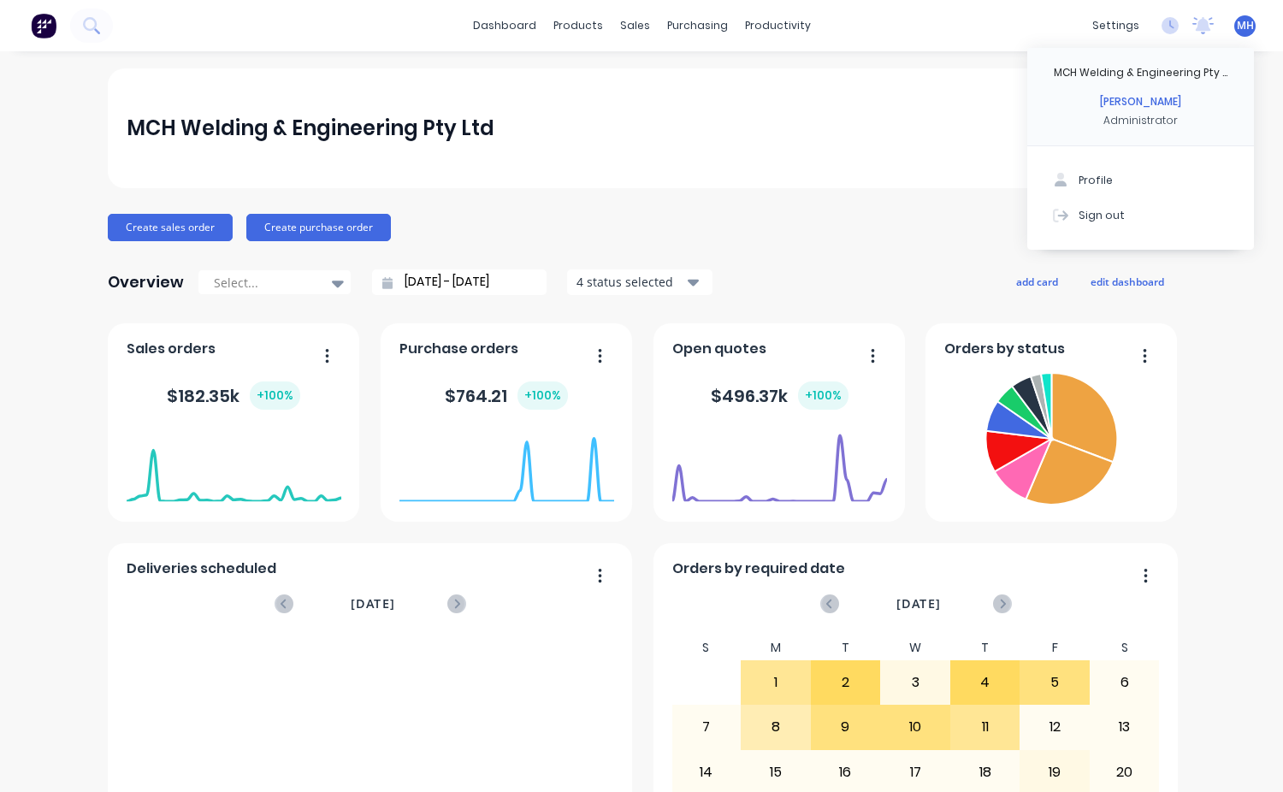
click at [1237, 25] on span "MH" at bounding box center [1245, 25] width 17 height 15
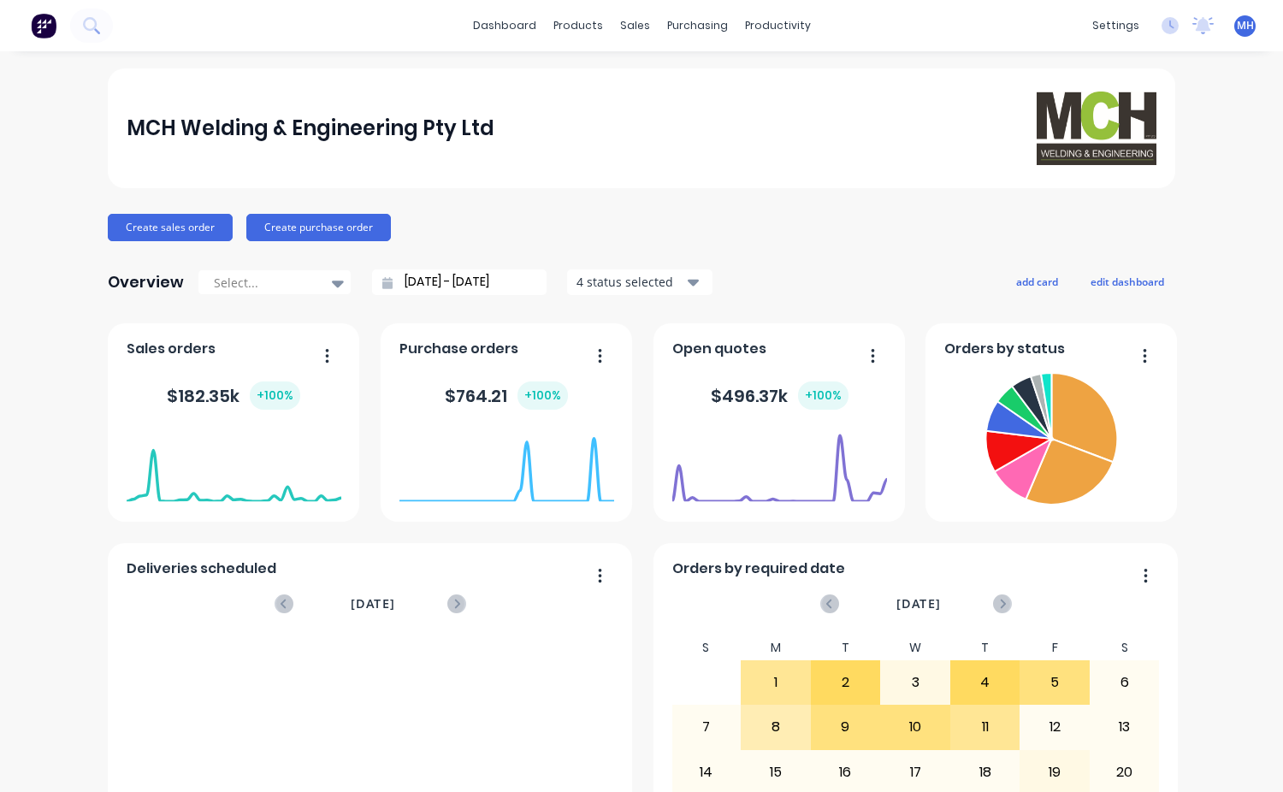
click at [1237, 23] on span "MH" at bounding box center [1245, 25] width 17 height 15
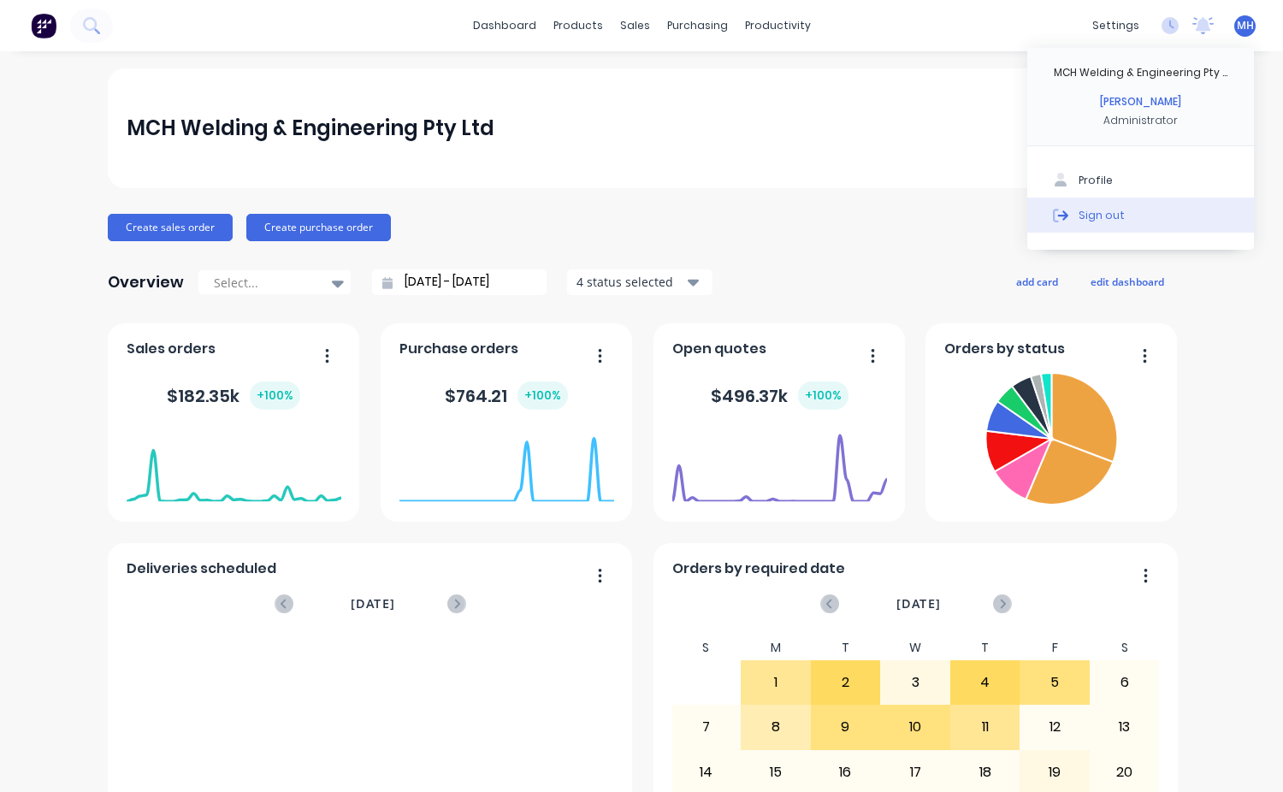
click at [1084, 215] on div "Sign out" at bounding box center [1102, 214] width 46 height 15
